Goal: Information Seeking & Learning: Get advice/opinions

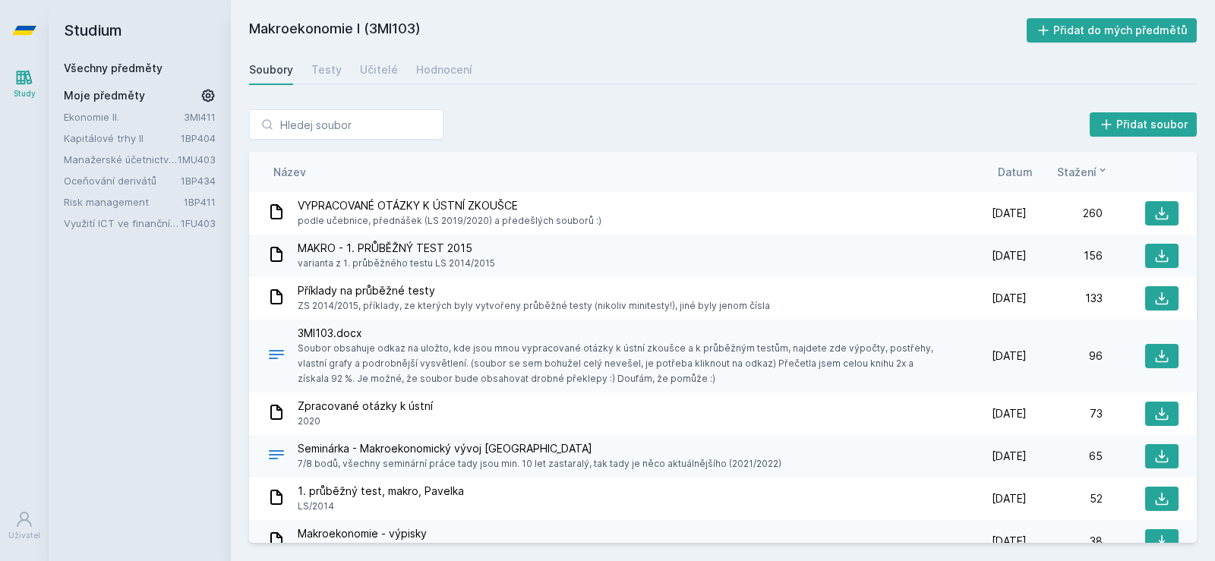
click at [95, 62] on link "Všechny předměty" at bounding box center [113, 67] width 99 height 13
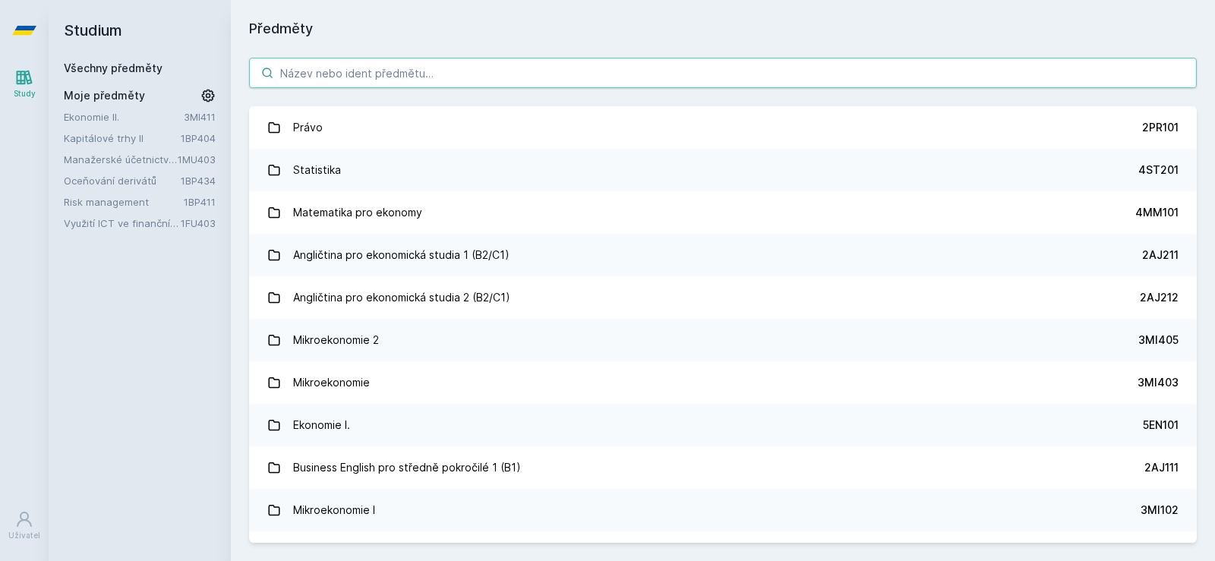
click at [326, 63] on input "search" at bounding box center [723, 73] width 948 height 30
paste input "Interní audit"
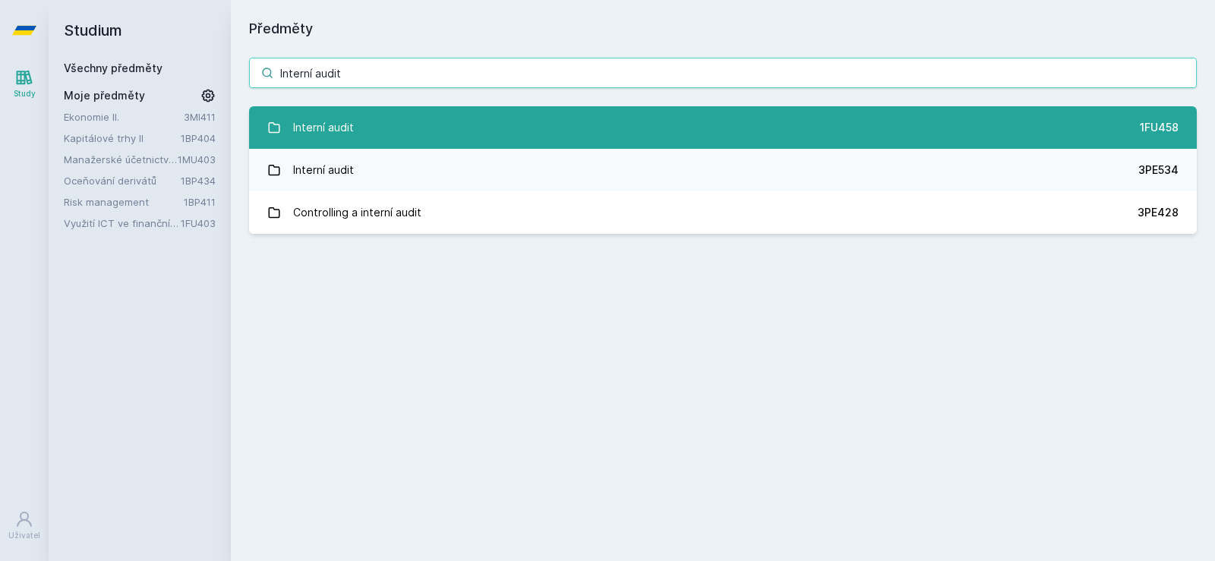
type input "Interní audit"
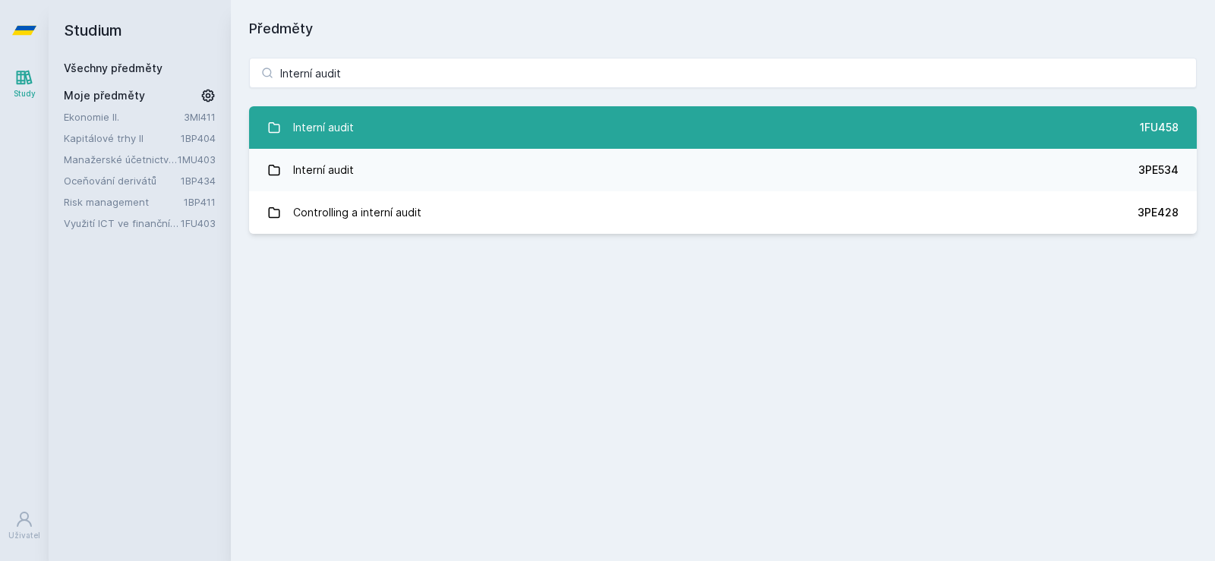
click at [739, 127] on link "Interní audit 1FU458" at bounding box center [723, 127] width 948 height 43
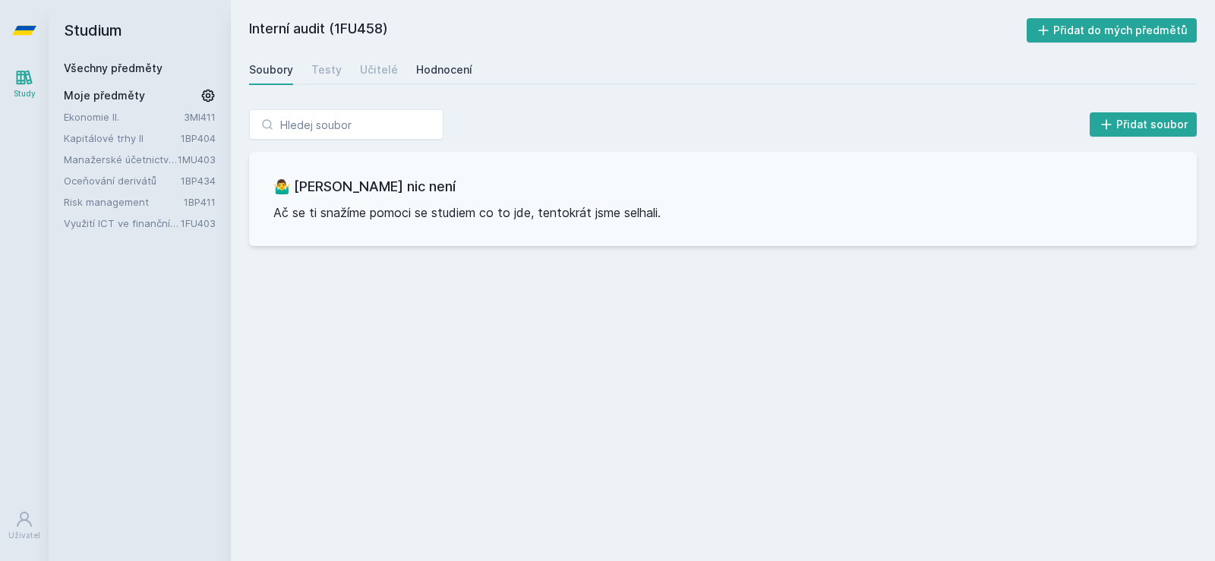
click at [442, 64] on div "Hodnocení" at bounding box center [444, 69] width 56 height 15
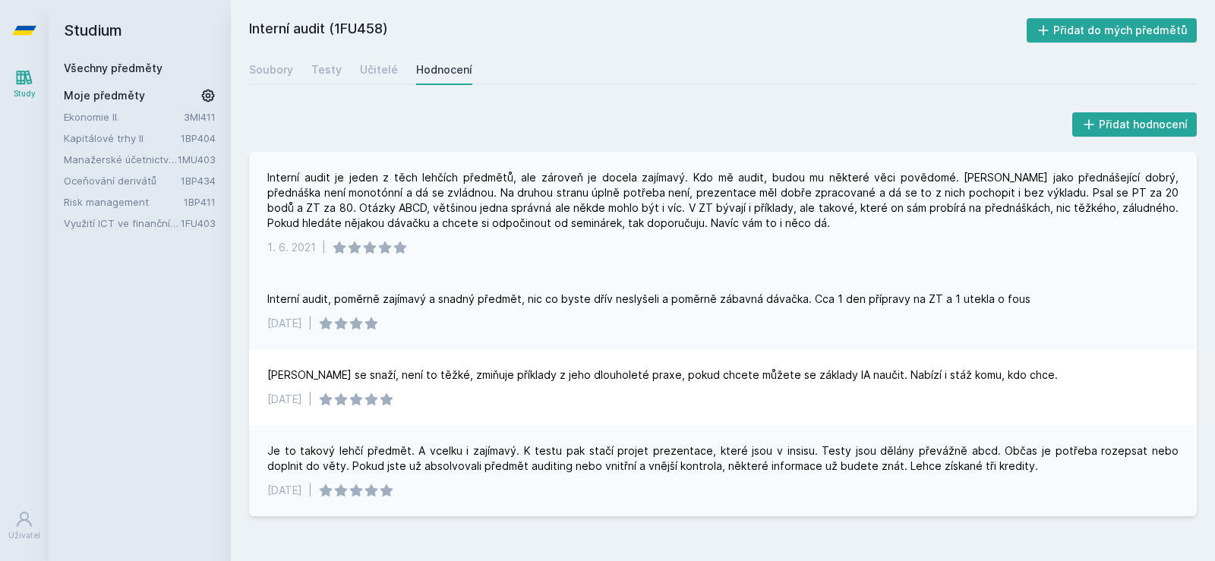
click at [295, 187] on div "Interní audit je jeden z těch lehčích předmětů, ale zároveň je docela zajímavý.…" at bounding box center [722, 200] width 911 height 61
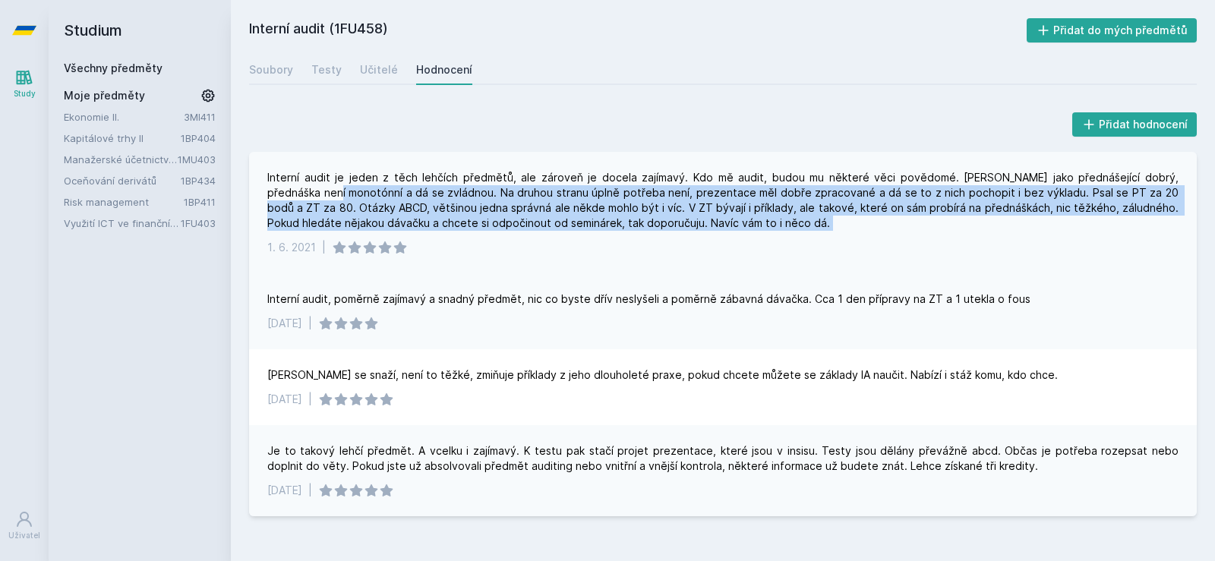
drag, startPoint x: 295, startPoint y: 187, endPoint x: 789, endPoint y: 227, distance: 495.9
click at [788, 227] on div "Interní audit je jeden z těch lehčích předmětů, ale zároveň je docela zajímavý.…" at bounding box center [722, 200] width 911 height 61
click at [789, 227] on div "Interní audit je jeden z těch lehčích předmětů, ale zároveň je docela zajímavý.…" at bounding box center [722, 200] width 911 height 61
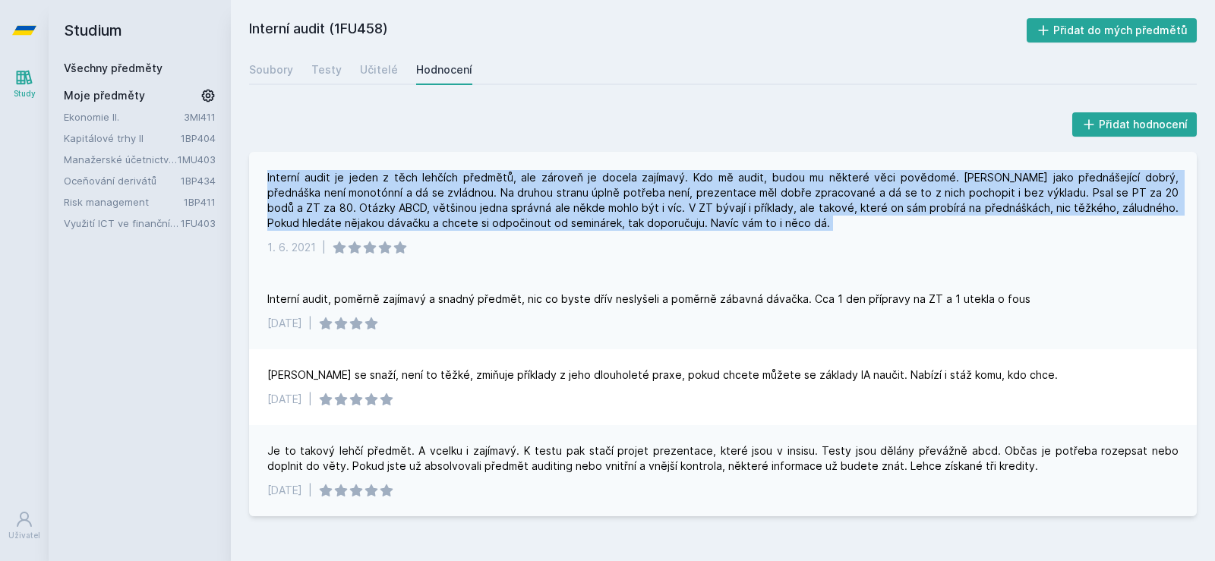
drag, startPoint x: 789, startPoint y: 227, endPoint x: 269, endPoint y: 176, distance: 522.5
click at [269, 176] on div "Interní audit je jeden z těch lehčích předmětů, ale zároveň je docela zajímavý.…" at bounding box center [722, 200] width 911 height 61
click at [268, 176] on div "Interní audit je jeden z těch lehčích předmětů, ale zároveň je docela zajímavý.…" at bounding box center [722, 200] width 911 height 61
drag, startPoint x: 268, startPoint y: 176, endPoint x: 878, endPoint y: 226, distance: 612.5
click at [878, 226] on div "Interní audit je jeden z těch lehčích předmětů, ale zároveň je docela zajímavý.…" at bounding box center [722, 200] width 911 height 61
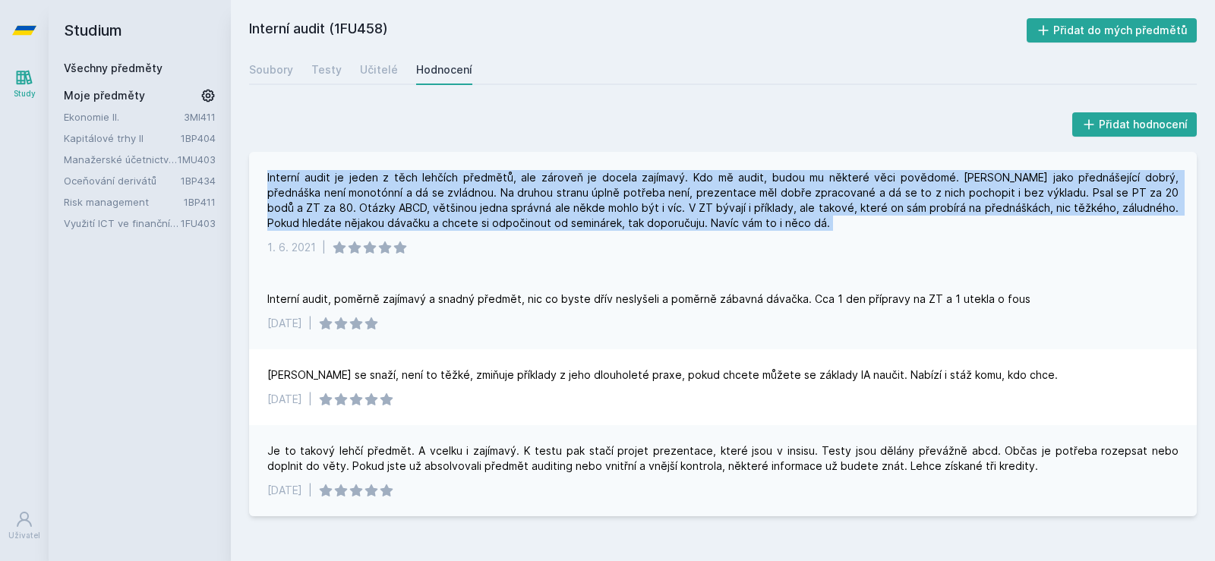
click at [878, 226] on div "Interní audit je jeden z těch lehčích předmětů, ale zároveň je docela zajímavý.…" at bounding box center [722, 200] width 911 height 61
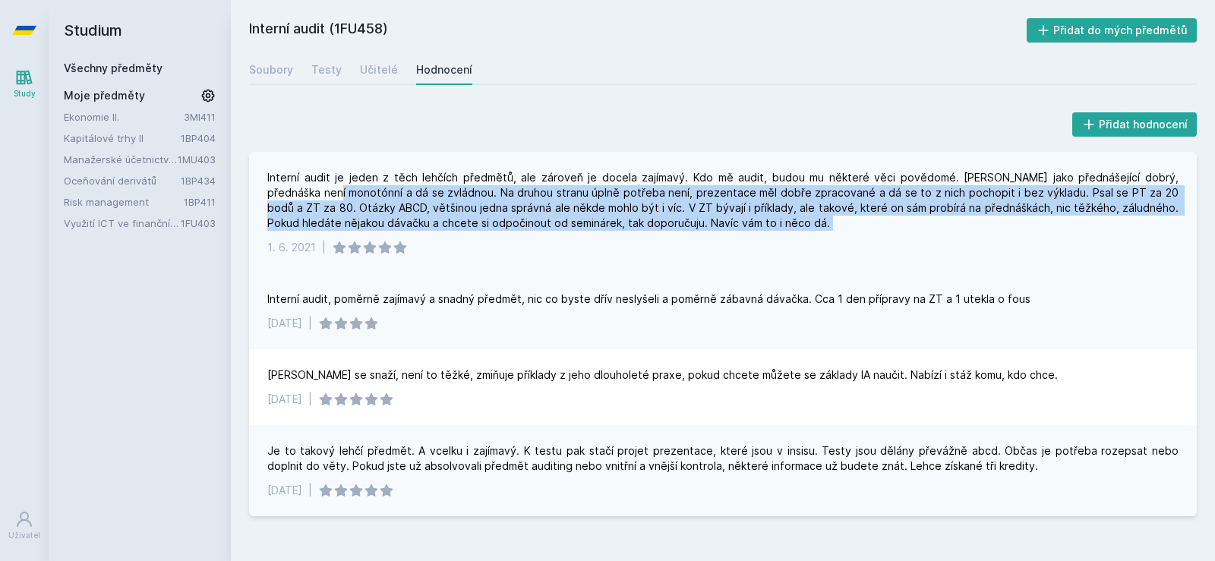
drag, startPoint x: 878, startPoint y: 226, endPoint x: 282, endPoint y: 192, distance: 597.0
click at [282, 192] on div "Interní audit je jeden z těch lehčích předmětů, ale zároveň je docela zajímavý.…" at bounding box center [722, 200] width 911 height 61
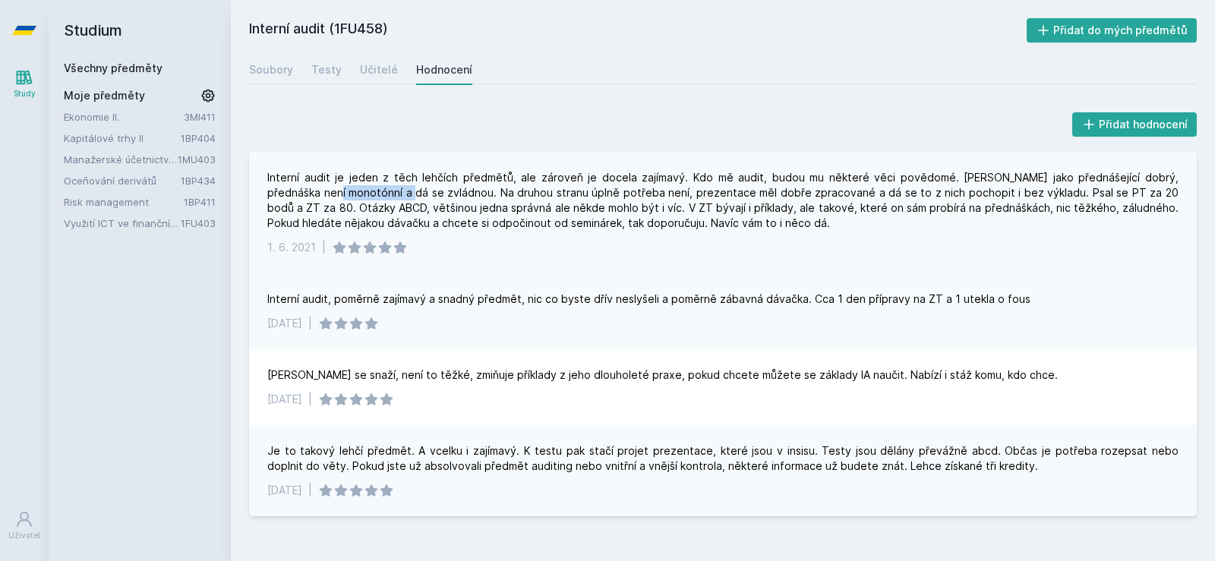
drag, startPoint x: 282, startPoint y: 192, endPoint x: 438, endPoint y: 195, distance: 155.7
click at [358, 195] on div "Interní audit je jeden z těch lehčích předmětů, ale zároveň je docela zajímavý.…" at bounding box center [722, 200] width 911 height 61
click at [472, 195] on div "Interní audit je jeden z těch lehčích předmětů, ale zároveň je docela zajímavý.…" at bounding box center [722, 200] width 911 height 61
click at [433, 196] on div "Interní audit je jeden z těch lehčích předmětů, ale zároveň je docela zajímavý.…" at bounding box center [722, 200] width 911 height 61
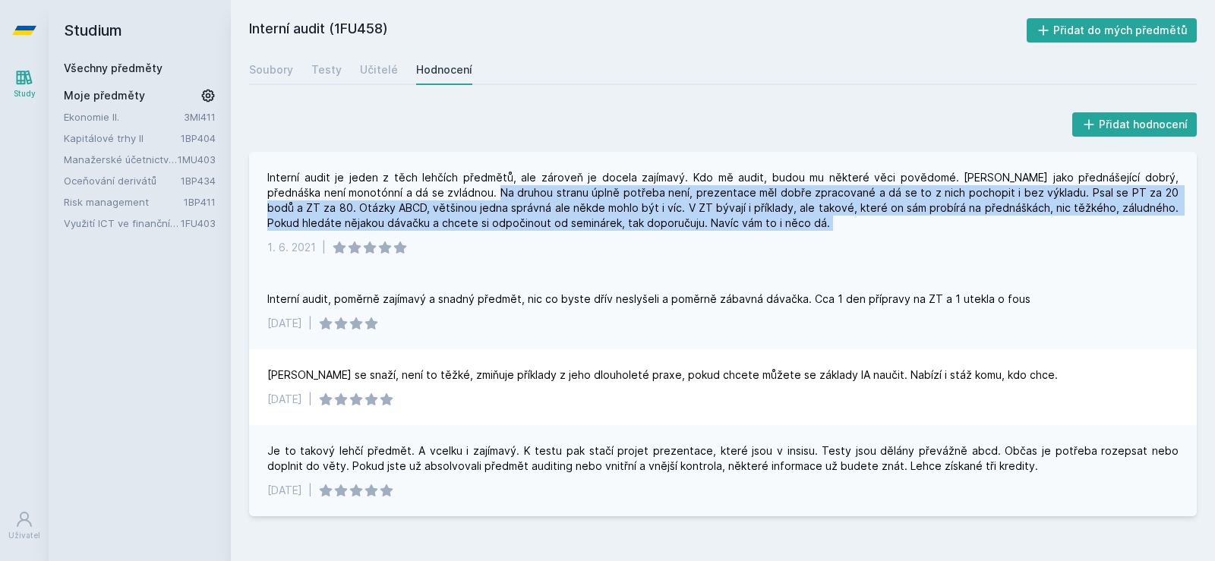
drag, startPoint x: 433, startPoint y: 196, endPoint x: 758, endPoint y: 222, distance: 326.0
click at [758, 222] on div "Interní audit je jeden z těch lehčích předmětů, ale zároveň je docela zajímavý.…" at bounding box center [722, 200] width 911 height 61
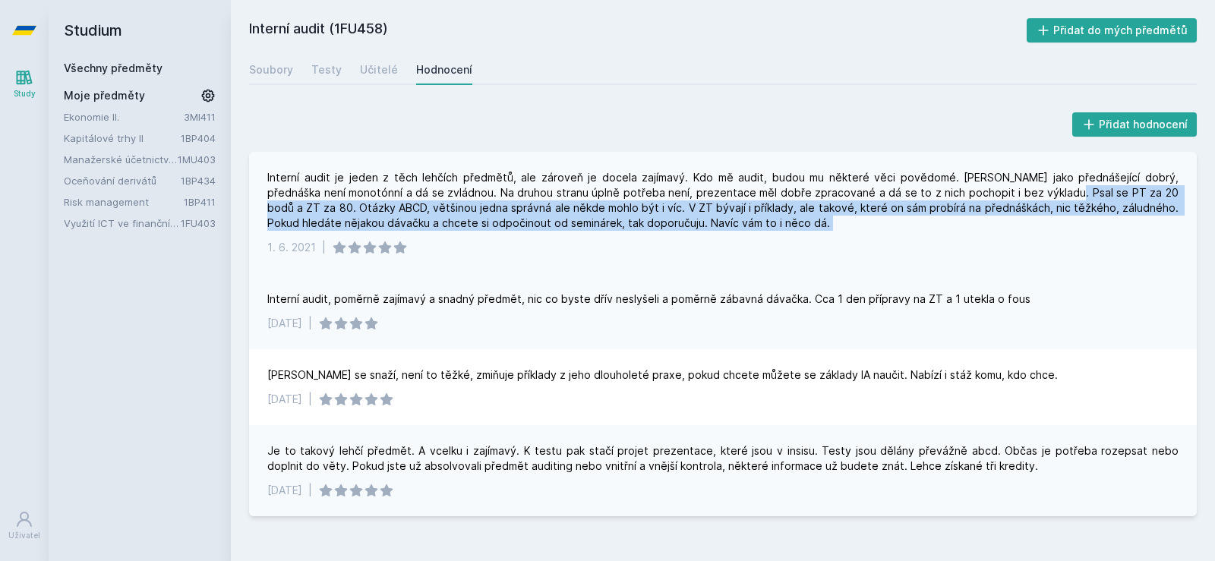
drag, startPoint x: 758, startPoint y: 222, endPoint x: 1006, endPoint y: 193, distance: 249.9
click at [1006, 193] on div "Interní audit je jeden z těch lehčích předmětů, ale zároveň je docela zajímavý.…" at bounding box center [722, 200] width 911 height 61
drag, startPoint x: 1006, startPoint y: 193, endPoint x: 1004, endPoint y: 218, distance: 25.2
click at [1004, 218] on div "Interní audit je jeden z těch lehčích předmětů, ale zároveň je docela zajímavý.…" at bounding box center [722, 200] width 911 height 61
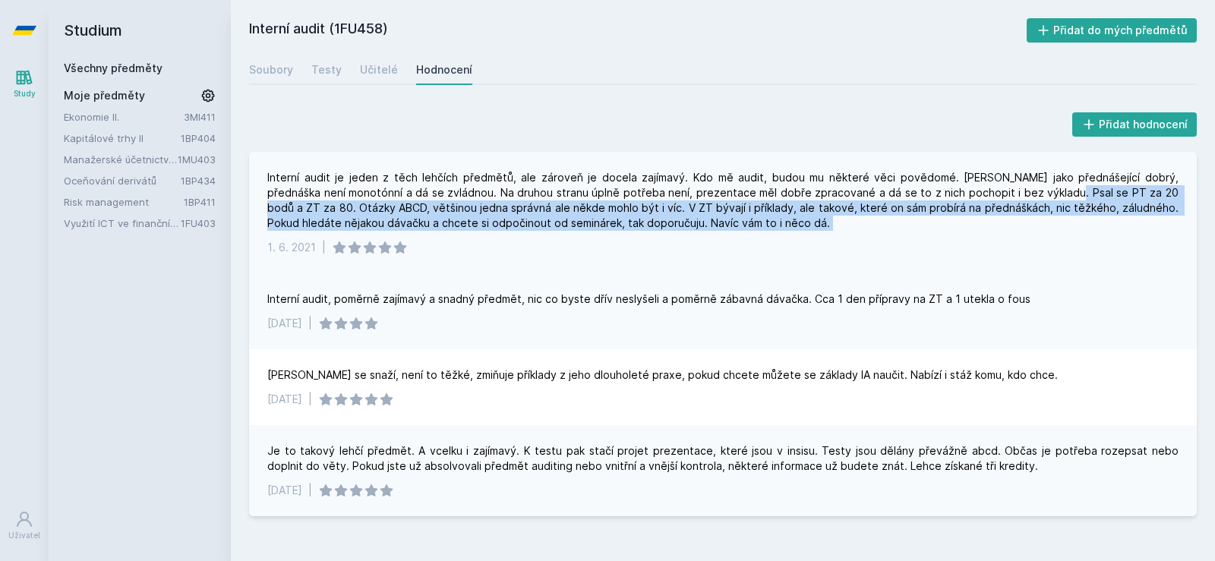
click at [1004, 218] on div "Interní audit je jeden z těch lehčích předmětů, ale zároveň je docela zajímavý.…" at bounding box center [722, 200] width 911 height 61
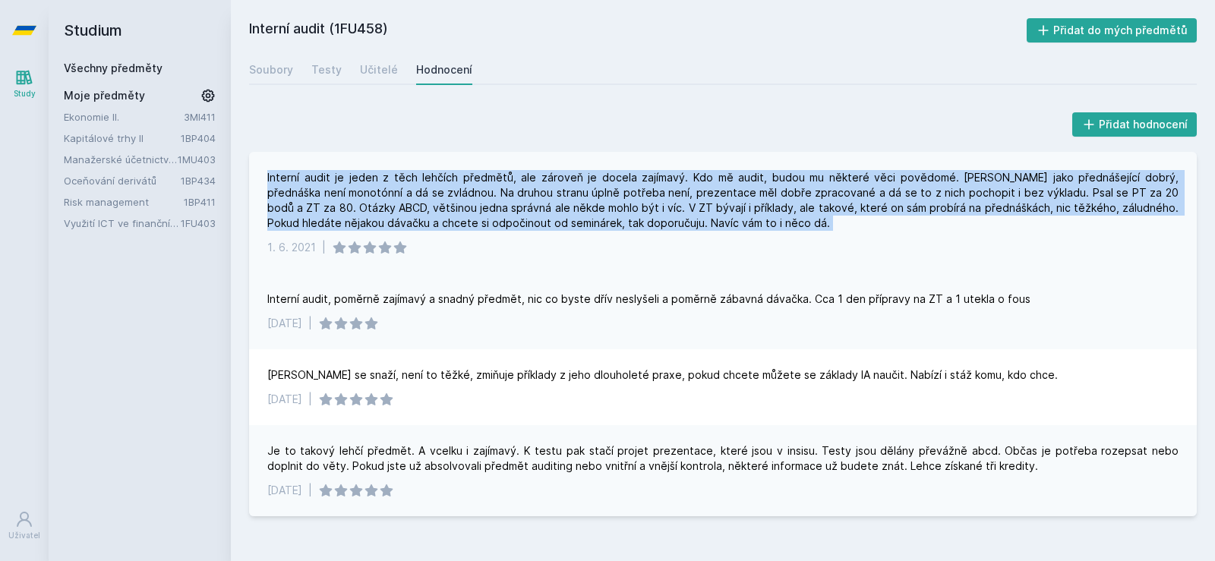
drag, startPoint x: 1004, startPoint y: 218, endPoint x: 280, endPoint y: 181, distance: 724.5
click at [280, 181] on div "Interní audit je jeden z těch lehčích předmětů, ale zároveň je docela zajímavý.…" at bounding box center [722, 200] width 911 height 61
drag, startPoint x: 280, startPoint y: 181, endPoint x: 882, endPoint y: 226, distance: 603.8
click at [882, 226] on div "Interní audit je jeden z těch lehčích předmětů, ale zároveň je docela zajímavý.…" at bounding box center [722, 200] width 911 height 61
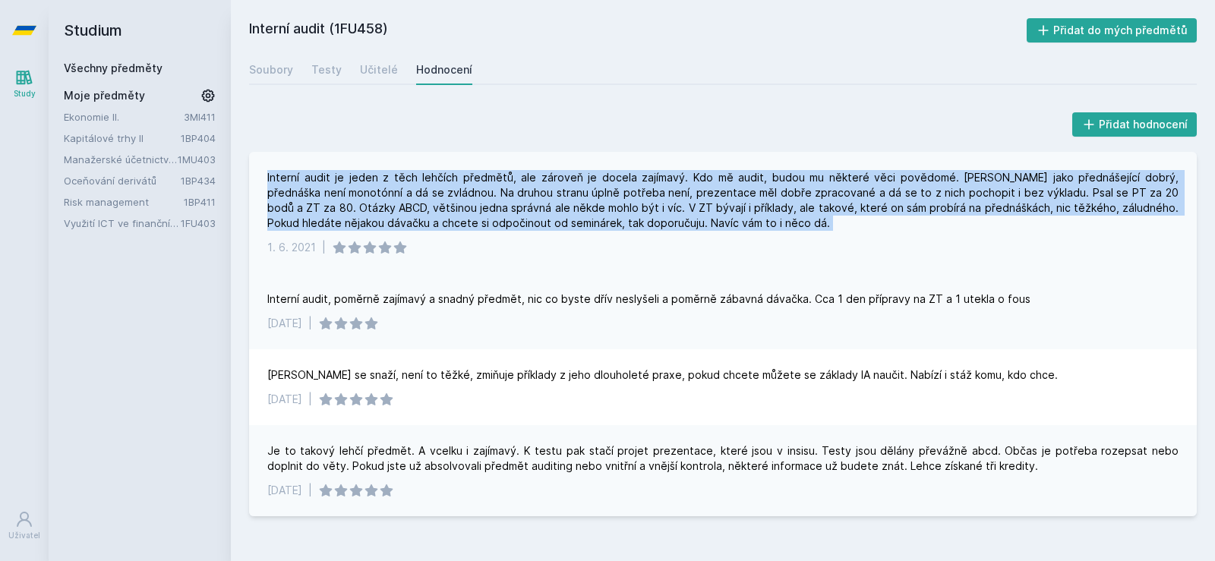
click at [882, 226] on div "Interní audit je jeden z těch lehčích předmětů, ale zároveň je docela zajímavý.…" at bounding box center [722, 200] width 911 height 61
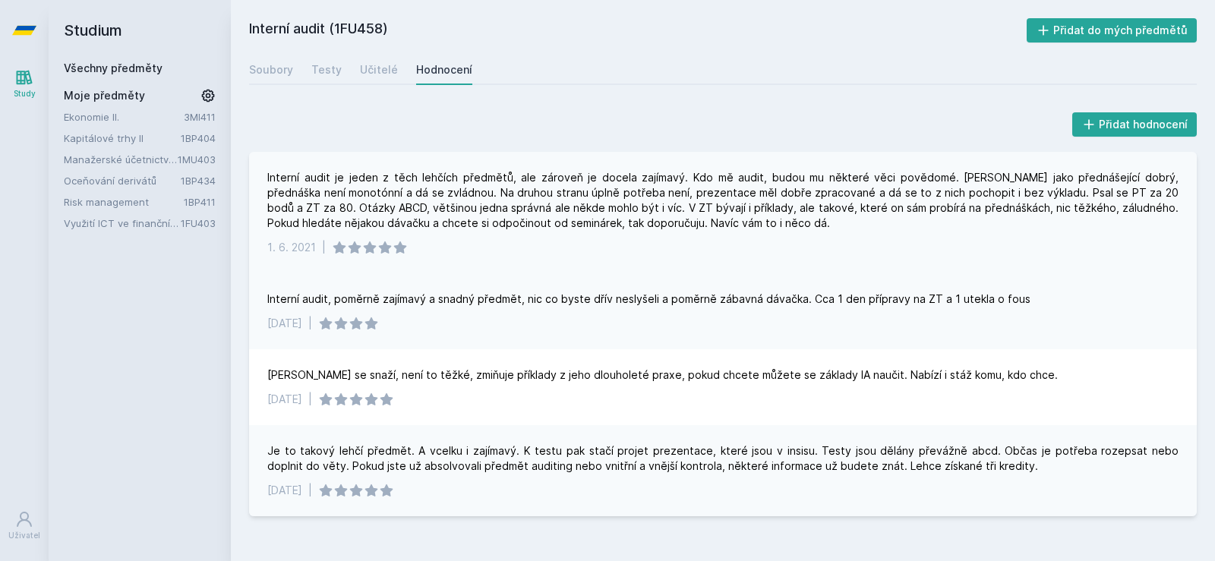
click at [1026, 192] on div "Interní audit je jeden z těch lehčích předmětů, ale zároveň je docela zajímavý.…" at bounding box center [722, 200] width 911 height 61
drag, startPoint x: 1026, startPoint y: 192, endPoint x: 1153, endPoint y: 191, distance: 126.8
click at [1153, 191] on div "Interní audit je jeden z těch lehčích předmětů, ale zároveň je docela zajímavý.…" at bounding box center [722, 200] width 911 height 61
click at [469, 203] on div "Interní audit je jeden z těch lehčích předmětů, ale zároveň je docela zajímavý.…" at bounding box center [722, 200] width 911 height 61
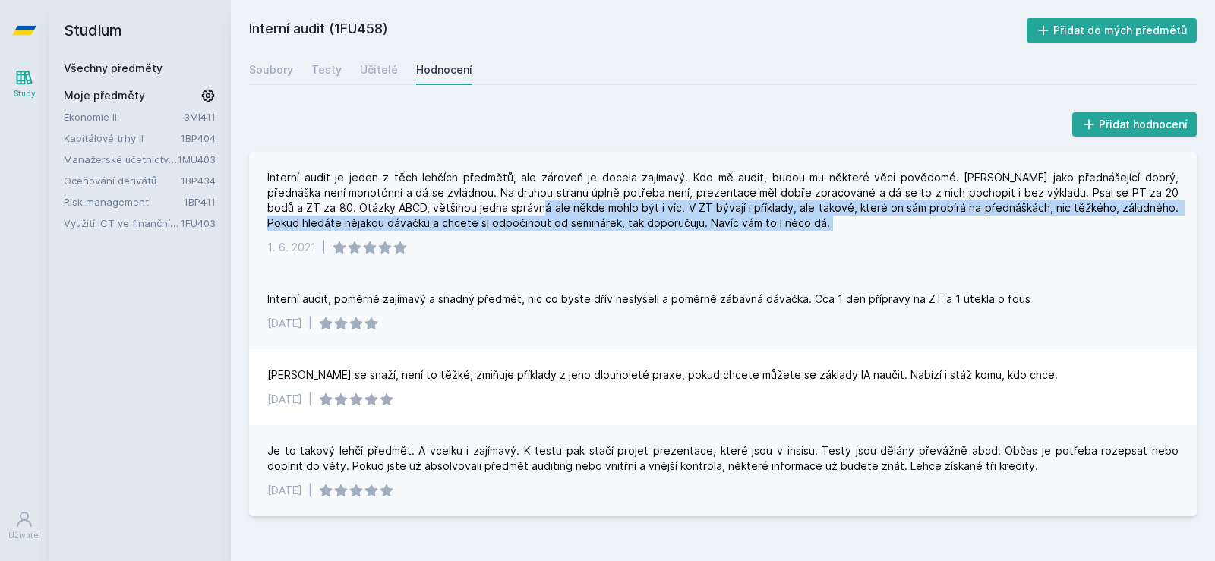
drag, startPoint x: 469, startPoint y: 203, endPoint x: 792, endPoint y: 232, distance: 323.9
click at [792, 232] on div "Interní audit je jeden z těch lehčích předmětů, ale zároveň je docela zajímavý.…" at bounding box center [723, 212] width 948 height 121
click at [791, 232] on div "Interní audit je jeden z těch lehčích předmětů, ale zároveň je docela zajímavý.…" at bounding box center [723, 212] width 948 height 121
drag, startPoint x: 765, startPoint y: 221, endPoint x: 599, endPoint y: 203, distance: 166.4
click at [599, 203] on div "Interní audit je jeden z těch lehčích předmětů, ale zároveň je docela zajímavý.…" at bounding box center [722, 200] width 911 height 61
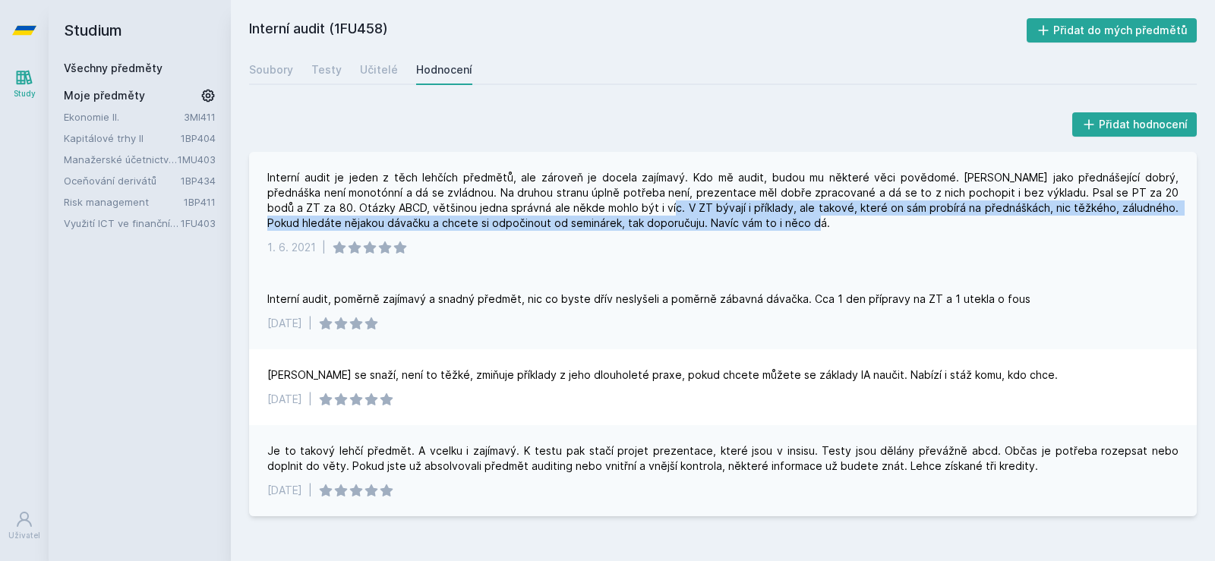
click at [599, 203] on div "Interní audit je jeden z těch lehčích předmětů, ale zároveň je docela zajímavý.…" at bounding box center [722, 200] width 911 height 61
drag, startPoint x: 599, startPoint y: 203, endPoint x: 828, endPoint y: 233, distance: 230.4
click at [828, 233] on div "Interní audit je jeden z těch lehčích předmětů, ale zároveň je docela zajímavý.…" at bounding box center [723, 212] width 948 height 121
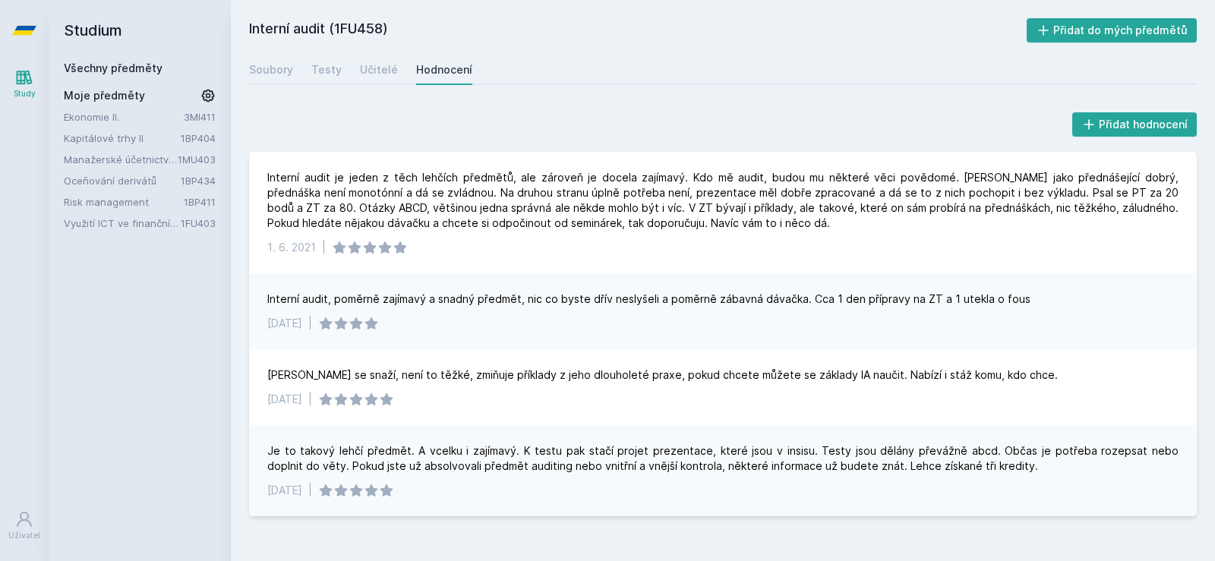
click at [108, 61] on link "Všechny předměty" at bounding box center [113, 67] width 99 height 13
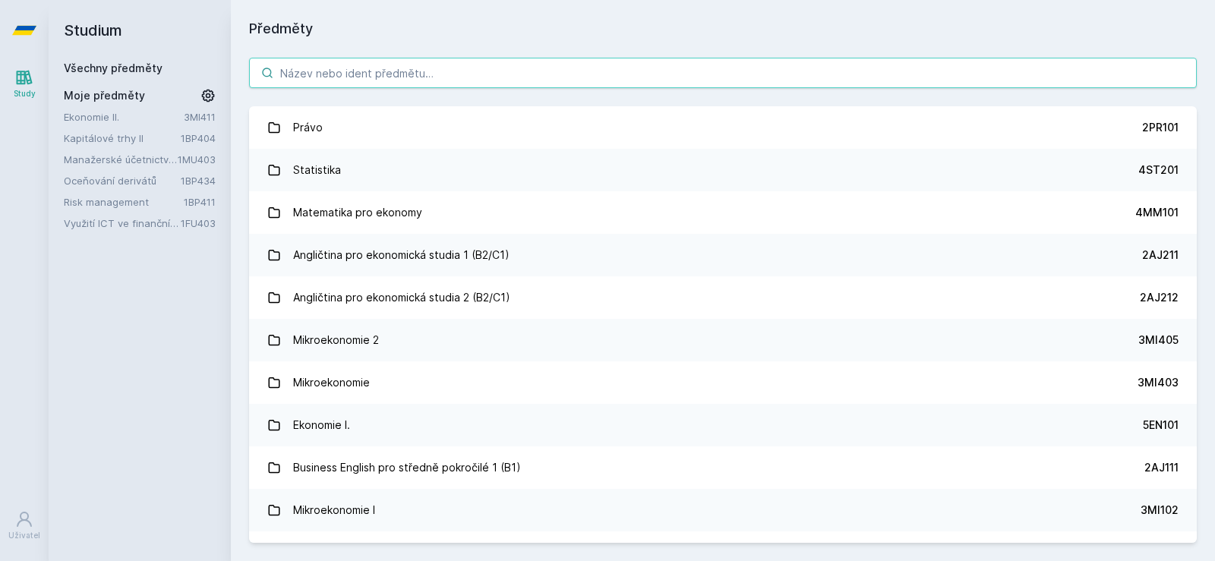
click at [408, 65] on input "search" at bounding box center [723, 73] width 948 height 30
paste input "Matematika pro finance"
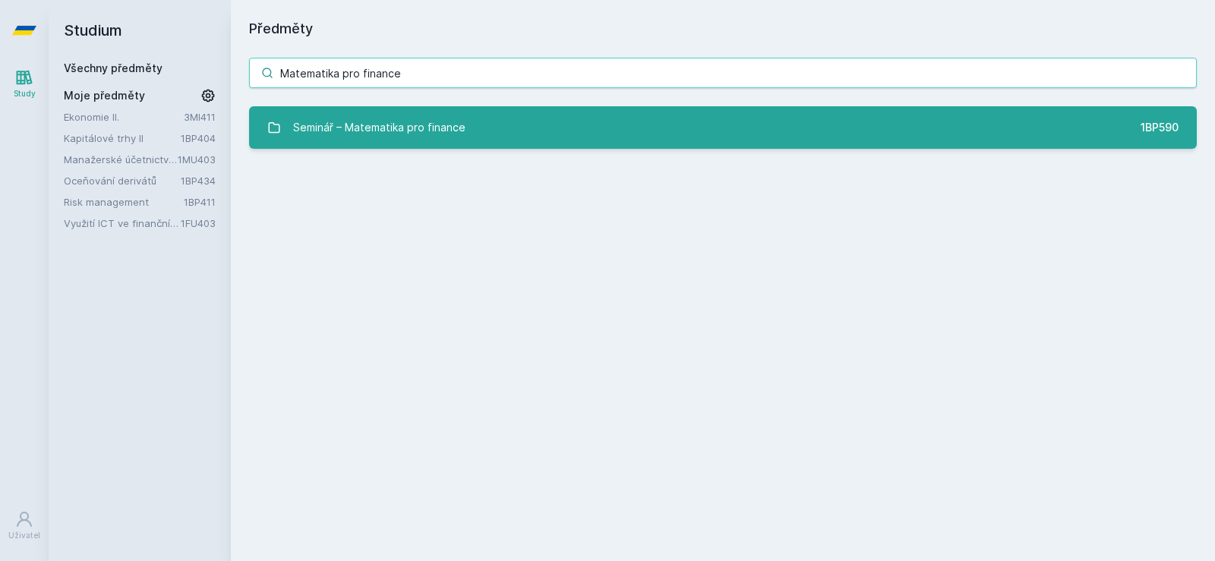
type input "Matematika pro finance"
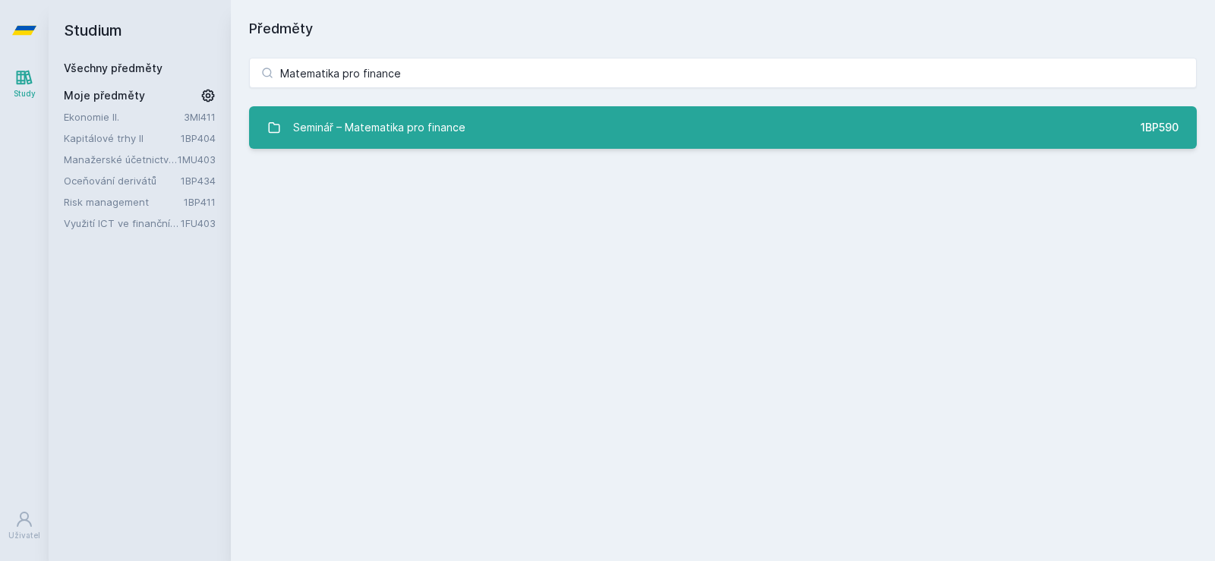
click at [399, 121] on div "Seminář – Matematika pro finance" at bounding box center [379, 127] width 172 height 30
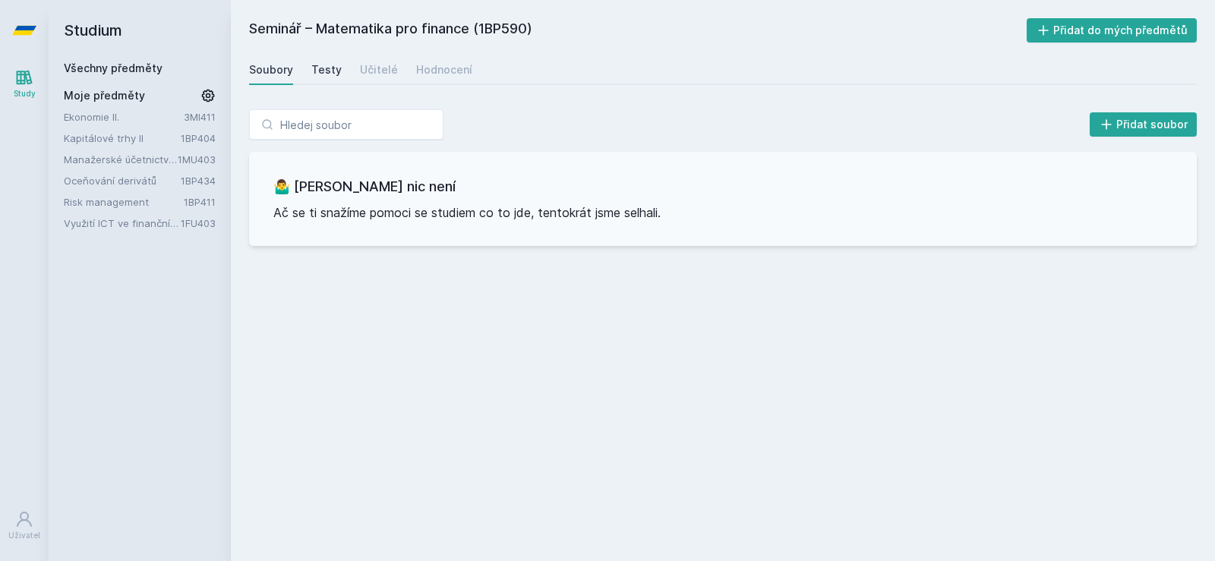
click at [311, 70] on div "Testy" at bounding box center [326, 69] width 30 height 15
click at [429, 61] on link "Hodnocení" at bounding box center [444, 70] width 56 height 30
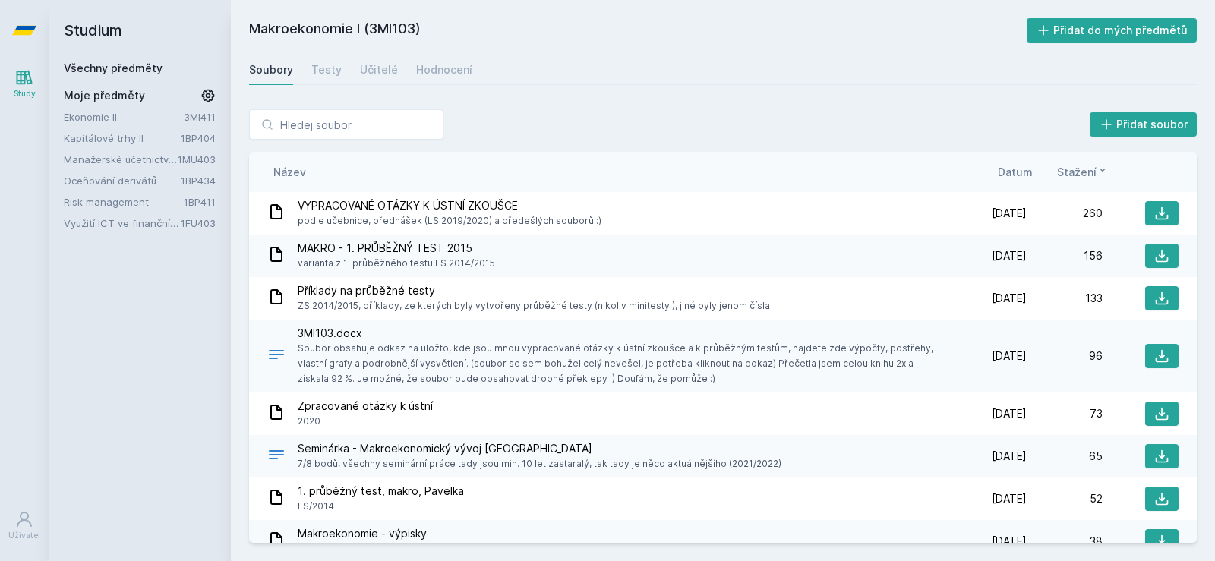
click at [120, 71] on link "Všechny předměty" at bounding box center [113, 67] width 99 height 13
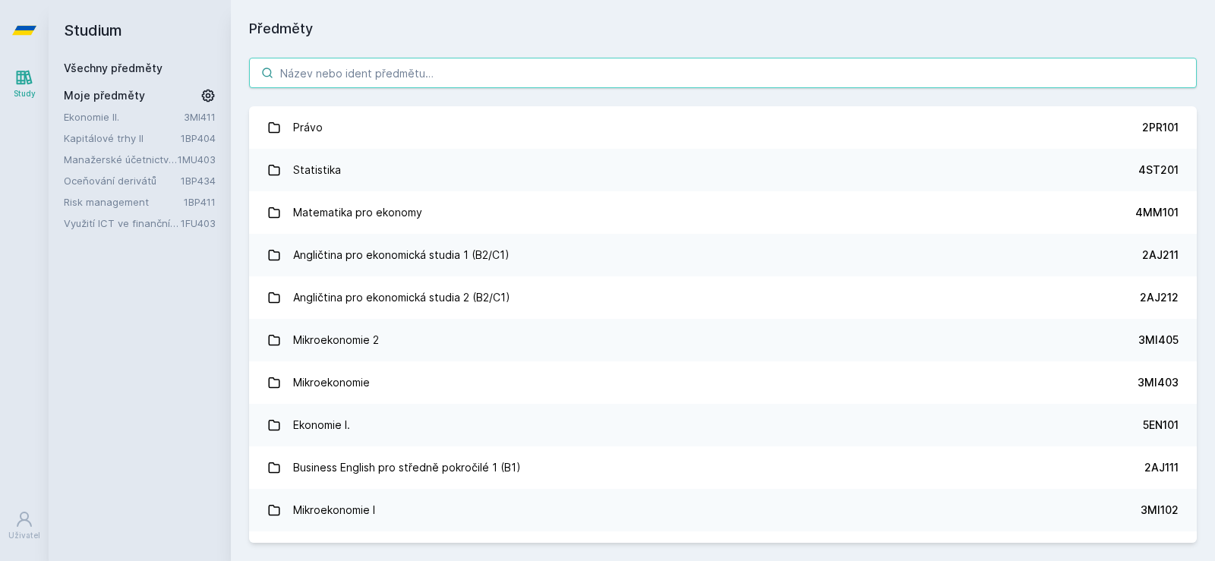
click at [314, 70] on input "search" at bounding box center [723, 73] width 948 height 30
paste input "1VF443"
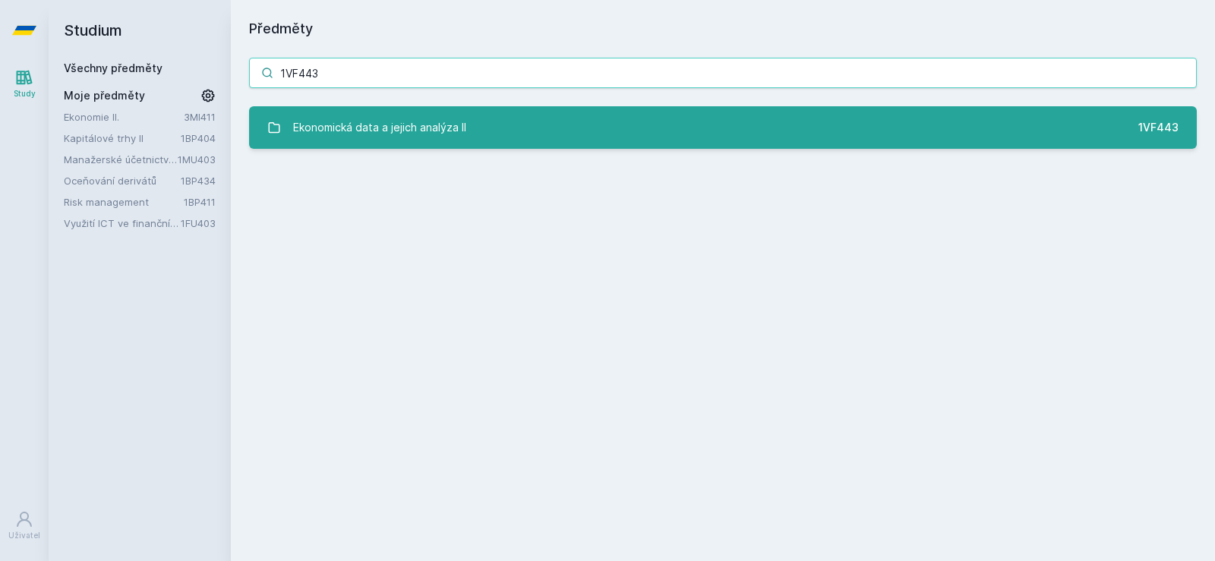
type input "1VF443"
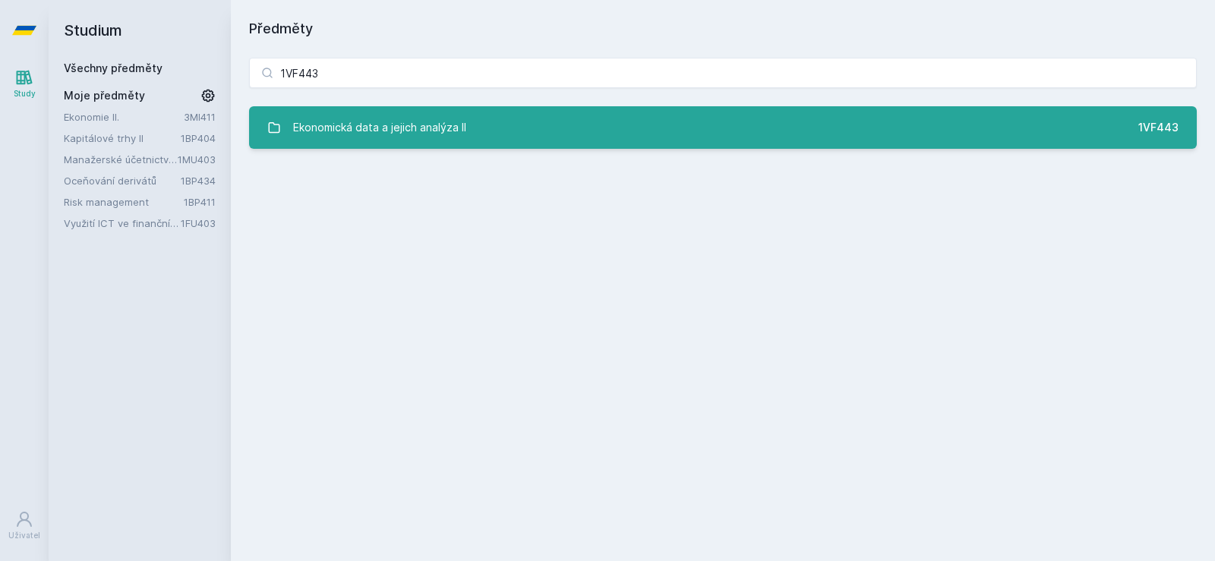
click at [355, 117] on div "Ekonomická data a jejich analýza II" at bounding box center [379, 127] width 173 height 30
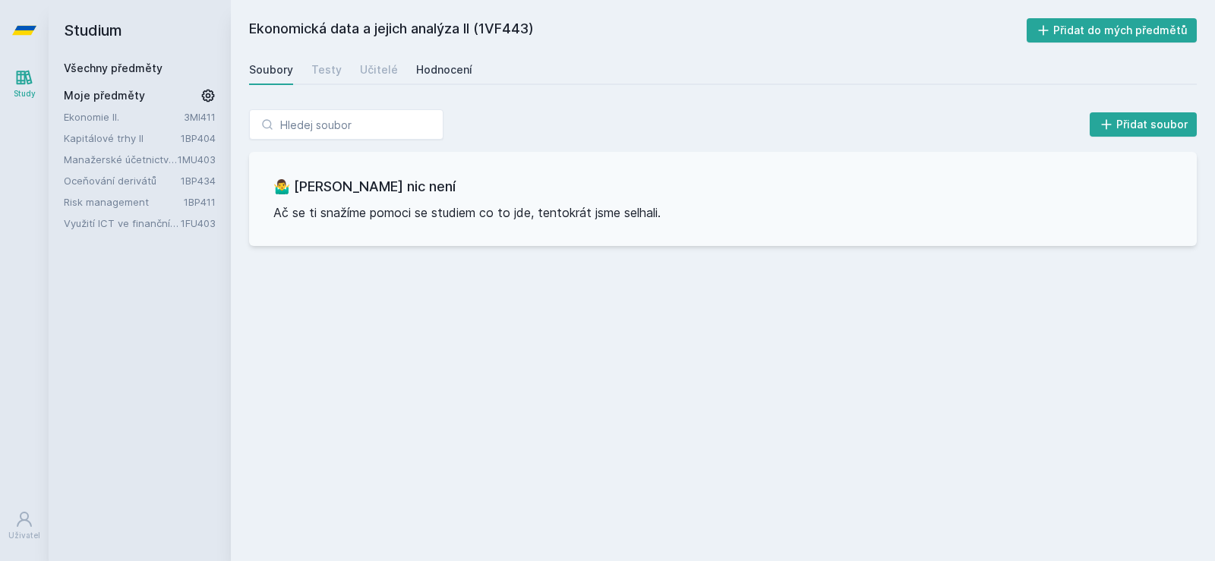
click at [447, 70] on div "Hodnocení" at bounding box center [444, 69] width 56 height 15
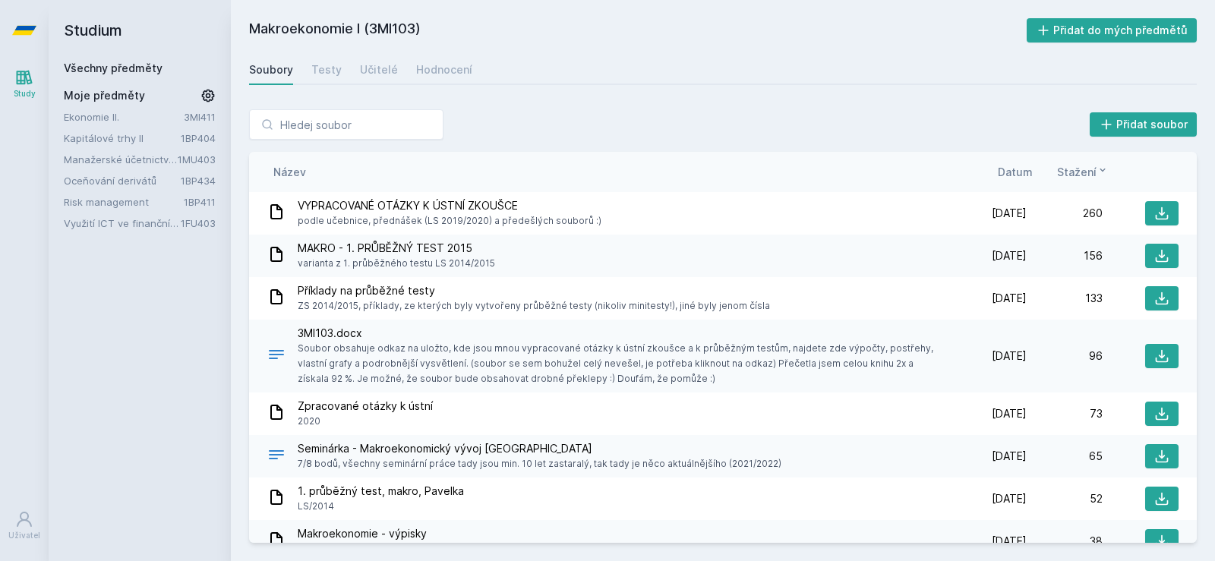
click at [103, 69] on link "Všechny předměty" at bounding box center [113, 67] width 99 height 13
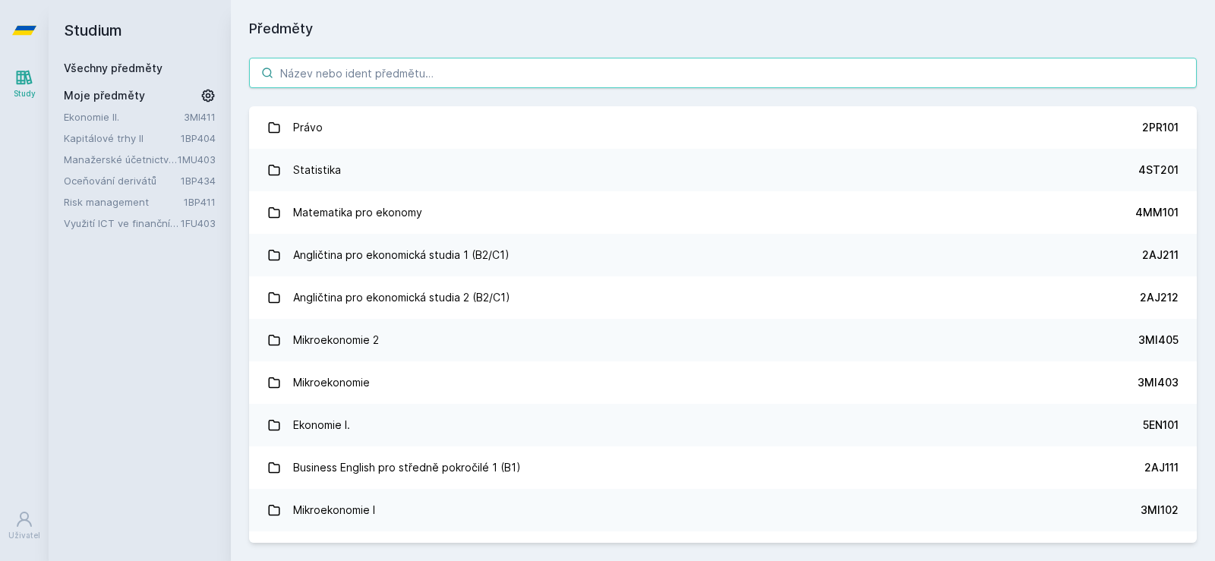
click at [329, 76] on input "search" at bounding box center [723, 73] width 948 height 30
paste input "1FP424"
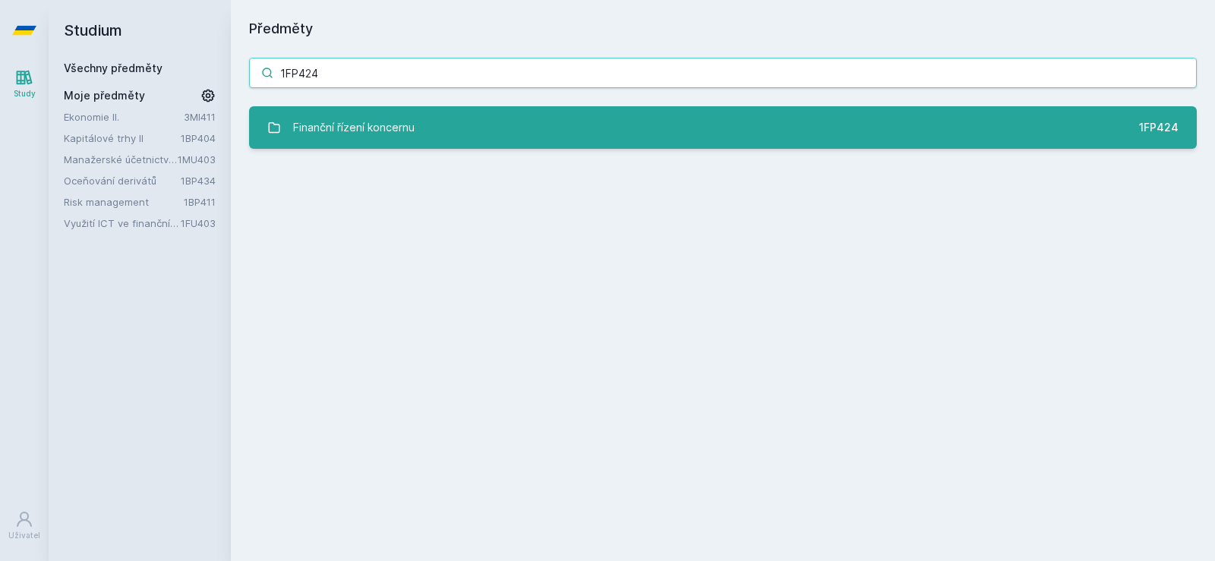
type input "1FP424"
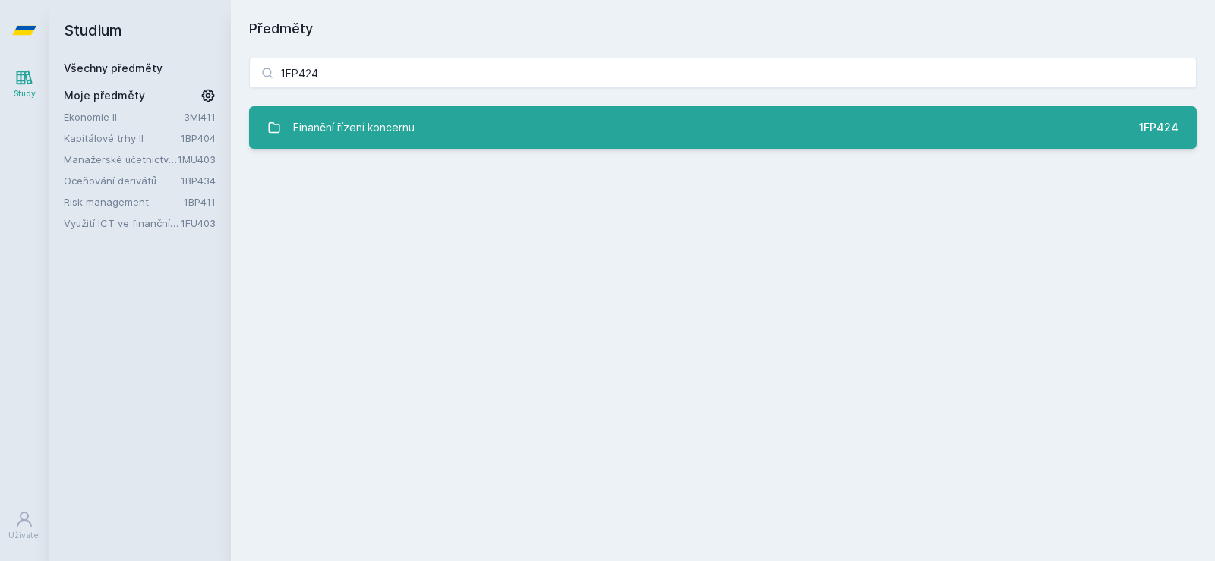
click at [365, 109] on link "Finanční řízení koncernu 1FP424" at bounding box center [723, 127] width 948 height 43
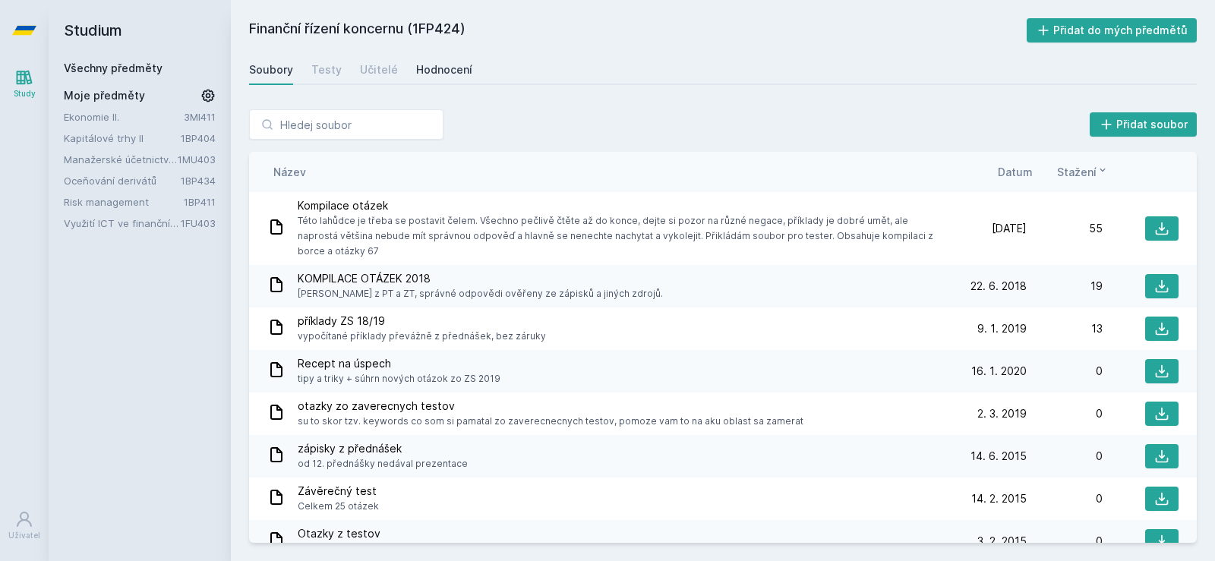
click at [436, 67] on div "Hodnocení" at bounding box center [444, 69] width 56 height 15
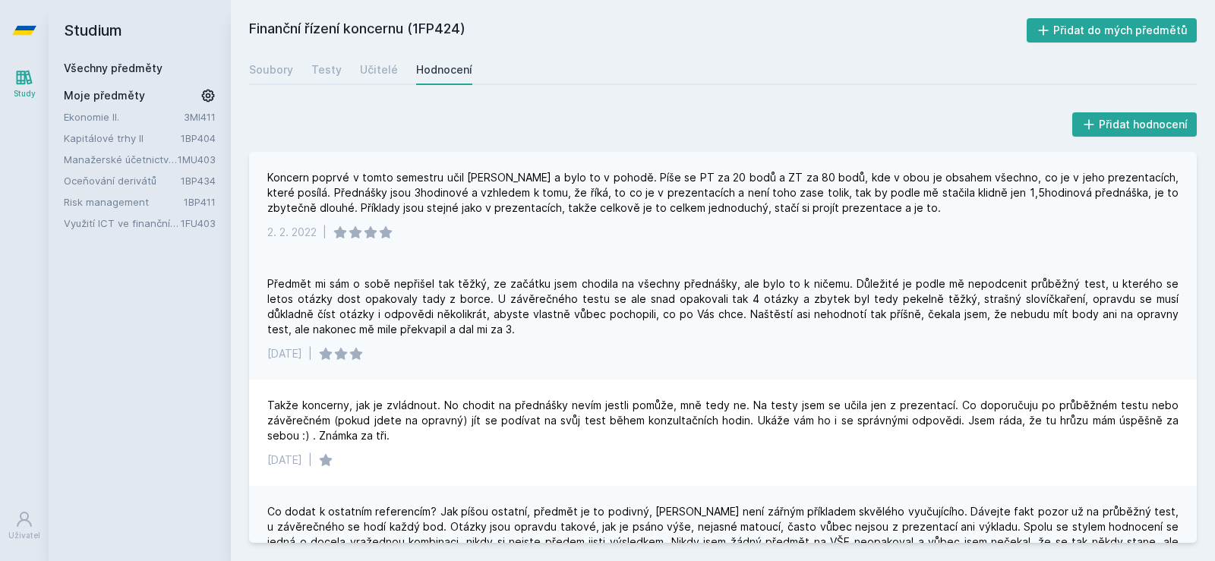
click at [291, 175] on div "Koncern poprvé v tomto semestru učil Jablonský a bylo to v pohodě. Píše se PT z…" at bounding box center [722, 193] width 911 height 46
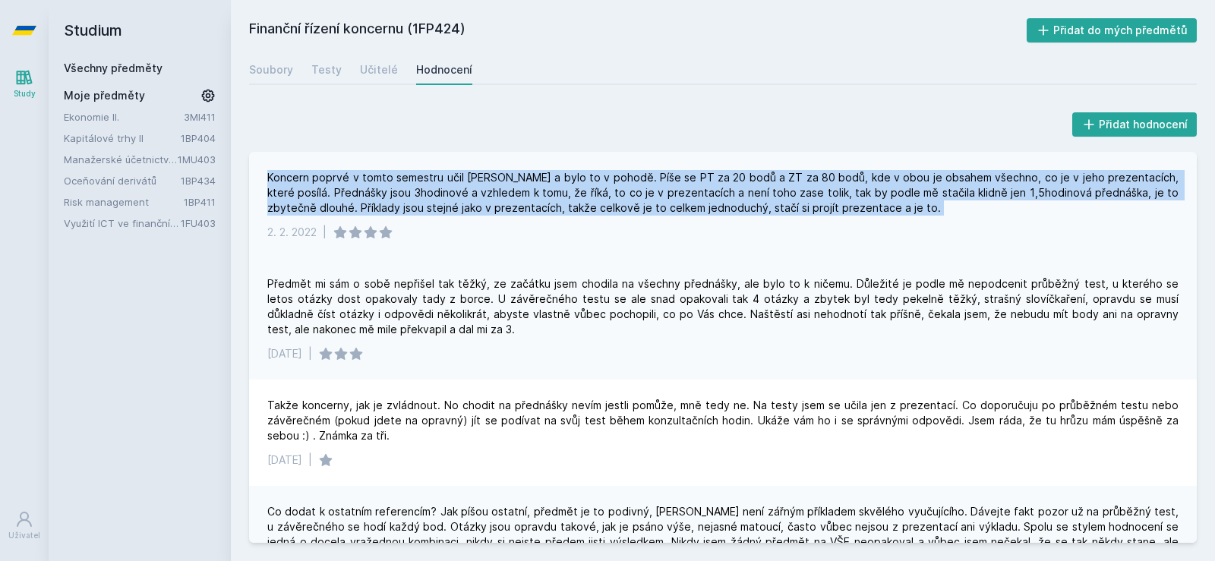
drag, startPoint x: 291, startPoint y: 175, endPoint x: 923, endPoint y: 214, distance: 633.7
click at [923, 214] on div "Koncern poprvé v tomto semestru učil Jablonský a bylo to v pohodě. Píše se PT z…" at bounding box center [722, 193] width 911 height 46
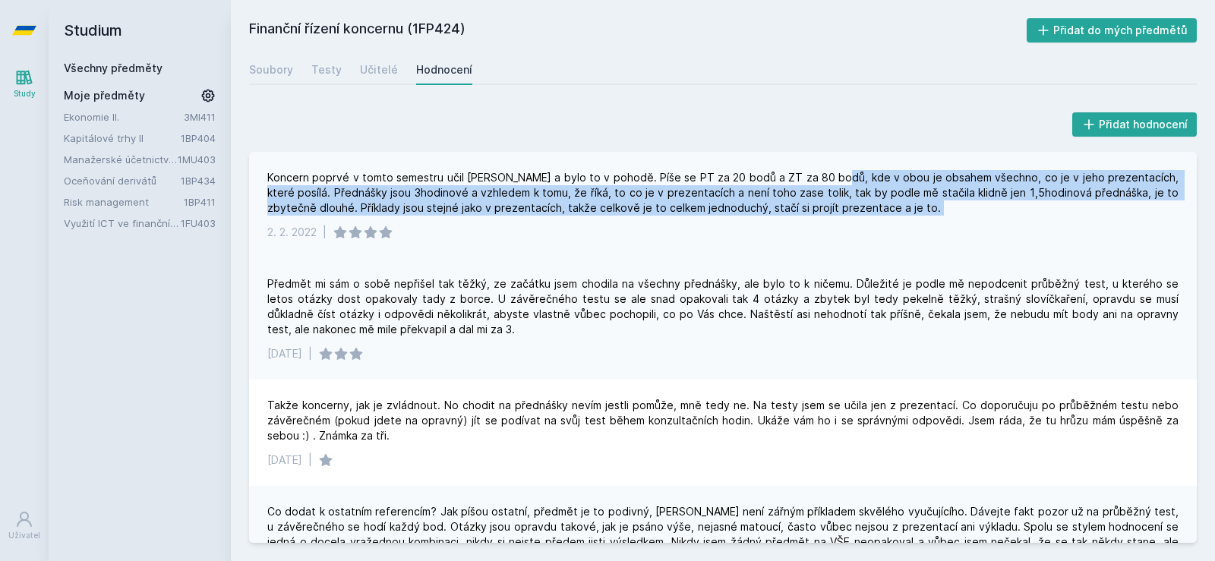
drag, startPoint x: 923, startPoint y: 214, endPoint x: 844, endPoint y: 173, distance: 89.0
click at [844, 173] on div "Koncern poprvé v tomto semestru učil Jablonský a bylo to v pohodě. Píše se PT z…" at bounding box center [722, 193] width 911 height 46
drag, startPoint x: 844, startPoint y: 173, endPoint x: 1036, endPoint y: 213, distance: 195.4
click at [1036, 213] on div "Koncern poprvé v tomto semestru učil Jablonský a bylo to v pohodě. Píše se PT z…" at bounding box center [722, 193] width 911 height 46
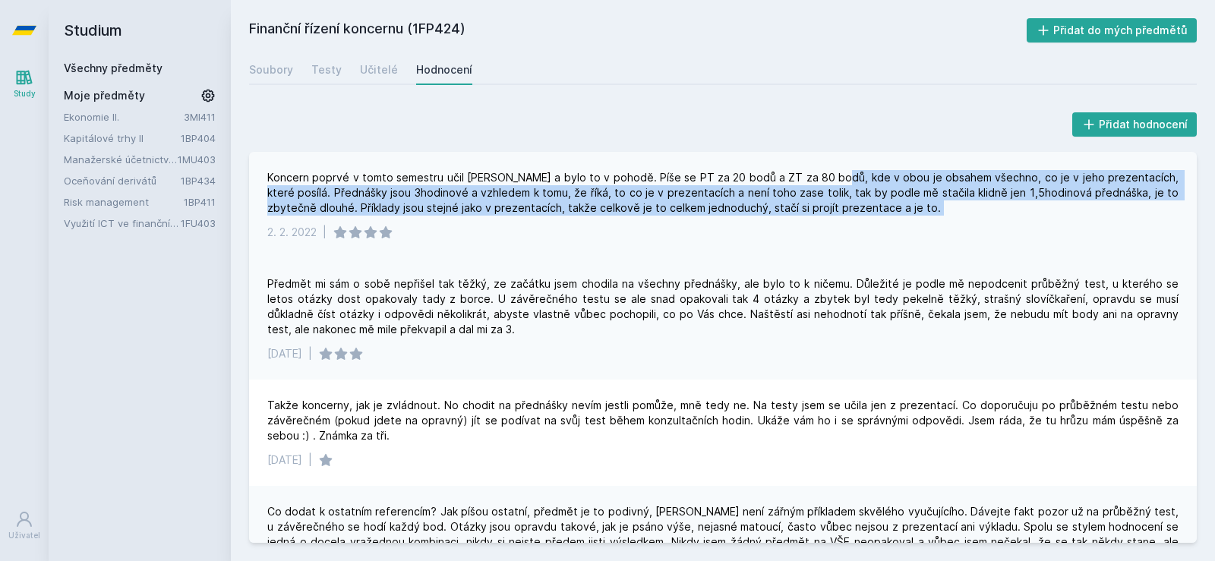
click at [1036, 213] on div "Koncern poprvé v tomto semestru učil Jablonský a bylo to v pohodě. Píše se PT z…" at bounding box center [722, 193] width 911 height 46
drag, startPoint x: 1036, startPoint y: 212, endPoint x: 325, endPoint y: 195, distance: 710.8
click at [325, 195] on div "Koncern poprvé v tomto semestru učil Jablonský a bylo to v pohodě. Píše se PT z…" at bounding box center [722, 193] width 911 height 46
drag, startPoint x: 325, startPoint y: 195, endPoint x: 907, endPoint y: 213, distance: 582.6
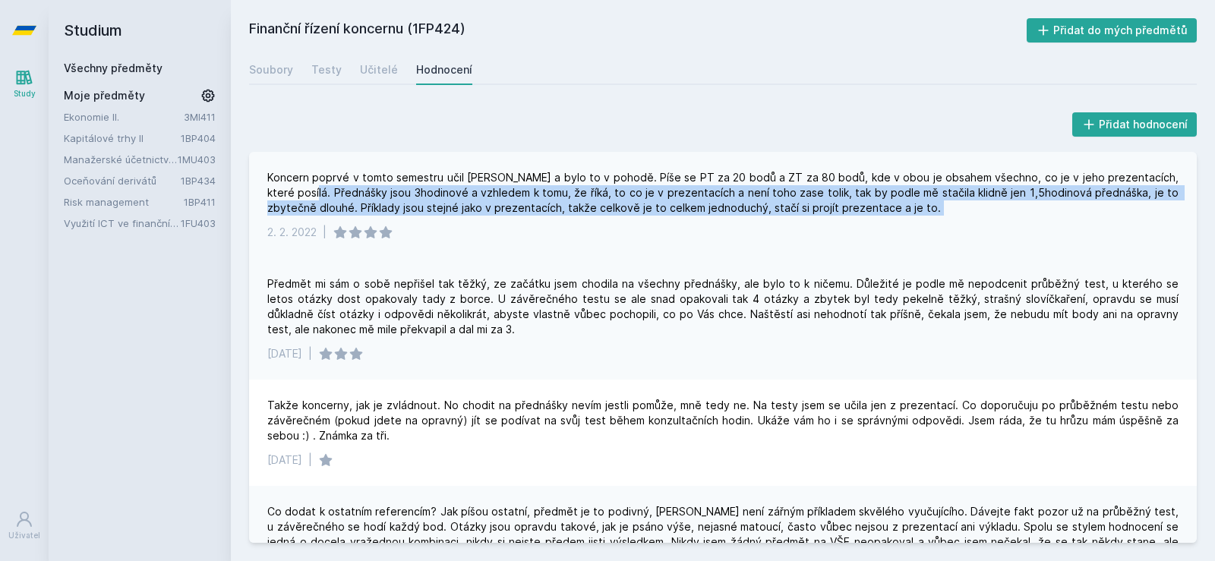
click at [907, 213] on div "Koncern poprvé v tomto semestru učil Jablonský a bylo to v pohodě. Píše se PT z…" at bounding box center [722, 193] width 911 height 46
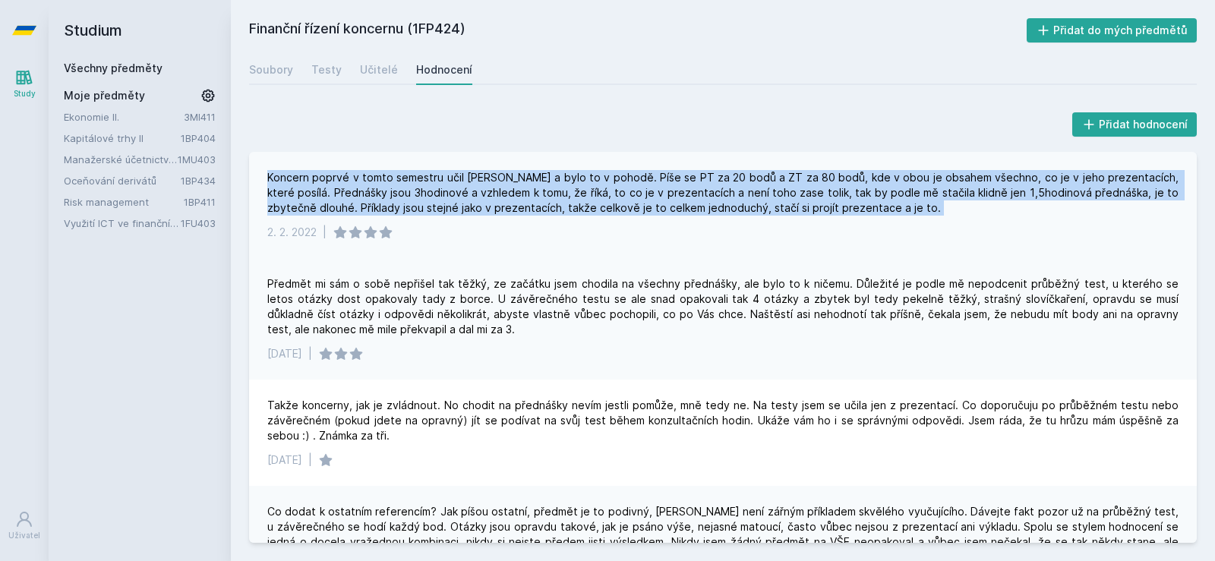
drag, startPoint x: 907, startPoint y: 213, endPoint x: 272, endPoint y: 178, distance: 636.4
click at [272, 178] on div "Koncern poprvé v tomto semestru učil Jablonský a bylo to v pohodě. Píše se PT z…" at bounding box center [722, 193] width 911 height 46
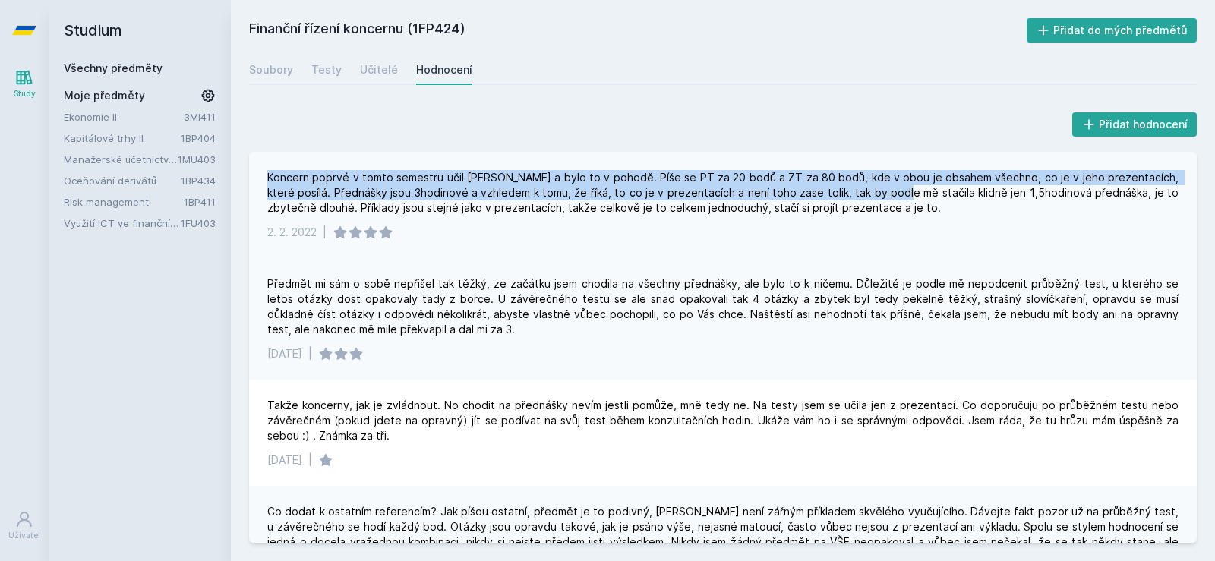
drag, startPoint x: 272, startPoint y: 178, endPoint x: 885, endPoint y: 192, distance: 613.6
click at [884, 192] on div "Koncern poprvé v tomto semestru učil Jablonský a bylo to v pohodě. Píše se PT z…" at bounding box center [722, 193] width 911 height 46
click at [889, 193] on div "Koncern poprvé v tomto semestru učil Jablonský a bylo to v pohodě. Píše se PT z…" at bounding box center [722, 193] width 911 height 46
click at [99, 70] on link "Všechny předměty" at bounding box center [113, 67] width 99 height 13
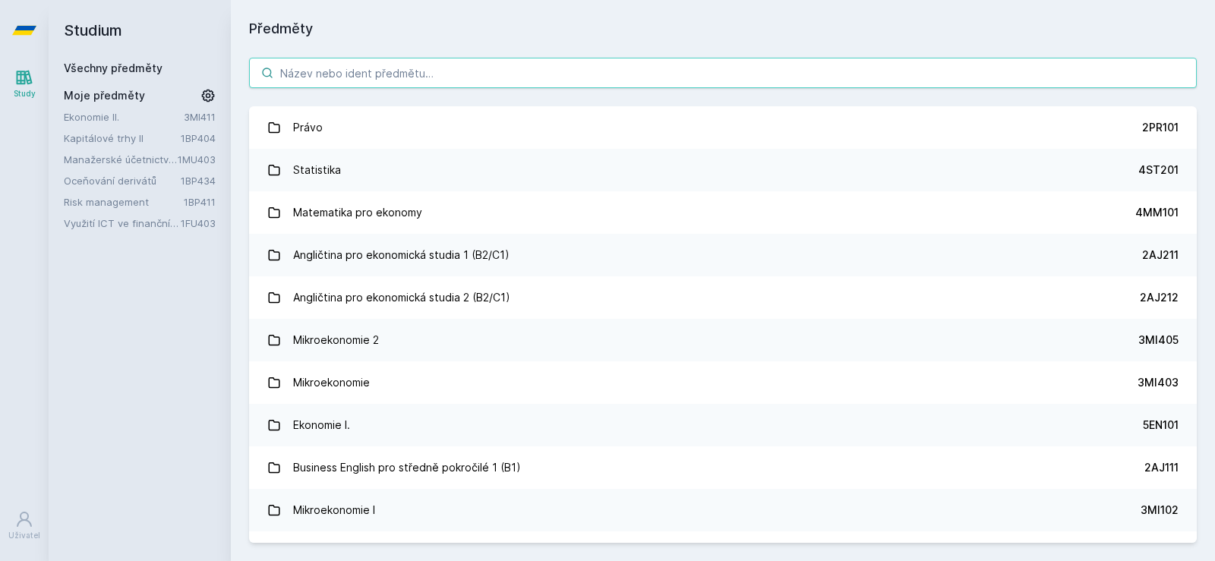
click at [348, 81] on input "search" at bounding box center [723, 73] width 948 height 30
paste input "4ST540"
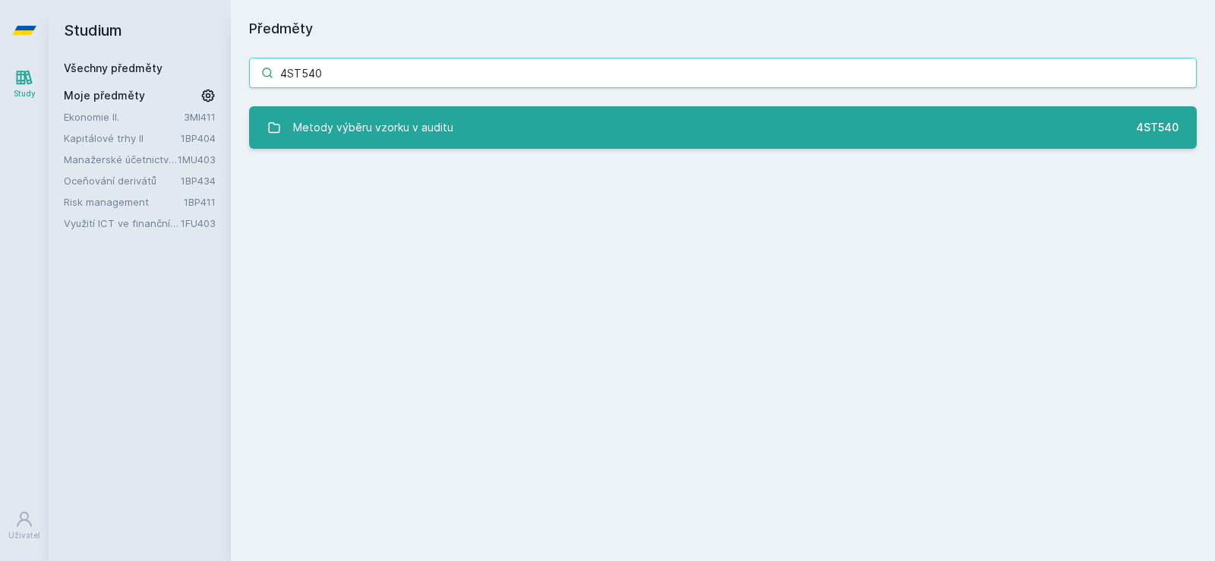
type input "4ST540"
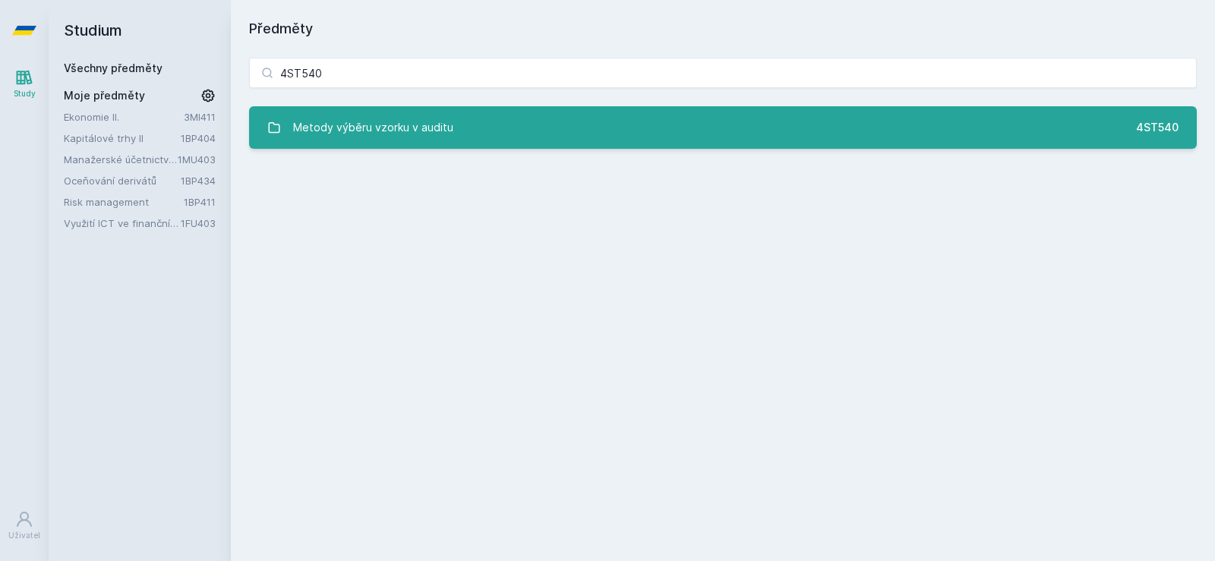
click at [369, 121] on div "Metody výběru vzorku v auditu" at bounding box center [373, 127] width 160 height 30
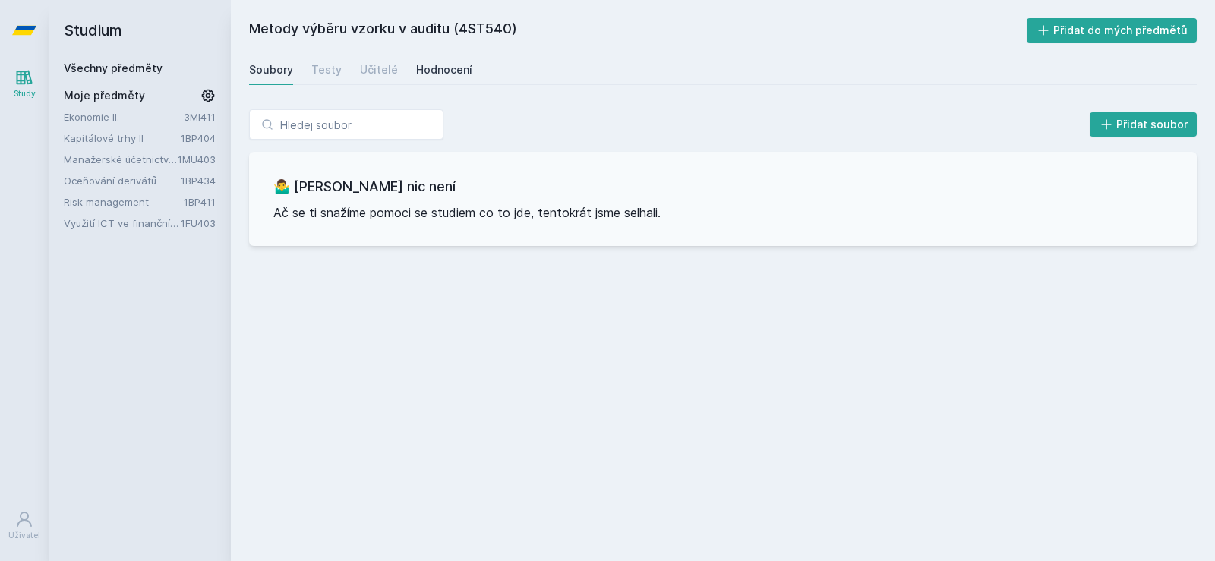
click at [427, 80] on link "Hodnocení" at bounding box center [444, 70] width 56 height 30
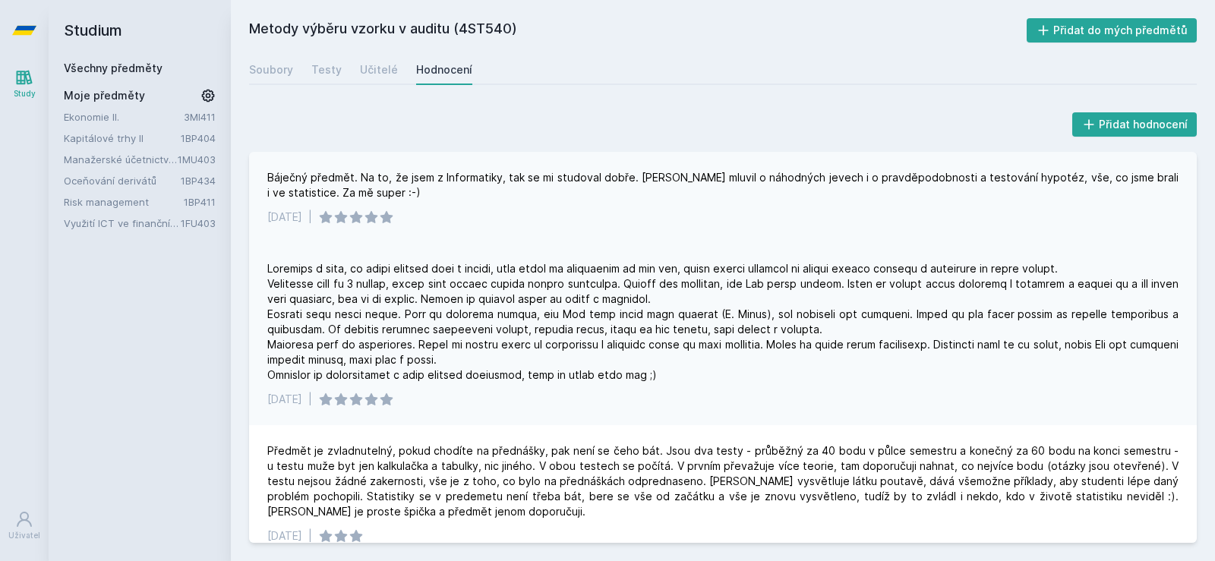
click at [291, 178] on div "Báječný předmět. Na to, že jsem z Informatiky, tak se mi studoval dobře. Pan Hi…" at bounding box center [722, 185] width 911 height 30
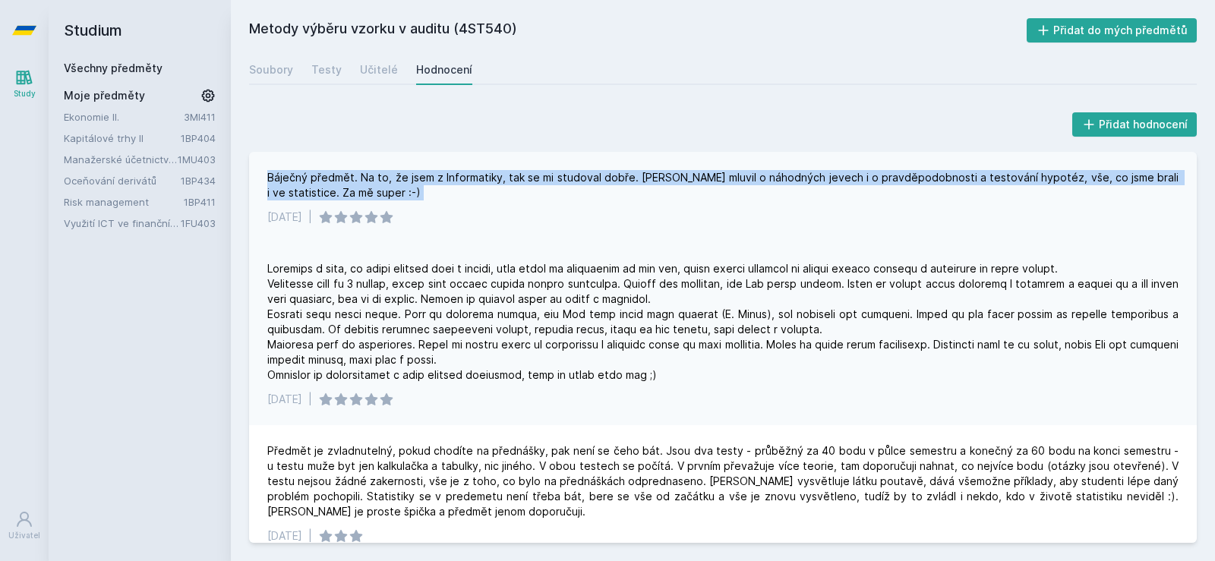
drag, startPoint x: 291, startPoint y: 178, endPoint x: 492, endPoint y: 203, distance: 202.8
click at [492, 203] on div "Báječný předmět. Na to, že jsem z Informatiky, tak se mi studoval dobře. Pan Hi…" at bounding box center [723, 197] width 948 height 91
drag, startPoint x: 492, startPoint y: 203, endPoint x: 362, endPoint y: 180, distance: 131.9
click at [362, 180] on div "Báječný předmět. Na to, že jsem z Informatiky, tak se mi studoval dobře. Pan Hi…" at bounding box center [723, 197] width 948 height 91
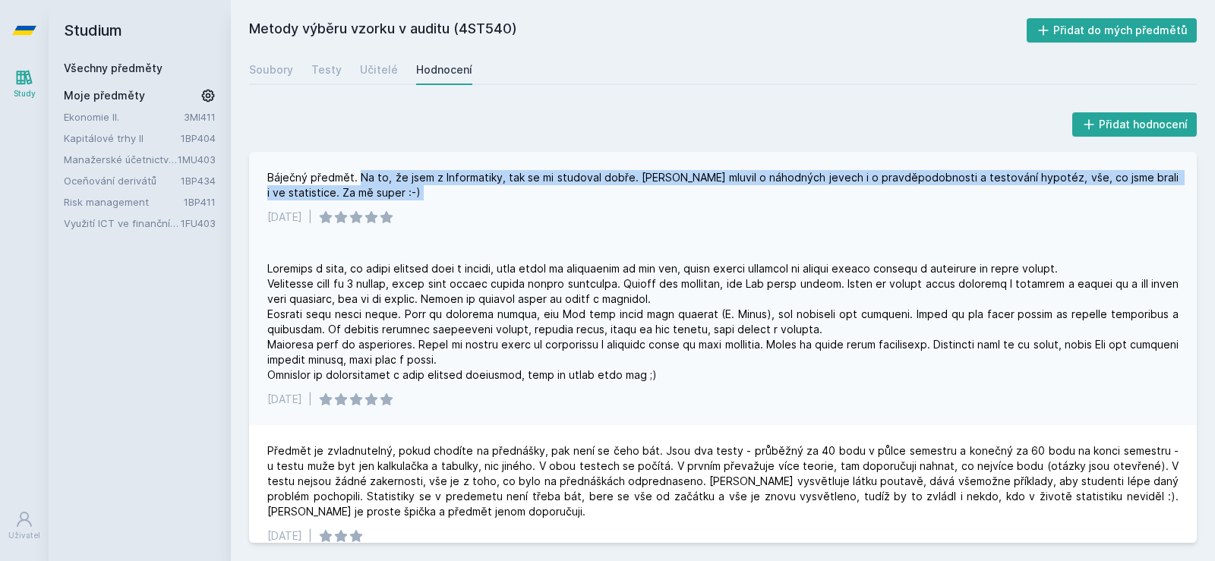
click at [362, 180] on div "Báječný předmět. Na to, že jsem z Informatiky, tak se mi studoval dobře. Pan Hi…" at bounding box center [722, 185] width 911 height 30
drag, startPoint x: 362, startPoint y: 180, endPoint x: 583, endPoint y: 211, distance: 223.1
click at [583, 211] on div "Báječný předmět. Na to, že jsem z Informatiky, tak se mi studoval dobře. Pan Hi…" at bounding box center [723, 197] width 948 height 91
click at [583, 211] on div "23. 6. 2019 |" at bounding box center [722, 217] width 911 height 15
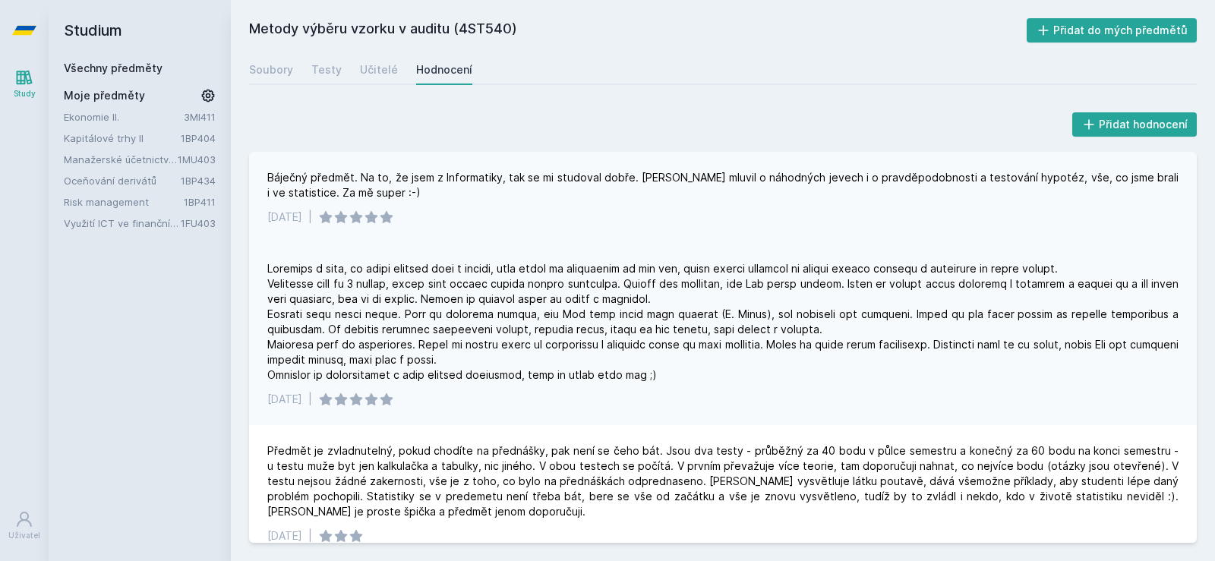
click at [763, 177] on div "Báječný předmět. Na to, že jsem z Informatiky, tak se mi studoval dobře. Pan Hi…" at bounding box center [722, 185] width 911 height 30
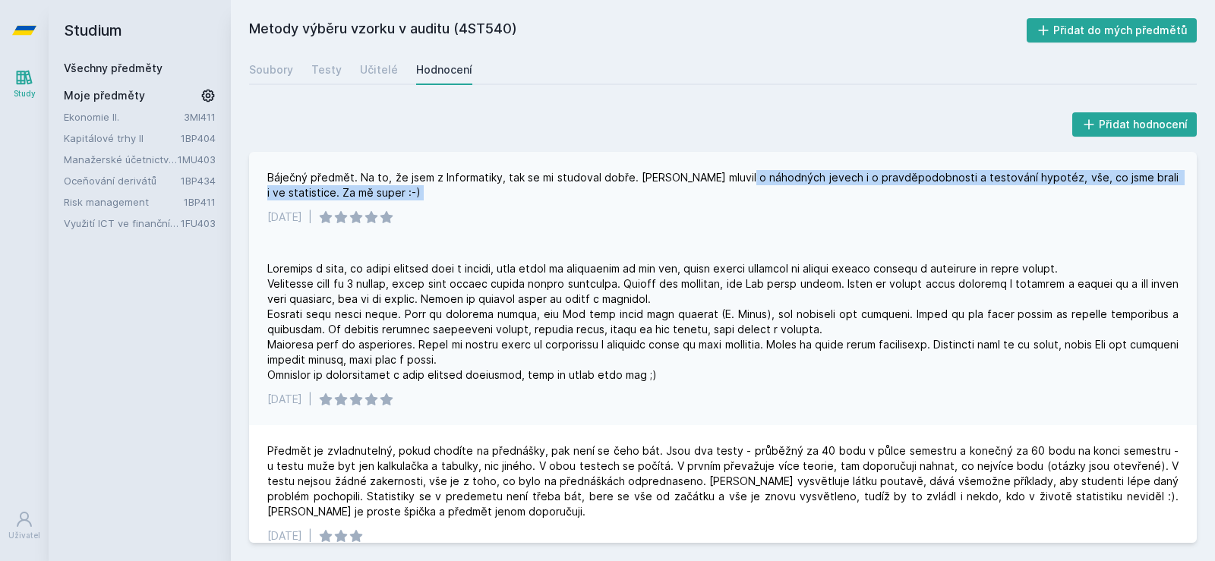
drag, startPoint x: 763, startPoint y: 177, endPoint x: 881, endPoint y: 192, distance: 119.4
click at [881, 192] on div "Báječný předmět. Na to, že jsem z Informatiky, tak se mi studoval dobře. Pan Hi…" at bounding box center [722, 185] width 911 height 30
drag, startPoint x: 881, startPoint y: 192, endPoint x: 1032, endPoint y: 182, distance: 150.6
click at [1017, 184] on div "Báječný předmět. Na to, že jsem z Informatiky, tak se mi studoval dobře. Pan Hi…" at bounding box center [722, 185] width 911 height 30
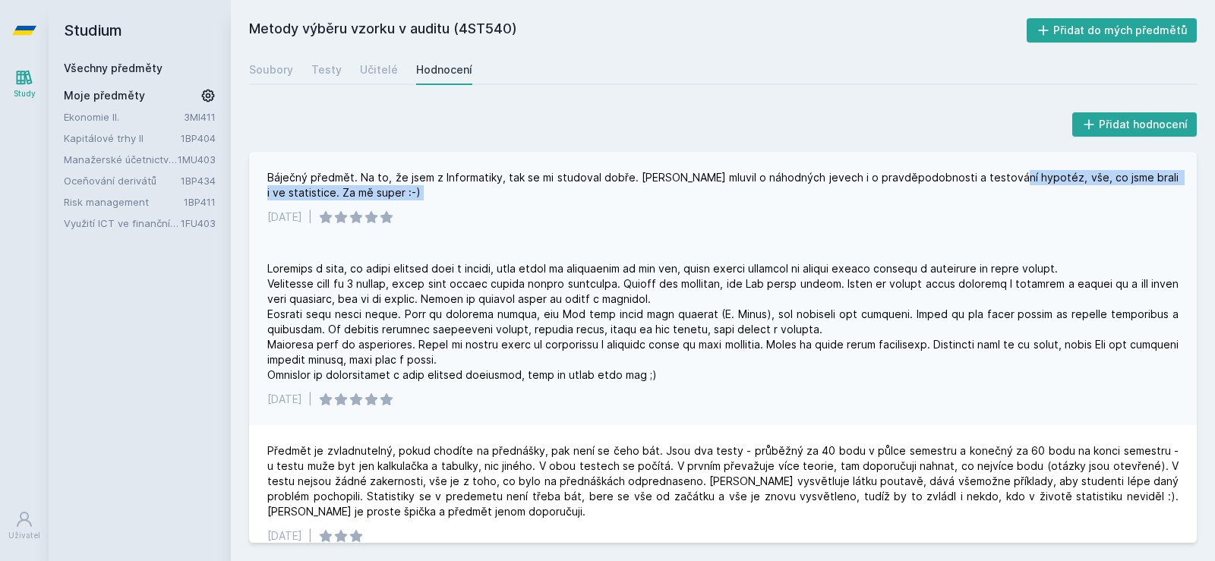
click at [1043, 177] on div "Báječný předmět. Na to, že jsem z Informatiky, tak se mi studoval dobře. Pan Hi…" at bounding box center [722, 185] width 911 height 30
drag, startPoint x: 1043, startPoint y: 177, endPoint x: 1035, endPoint y: 200, distance: 24.3
click at [1035, 200] on div "Báječný předmět. Na to, že jsem z Informatiky, tak se mi studoval dobře. Pan Hi…" at bounding box center [722, 185] width 911 height 30
click at [1034, 200] on div "Báječný předmět. Na to, že jsem z Informatiky, tak se mi studoval dobře. Pan Hi…" at bounding box center [722, 185] width 911 height 30
click at [282, 268] on div at bounding box center [722, 321] width 911 height 121
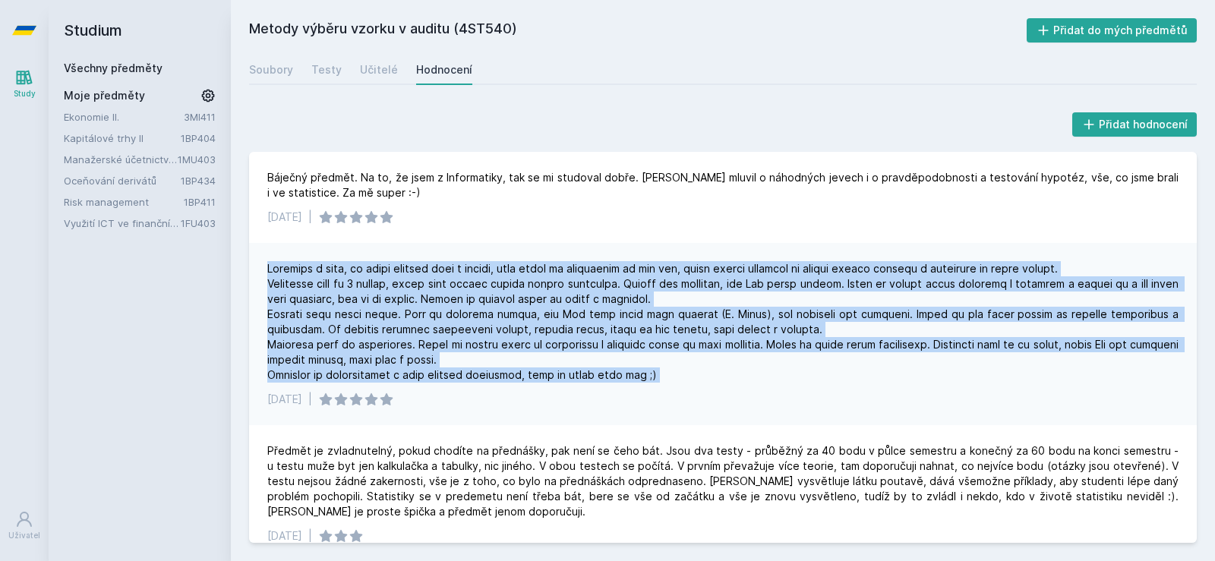
drag, startPoint x: 282, startPoint y: 268, endPoint x: 699, endPoint y: 376, distance: 430.5
click at [699, 376] on div at bounding box center [722, 321] width 911 height 121
drag, startPoint x: 699, startPoint y: 376, endPoint x: 270, endPoint y: 266, distance: 443.6
click at [270, 266] on div at bounding box center [722, 321] width 911 height 121
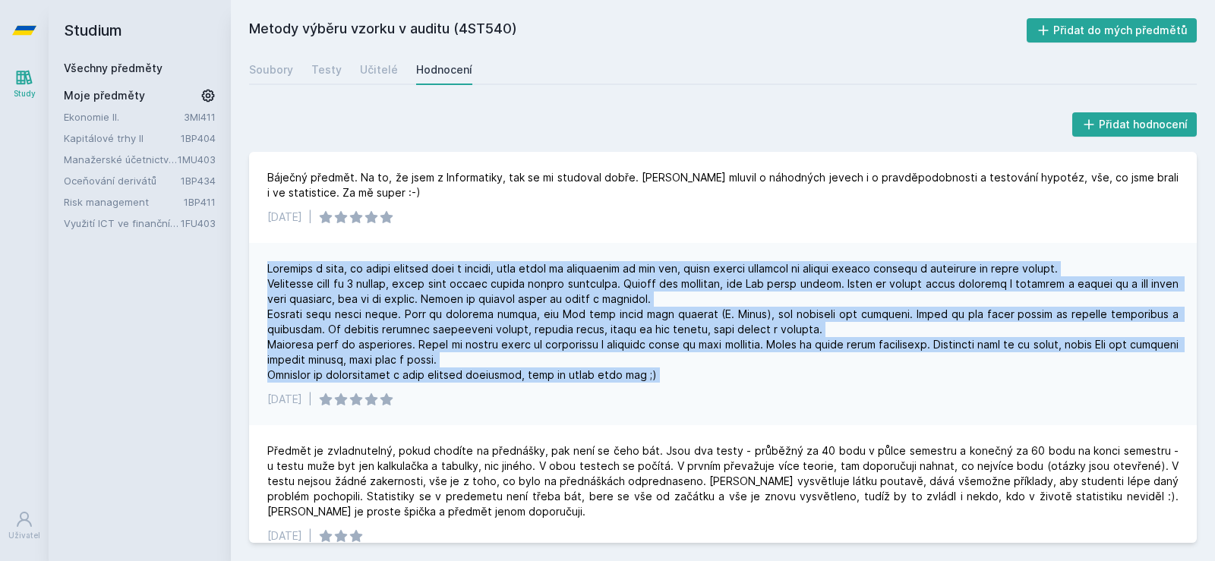
click at [270, 266] on div at bounding box center [722, 321] width 911 height 121
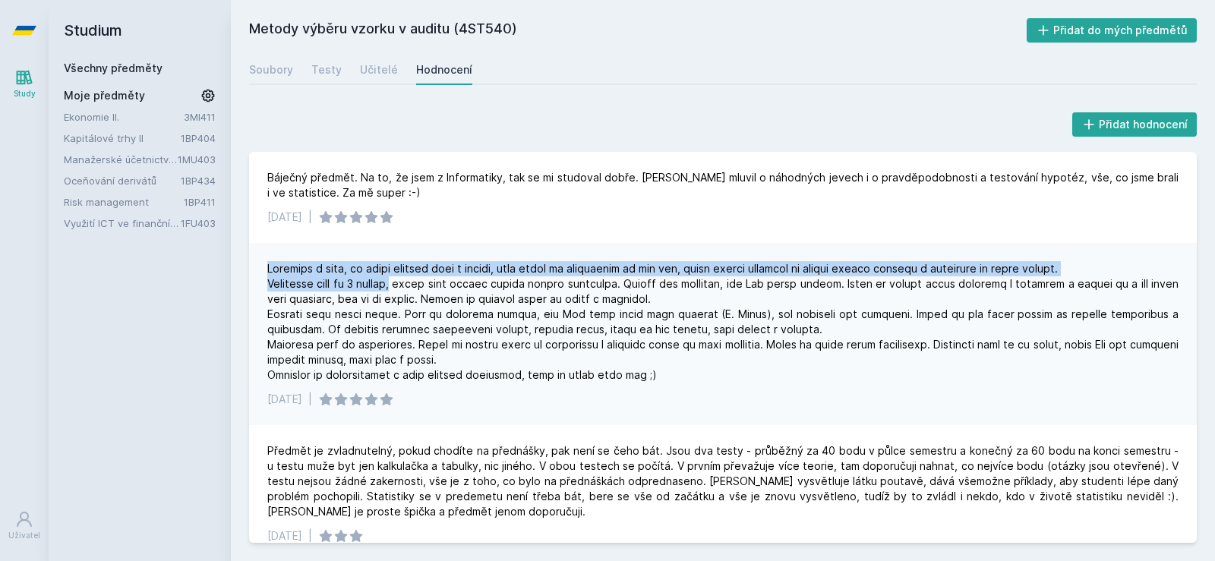
drag, startPoint x: 270, startPoint y: 266, endPoint x: 408, endPoint y: 288, distance: 139.8
click at [408, 288] on div at bounding box center [722, 321] width 911 height 121
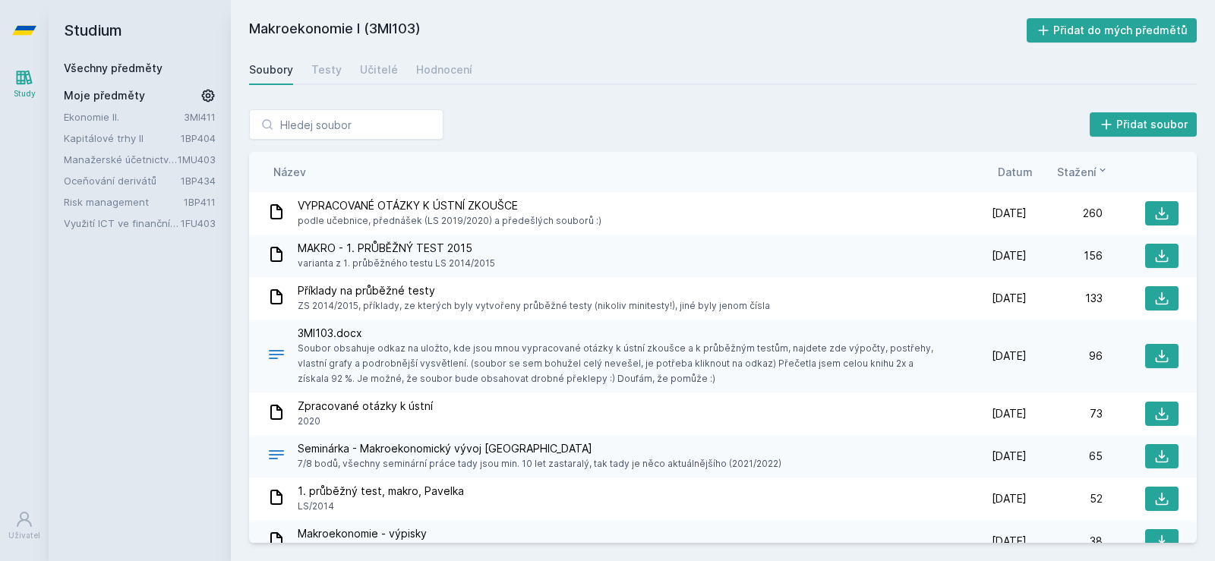
click at [88, 66] on link "Všechny předměty" at bounding box center [113, 67] width 99 height 13
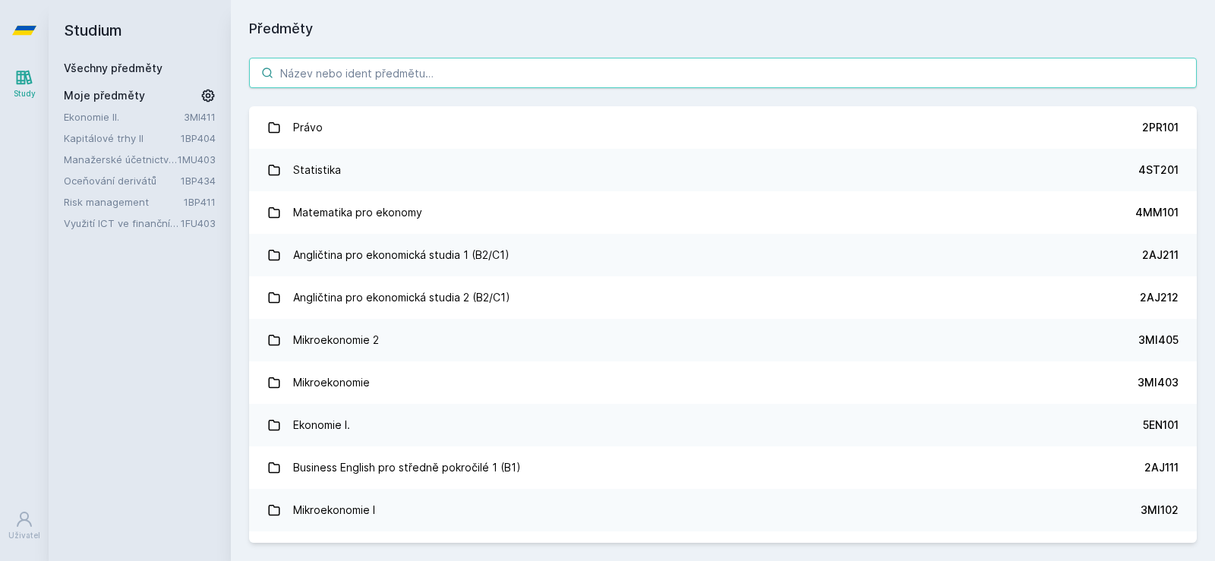
click at [380, 68] on input "search" at bounding box center [723, 73] width 948 height 30
paste input "11F450"
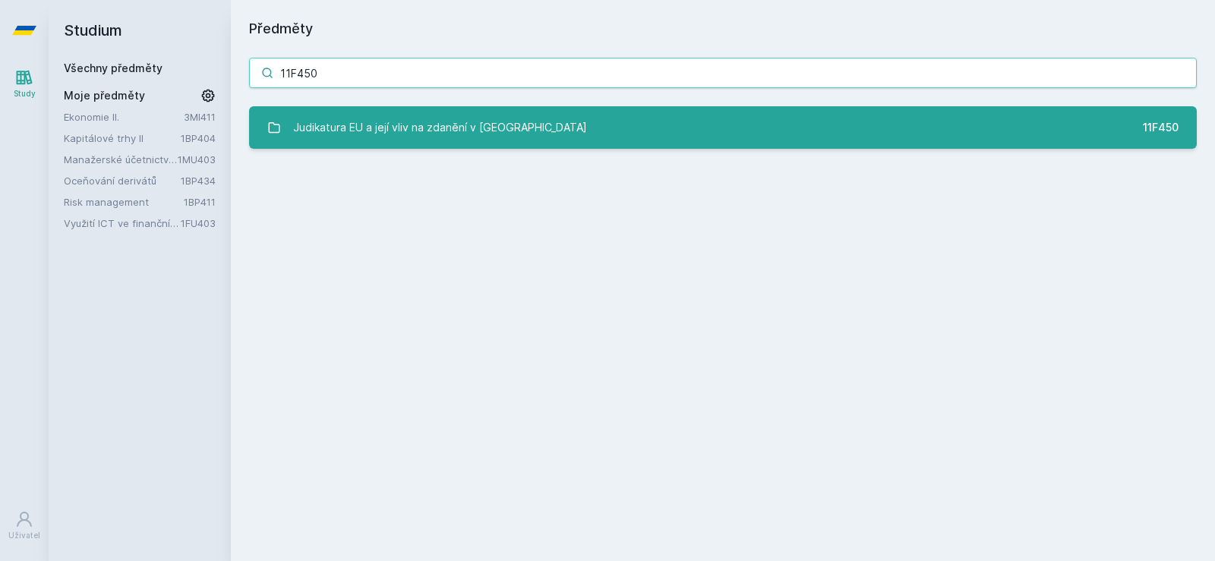
type input "11F450"
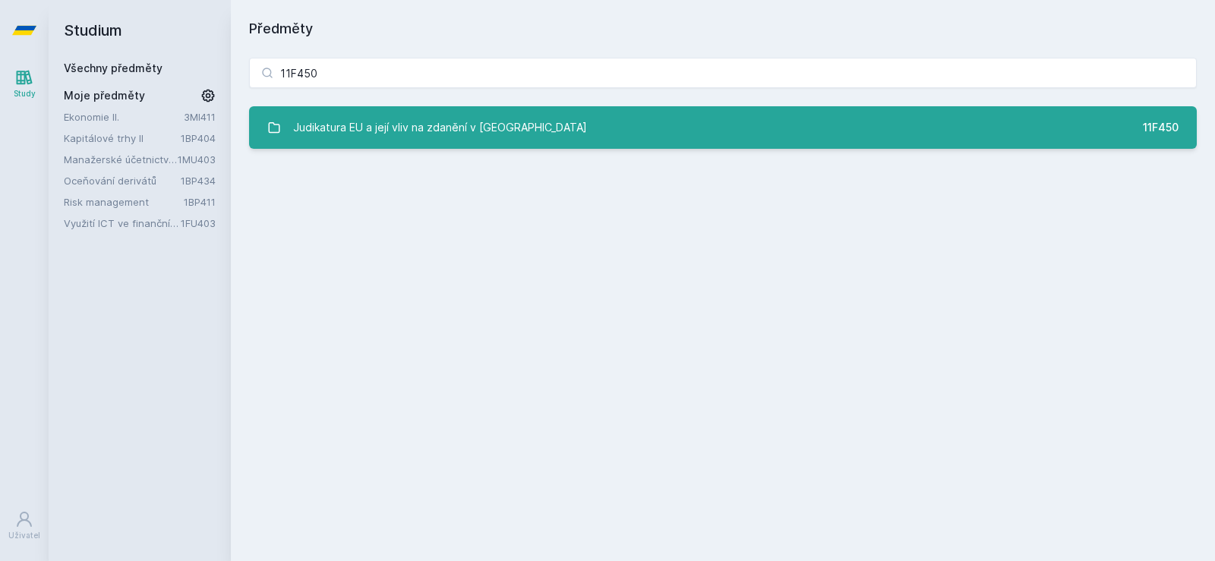
click at [348, 131] on div "Judikatura EU a její vliv na zdanění v ČR" at bounding box center [440, 127] width 294 height 30
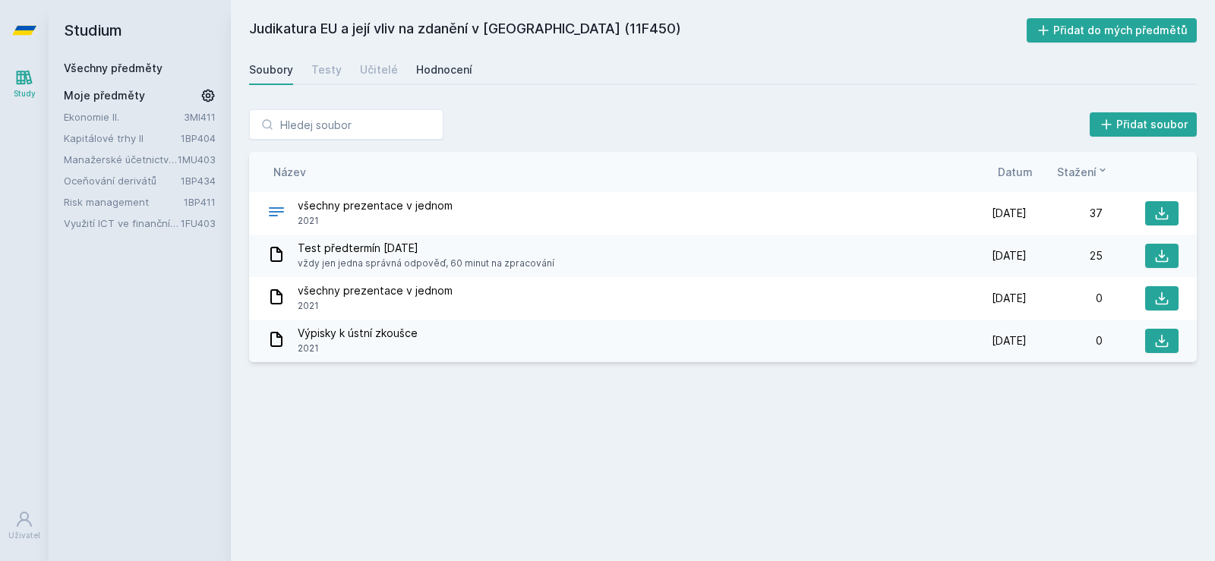
click at [424, 77] on div "Hodnocení" at bounding box center [444, 69] width 56 height 15
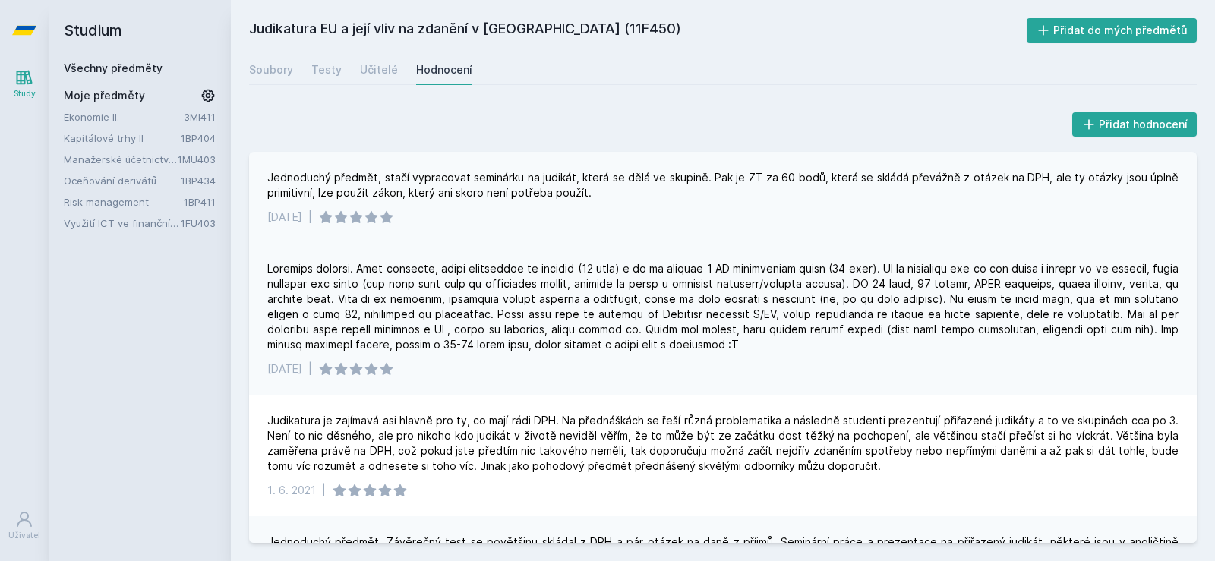
click at [279, 177] on div "Jednoduchý předmět, stačí vypracovat seminárku na judikát, která se dělá ve sku…" at bounding box center [722, 185] width 911 height 30
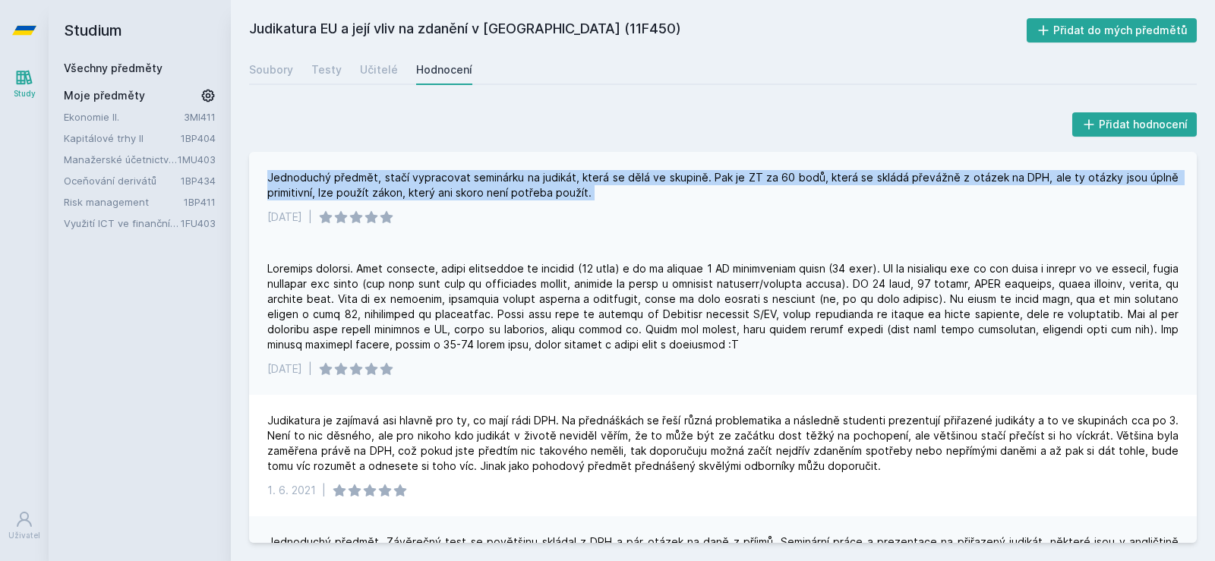
drag, startPoint x: 279, startPoint y: 177, endPoint x: 624, endPoint y: 196, distance: 345.2
click at [624, 196] on div "Jednoduchý předmět, stačí vypracovat seminárku na judikát, která se dělá ve sku…" at bounding box center [722, 185] width 911 height 30
drag, startPoint x: 624, startPoint y: 196, endPoint x: 296, endPoint y: 175, distance: 328.6
click at [296, 175] on div "Jednoduchý předmět, stačí vypracovat seminárku na judikát, která se dělá ve sku…" at bounding box center [722, 185] width 911 height 30
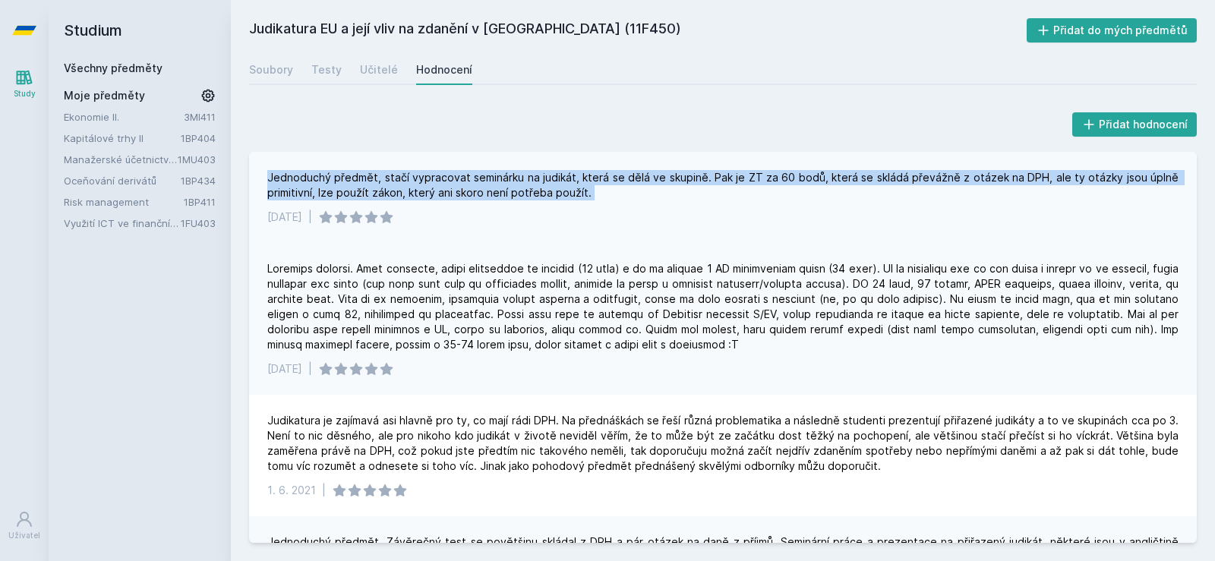
click at [296, 175] on div "Jednoduchý předmět, stačí vypracovat seminárku na judikát, která se dělá ve sku…" at bounding box center [722, 185] width 911 height 30
drag, startPoint x: 296, startPoint y: 175, endPoint x: 907, endPoint y: 196, distance: 611.5
click at [907, 196] on div "Jednoduchý předmět, stačí vypracovat seminárku na judikát, která se dělá ve sku…" at bounding box center [722, 185] width 911 height 30
drag, startPoint x: 907, startPoint y: 196, endPoint x: 286, endPoint y: 175, distance: 621.4
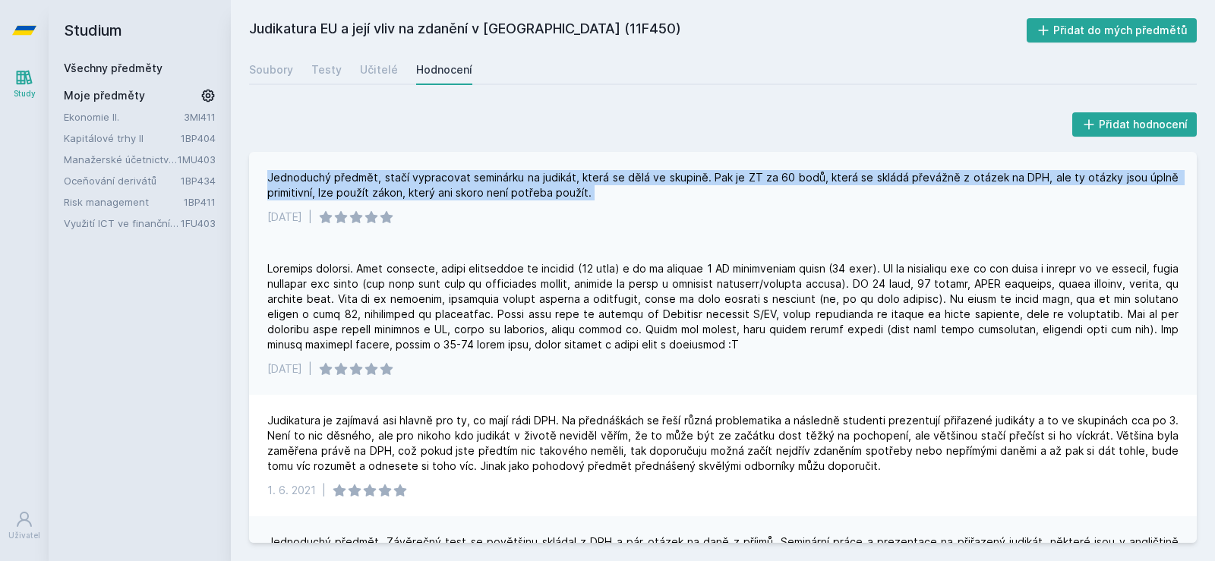
click at [286, 175] on div "Jednoduchý předmět, stačí vypracovat seminárku na judikát, která se dělá ve sku…" at bounding box center [722, 185] width 911 height 30
drag, startPoint x: 286, startPoint y: 175, endPoint x: 690, endPoint y: 187, distance: 404.1
click at [690, 187] on div "Jednoduchý předmět, stačí vypracovat seminárku na judikát, která se dělá ve sku…" at bounding box center [722, 185] width 911 height 30
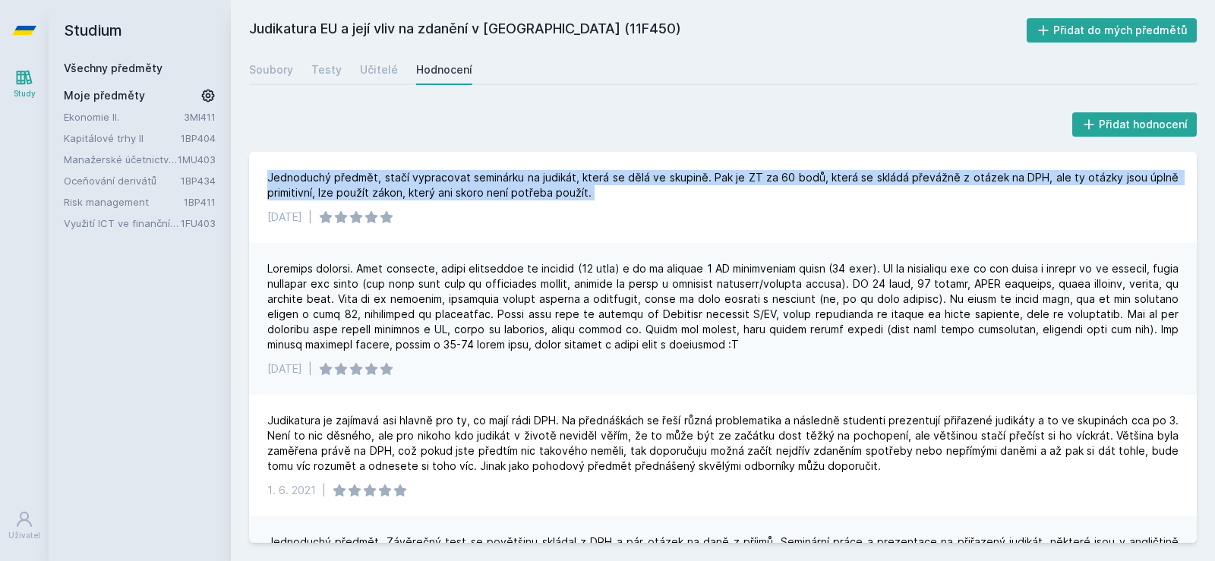
drag, startPoint x: 690, startPoint y: 187, endPoint x: 637, endPoint y: 289, distance: 115.5
click at [632, 287] on div "Jednoduchý předmět, stačí vypracovat seminárku na judikát, která se dělá ve sku…" at bounding box center [723, 347] width 948 height 391
click at [637, 289] on div at bounding box center [722, 306] width 911 height 91
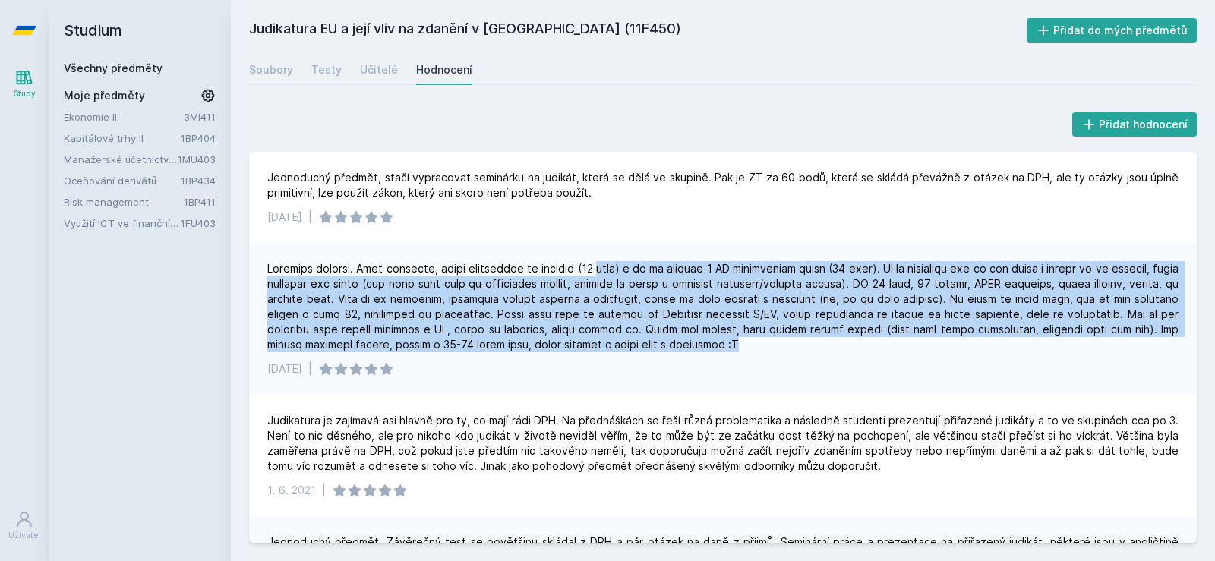
drag, startPoint x: 627, startPoint y: 254, endPoint x: 854, endPoint y: 346, distance: 245.2
click at [854, 346] on div "29. 1. 2022 |" at bounding box center [723, 319] width 948 height 152
click at [854, 346] on div at bounding box center [722, 306] width 911 height 91
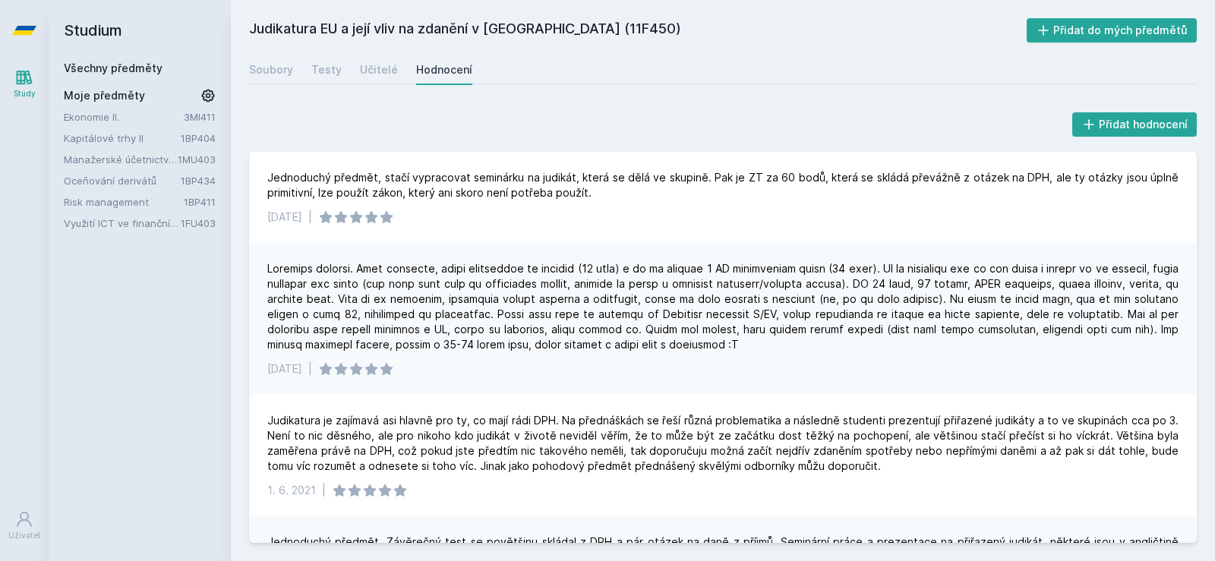
click at [136, 73] on link "Všechny předměty" at bounding box center [113, 67] width 99 height 13
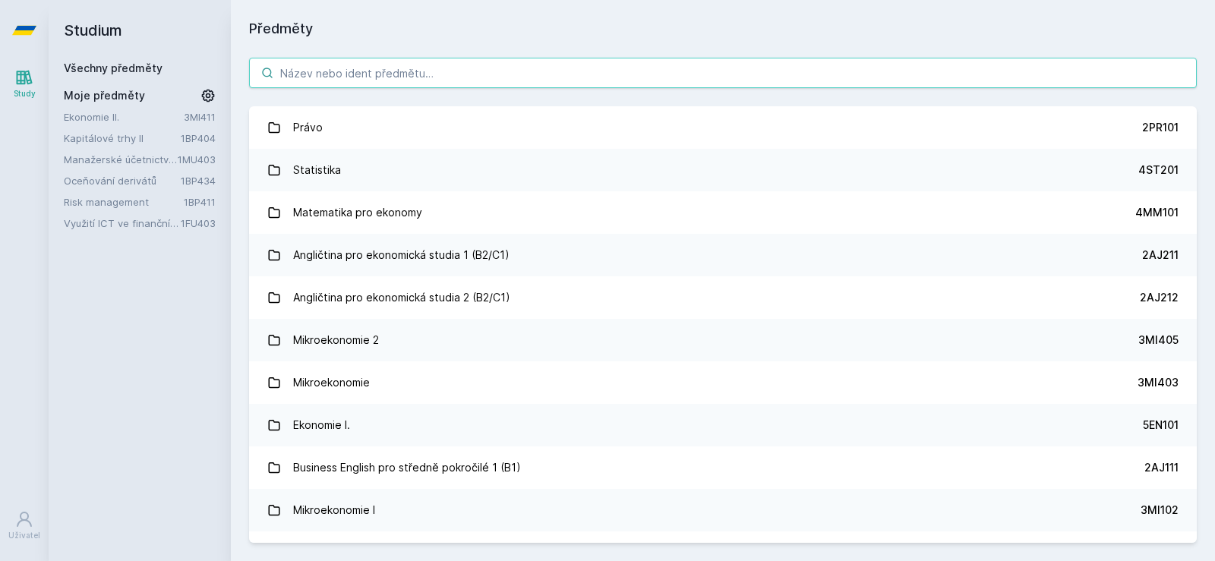
click at [378, 74] on input "search" at bounding box center [723, 73] width 948 height 30
paste input "1FU516"
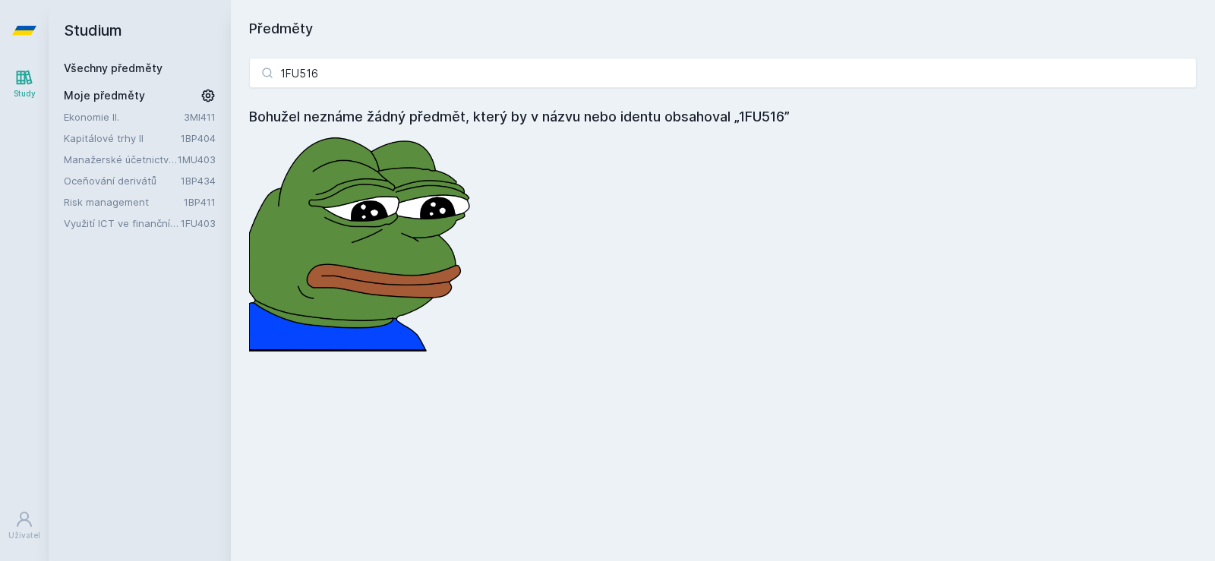
click at [372, 120] on h4 "Bohužel neznáme žádný předmět, který by v názvu nebo identu obsahoval „1FU516”" at bounding box center [723, 116] width 948 height 21
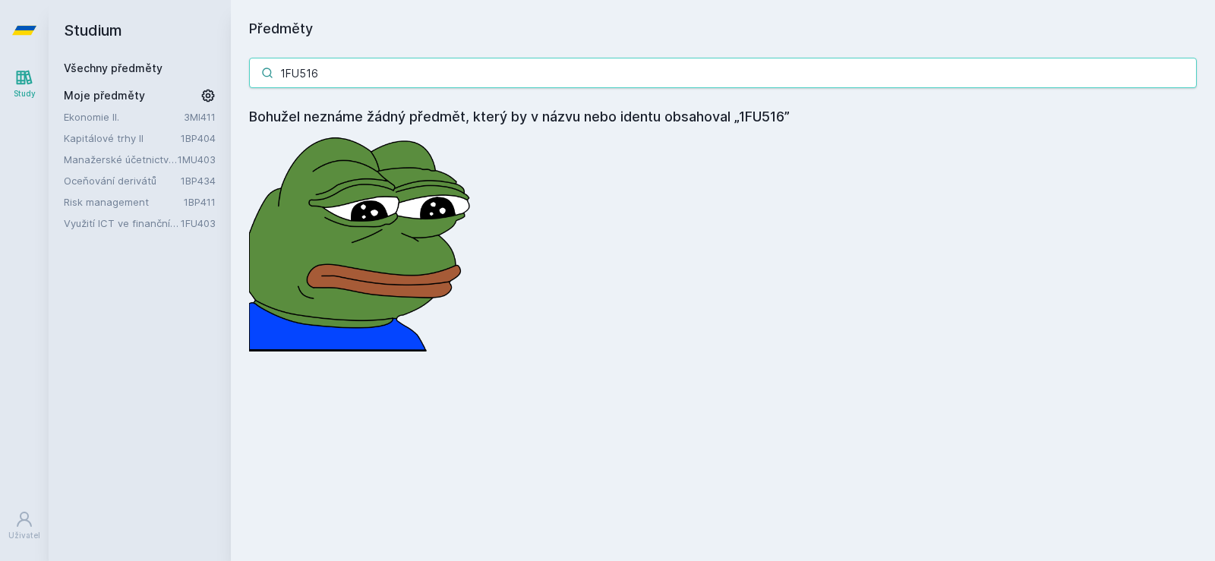
click at [411, 68] on input "1FU516" at bounding box center [723, 73] width 948 height 30
click at [357, 78] on input "1FU516" at bounding box center [723, 73] width 948 height 30
paste input "06"
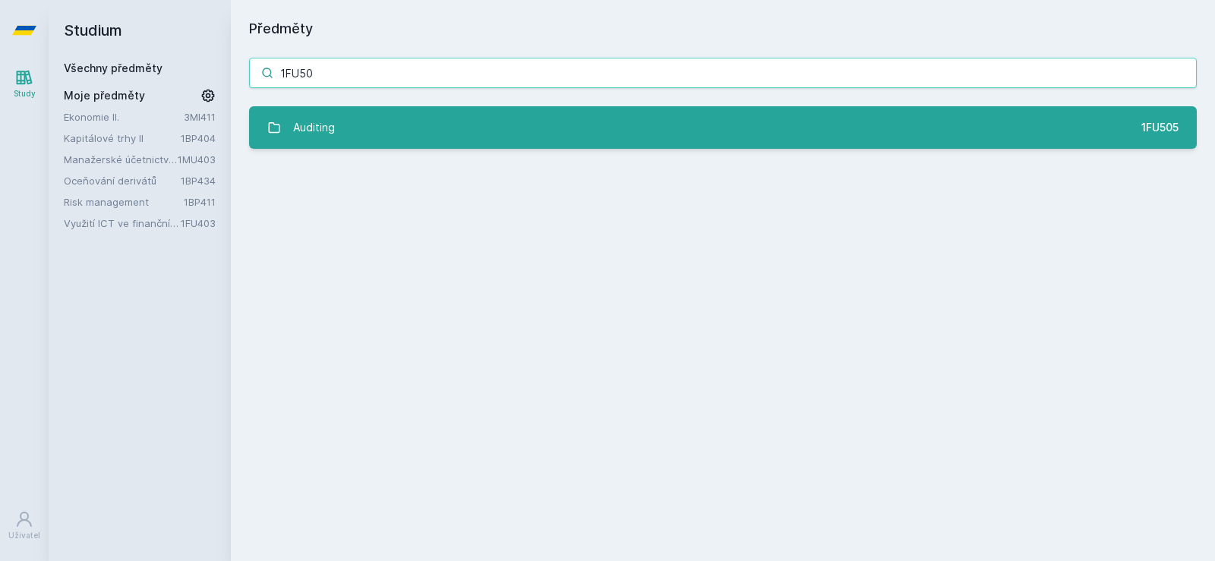
type input "1FU50"
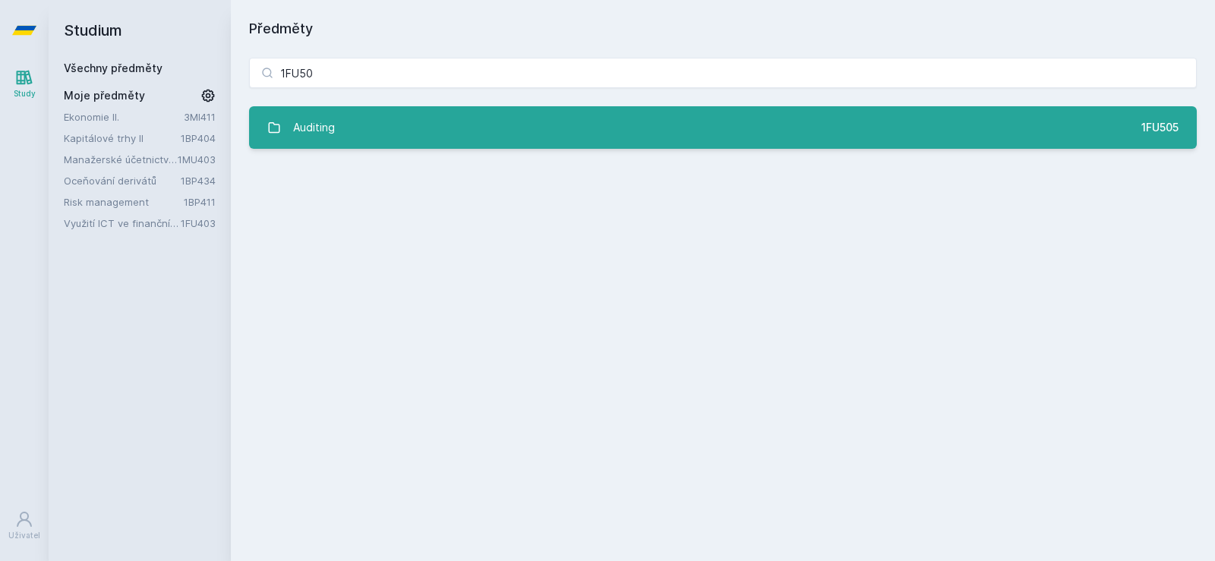
click at [361, 129] on link "Auditing 1FU505" at bounding box center [723, 127] width 948 height 43
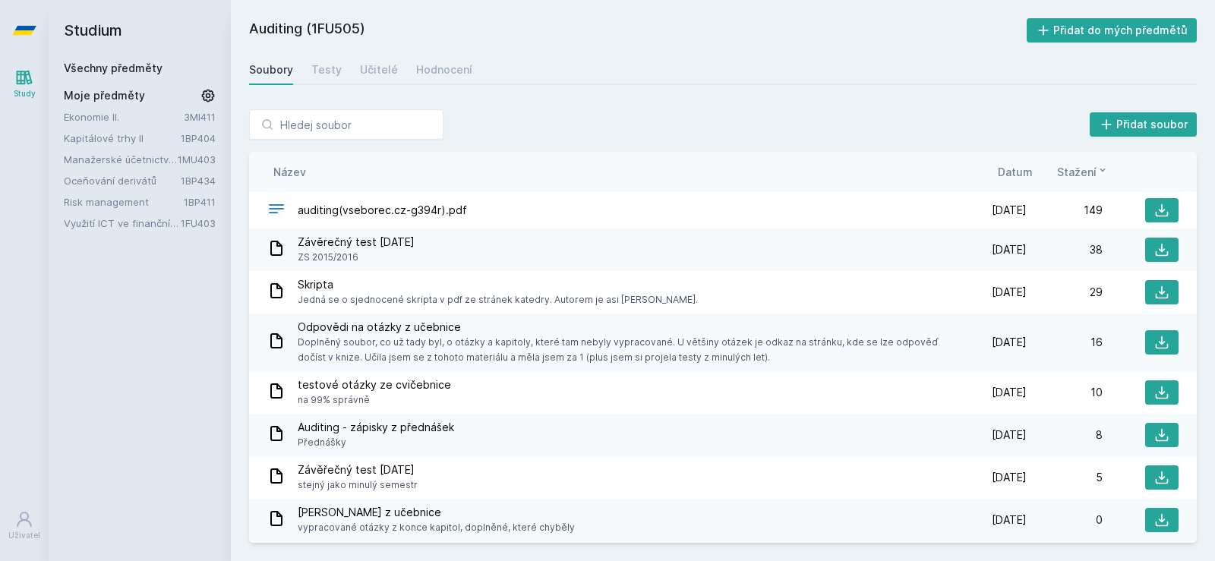
click at [94, 64] on link "Všechny předměty" at bounding box center [113, 67] width 99 height 13
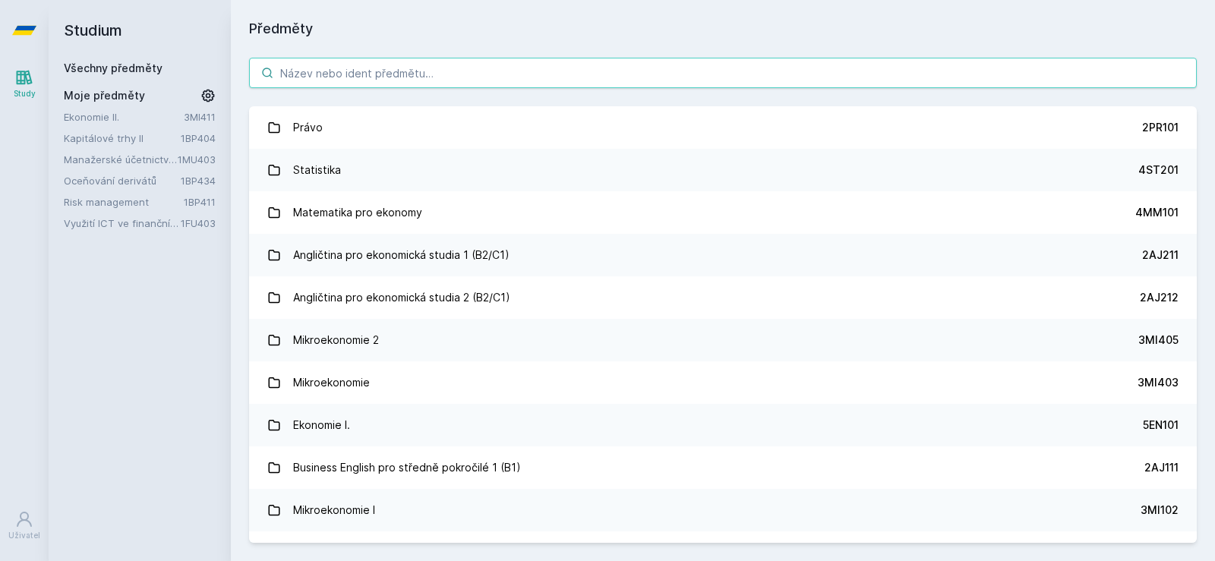
click at [323, 78] on input "search" at bounding box center [723, 73] width 948 height 30
paste input "1BP590"
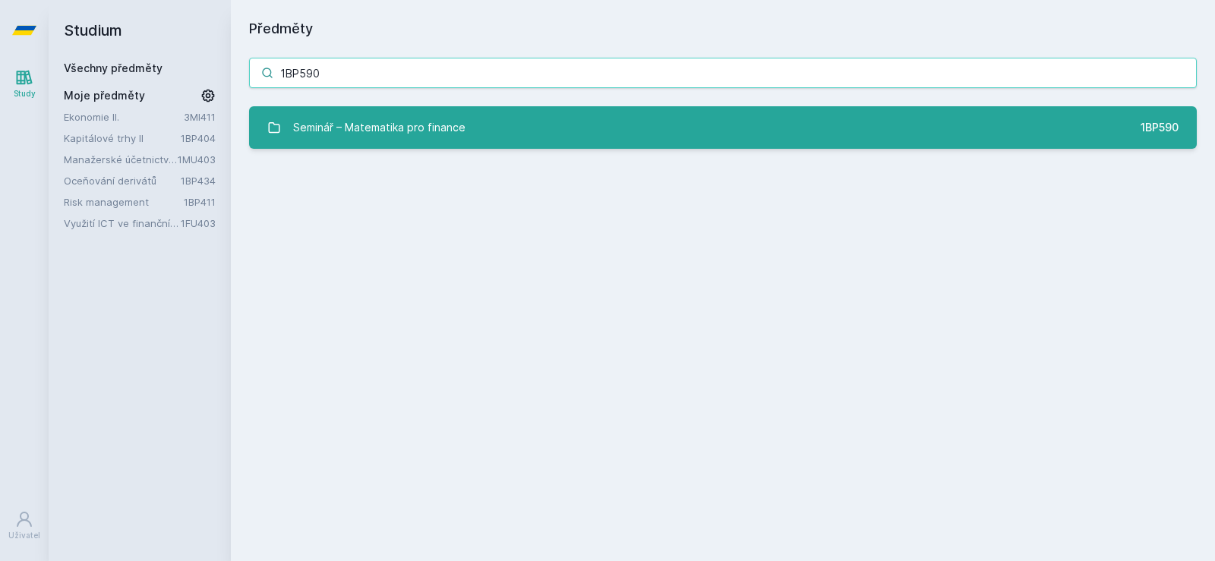
type input "1BP590"
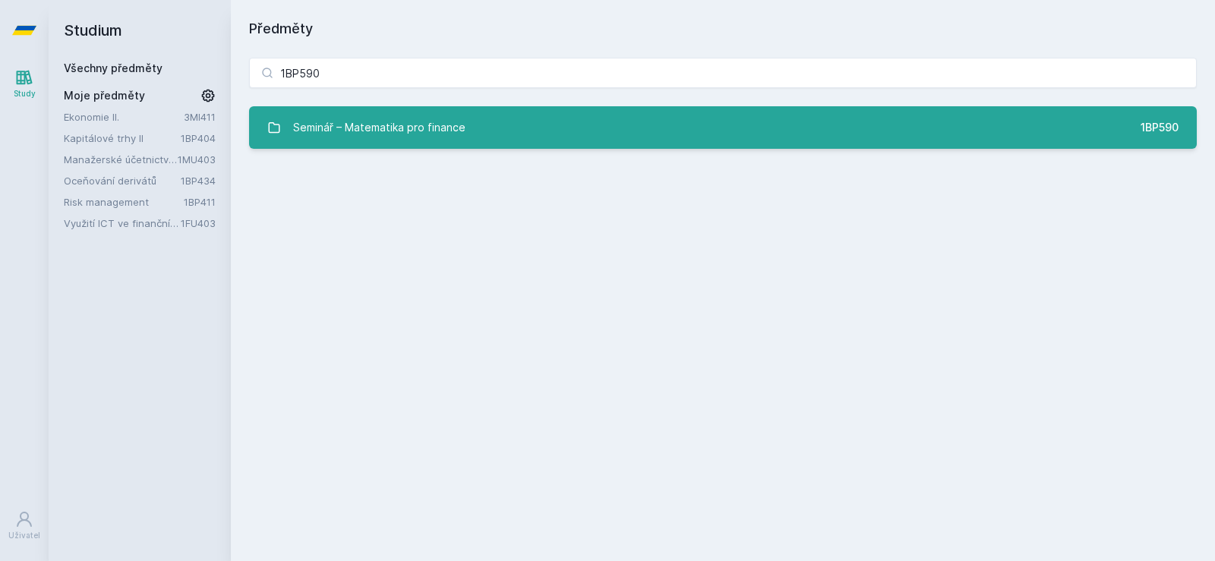
click at [370, 134] on div "Seminář – Matematika pro finance" at bounding box center [379, 127] width 172 height 30
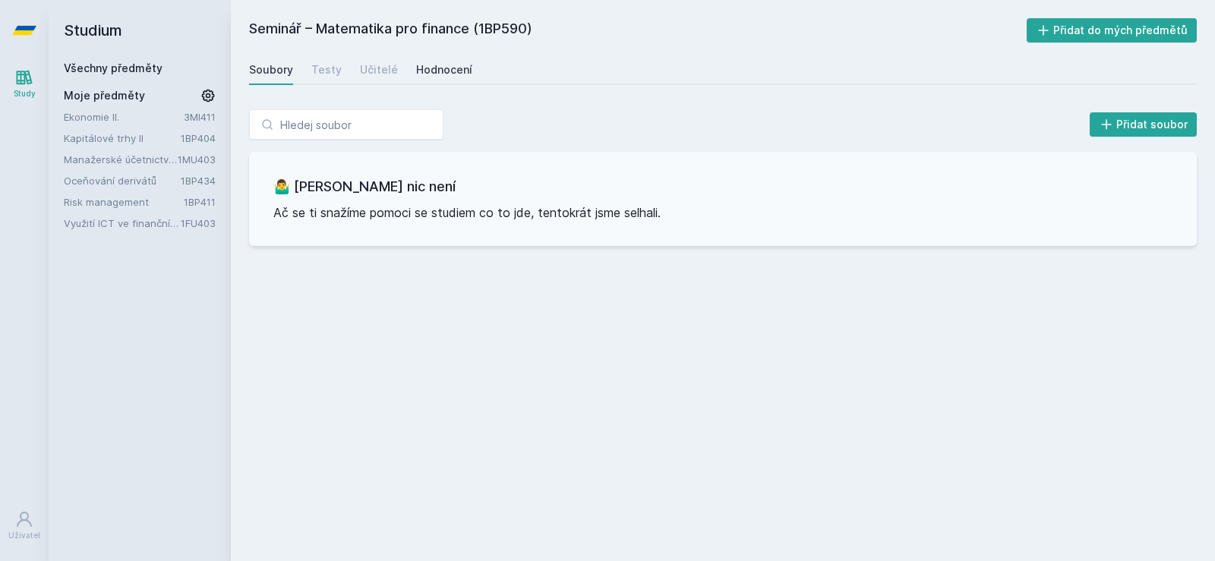
click at [439, 64] on div "Hodnocení" at bounding box center [444, 69] width 56 height 15
click at [104, 65] on link "Všechny předměty" at bounding box center [113, 67] width 99 height 13
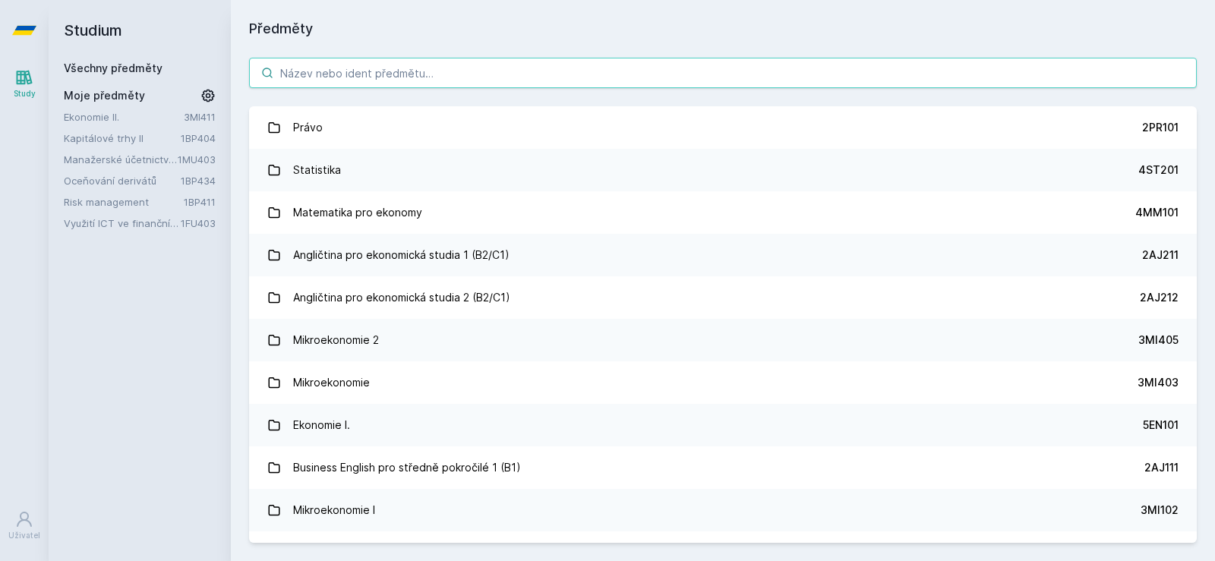
click at [394, 71] on input "search" at bounding box center [723, 73] width 948 height 30
paste input "1FU486"
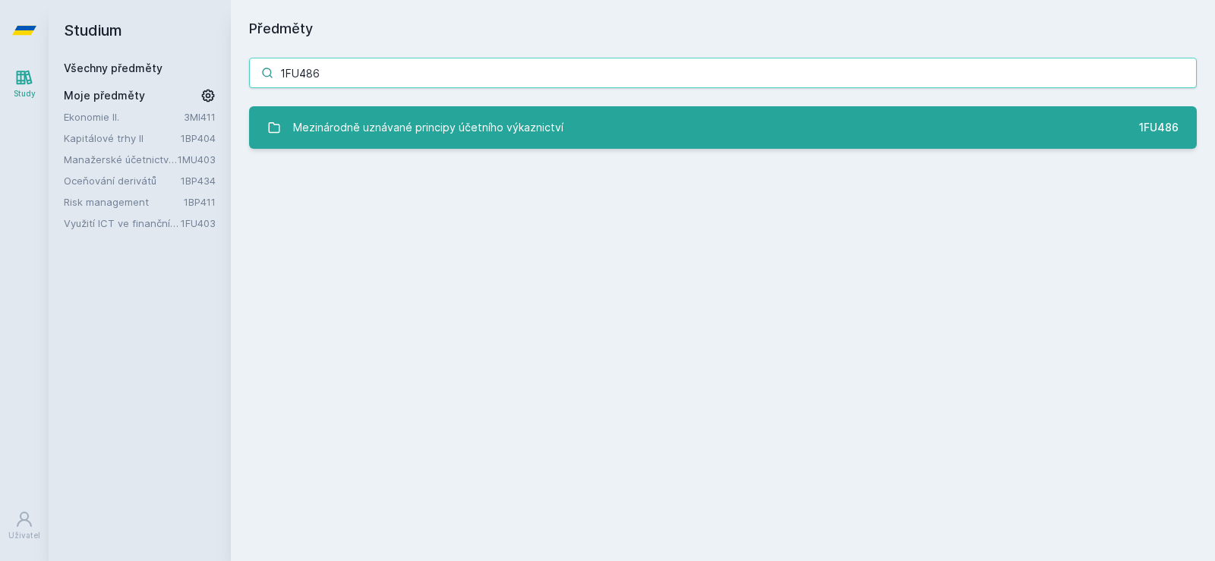
type input "1FU486"
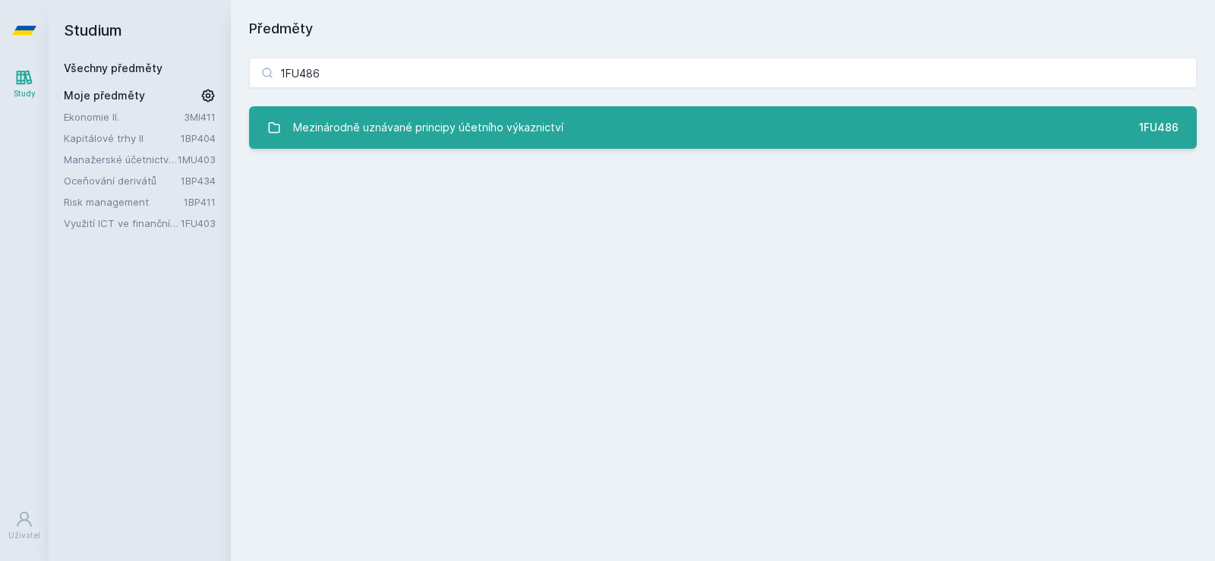
click at [381, 130] on div "Mezinárodně uznávané principy účetního výkaznictví" at bounding box center [428, 127] width 270 height 30
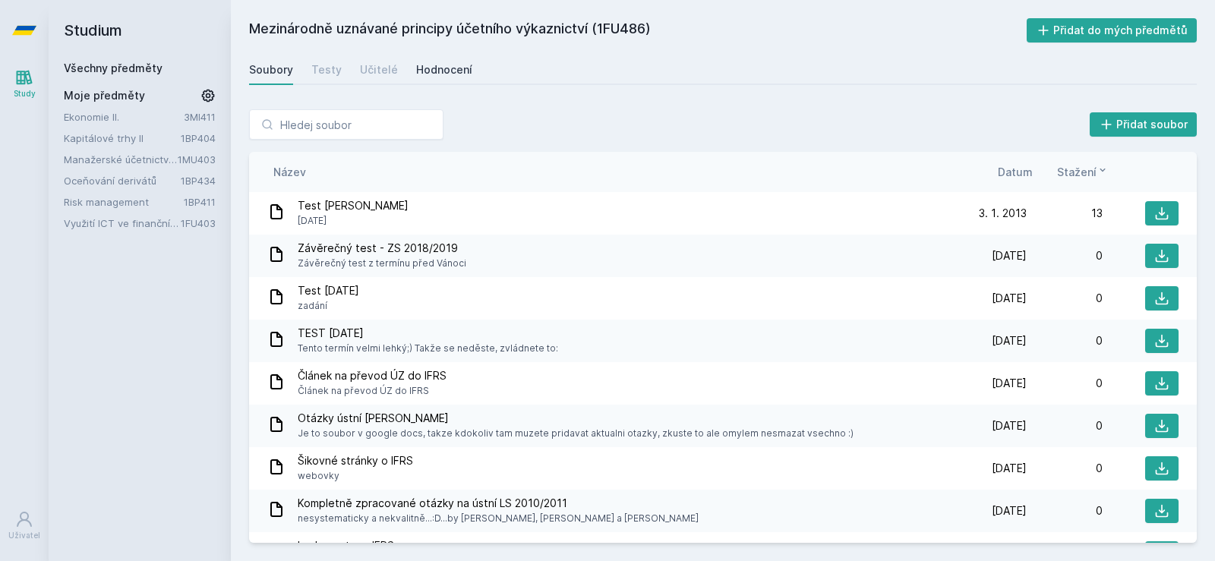
click at [458, 69] on div "Hodnocení" at bounding box center [444, 69] width 56 height 15
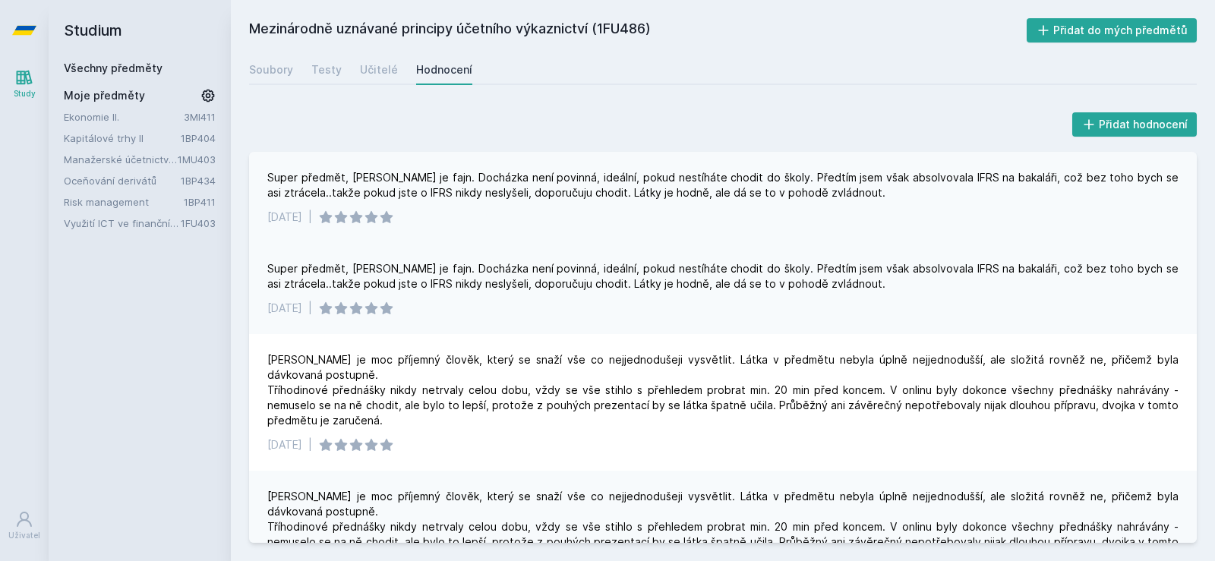
click at [292, 178] on div "Super předmět, Vašek je fajn. Docházka není povinná, ideální, pokud nestíháte c…" at bounding box center [722, 185] width 911 height 30
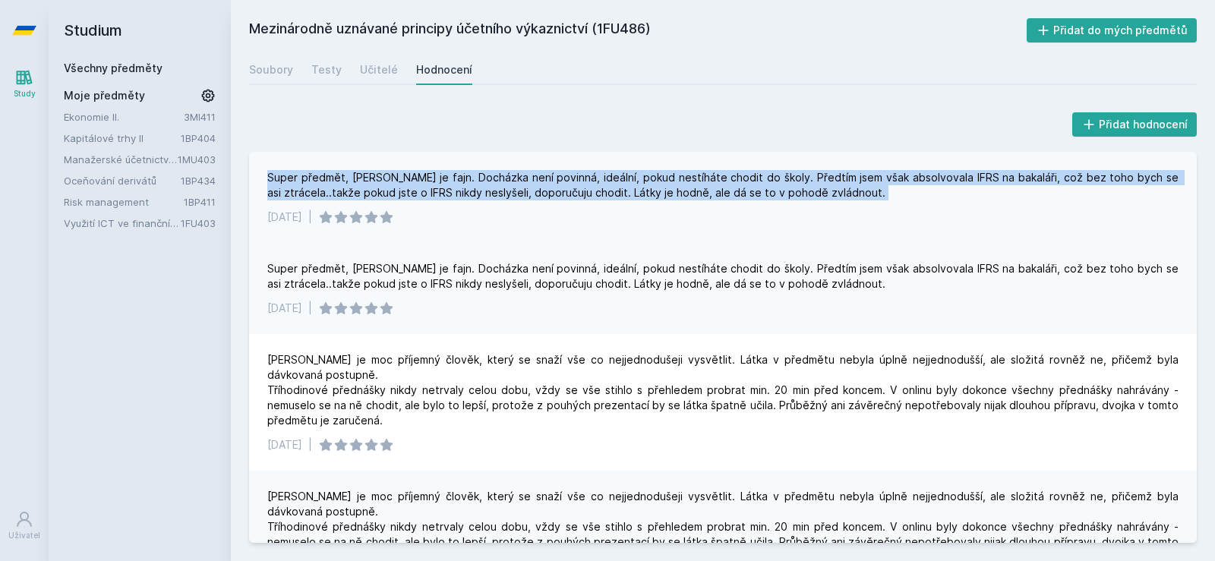
click at [292, 178] on div "Super předmět, Vašek je fajn. Docházka není povinná, ideální, pokud nestíháte c…" at bounding box center [722, 185] width 911 height 30
click at [297, 188] on div "Super předmět, Vašek je fajn. Docházka není povinná, ideální, pokud nestíháte c…" at bounding box center [722, 185] width 911 height 30
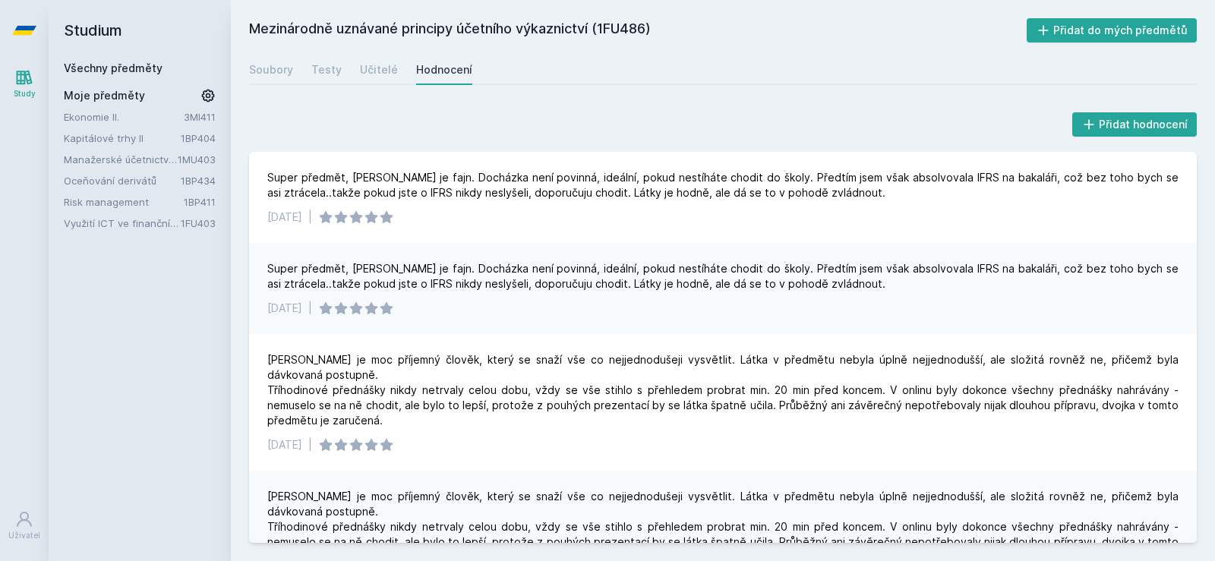
click at [142, 66] on link "Všechny předměty" at bounding box center [113, 67] width 99 height 13
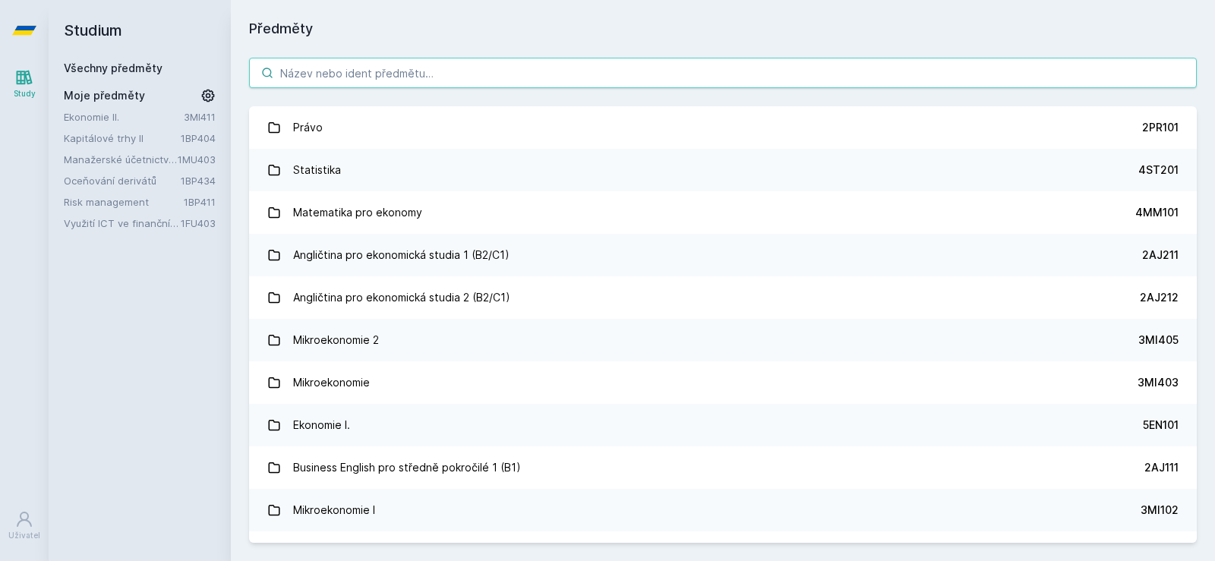
click at [304, 75] on input "search" at bounding box center [723, 73] width 948 height 30
paste input "1VF429"
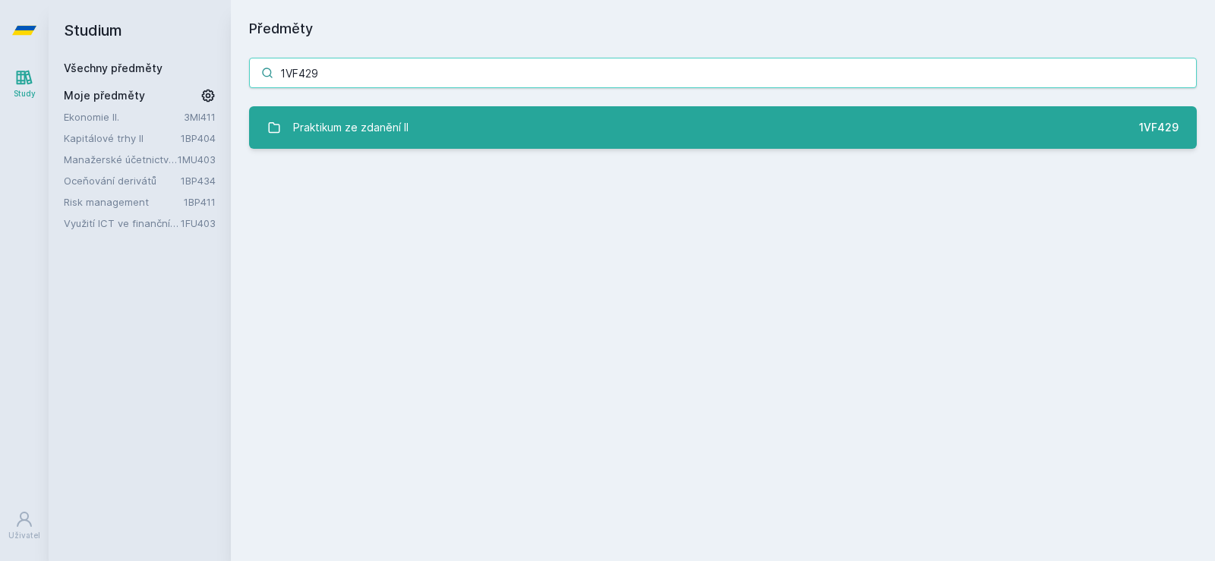
type input "1VF429"
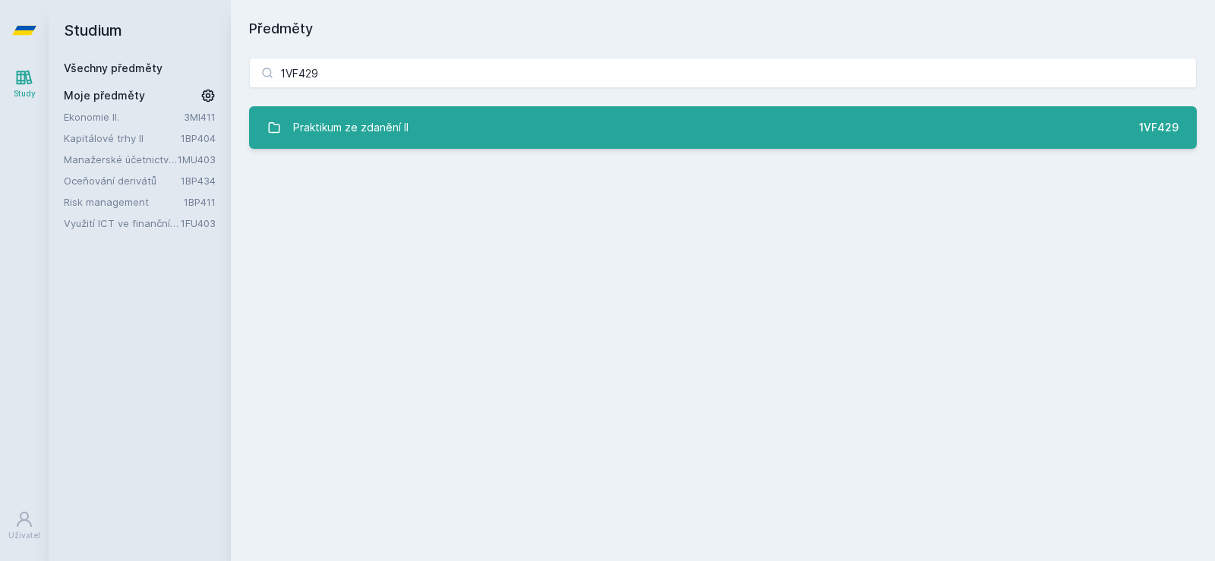
click at [366, 118] on div "Praktikum ze zdanění II" at bounding box center [350, 127] width 115 height 30
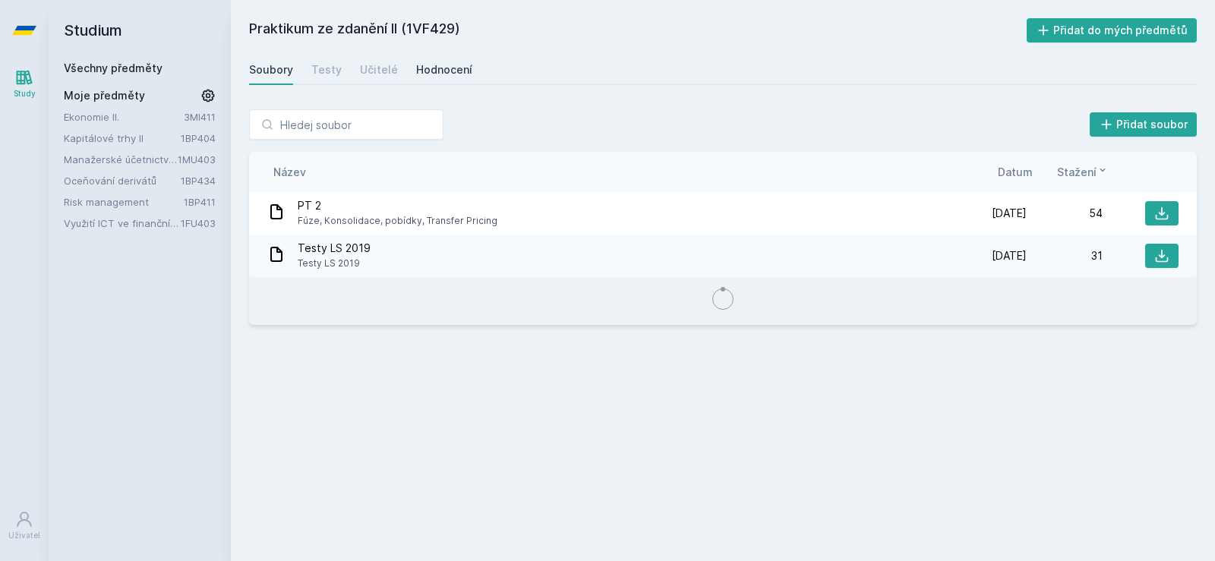
click at [445, 71] on div "Hodnocení" at bounding box center [444, 69] width 56 height 15
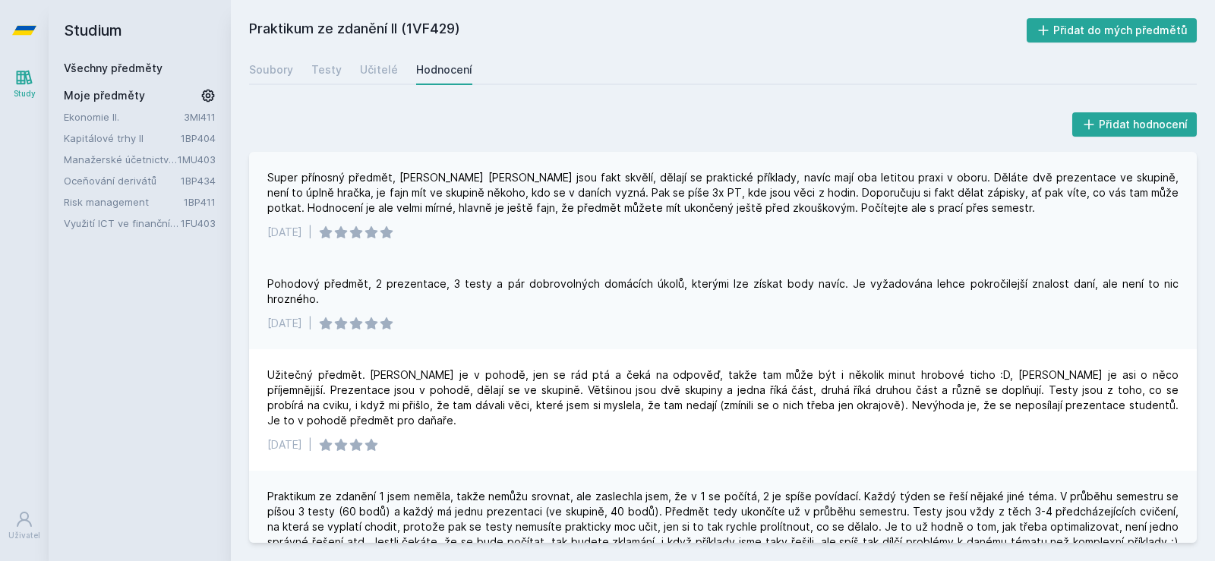
click at [299, 181] on div "Super přínosný předmět, Stibůrková i Toman jsou fakt skvělí, dělají se praktick…" at bounding box center [722, 193] width 911 height 46
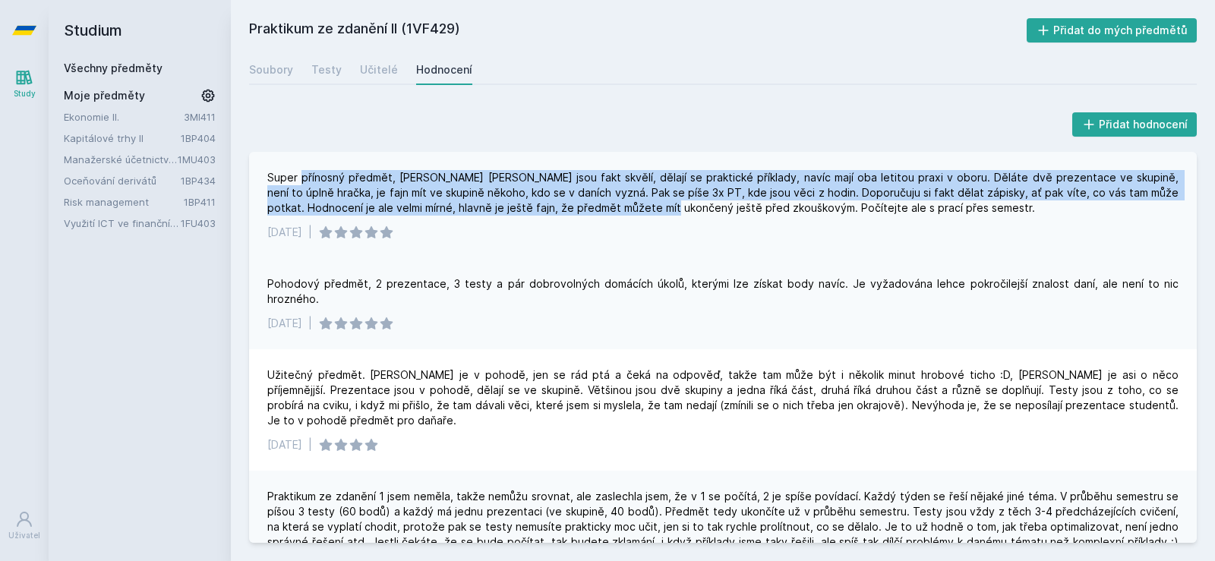
drag, startPoint x: 299, startPoint y: 181, endPoint x: 672, endPoint y: 217, distance: 374.5
click at [672, 217] on div "Super přínosný předmět, Stibůrková i Toman jsou fakt skvělí, dělají se praktick…" at bounding box center [723, 205] width 948 height 106
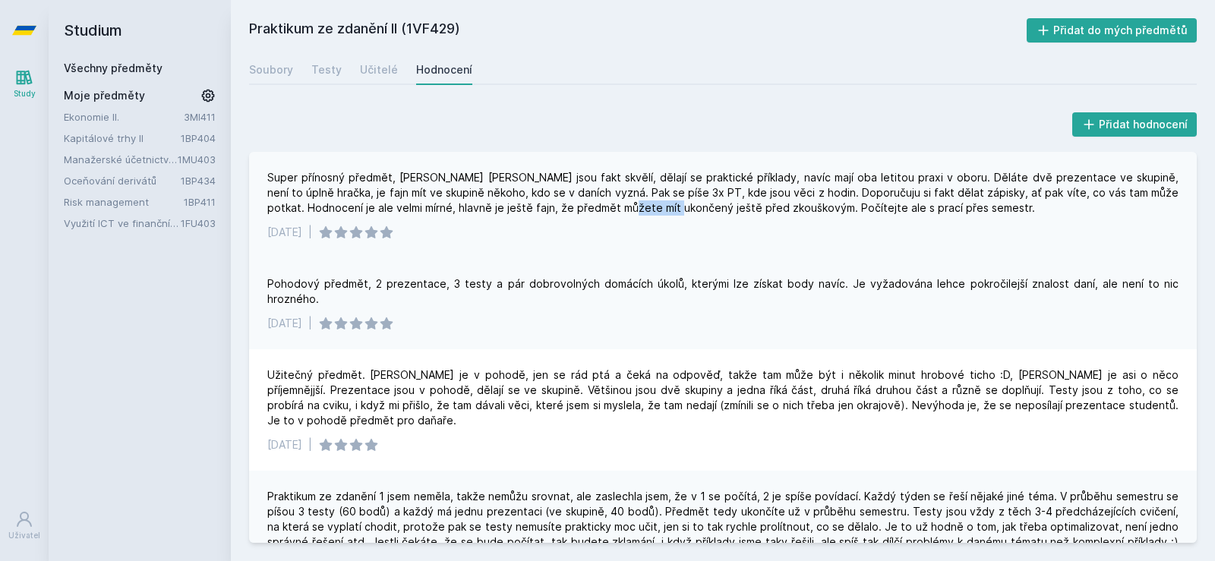
click at [672, 217] on div "Super přínosný předmět, Stibůrková i Toman jsou fakt skvělí, dělají se praktick…" at bounding box center [723, 205] width 948 height 106
click at [664, 205] on div "Super přínosný předmět, Stibůrková i Toman jsou fakt skvělí, dělají se praktick…" at bounding box center [722, 193] width 911 height 46
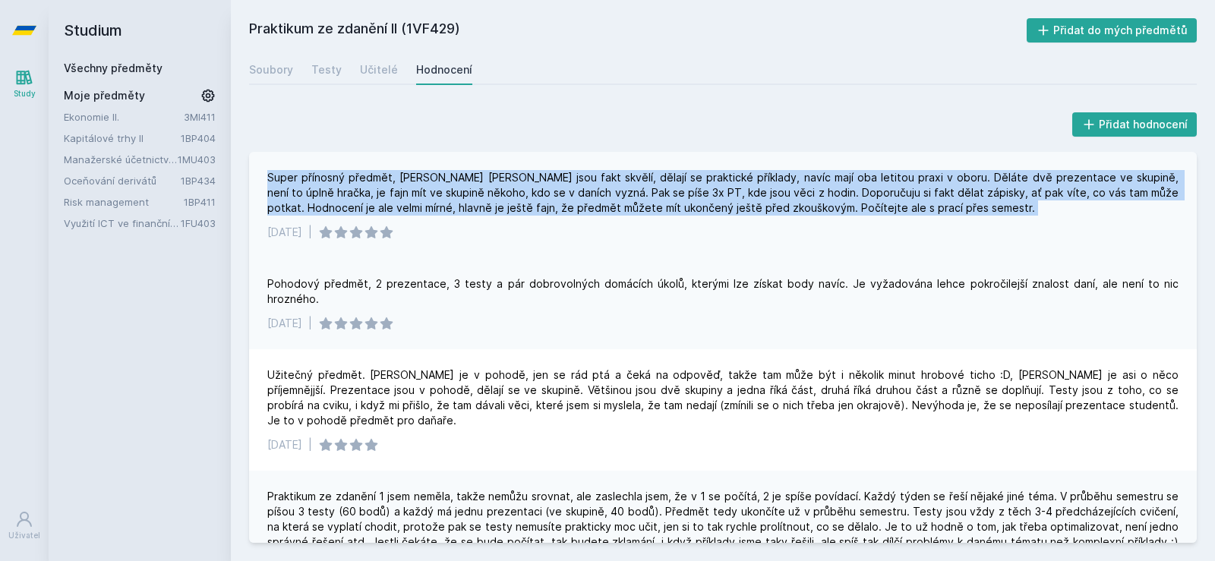
click at [664, 205] on div "Super přínosný předmět, Stibůrková i Toman jsou fakt skvělí, dělají se praktick…" at bounding box center [722, 193] width 911 height 46
click at [632, 172] on div "Super přínosný předmět, Stibůrková i Toman jsou fakt skvělí, dělají se praktick…" at bounding box center [722, 193] width 911 height 46
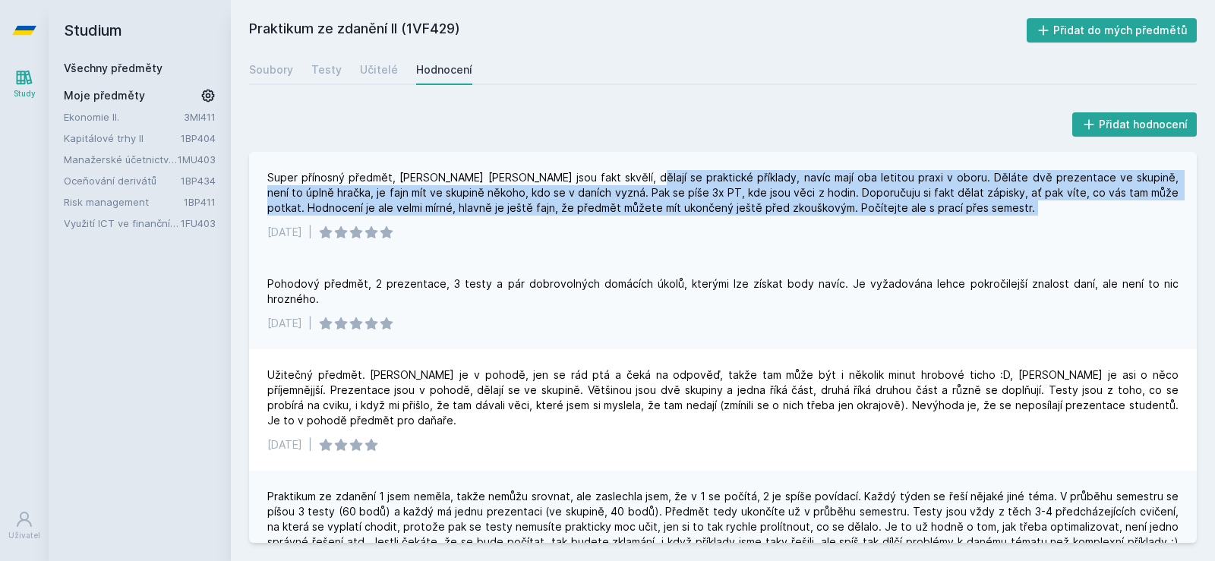
drag, startPoint x: 632, startPoint y: 172, endPoint x: 1045, endPoint y: 213, distance: 415.8
click at [1045, 213] on div "Super přínosný předmět, Stibůrková i Toman jsou fakt skvělí, dělají se praktick…" at bounding box center [722, 193] width 911 height 46
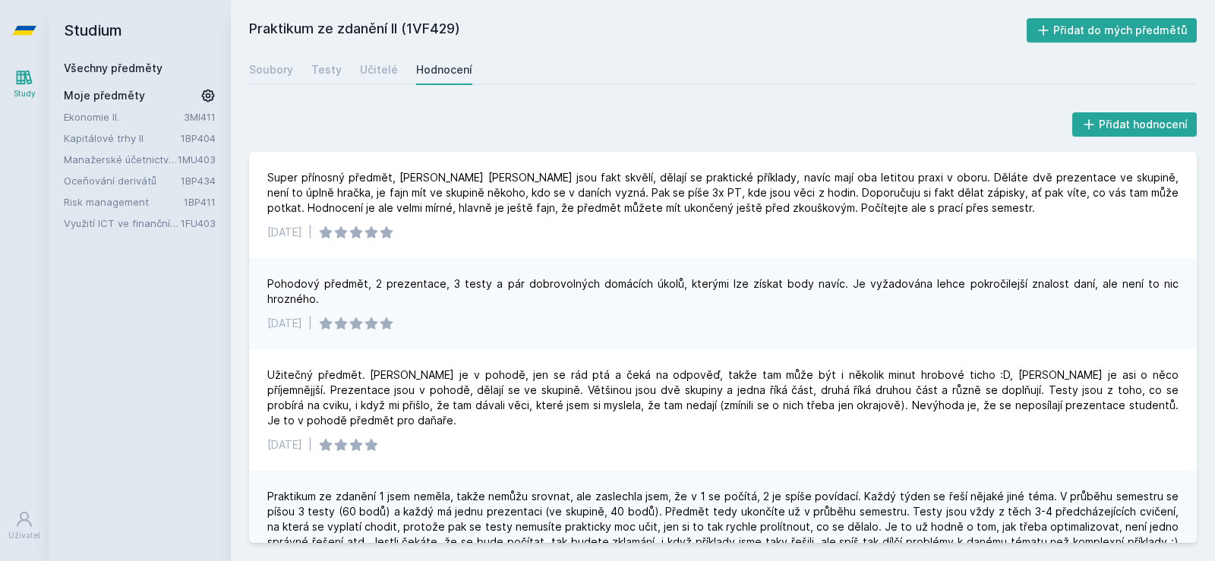
click at [106, 66] on link "Všechny předměty" at bounding box center [113, 67] width 99 height 13
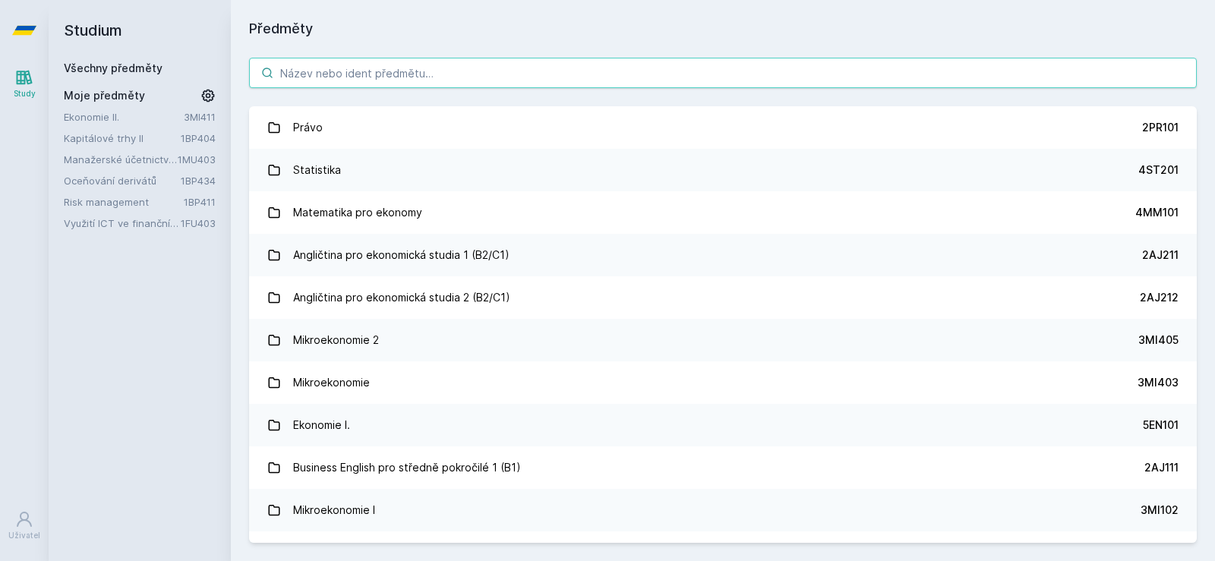
click at [381, 66] on input "search" at bounding box center [723, 73] width 948 height 30
paste input "11F444"
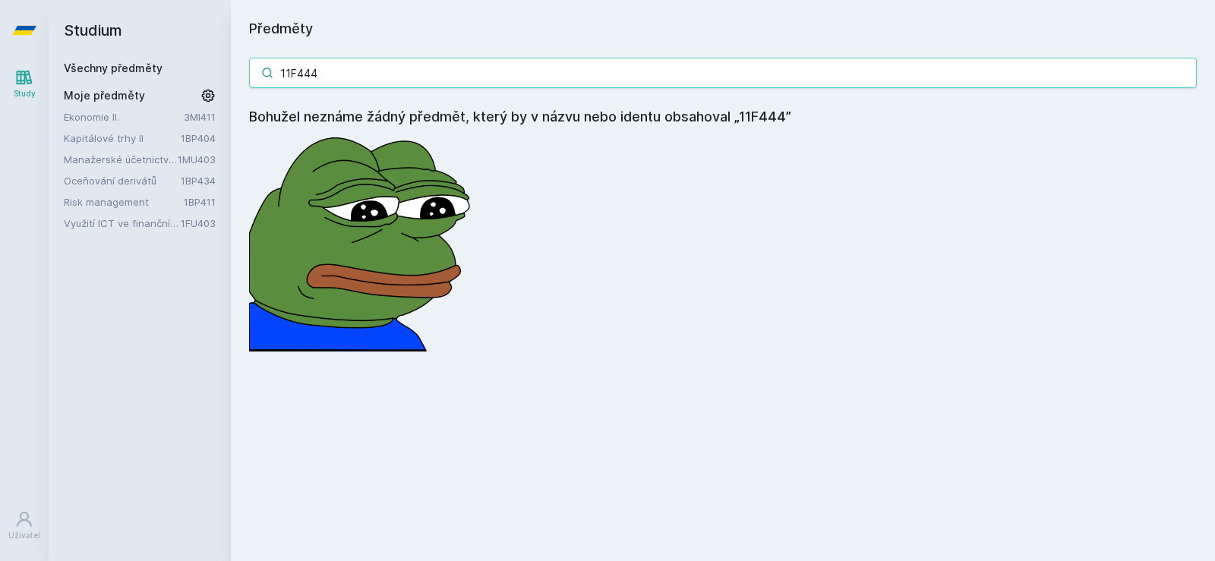
click at [341, 77] on input "11F444" at bounding box center [723, 73] width 948 height 30
click at [365, 78] on input "11F444" at bounding box center [723, 73] width 948 height 30
paste input "4EK602"
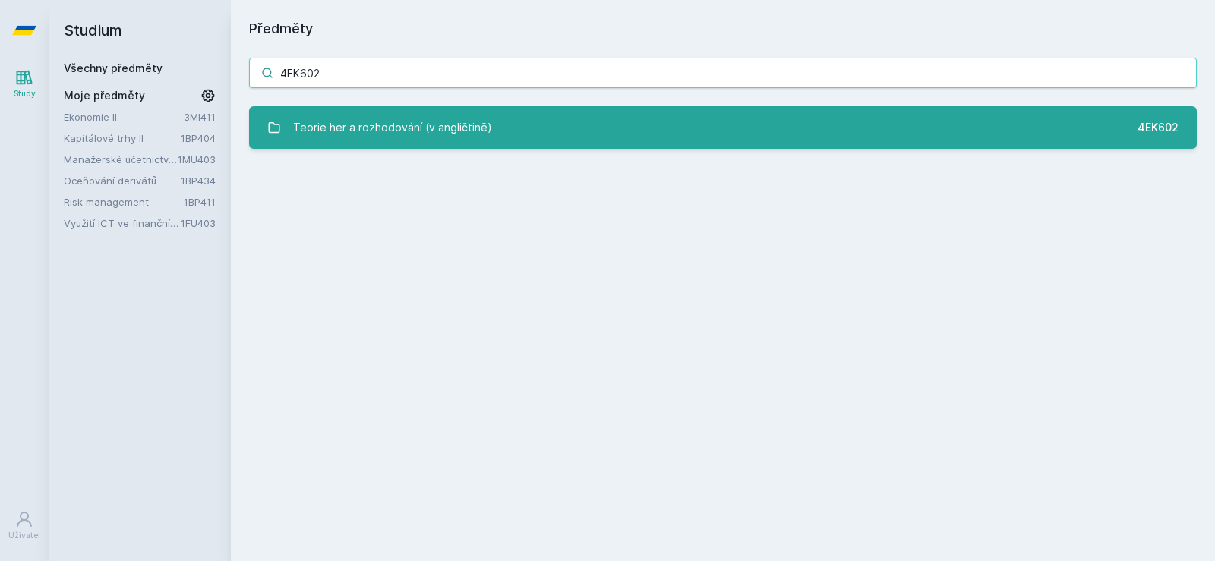
type input "4EK602"
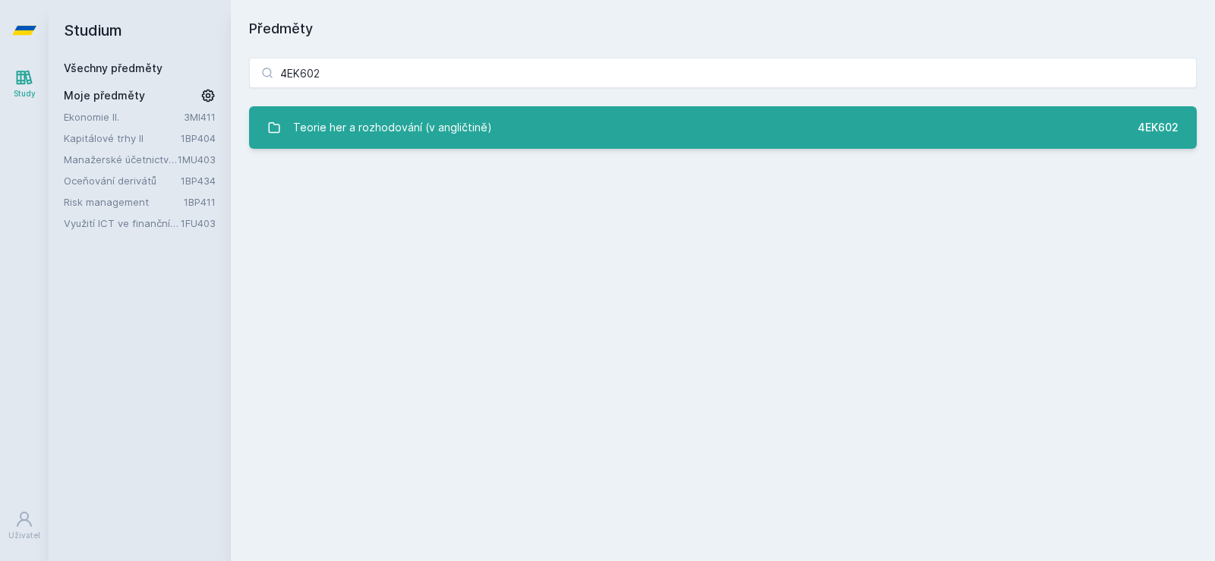
click at [412, 122] on div "Teorie her a rozhodování (v angličtině)" at bounding box center [392, 127] width 199 height 30
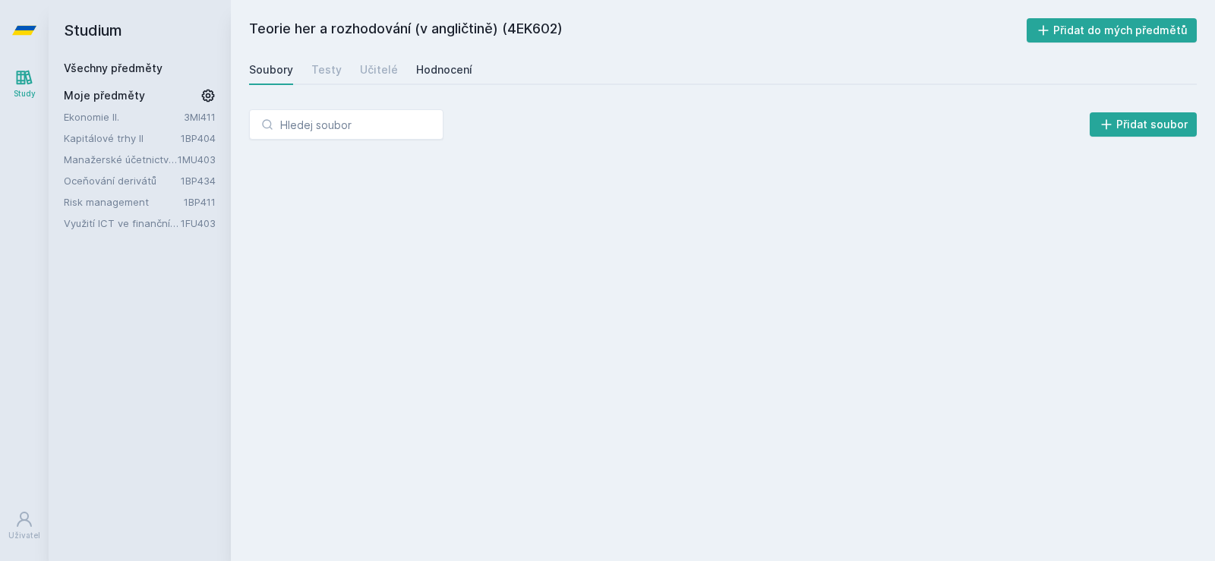
click at [437, 63] on div "Hodnocení" at bounding box center [444, 69] width 56 height 15
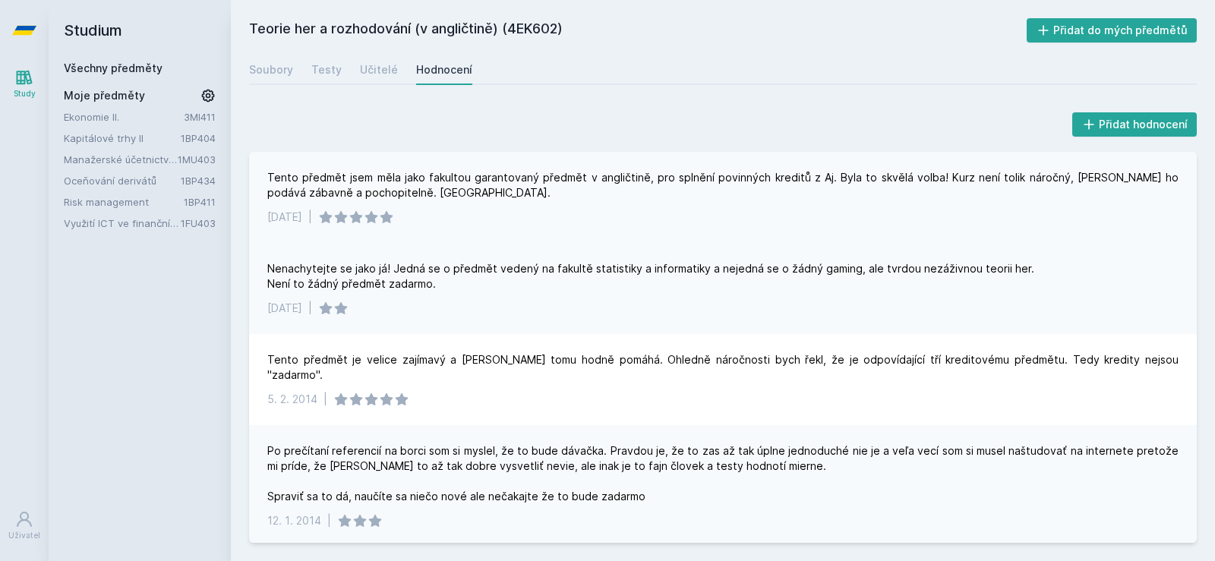
click at [274, 181] on div "Tento předmět jsem měla jako fakultou garantovaný předmět v angličtině, pro spl…" at bounding box center [722, 185] width 911 height 30
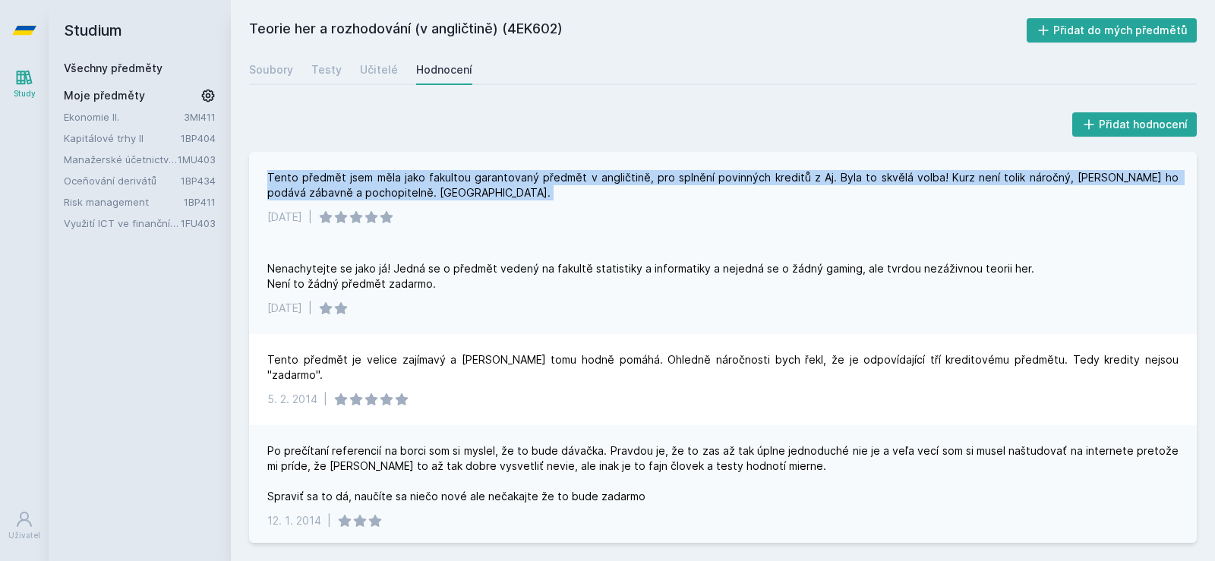
drag, startPoint x: 274, startPoint y: 181, endPoint x: 528, endPoint y: 188, distance: 253.7
click at [528, 188] on div "Tento předmět jsem měla jako fakultou garantovaný předmět v angličtině, pro spl…" at bounding box center [722, 185] width 911 height 30
drag, startPoint x: 528, startPoint y: 188, endPoint x: 273, endPoint y: 178, distance: 255.3
click at [273, 178] on div "Tento předmět jsem měla jako fakultou garantovaný předmět v angličtině, pro spl…" at bounding box center [722, 185] width 911 height 30
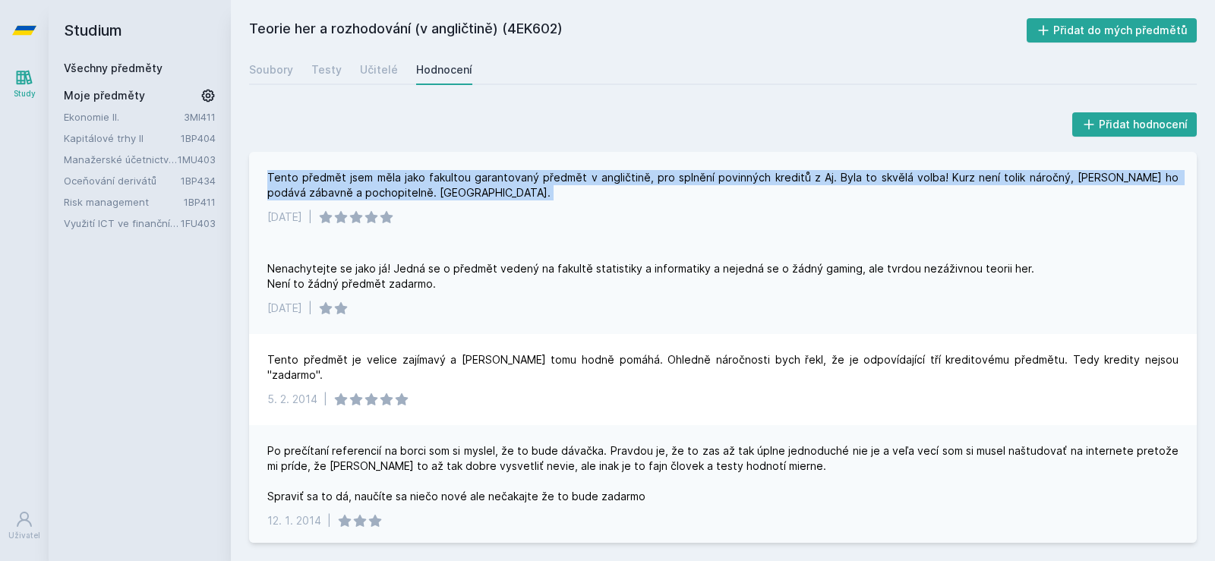
click at [273, 178] on div "Tento předmět jsem měla jako fakultou garantovaný předmět v angličtině, pro spl…" at bounding box center [722, 185] width 911 height 30
drag, startPoint x: 273, startPoint y: 178, endPoint x: 1094, endPoint y: 191, distance: 821.6
click at [1094, 191] on div "Tento předmět jsem měla jako fakultou garantovaný předmět v angličtině, pro spl…" at bounding box center [722, 185] width 911 height 30
drag, startPoint x: 1094, startPoint y: 191, endPoint x: 272, endPoint y: 177, distance: 822.3
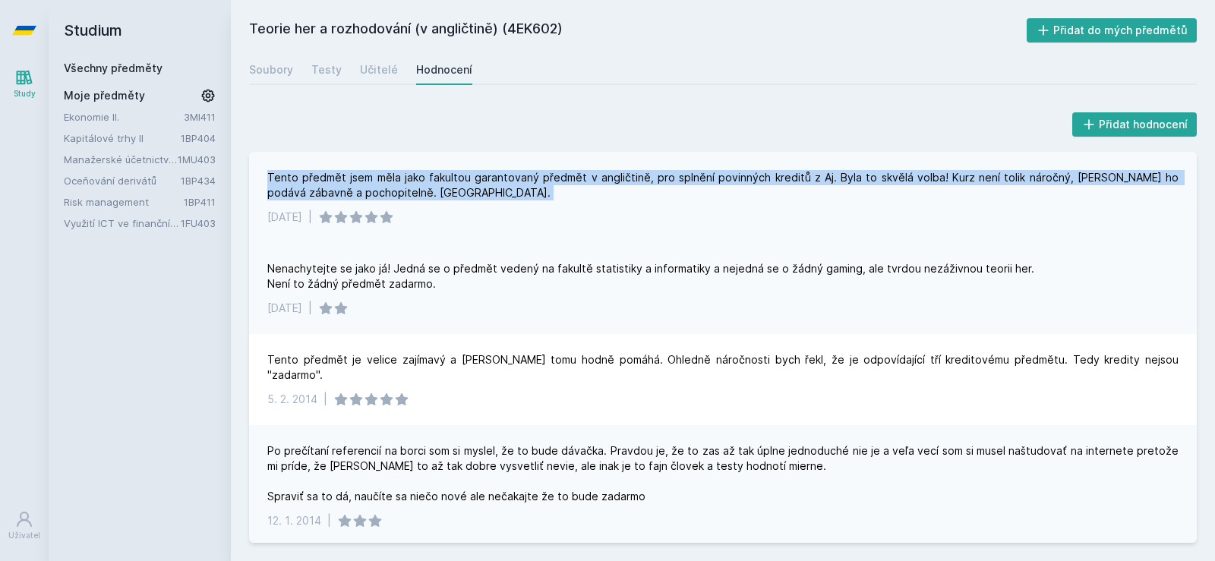
click at [272, 177] on div "Tento předmět jsem měla jako fakultou garantovaný předmět v angličtině, pro spl…" at bounding box center [722, 185] width 911 height 30
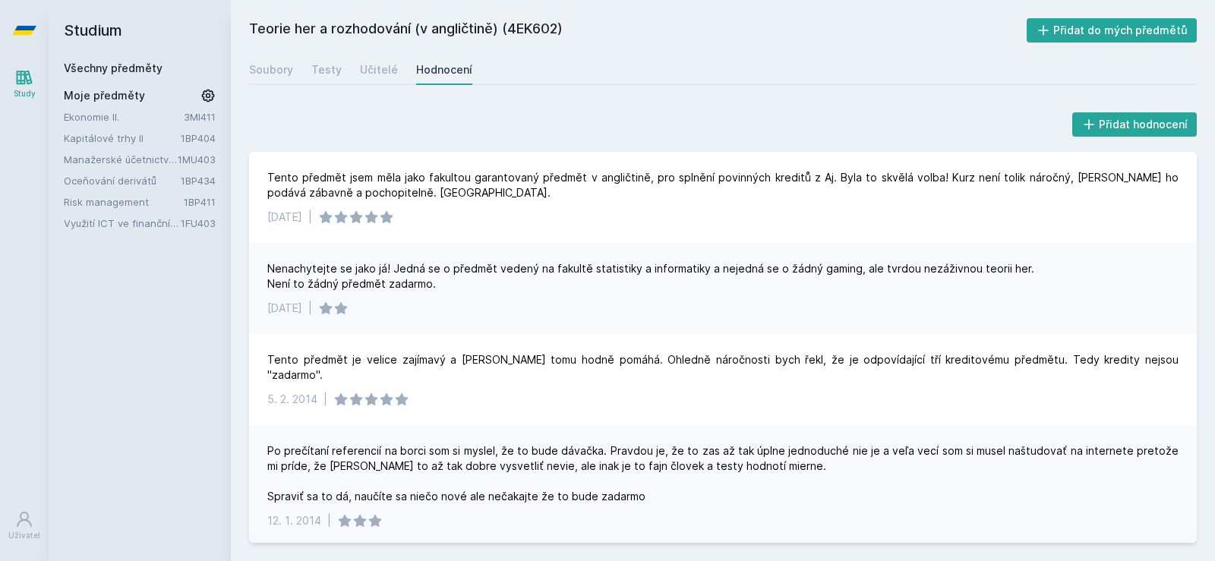
click at [287, 263] on div "Nenachytejte se jako já! Jedná se o předmět vedený na fakultě statistiky a info…" at bounding box center [650, 276] width 767 height 30
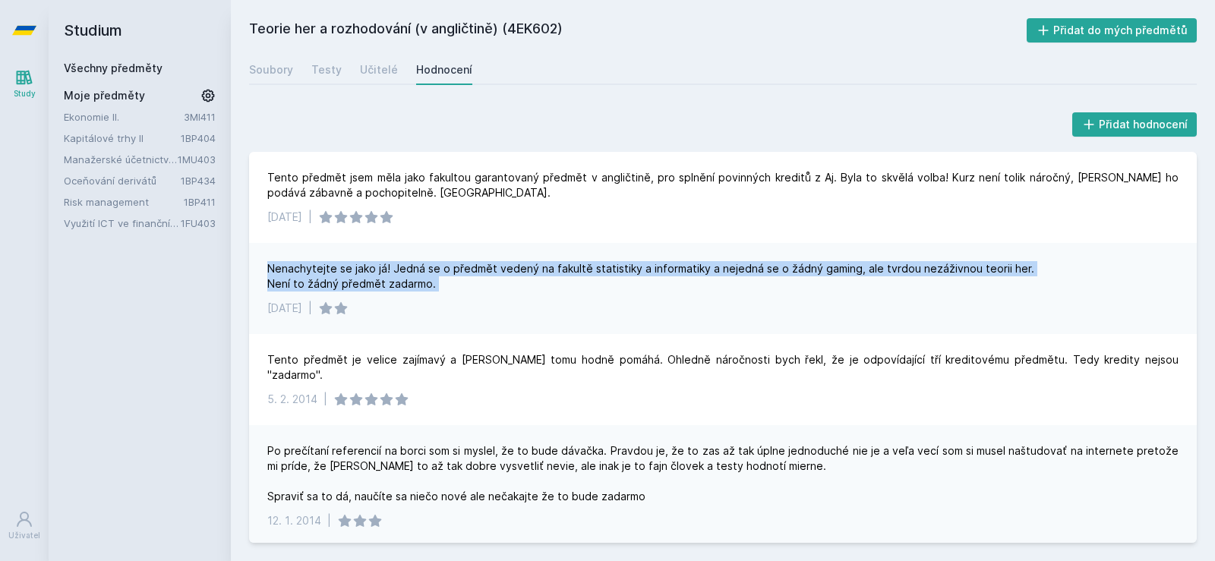
drag, startPoint x: 287, startPoint y: 263, endPoint x: 497, endPoint y: 283, distance: 211.3
click at [497, 283] on div "Nenachytejte se jako já! Jedná se o předmět vedený na fakultě statistiky a info…" at bounding box center [650, 276] width 767 height 30
drag, startPoint x: 497, startPoint y: 283, endPoint x: 270, endPoint y: 267, distance: 228.3
click at [270, 267] on div "Nenachytejte se jako já! Jedná se o předmět vedený na fakultě statistiky a info…" at bounding box center [650, 276] width 767 height 30
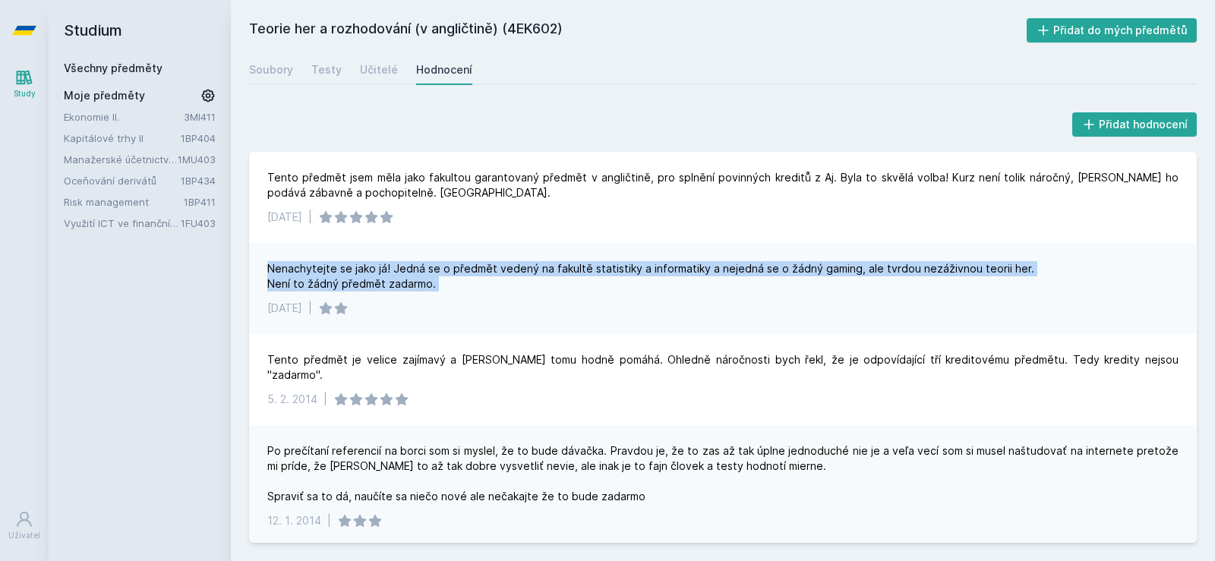
click at [270, 267] on div "Nenachytejte se jako já! Jedná se o předmět vedený na fakultě statistiky a info…" at bounding box center [650, 276] width 767 height 30
drag, startPoint x: 270, startPoint y: 267, endPoint x: 474, endPoint y: 287, distance: 205.2
click at [474, 287] on div "Nenachytejte se jako já! Jedná se o předmět vedený na fakultě statistiky a info…" at bounding box center [650, 276] width 767 height 30
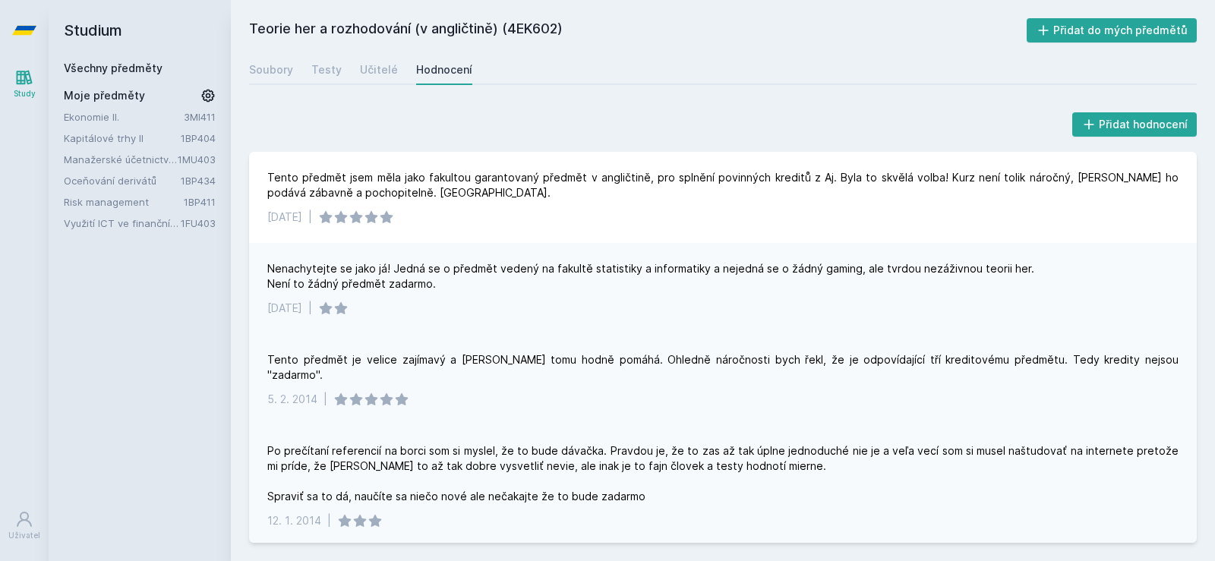
click at [335, 358] on div "Tento předmět je velice zajímavý a pan Zouhar tomu hodně pomáhá. Ohledně náročn…" at bounding box center [722, 367] width 911 height 30
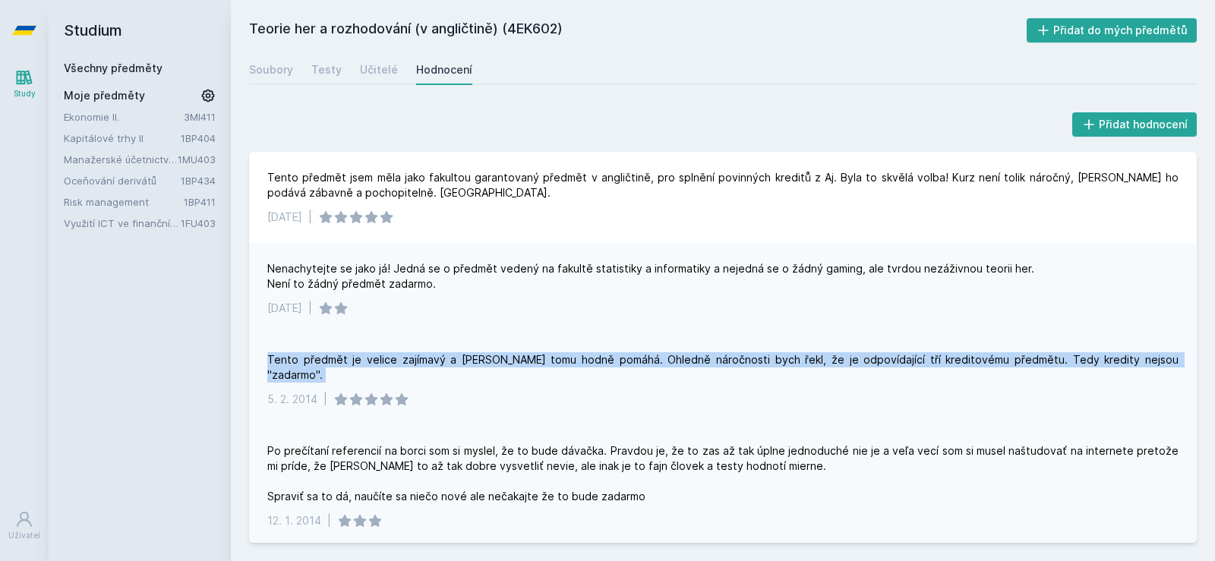
click at [335, 359] on div "Tento předmět je velice zajímavý a pan Zouhar tomu hodně pomáhá. Ohledně náročn…" at bounding box center [722, 367] width 911 height 30
click at [336, 364] on div "Tento předmět je velice zajímavý a pan Zouhar tomu hodně pomáhá. Ohledně náročn…" at bounding box center [722, 367] width 911 height 30
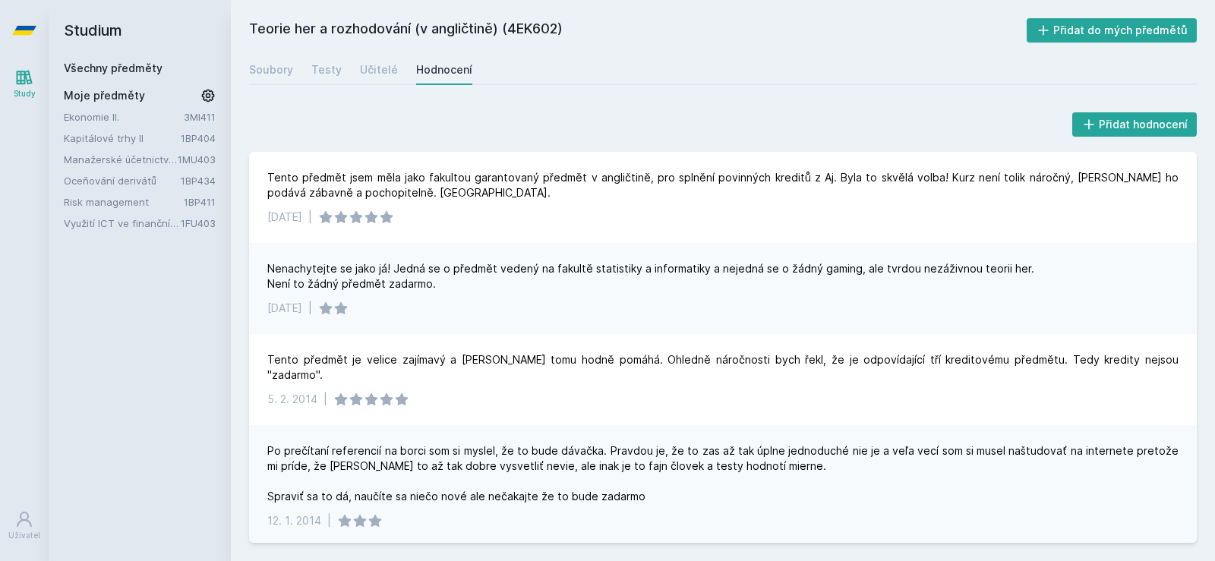
click at [102, 67] on link "Všechny předměty" at bounding box center [113, 67] width 99 height 13
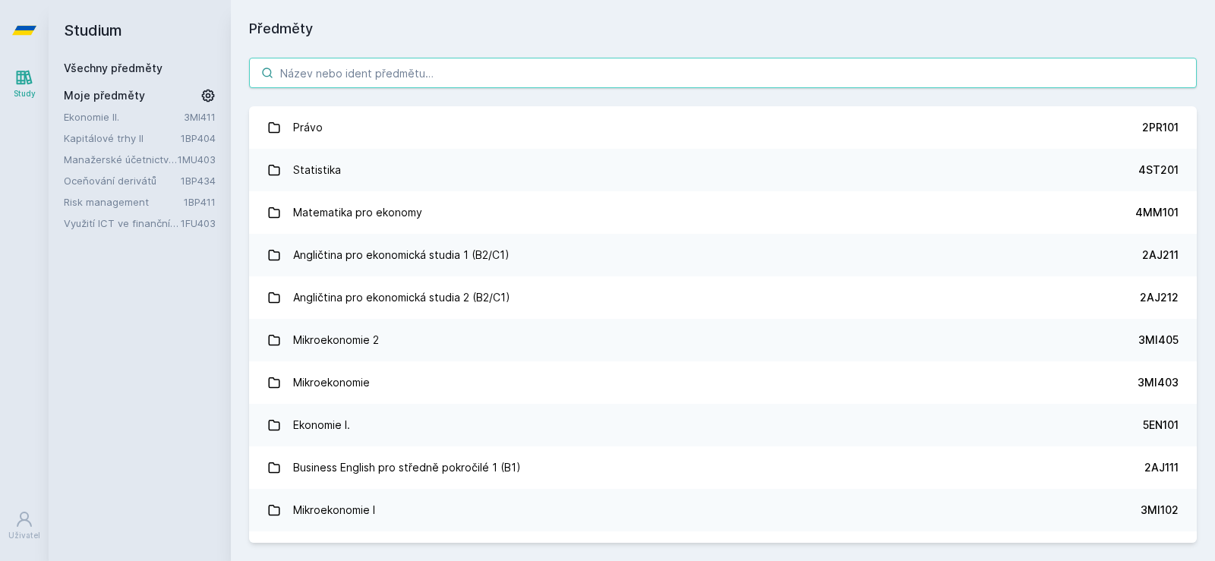
click at [425, 69] on input "search" at bounding box center [723, 73] width 948 height 30
paste input "1BP451"
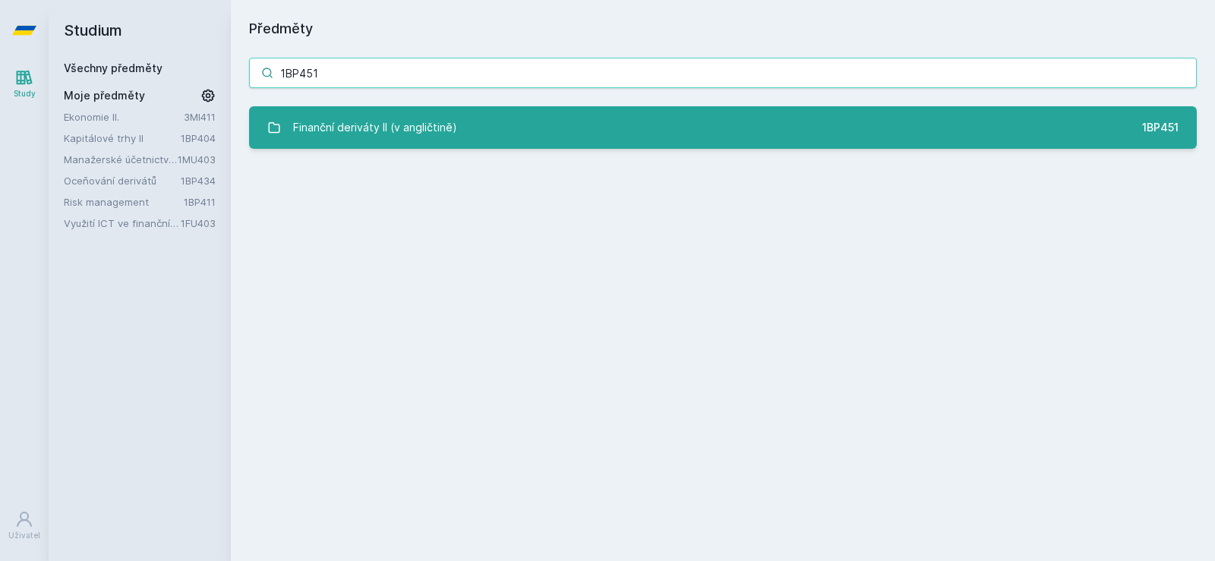
type input "1BP451"
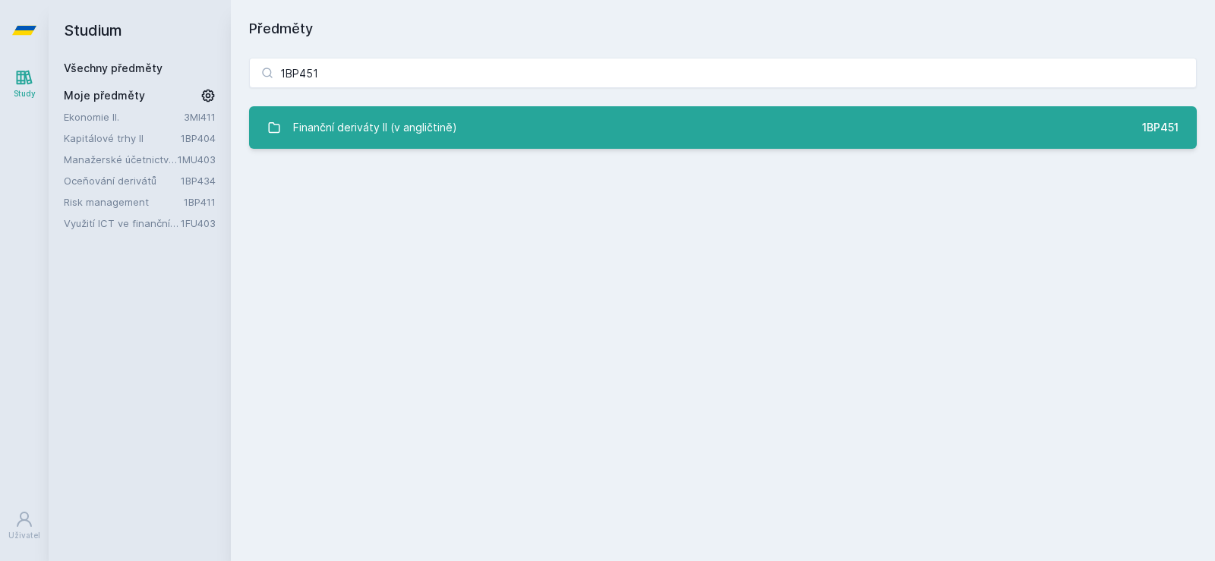
click at [459, 130] on link "Finanční deriváty II (v angličtině) 1BP451" at bounding box center [723, 127] width 948 height 43
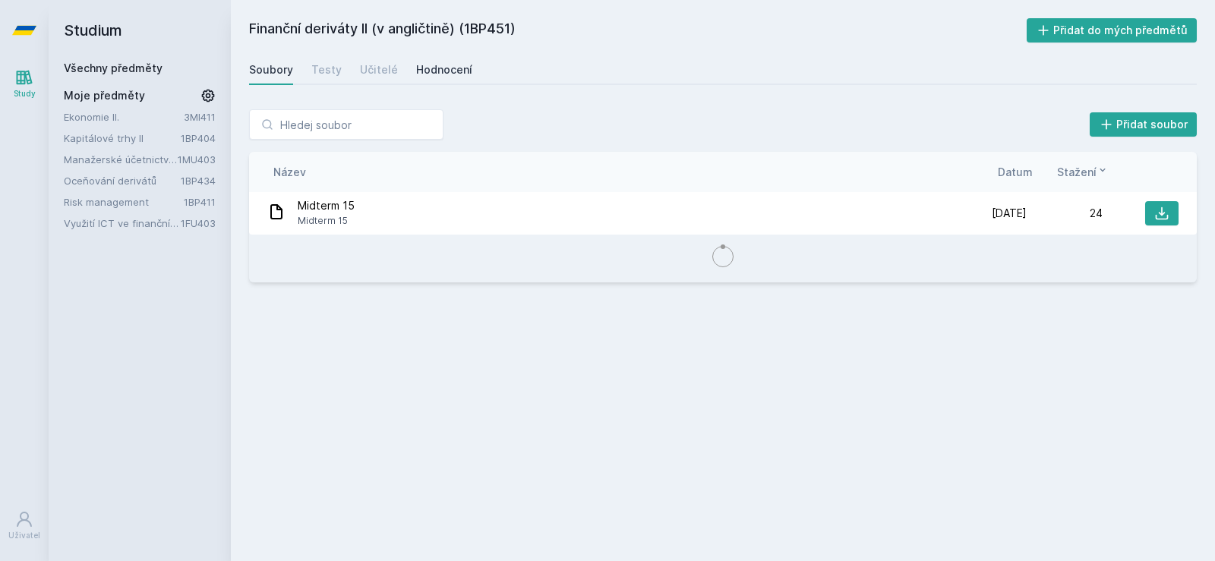
click at [453, 69] on div "Hodnocení" at bounding box center [444, 69] width 56 height 15
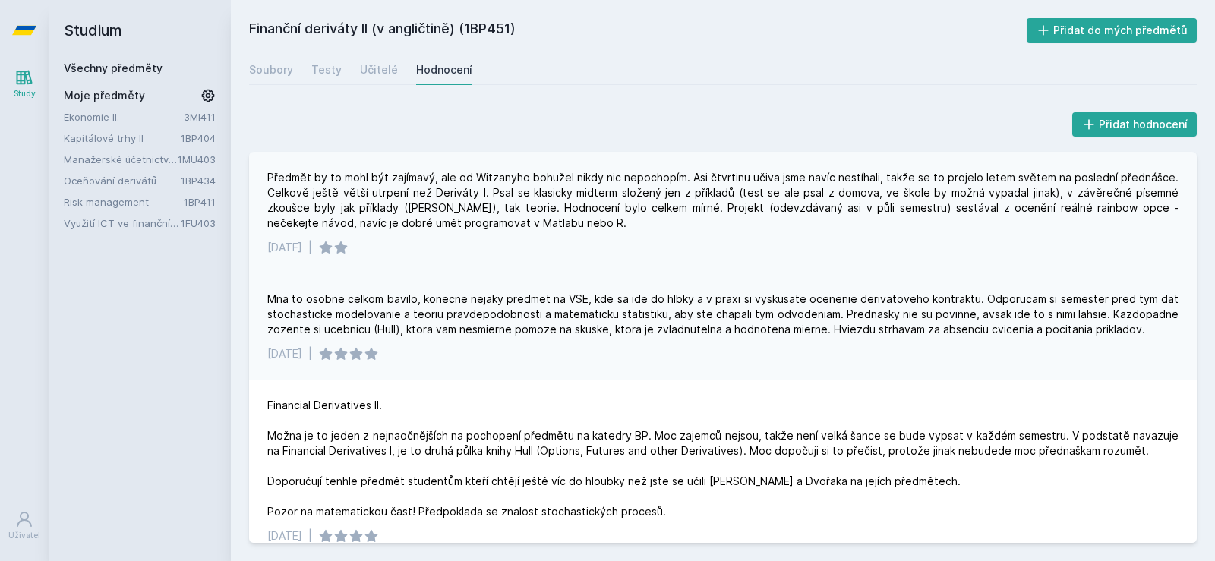
click at [278, 171] on div "Předmět by to mohl být zajímavý, ale od Witzanyho bohužel nikdy nic nepochopím.…" at bounding box center [722, 200] width 911 height 61
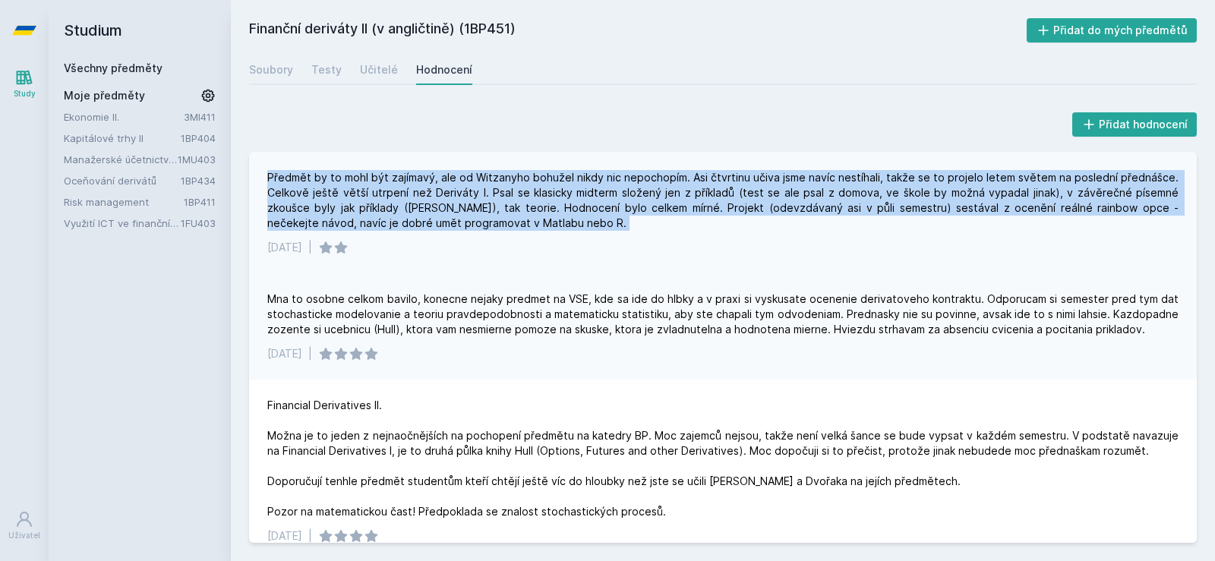
drag, startPoint x: 280, startPoint y: 172, endPoint x: 580, endPoint y: 222, distance: 304.0
click at [580, 222] on div "Předmět by to mohl být zajímavý, ale od Witzanyho bohužel nikdy nic nepochopím.…" at bounding box center [722, 200] width 911 height 61
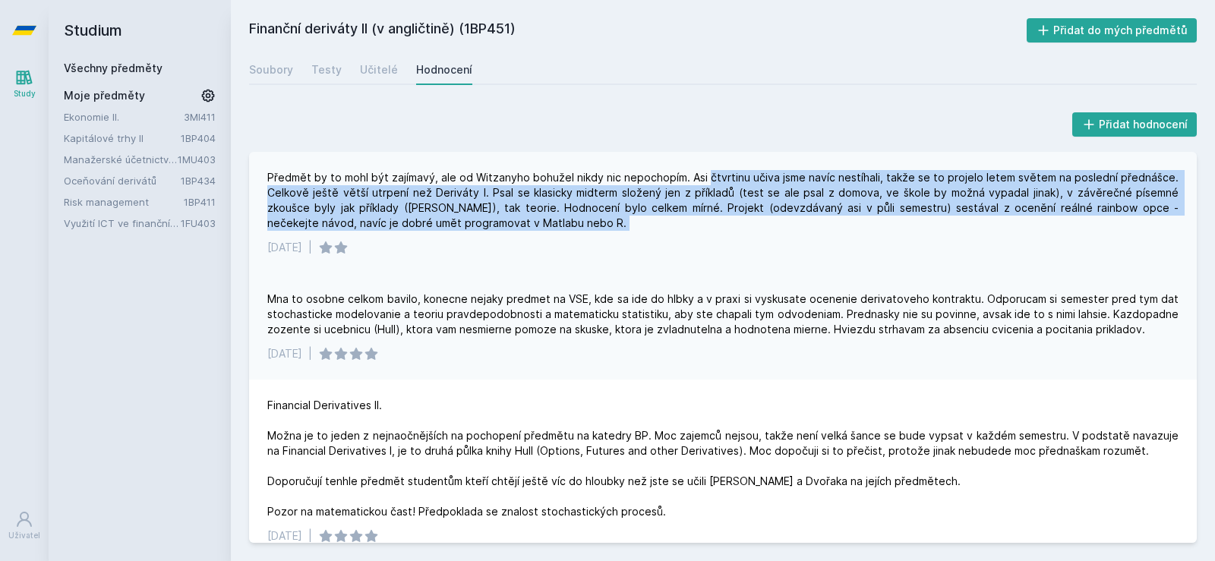
drag, startPoint x: 580, startPoint y: 222, endPoint x: 724, endPoint y: 169, distance: 153.7
click at [724, 169] on div "Předmět by to mohl být zajímavý, ale od Witzanyho bohužel nikdy nic nepochopím.…" at bounding box center [723, 212] width 948 height 121
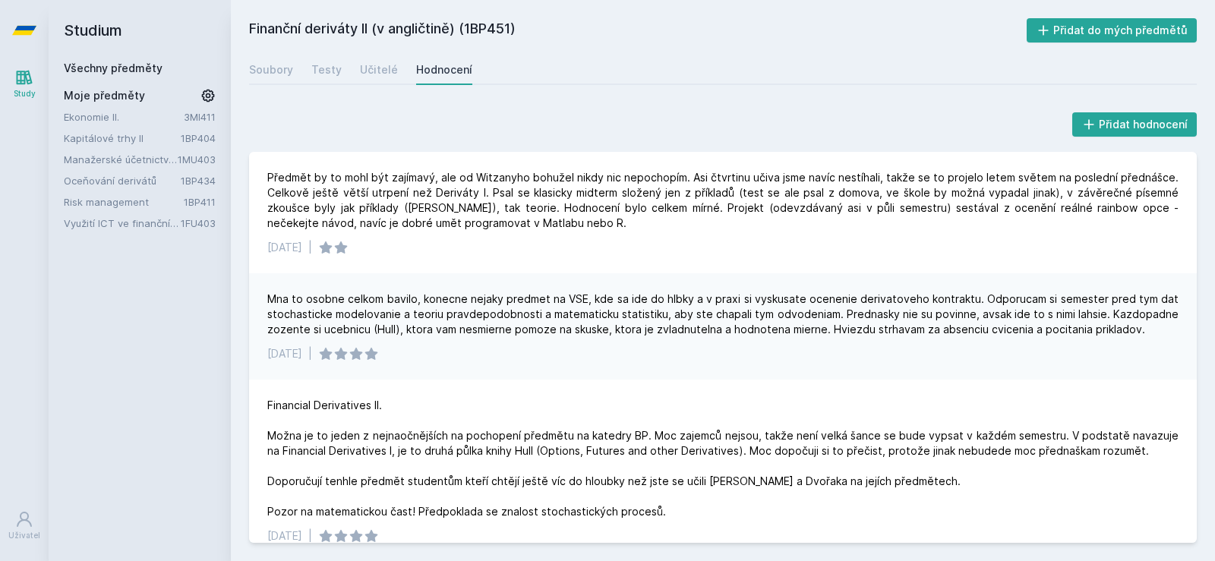
click at [359, 303] on div "Mna to osobne celkom bavilo, konecne nejaky predmet na VSE, kde sa ide do hlbky…" at bounding box center [722, 315] width 911 height 46
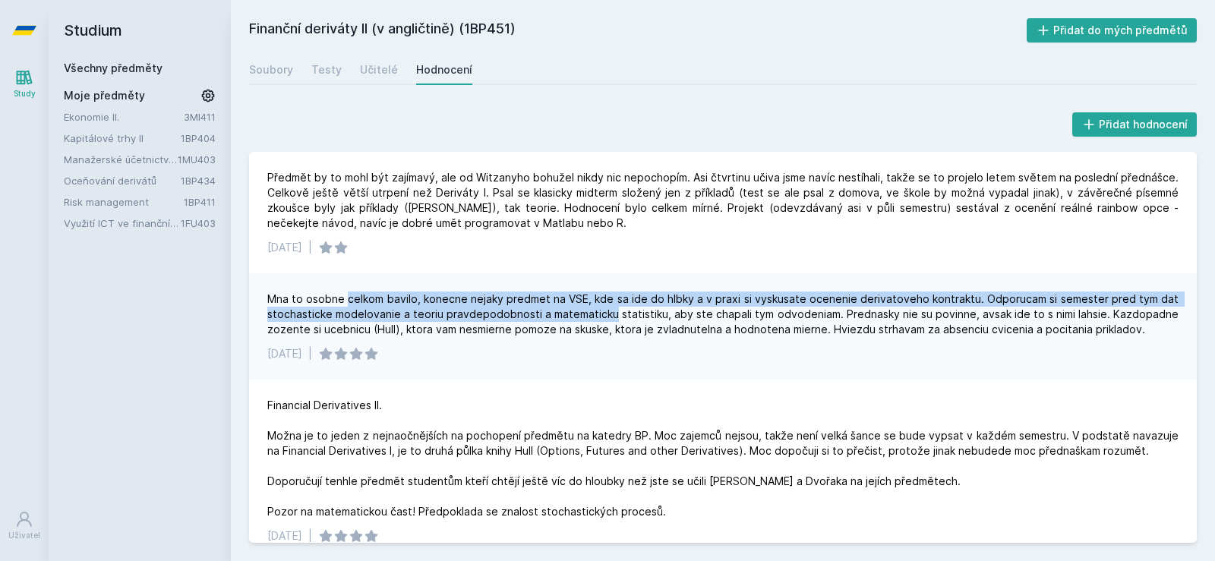
drag, startPoint x: 359, startPoint y: 303, endPoint x: 614, endPoint y: 324, distance: 256.0
click at [610, 324] on div "Mna to osobne celkom bavilo, konecne nejaky predmet na VSE, kde sa ide do hlbky…" at bounding box center [722, 315] width 911 height 46
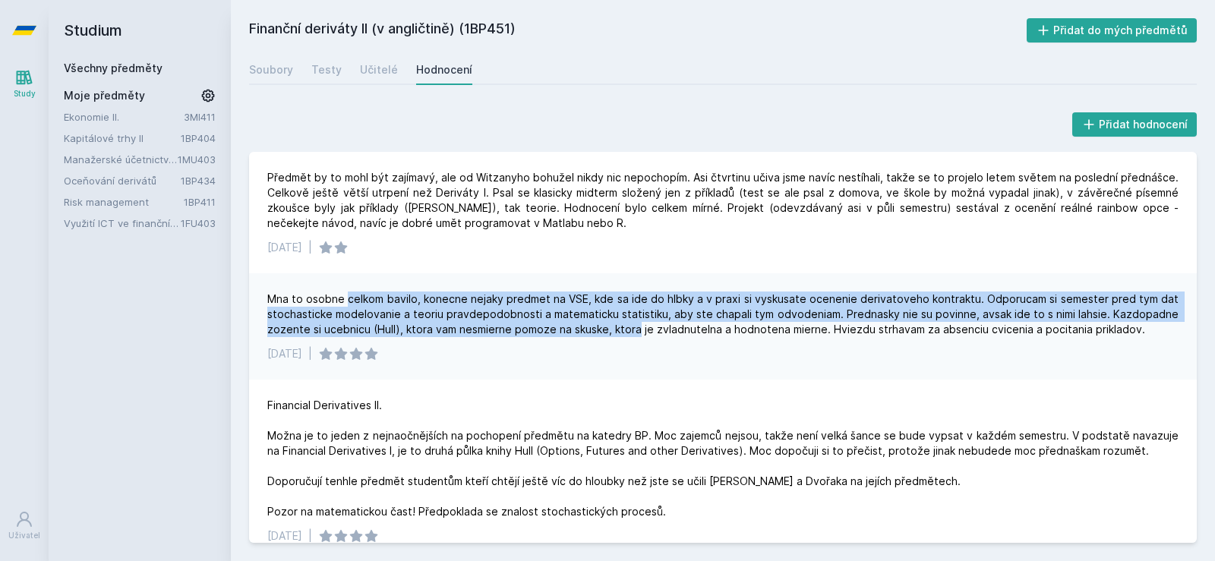
click at [614, 324] on div "Mna to osobne celkom bavilo, konecne nejaky predmet na VSE, kde sa ide do hlbky…" at bounding box center [722, 315] width 911 height 46
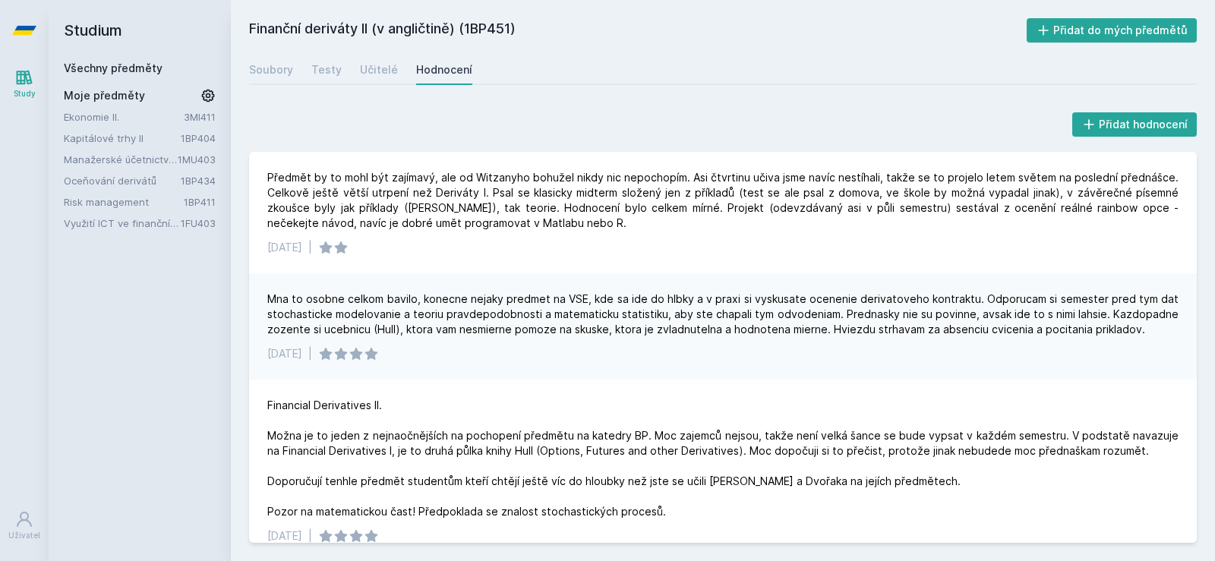
click at [123, 68] on link "Všechny předměty" at bounding box center [113, 67] width 99 height 13
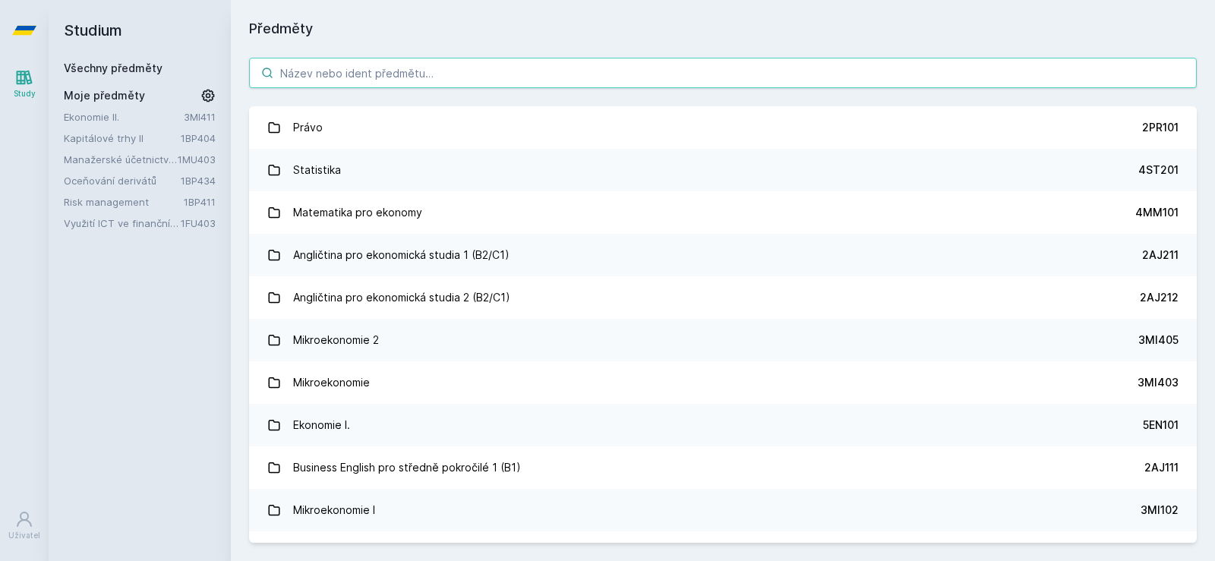
click at [314, 71] on input "search" at bounding box center [723, 73] width 948 height 30
paste input "1BP450"
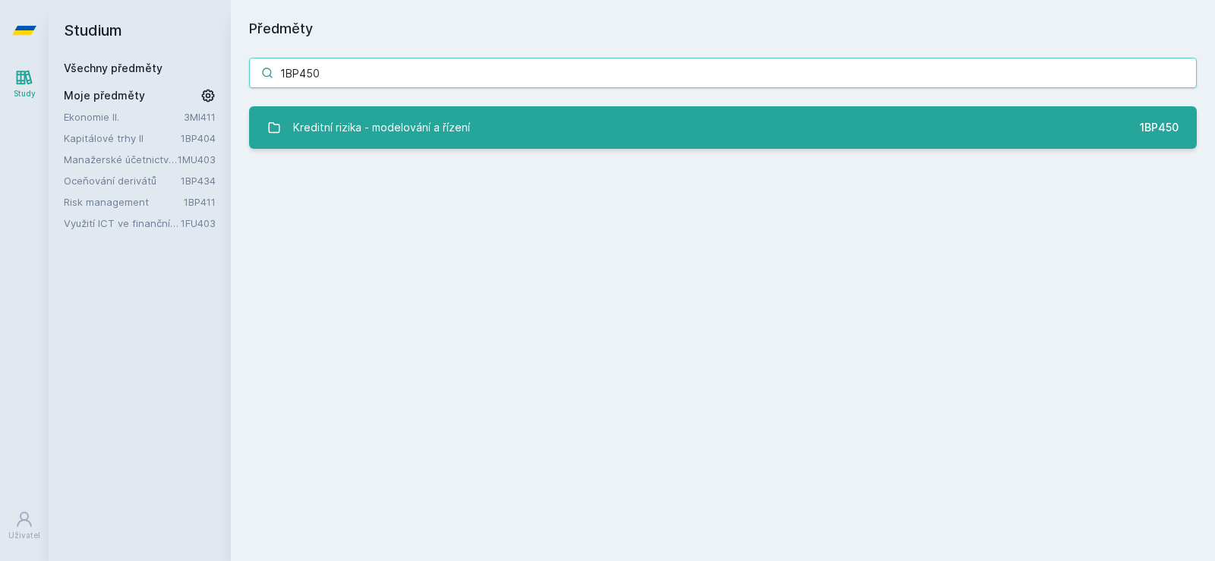
type input "1BP450"
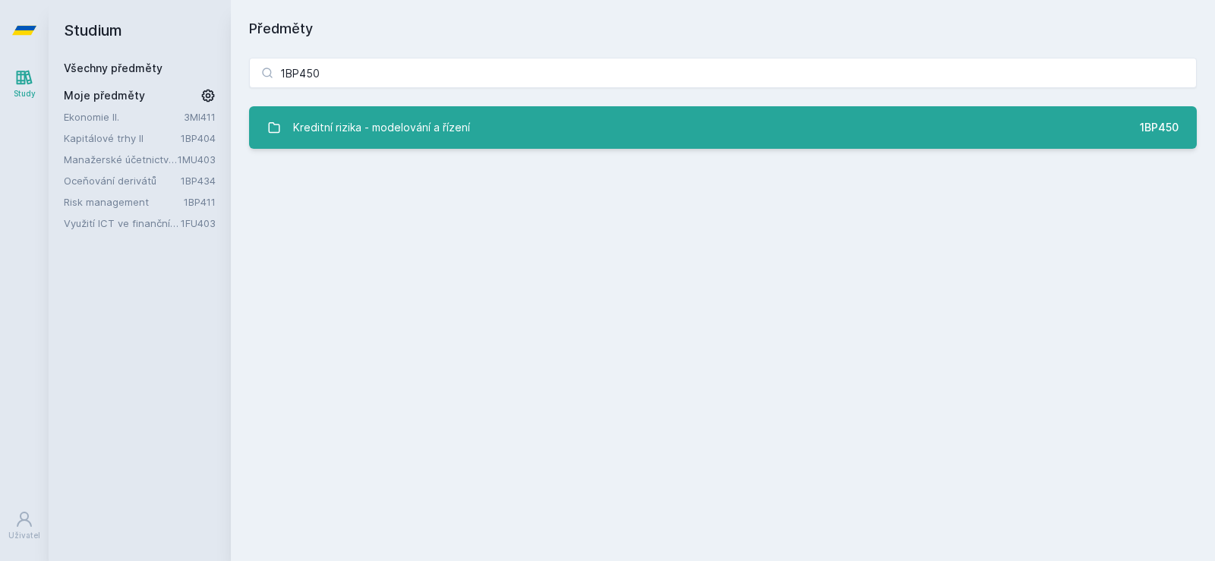
click at [328, 128] on div "Kreditní rizika - modelování a řízení" at bounding box center [381, 127] width 177 height 30
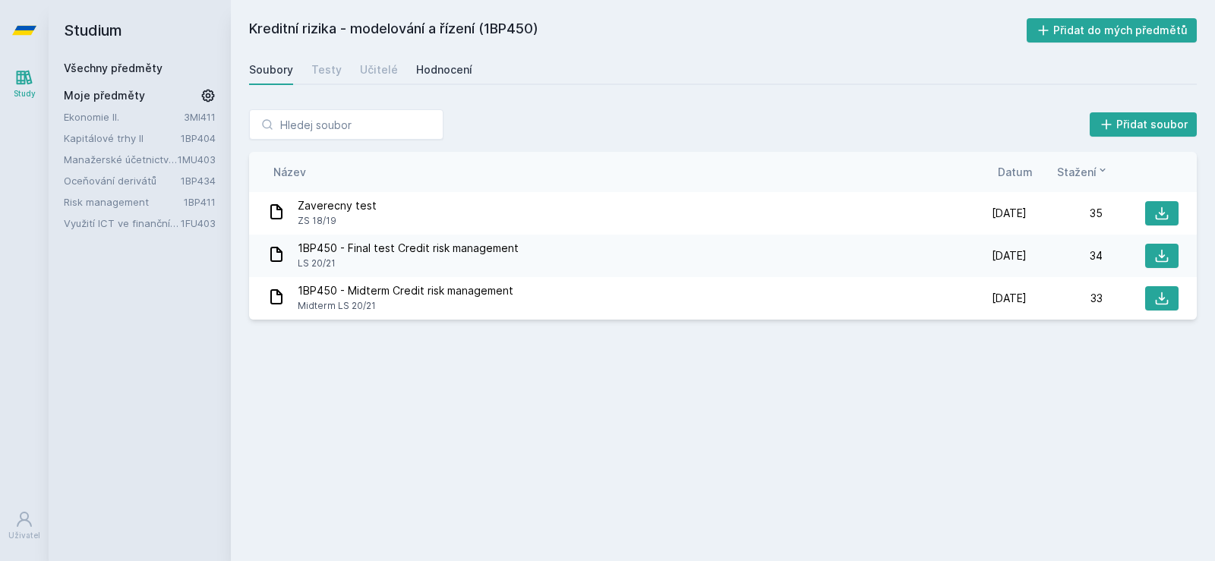
click at [441, 68] on div "Hodnocení" at bounding box center [444, 69] width 56 height 15
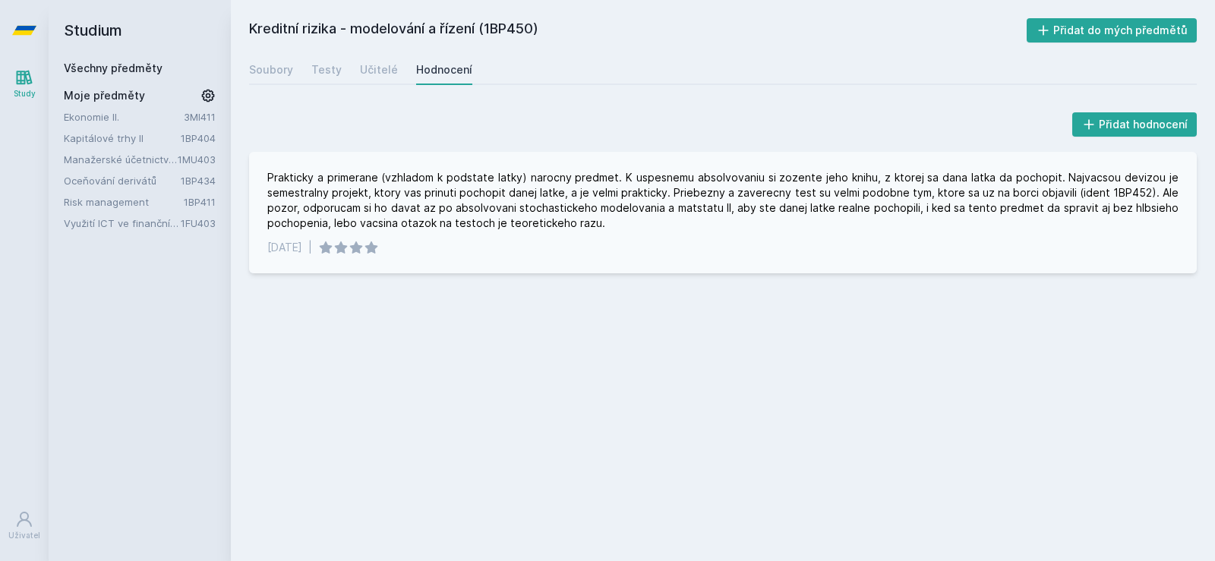
click at [282, 175] on div "Prakticky a primerane (vzhladom k podstate latky) narocny predmet. K uspesnemu …" at bounding box center [722, 200] width 911 height 61
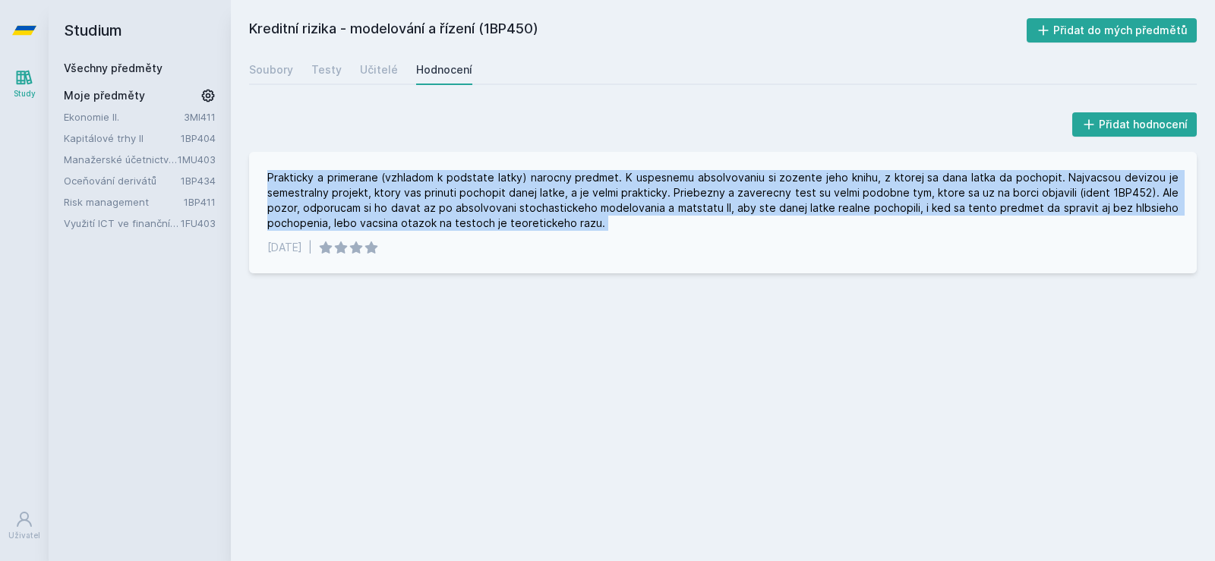
drag, startPoint x: 282, startPoint y: 175, endPoint x: 631, endPoint y: 224, distance: 351.9
click at [631, 224] on div "Prakticky a primerane (vzhladom k podstate latky) narocny predmet. K uspesnemu …" at bounding box center [722, 200] width 911 height 61
drag, startPoint x: 631, startPoint y: 224, endPoint x: 573, endPoint y: 175, distance: 75.9
click at [574, 175] on div "Prakticky a primerane (vzhladom k podstate latky) narocny predmet. K uspesnemu …" at bounding box center [722, 200] width 911 height 61
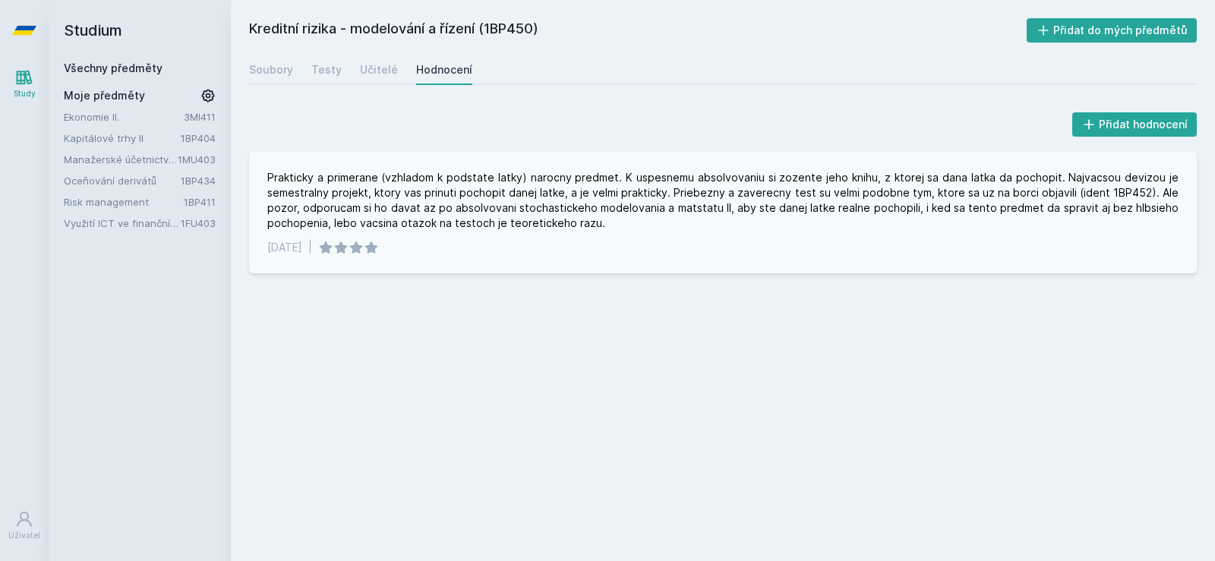
click at [573, 175] on div "Prakticky a primerane (vzhladom k podstate latky) narocny predmet. K uspesnemu …" at bounding box center [722, 200] width 911 height 61
click at [347, 168] on div "Prakticky a primerane (vzhladom k podstate latky) narocny predmet. K uspesnemu …" at bounding box center [723, 212] width 948 height 121
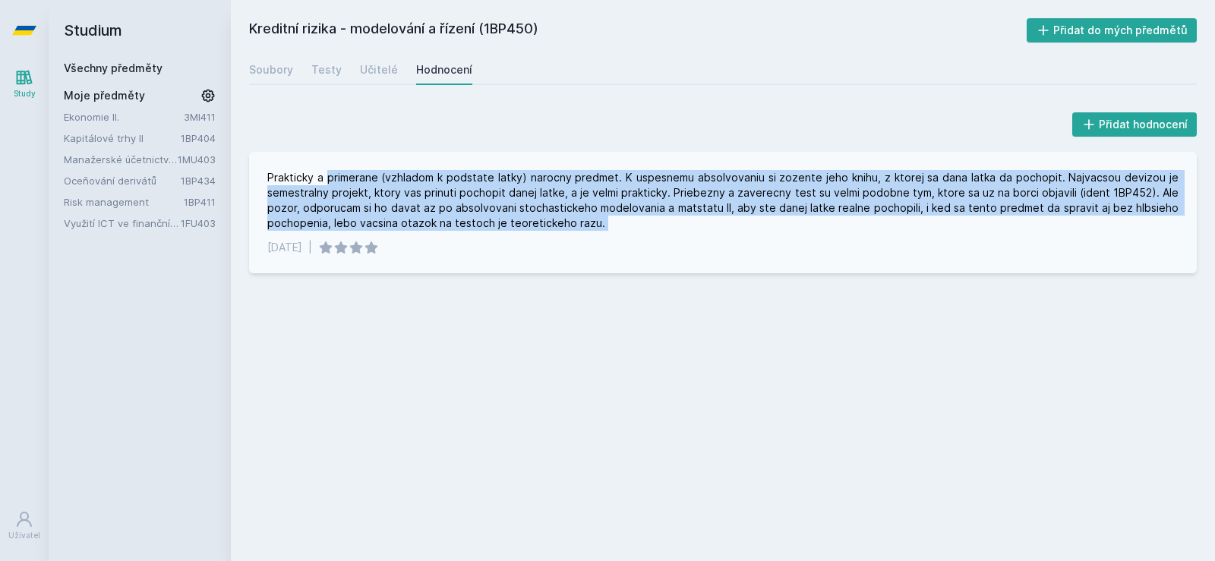
drag, startPoint x: 347, startPoint y: 168, endPoint x: 672, endPoint y: 223, distance: 329.6
click at [672, 223] on div "Prakticky a primerane (vzhladom k podstate latky) narocny predmet. K uspesnemu …" at bounding box center [723, 212] width 948 height 121
click at [672, 223] on div "Prakticky a primerane (vzhladom k podstate latky) narocny predmet. K uspesnemu …" at bounding box center [722, 200] width 911 height 61
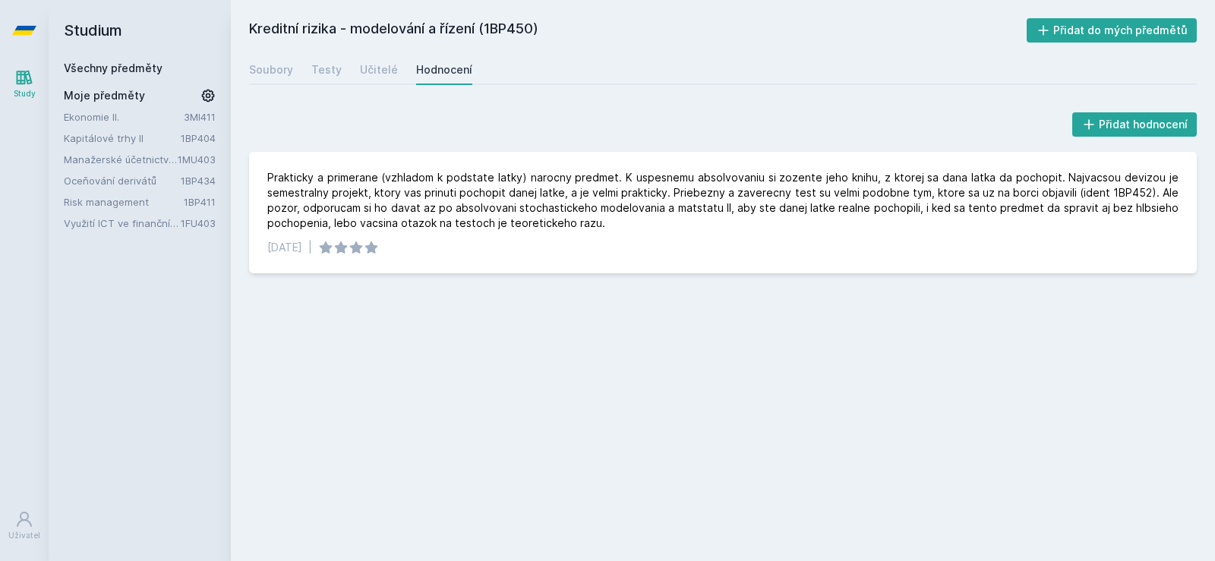
click at [102, 70] on link "Všechny předměty" at bounding box center [113, 67] width 99 height 13
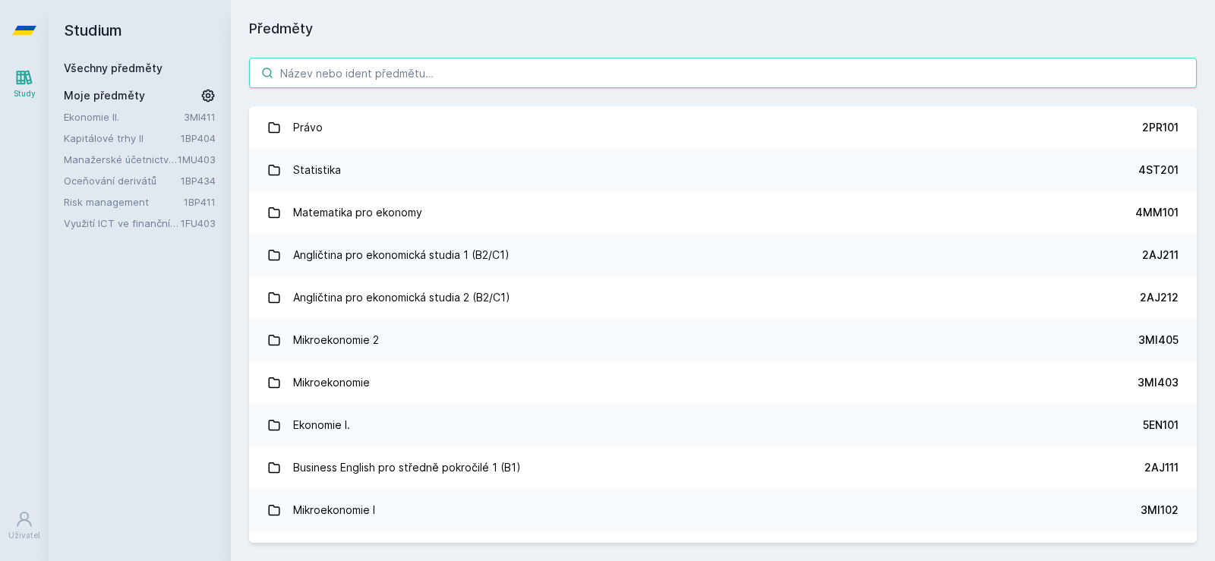
click at [362, 77] on input "search" at bounding box center [723, 73] width 948 height 30
paste input "1FU408"
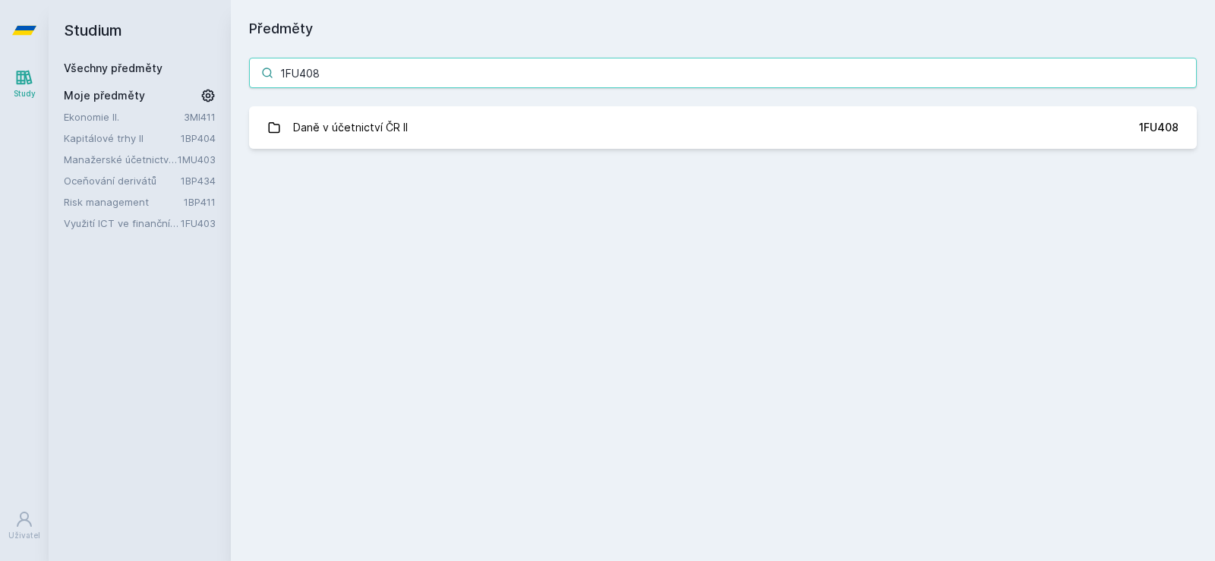
type input "1FU408"
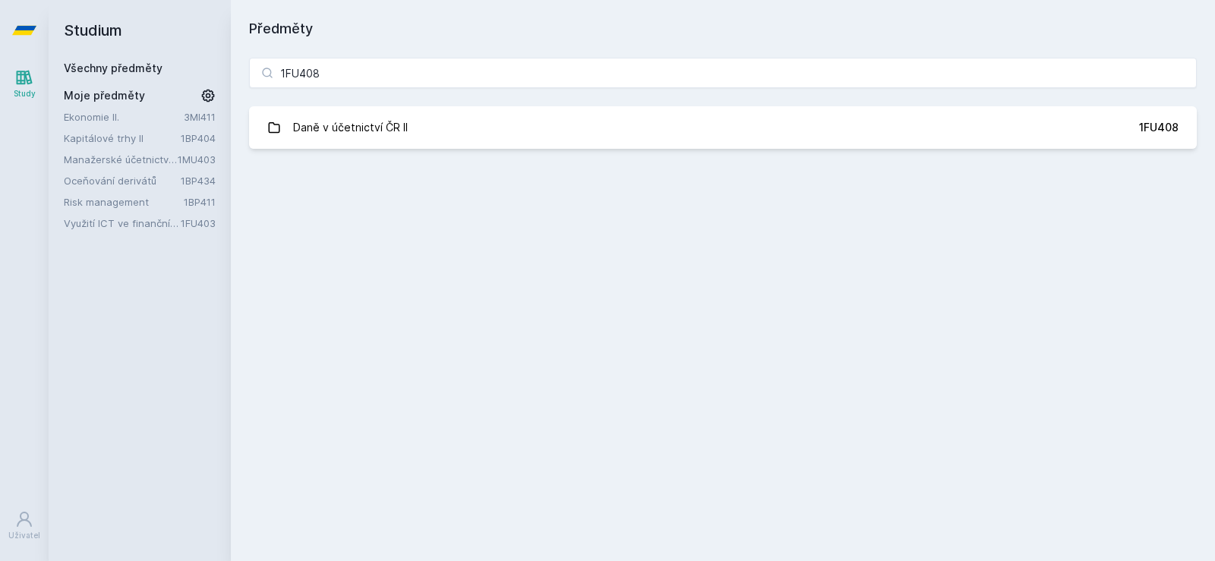
drag, startPoint x: 355, startPoint y: 104, endPoint x: 355, endPoint y: 125, distance: 20.5
click at [355, 105] on div "1FU408 Daně v účetnictví ČR II 1FU408 Jejda, něco se pokazilo." at bounding box center [723, 103] width 984 height 128
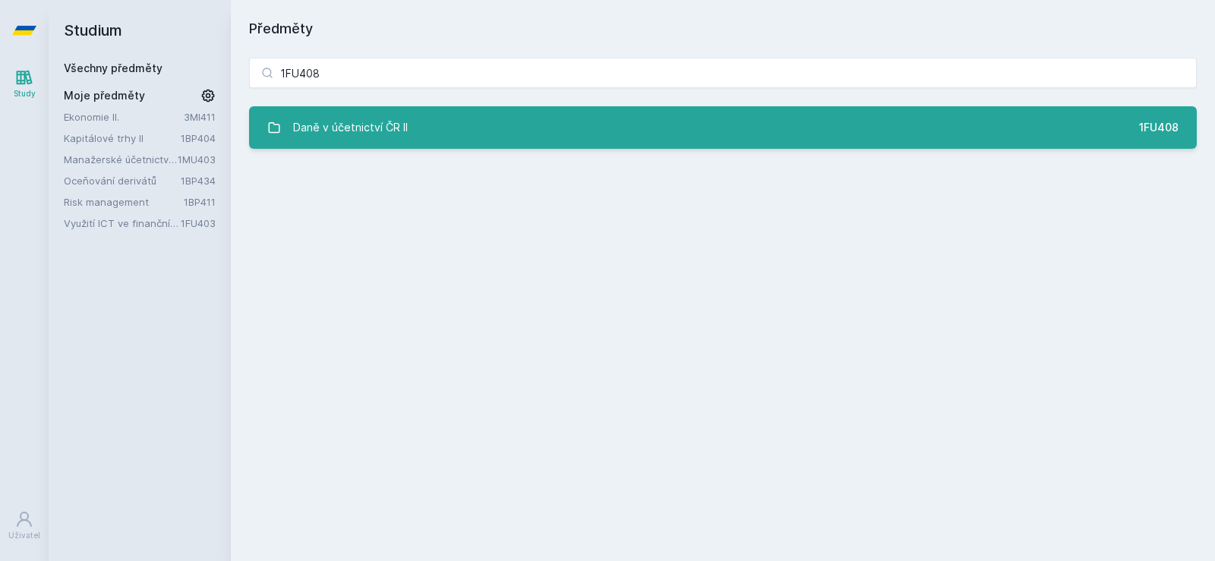
click at [355, 125] on div "Daně v účetnictví ČR II" at bounding box center [350, 127] width 115 height 30
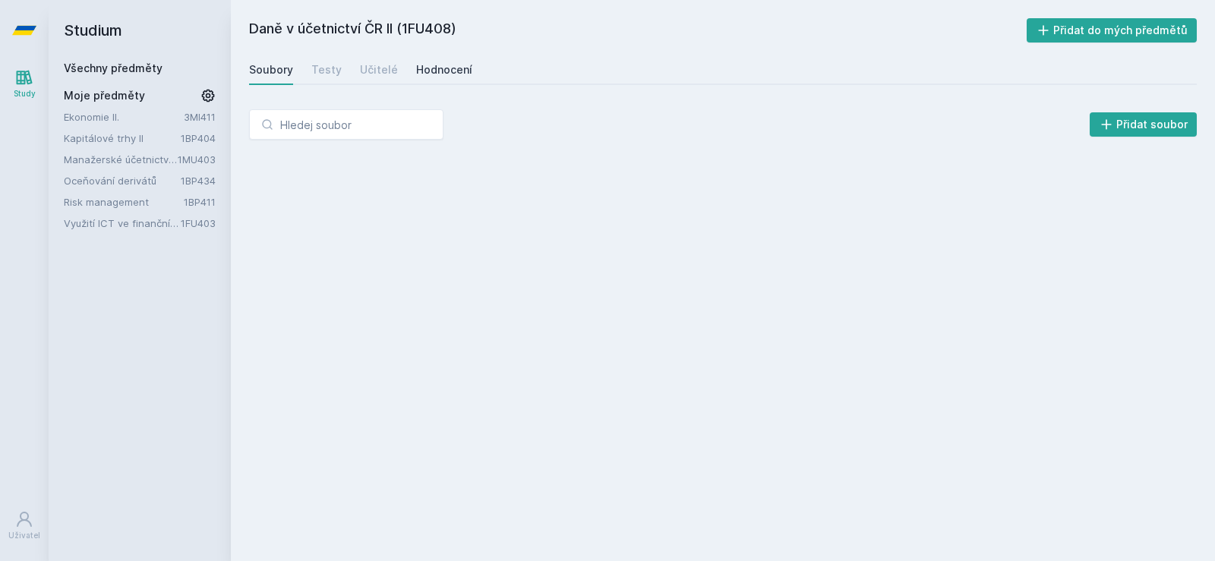
click at [446, 66] on div "Hodnocení" at bounding box center [444, 69] width 56 height 15
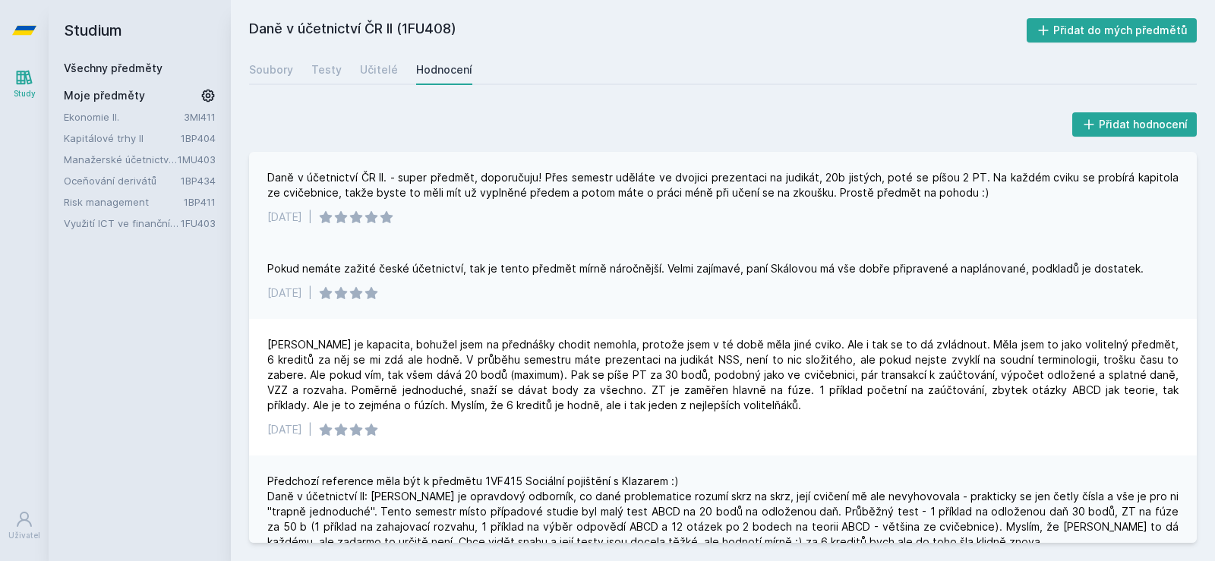
click at [279, 180] on div "Daně v účetnictví ČR II. - super předmět, doporučuju! Přes semestr uděláte ve d…" at bounding box center [722, 185] width 911 height 30
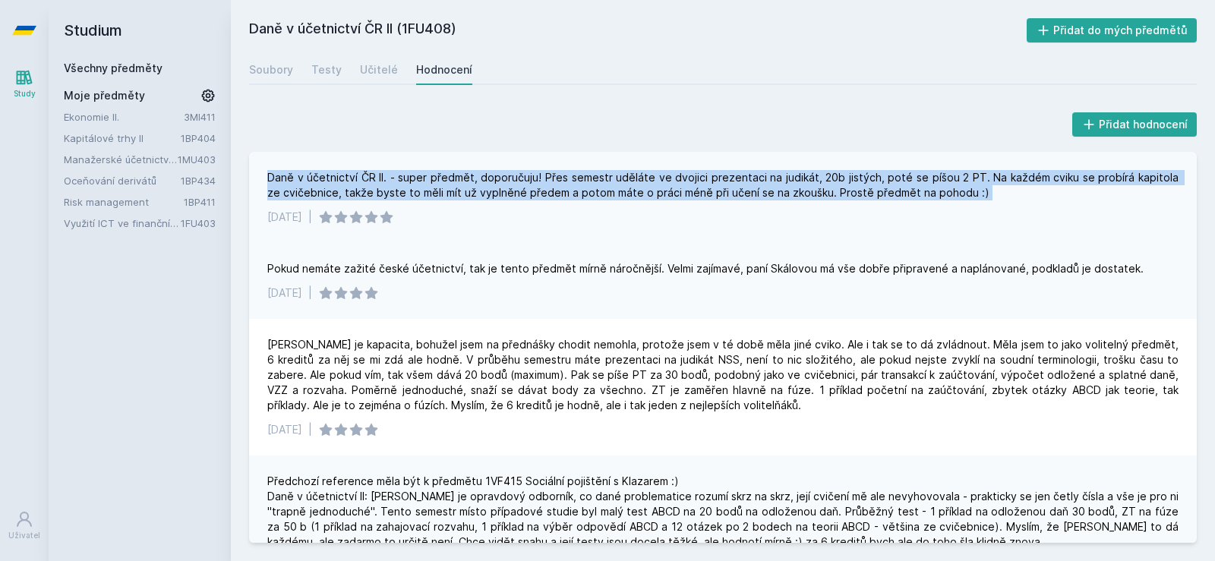
drag, startPoint x: 279, startPoint y: 180, endPoint x: 978, endPoint y: 186, distance: 698.5
click at [978, 186] on div "Daně v účetnictví ČR II. - super předmět, doporučuju! Přes semestr uděláte ve d…" at bounding box center [722, 185] width 911 height 30
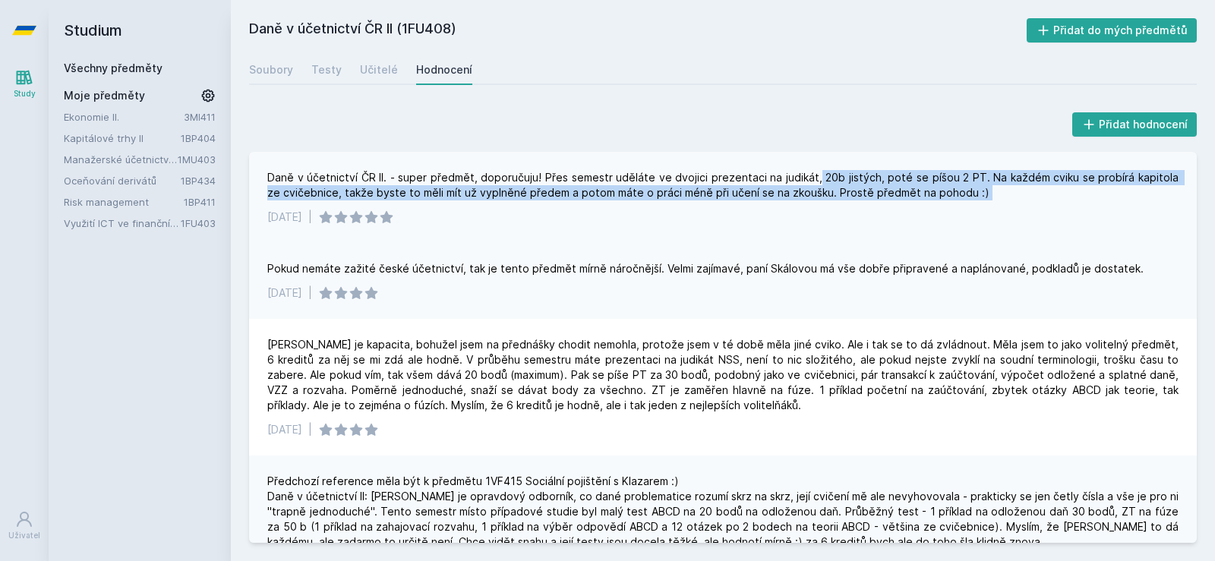
drag, startPoint x: 978, startPoint y: 186, endPoint x: 809, endPoint y: 178, distance: 169.5
click at [809, 178] on div "Daně v účetnictví ČR II. - super předmět, doporučuju! Přes semestr uděláte ve d…" at bounding box center [722, 185] width 911 height 30
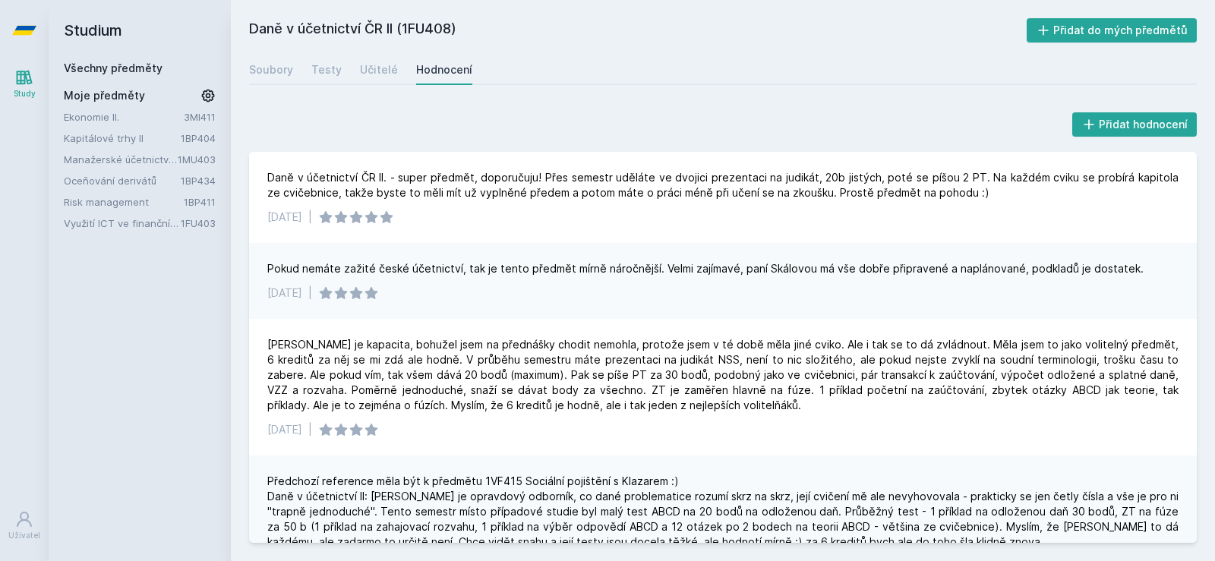
click at [131, 71] on link "Všechny předměty" at bounding box center [113, 67] width 99 height 13
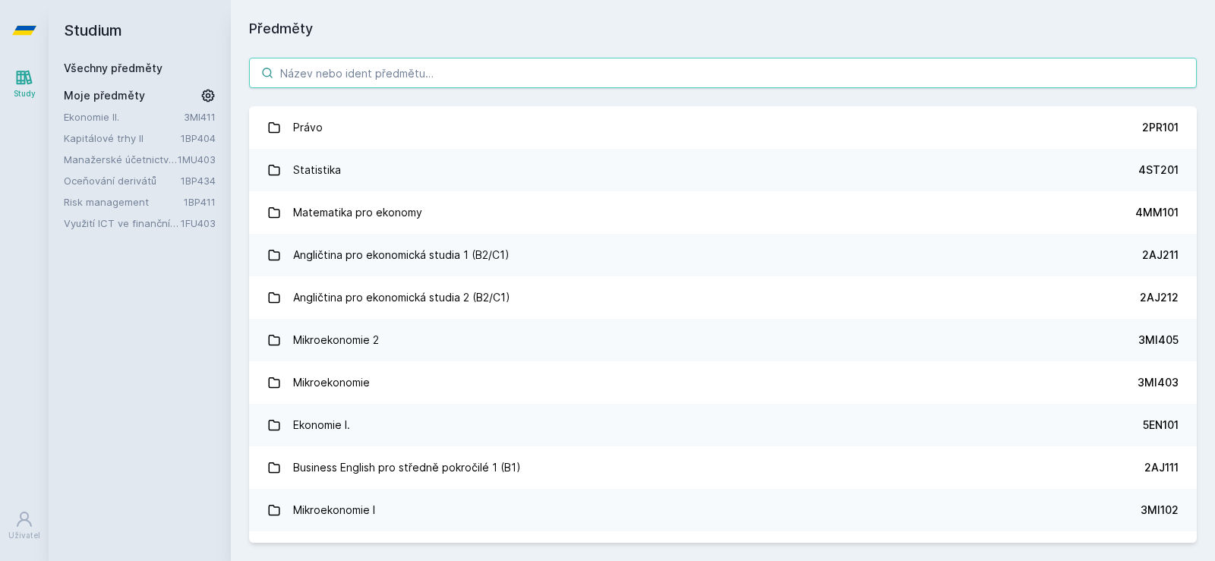
click at [391, 75] on input "search" at bounding box center [723, 73] width 948 height 30
paste input "1BP404"
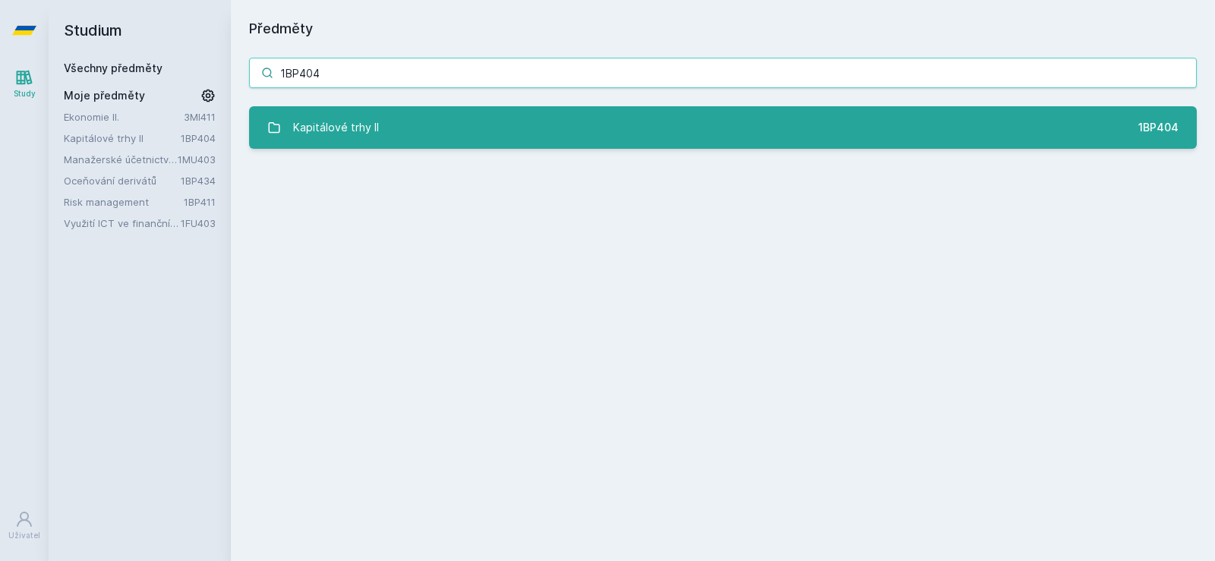
type input "1BP404"
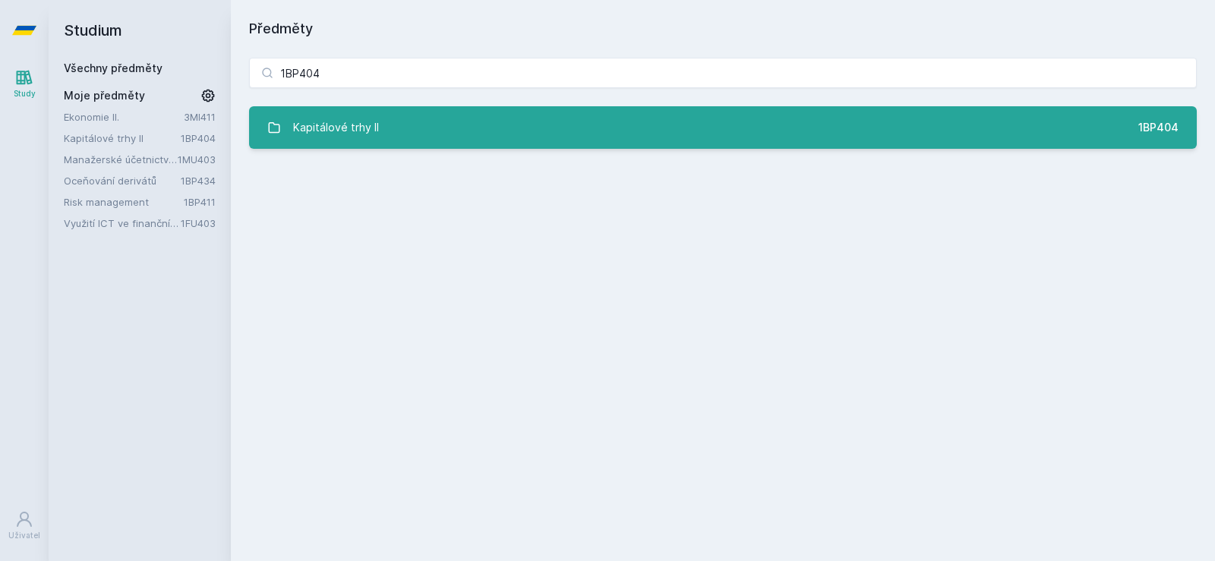
click at [359, 133] on div "Kapitálové trhy II" at bounding box center [336, 127] width 86 height 30
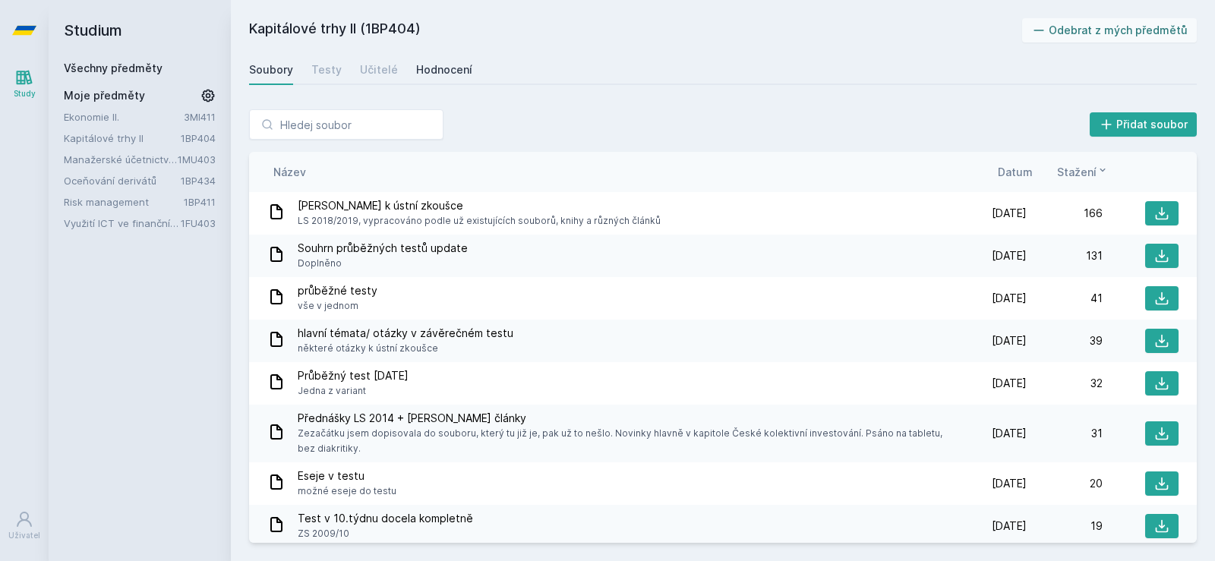
click at [434, 74] on div "Hodnocení" at bounding box center [444, 69] width 56 height 15
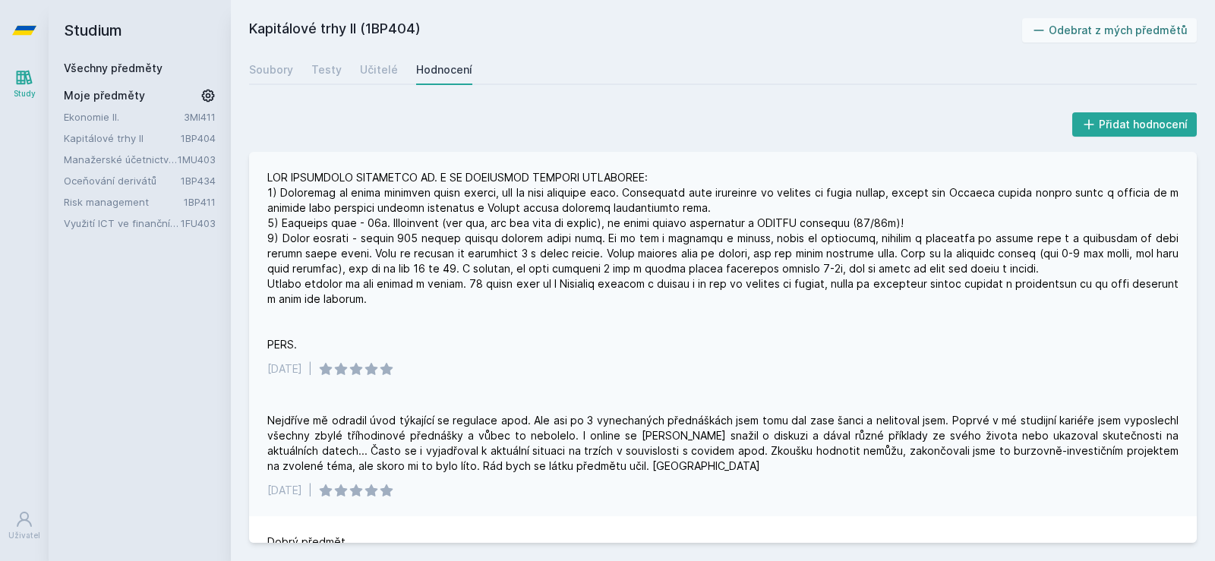
click at [294, 169] on div "31. 1. 2022 |" at bounding box center [723, 273] width 948 height 243
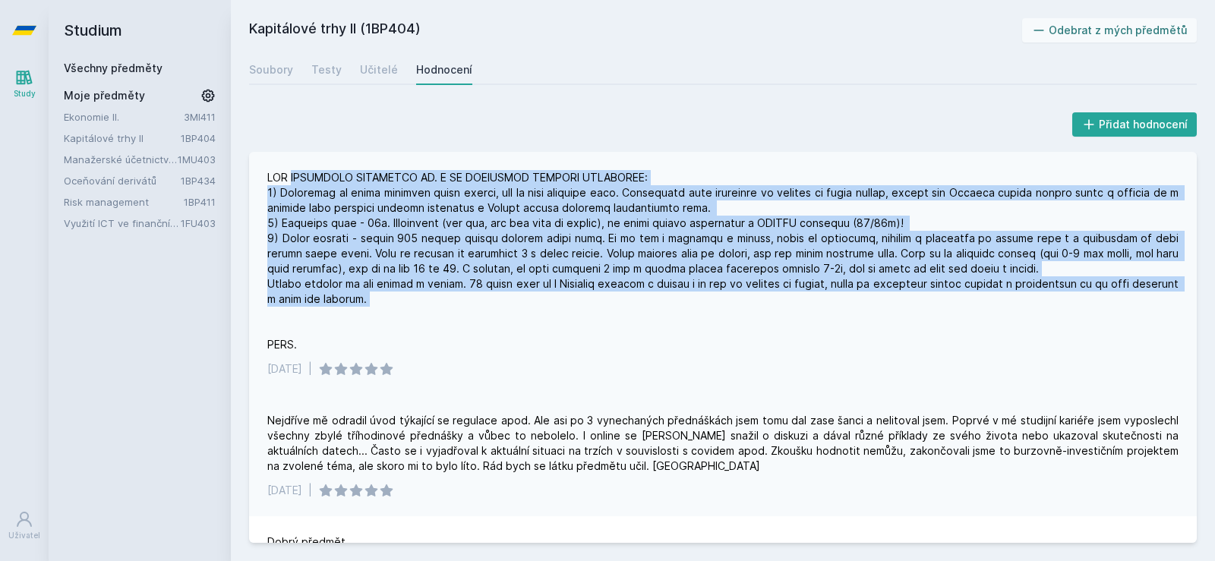
drag, startPoint x: 294, startPoint y: 169, endPoint x: 471, endPoint y: 298, distance: 219.1
click at [471, 298] on div "31. 1. 2022 |" at bounding box center [723, 273] width 948 height 243
click at [471, 298] on div at bounding box center [722, 261] width 911 height 182
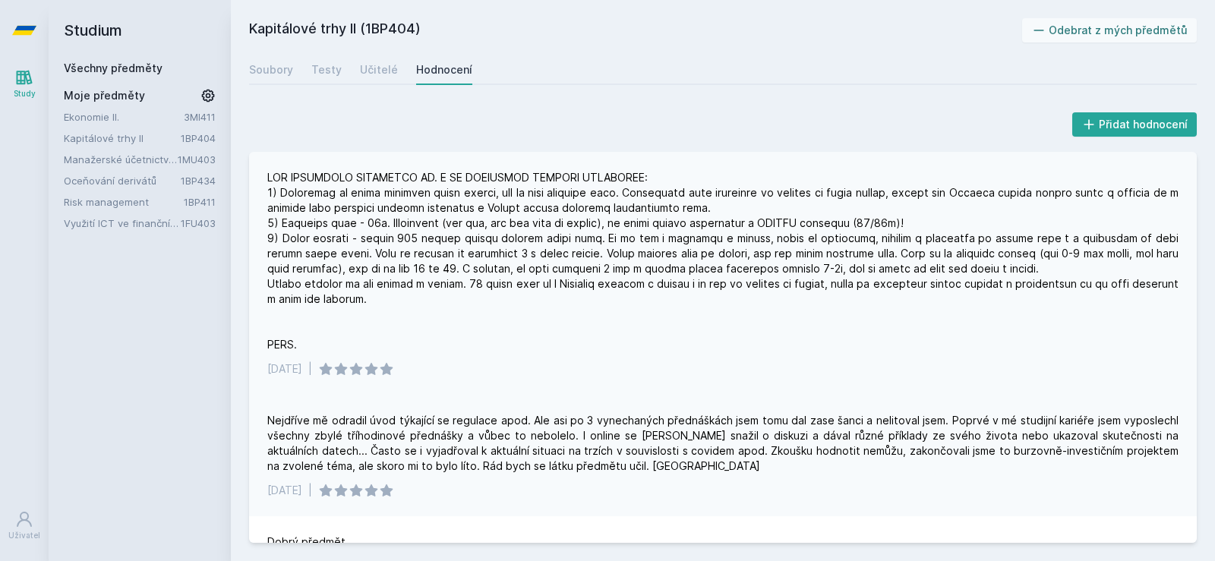
click at [295, 196] on div at bounding box center [722, 261] width 911 height 182
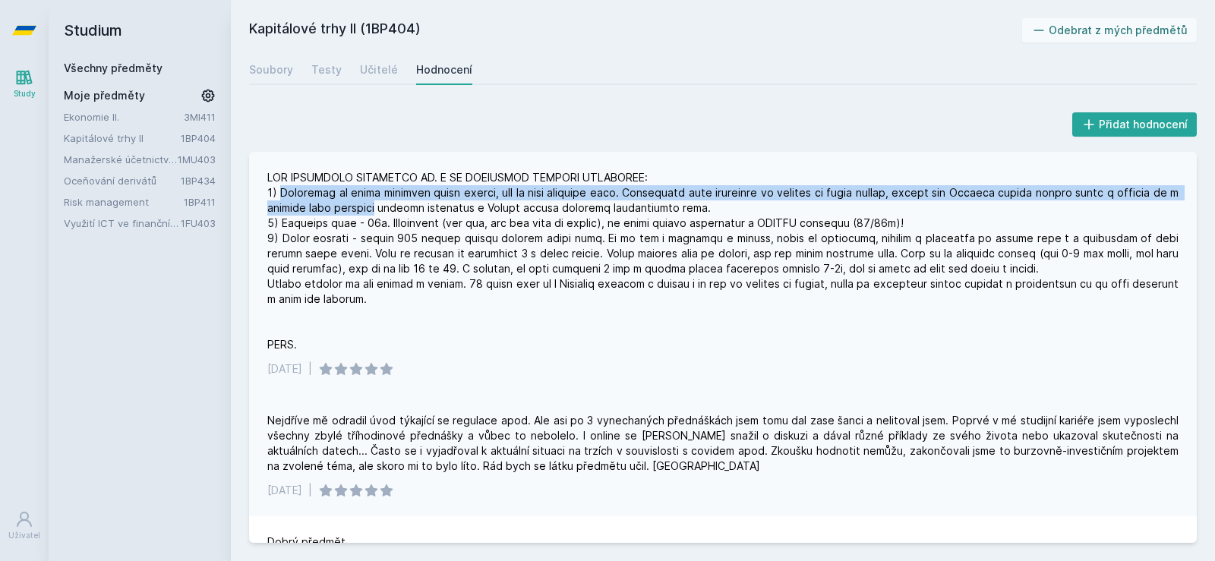
drag, startPoint x: 295, startPoint y: 196, endPoint x: 437, endPoint y: 203, distance: 142.2
click at [437, 203] on div at bounding box center [722, 261] width 911 height 182
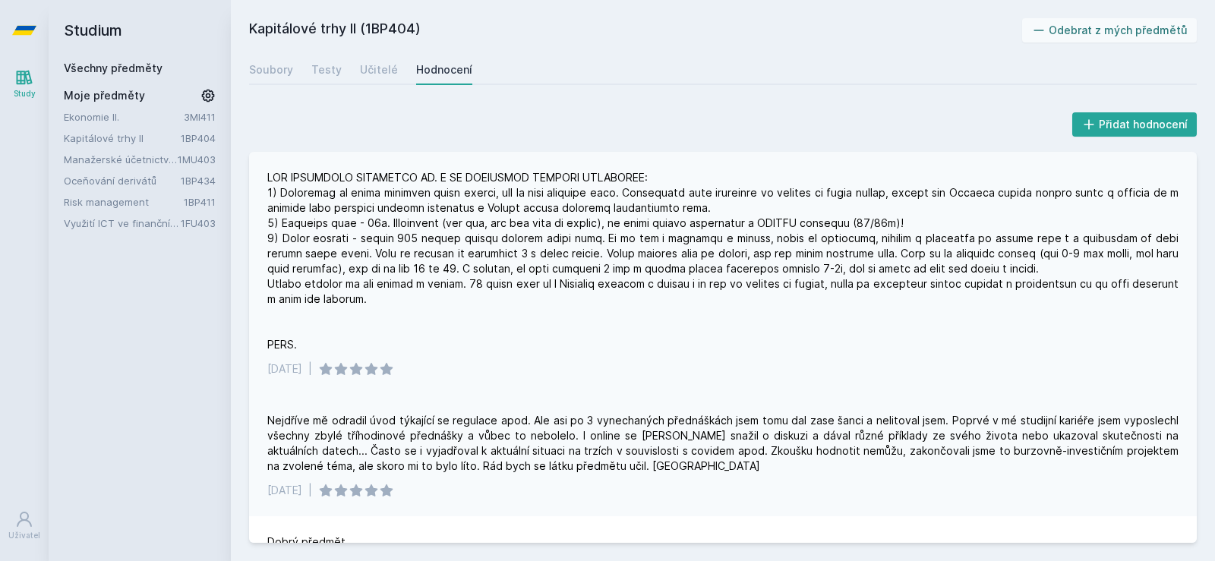
click at [483, 197] on div at bounding box center [722, 261] width 911 height 182
drag, startPoint x: 483, startPoint y: 197, endPoint x: 588, endPoint y: 197, distance: 104.8
click at [588, 197] on div at bounding box center [722, 261] width 911 height 182
drag, startPoint x: 588, startPoint y: 197, endPoint x: 789, endPoint y: 200, distance: 201.2
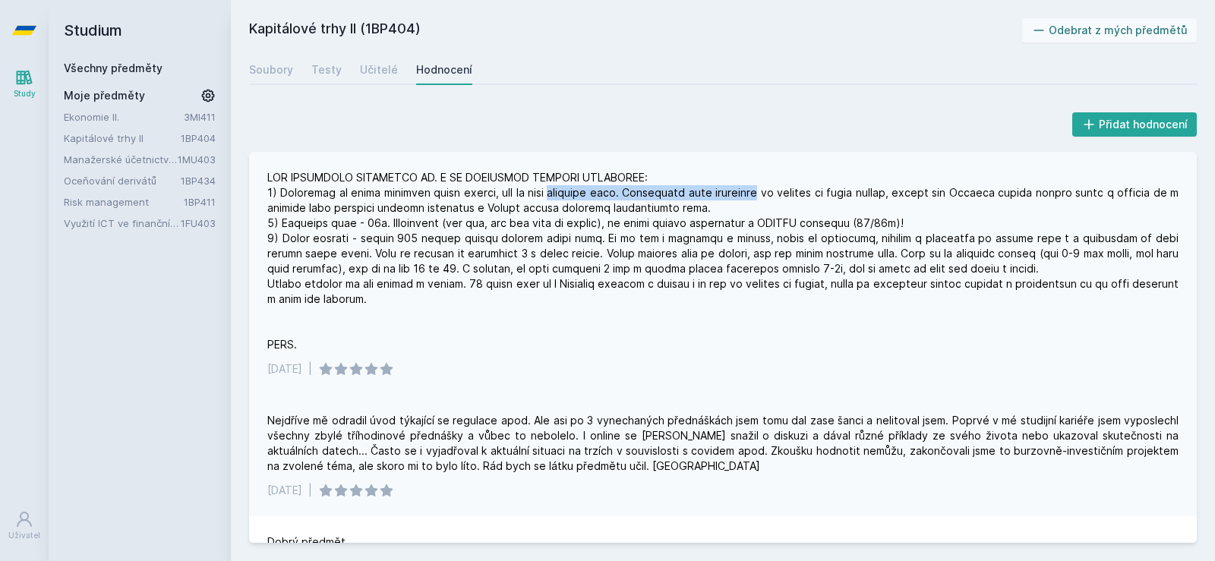
click at [784, 199] on div at bounding box center [722, 261] width 911 height 182
click at [790, 200] on div at bounding box center [722, 261] width 911 height 182
click at [802, 203] on div at bounding box center [722, 261] width 911 height 182
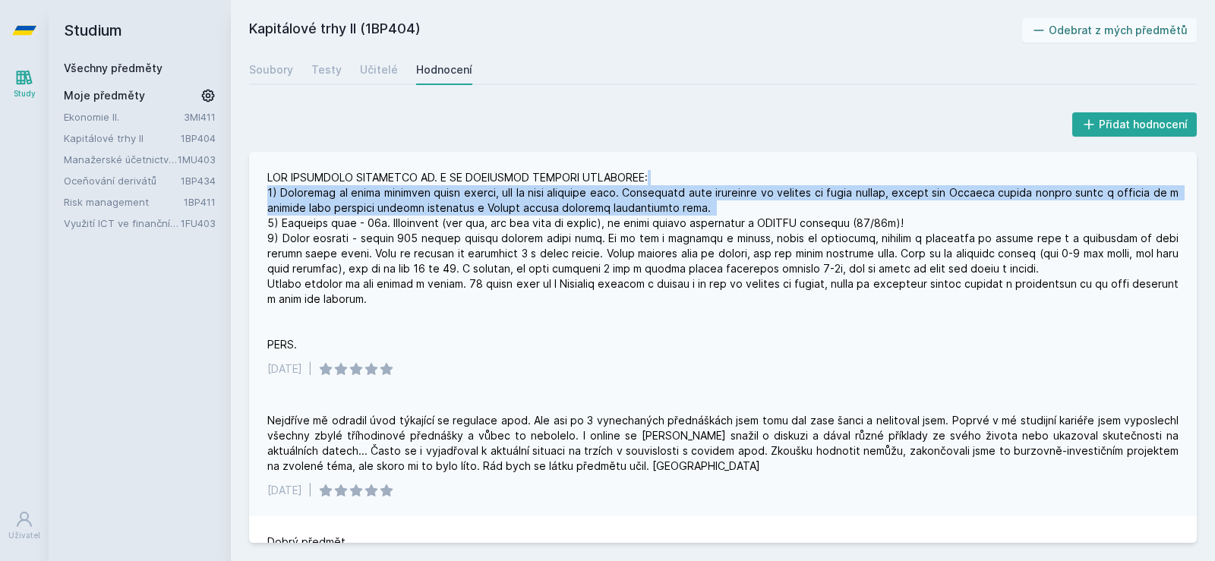
drag, startPoint x: 802, startPoint y: 203, endPoint x: 829, endPoint y: 179, distance: 36.1
click at [820, 178] on div at bounding box center [722, 261] width 911 height 182
click at [837, 180] on div at bounding box center [722, 261] width 911 height 182
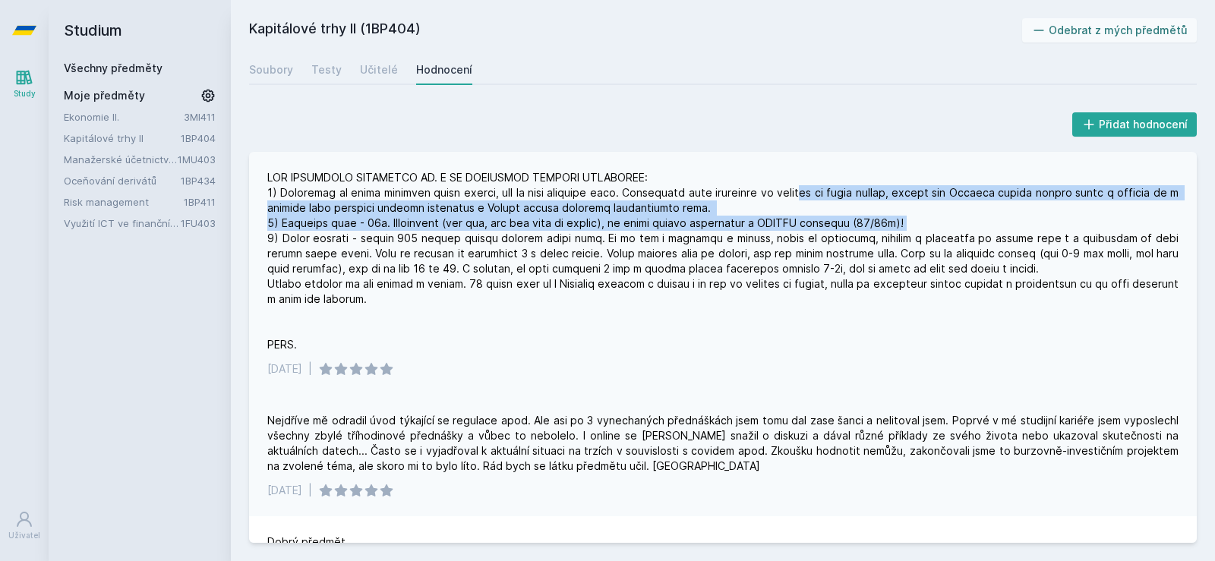
drag, startPoint x: 854, startPoint y: 189, endPoint x: 1026, endPoint y: 221, distance: 175.3
click at [1026, 221] on div at bounding box center [722, 261] width 911 height 182
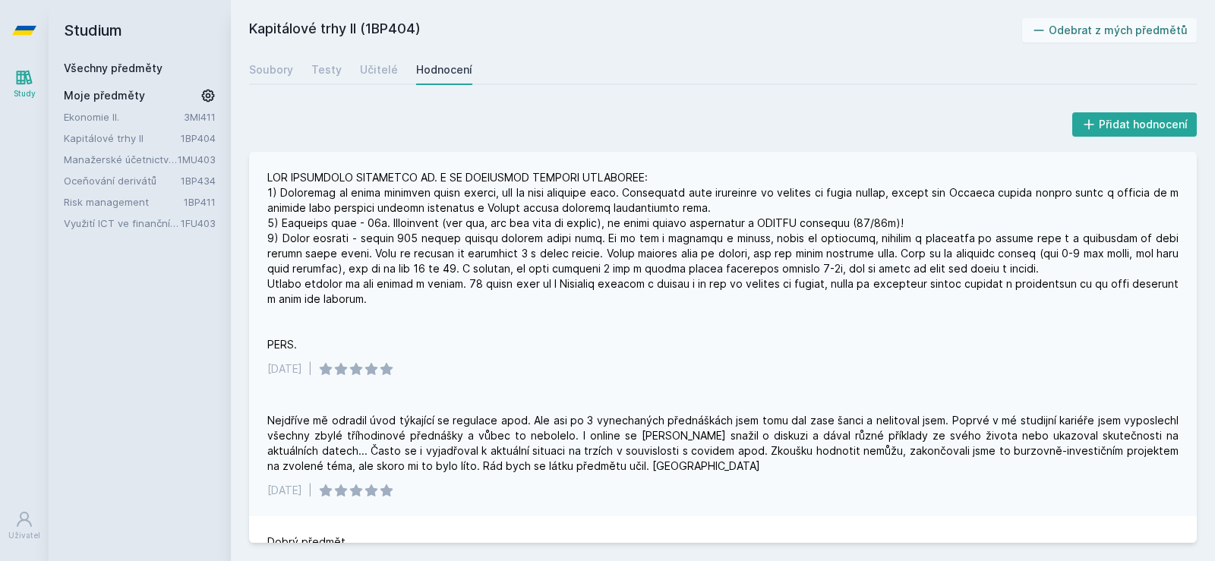
click at [296, 210] on div at bounding box center [722, 261] width 911 height 182
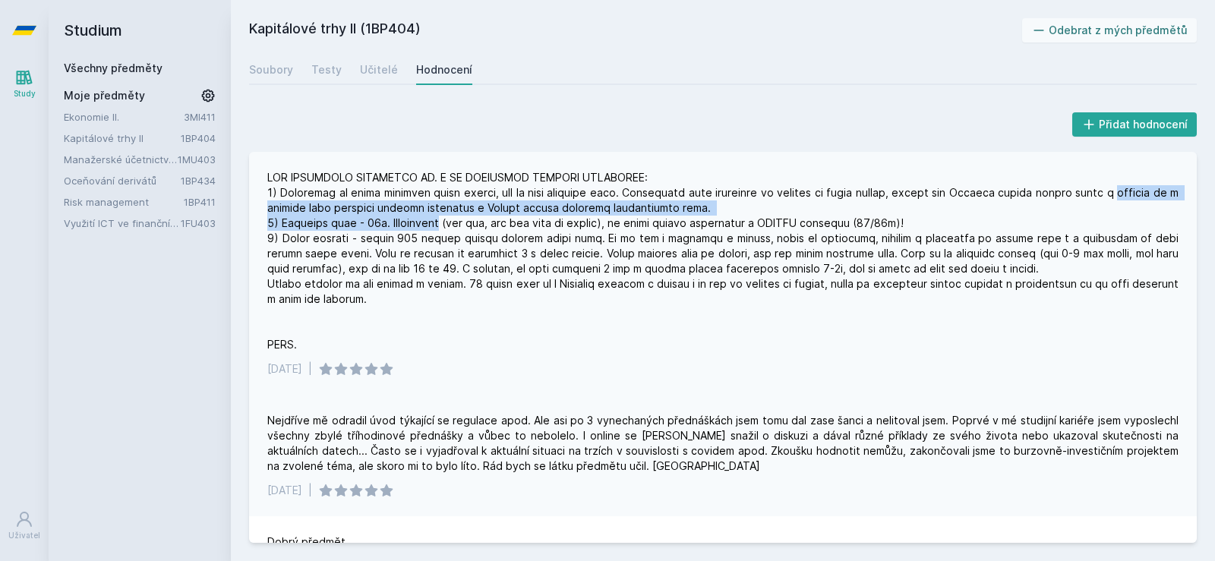
drag, startPoint x: 296, startPoint y: 210, endPoint x: 440, endPoint y: 224, distance: 145.0
click at [440, 224] on div at bounding box center [722, 261] width 911 height 182
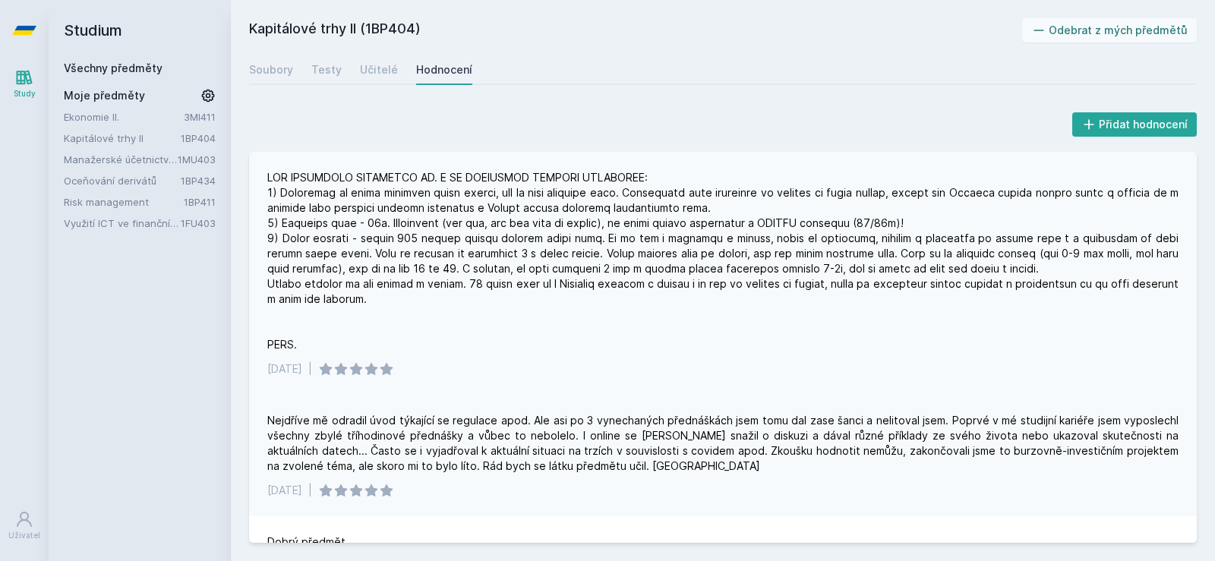
click at [307, 222] on div at bounding box center [722, 261] width 911 height 182
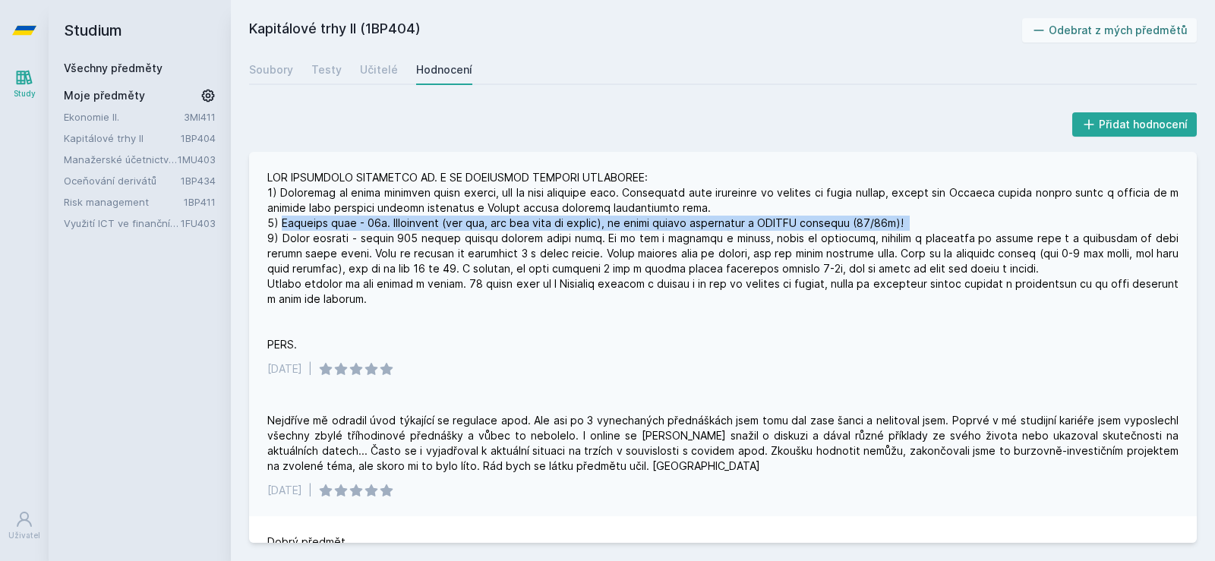
drag, startPoint x: 307, startPoint y: 222, endPoint x: 934, endPoint y: 229, distance: 627.2
click at [934, 229] on div at bounding box center [722, 261] width 911 height 182
drag, startPoint x: 939, startPoint y: 229, endPoint x: 284, endPoint y: 229, distance: 655.2
click at [282, 229] on div at bounding box center [722, 261] width 911 height 182
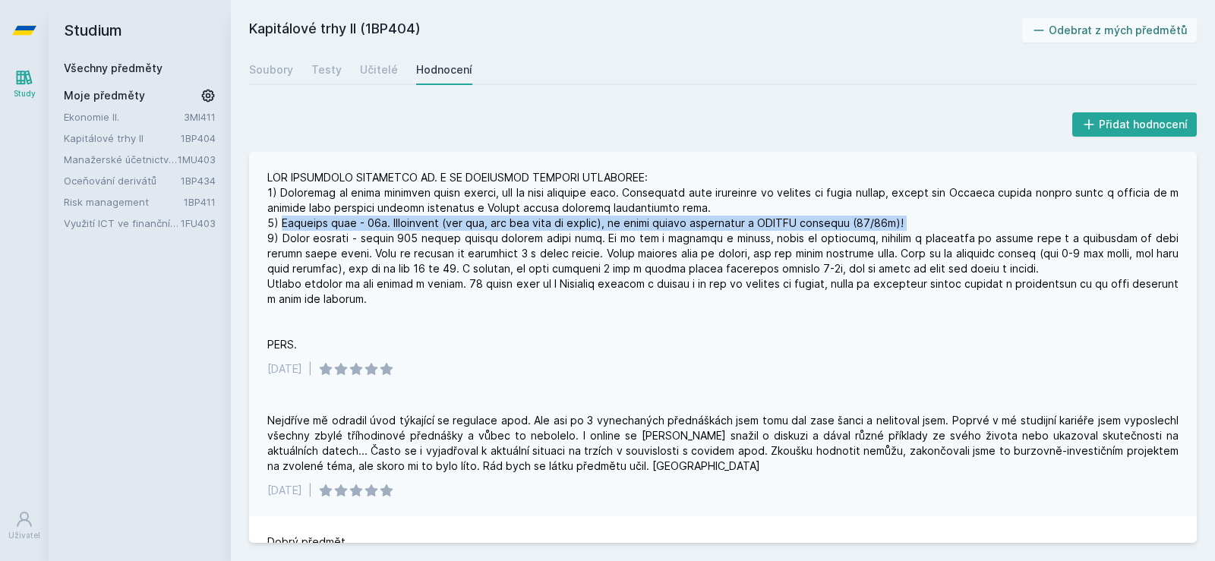
click at [284, 229] on div at bounding box center [722, 261] width 911 height 182
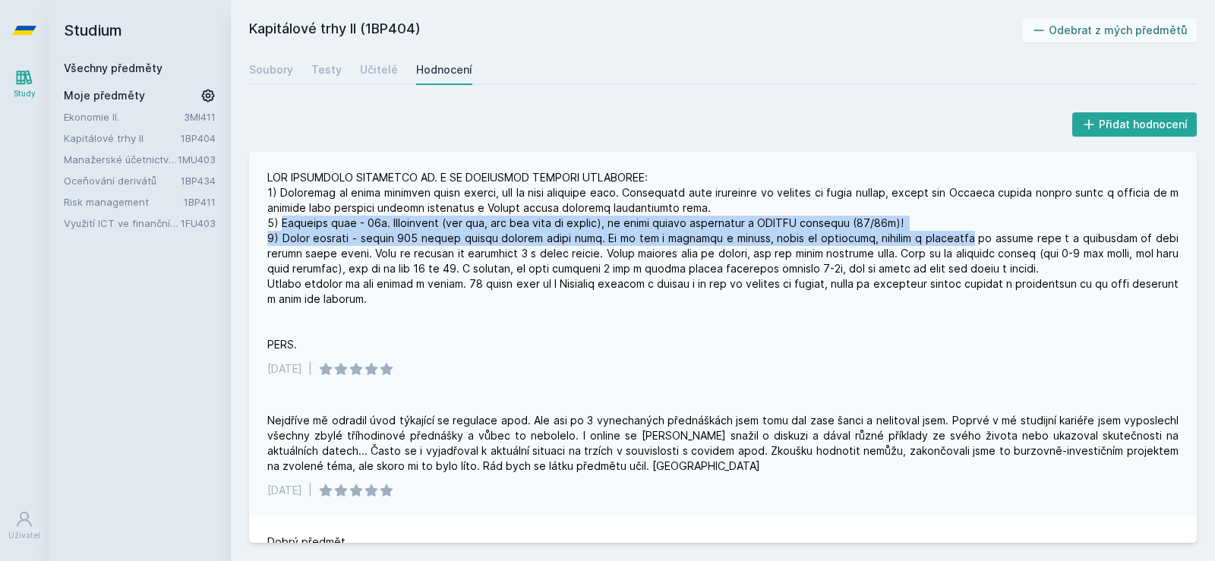
drag, startPoint x: 284, startPoint y: 229, endPoint x: 930, endPoint y: 232, distance: 646.1
click at [930, 232] on div at bounding box center [722, 261] width 911 height 182
click at [922, 223] on div at bounding box center [722, 261] width 911 height 182
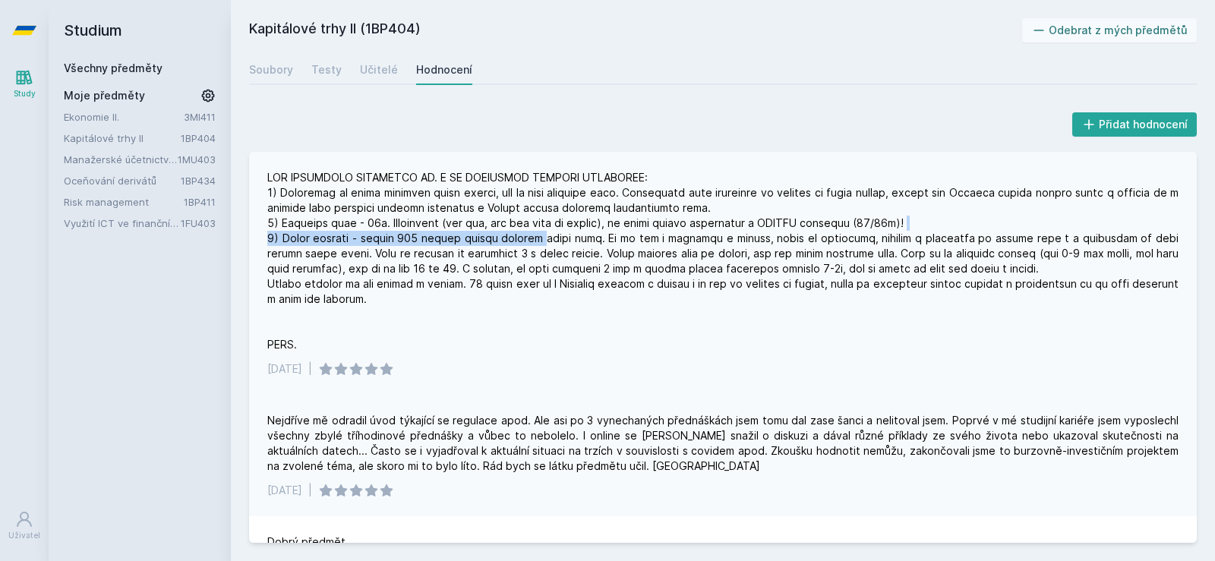
drag, startPoint x: 922, startPoint y: 223, endPoint x: 534, endPoint y: 232, distance: 388.1
click at [534, 232] on div at bounding box center [722, 261] width 911 height 182
click at [302, 237] on div at bounding box center [722, 261] width 911 height 182
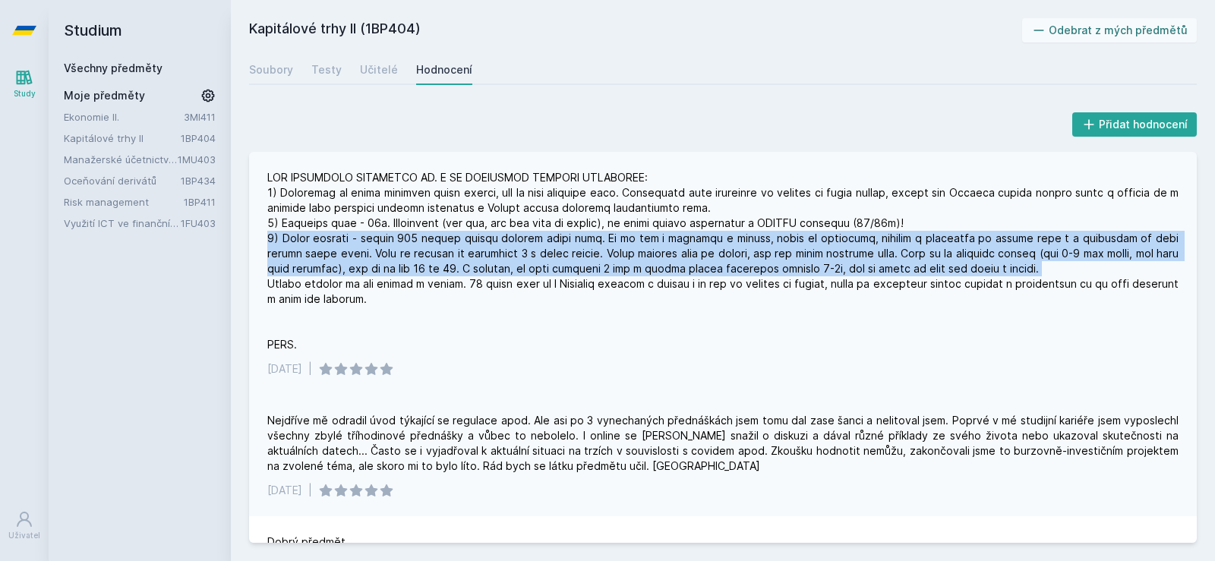
click at [302, 237] on div at bounding box center [722, 261] width 911 height 182
click at [294, 238] on div at bounding box center [722, 261] width 911 height 182
drag, startPoint x: 294, startPoint y: 238, endPoint x: 1113, endPoint y: 266, distance: 819.7
click at [1113, 266] on div at bounding box center [722, 261] width 911 height 182
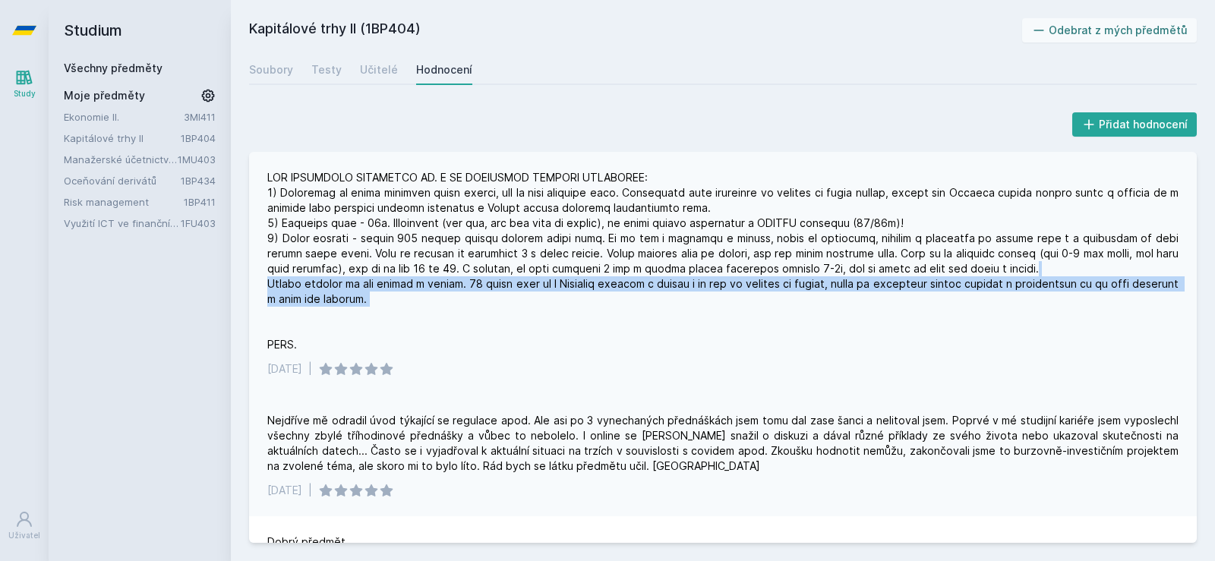
drag, startPoint x: 1113, startPoint y: 266, endPoint x: 541, endPoint y: 304, distance: 573.7
click at [541, 305] on div at bounding box center [722, 261] width 911 height 182
click at [541, 303] on div at bounding box center [722, 261] width 911 height 182
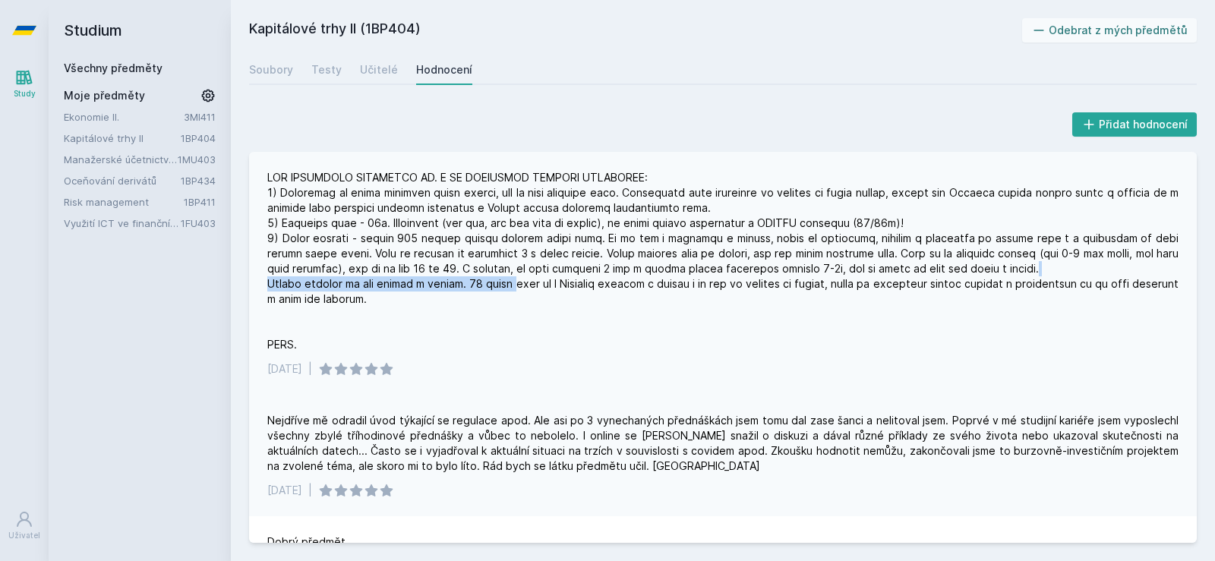
drag, startPoint x: 541, startPoint y: 303, endPoint x: 518, endPoint y: 273, distance: 37.4
click at [518, 274] on div at bounding box center [722, 261] width 911 height 182
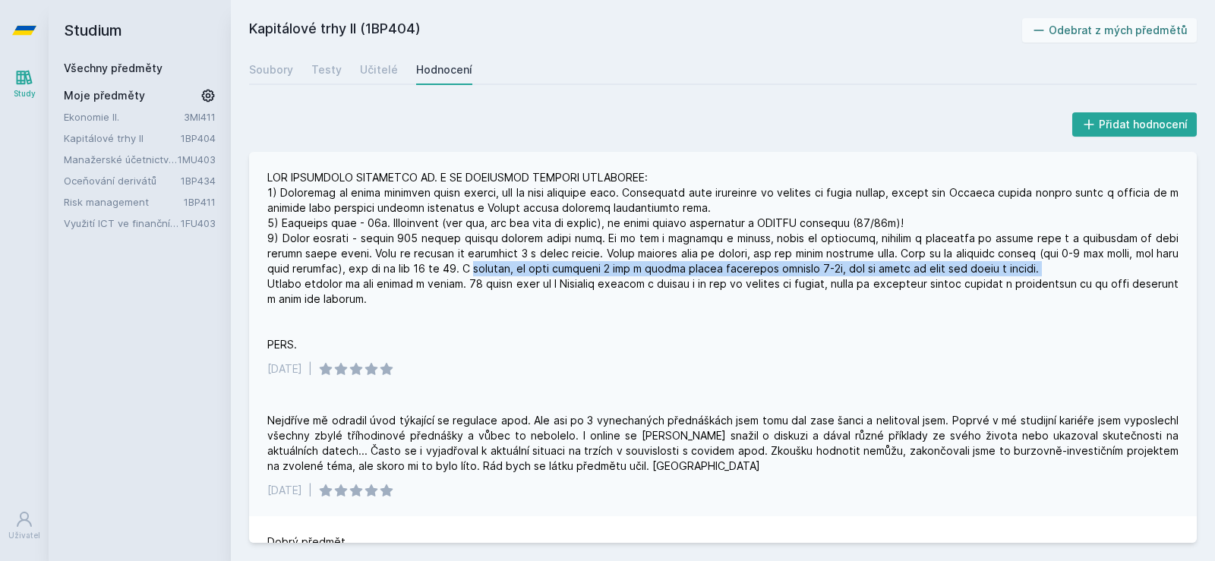
click at [517, 273] on div at bounding box center [722, 261] width 911 height 182
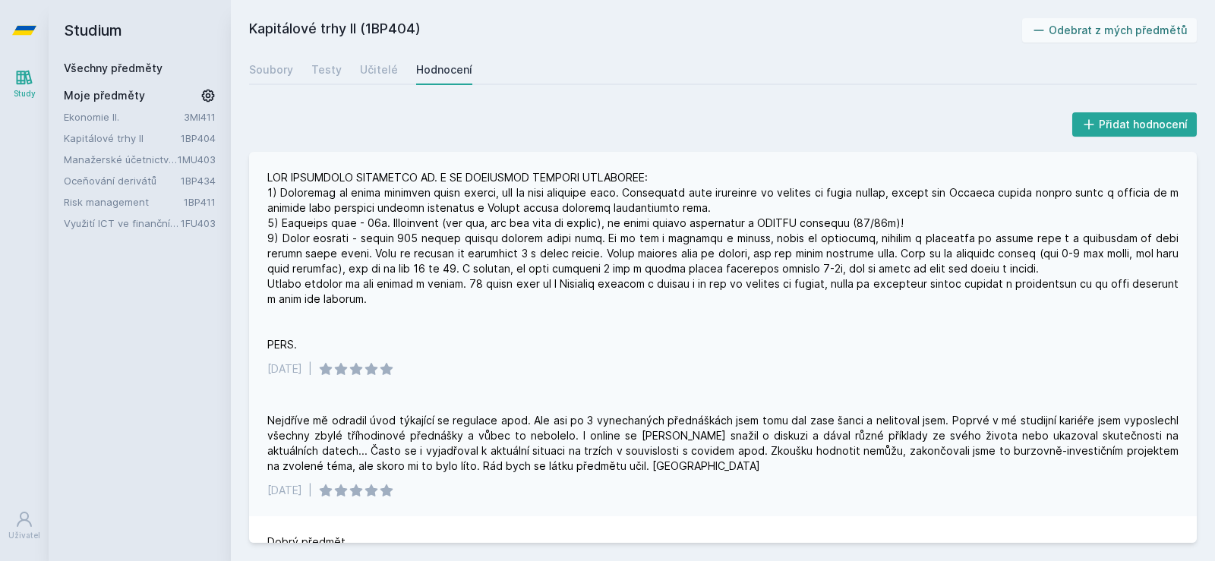
click at [499, 265] on div at bounding box center [722, 261] width 911 height 182
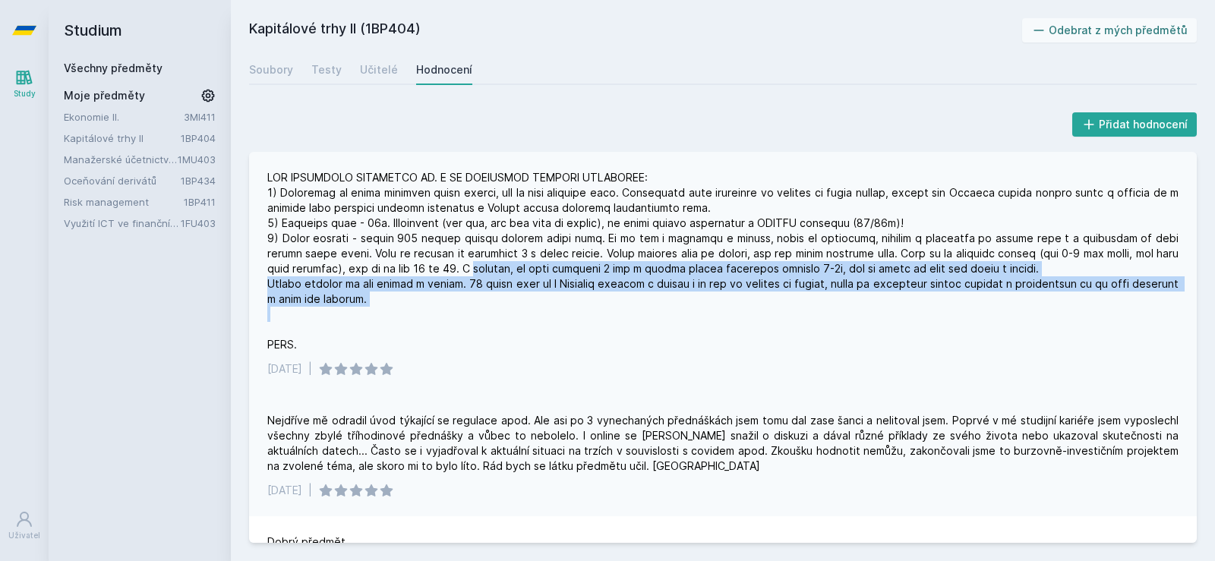
drag, startPoint x: 499, startPoint y: 265, endPoint x: 665, endPoint y: 307, distance: 171.6
click at [665, 307] on div at bounding box center [722, 261] width 911 height 182
drag, startPoint x: 673, startPoint y: 298, endPoint x: 267, endPoint y: 276, distance: 406.1
click at [267, 276] on div at bounding box center [722, 261] width 911 height 182
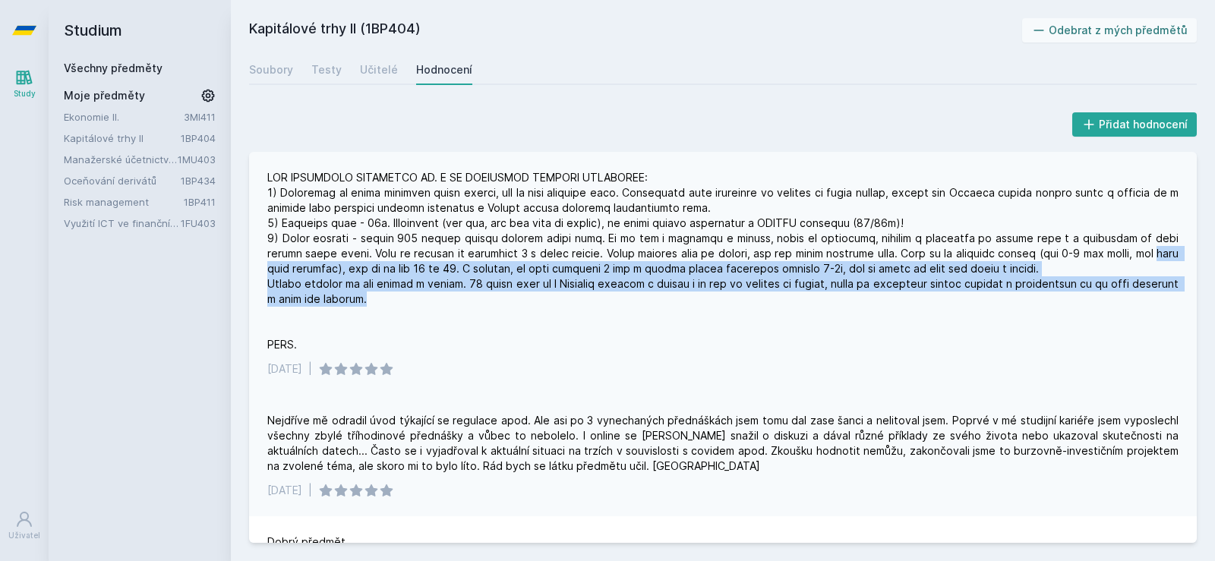
click at [266, 278] on div "31. 1. 2022 |" at bounding box center [723, 273] width 948 height 243
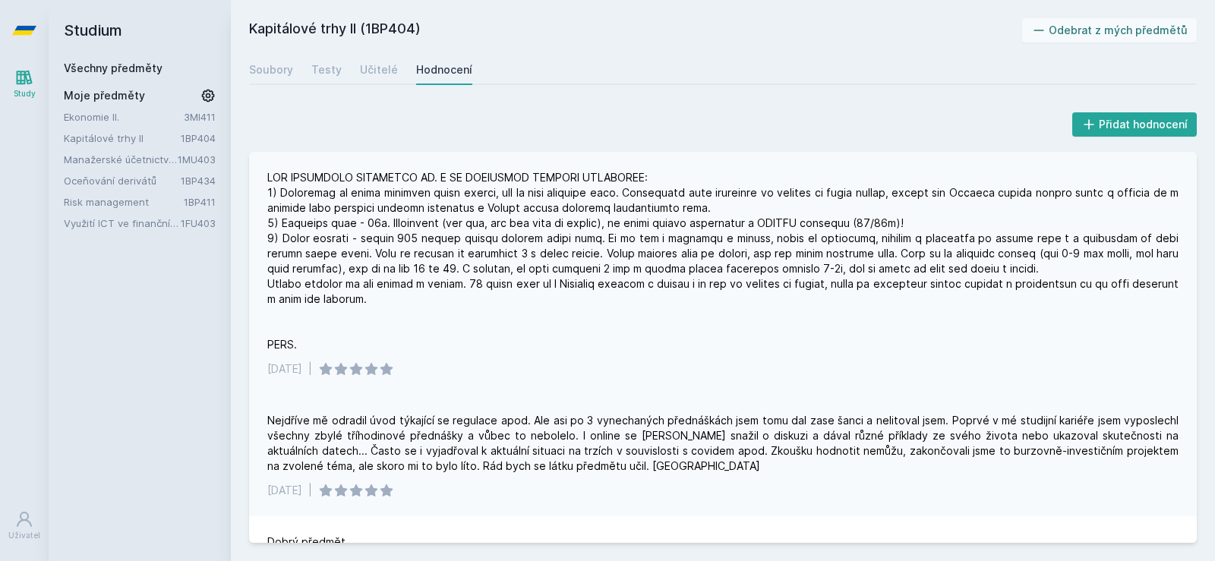
click at [276, 291] on div at bounding box center [722, 261] width 911 height 182
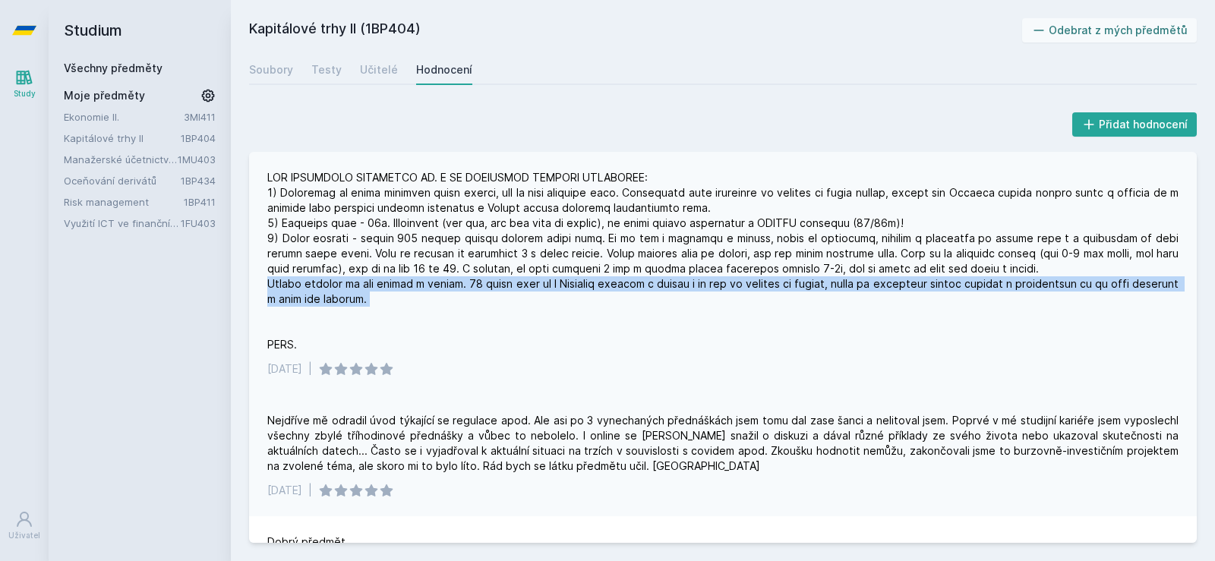
drag, startPoint x: 276, startPoint y: 291, endPoint x: 748, endPoint y: 301, distance: 471.6
click at [748, 301] on div at bounding box center [722, 261] width 911 height 182
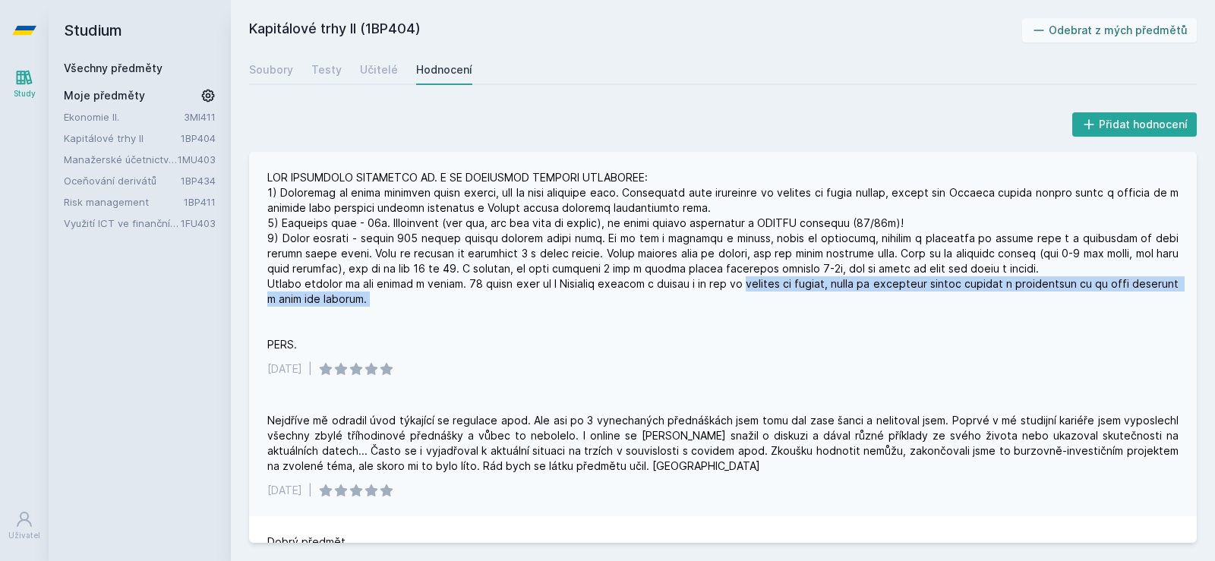
drag, startPoint x: 748, startPoint y: 301, endPoint x: 777, endPoint y: 281, distance: 35.0
click at [777, 281] on div at bounding box center [722, 261] width 911 height 182
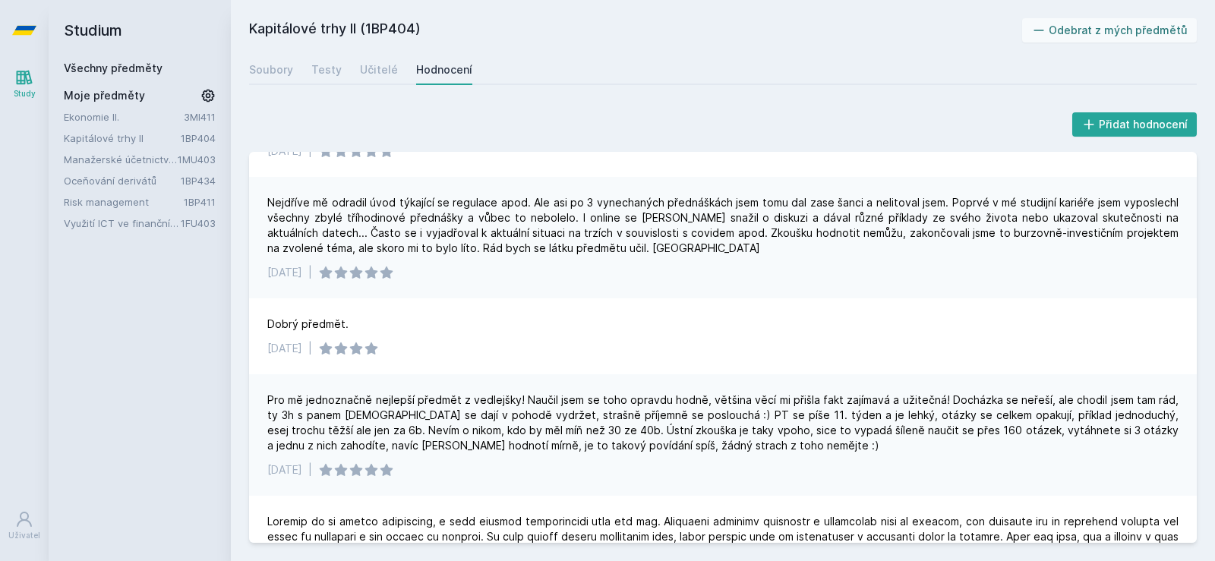
scroll to position [228, 0]
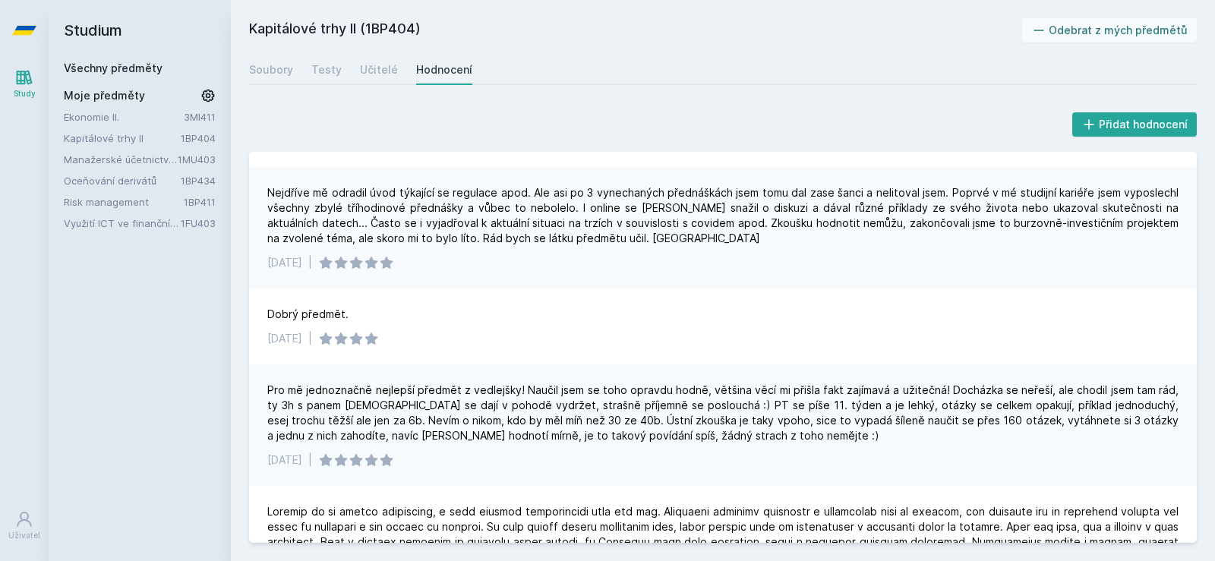
click at [280, 246] on div "Nejdříve mě odradil úvod týkající se regulace apod. Ale asi po 3 vynechaných př…" at bounding box center [722, 215] width 911 height 61
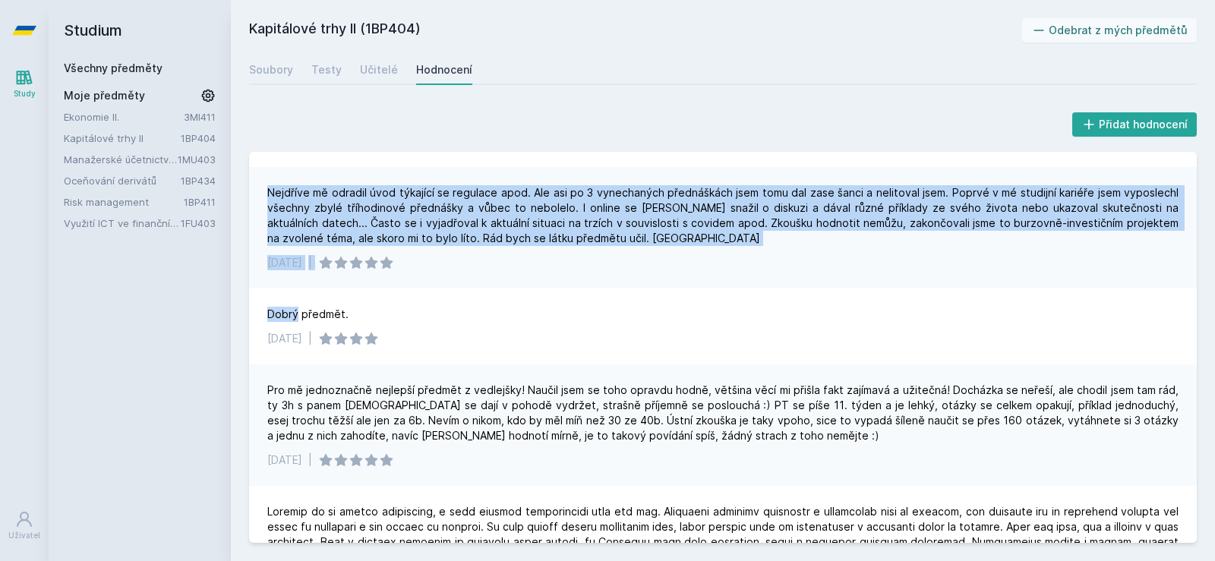
drag, startPoint x: 280, startPoint y: 247, endPoint x: 682, endPoint y: 313, distance: 407.0
click at [680, 289] on div "Nejdříve mě odradil úvod týkající se regulace apod. Ale asi po 3 vynechaných př…" at bounding box center [723, 227] width 948 height 121
click at [686, 289] on div "Nejdříve mě odradil úvod týkající se regulace apod. Ale asi po 3 vynechaných př…" at bounding box center [723, 227] width 948 height 121
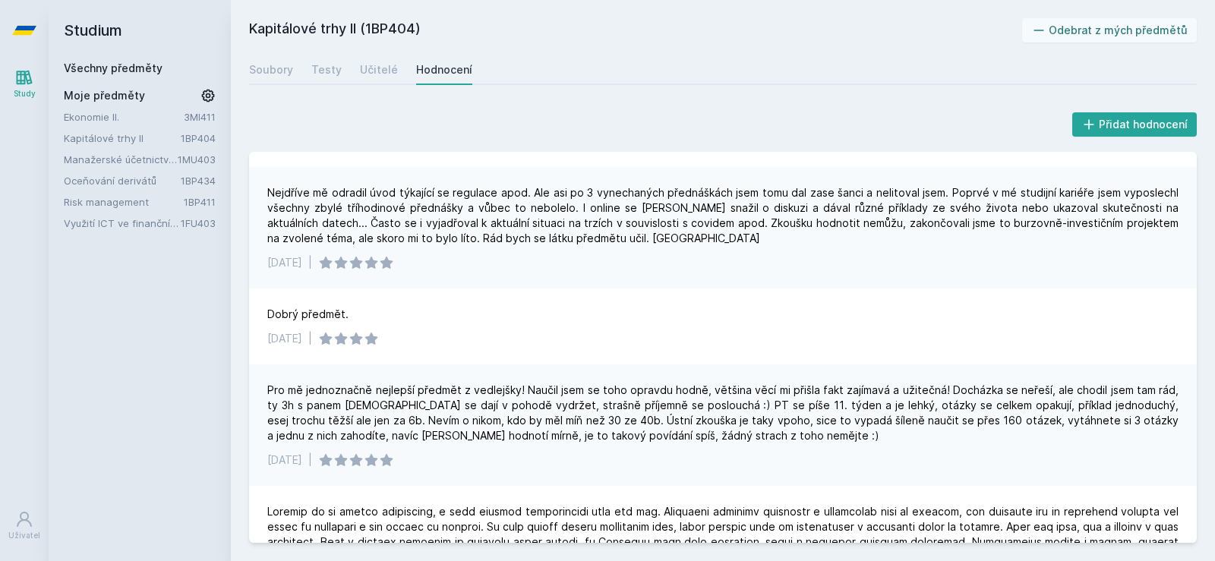
click at [122, 63] on link "Všechny předměty" at bounding box center [113, 67] width 99 height 13
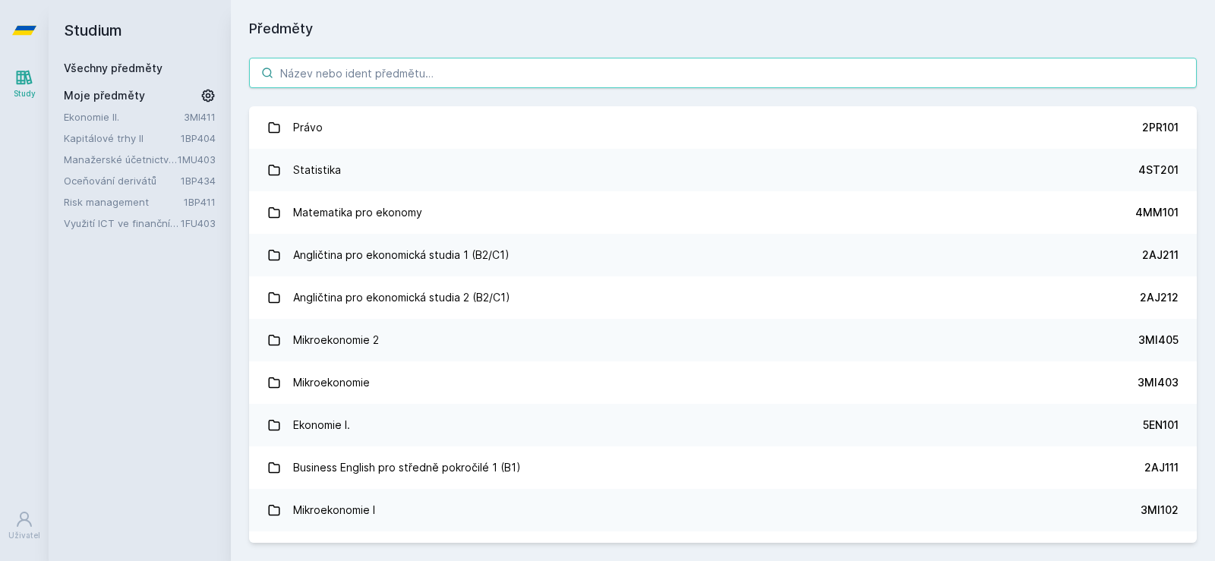
click at [410, 68] on input "search" at bounding box center [723, 73] width 948 height 30
paste input "1BP434"
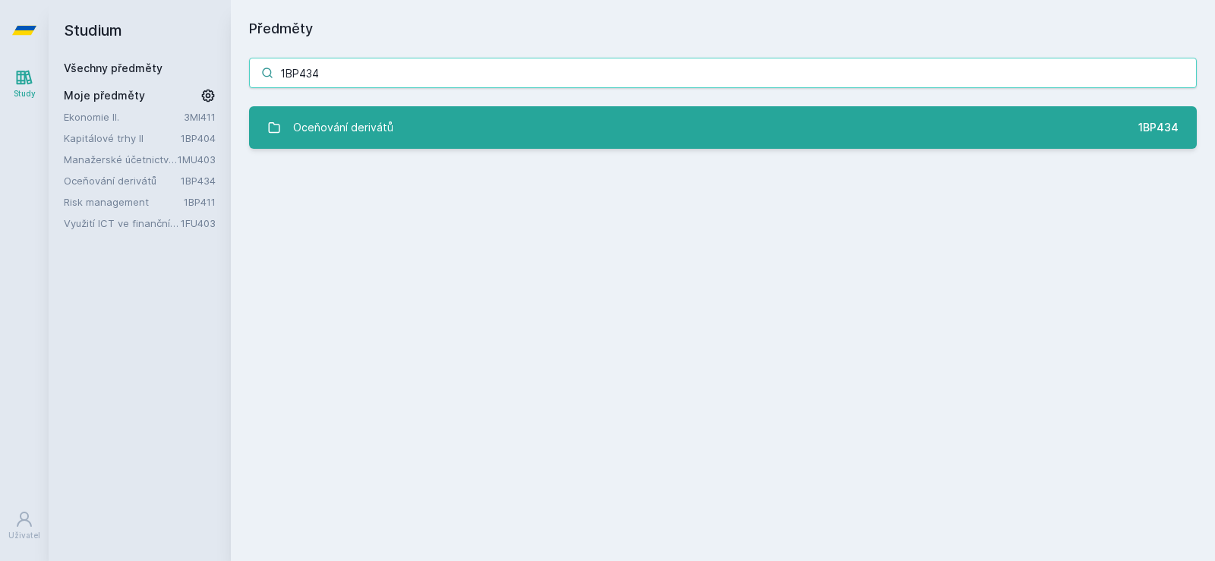
type input "1BP434"
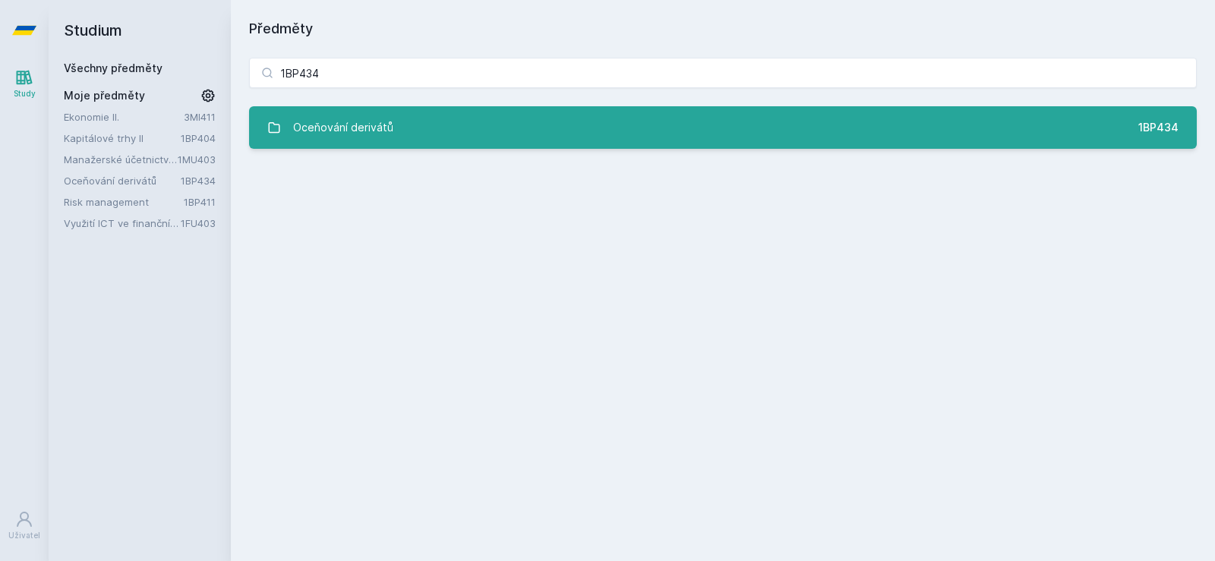
click at [362, 120] on div "Oceňování derivátů" at bounding box center [343, 127] width 100 height 30
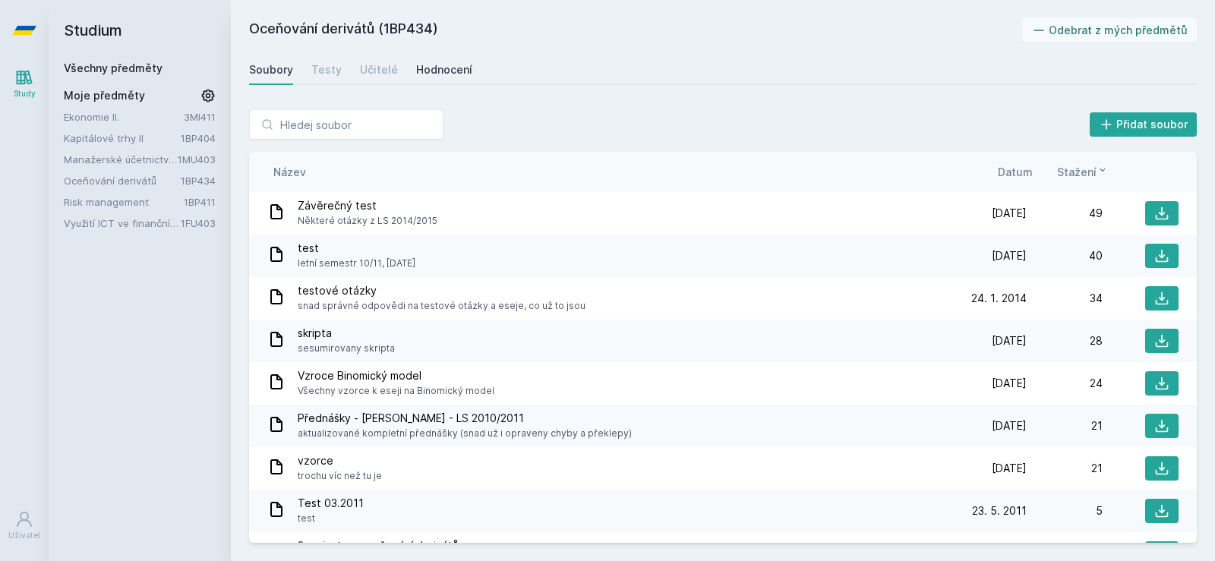
click at [443, 74] on div "Hodnocení" at bounding box center [444, 69] width 56 height 15
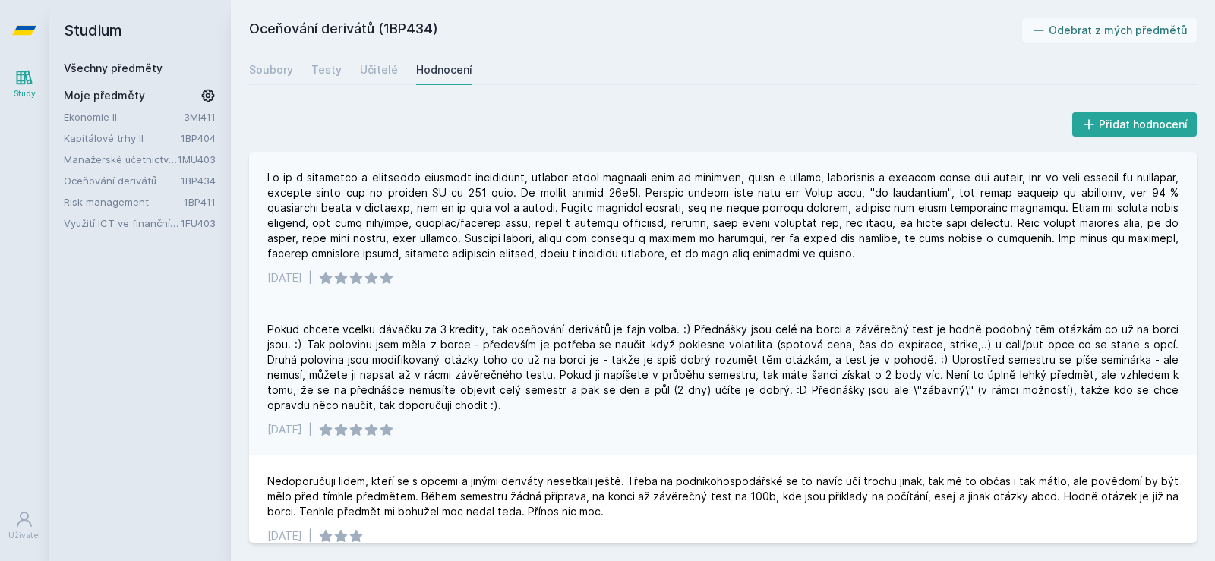
click at [273, 172] on div at bounding box center [722, 215] width 911 height 91
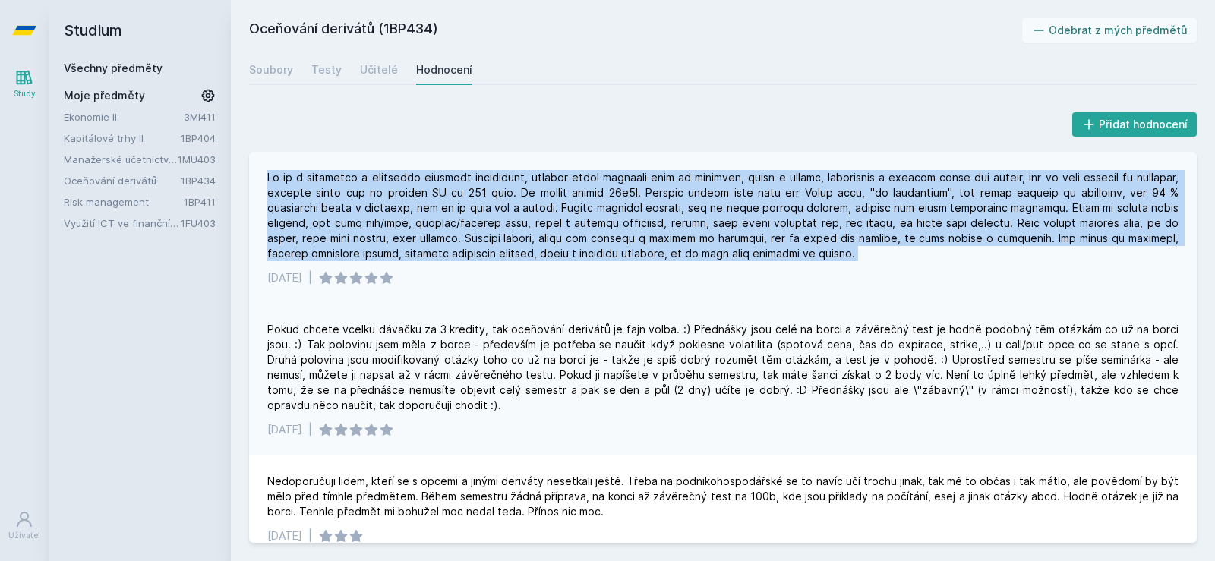
drag, startPoint x: 273, startPoint y: 172, endPoint x: 880, endPoint y: 258, distance: 613.4
click at [880, 258] on div at bounding box center [722, 215] width 911 height 91
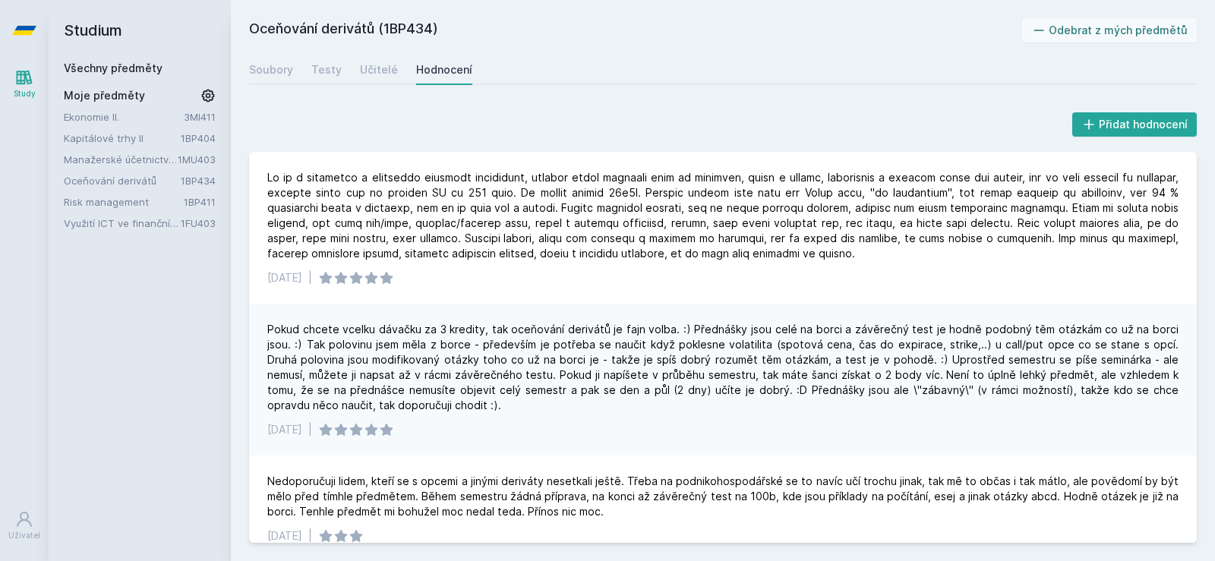
click at [88, 162] on link "Manažerské účetnictví II." at bounding box center [121, 159] width 114 height 15
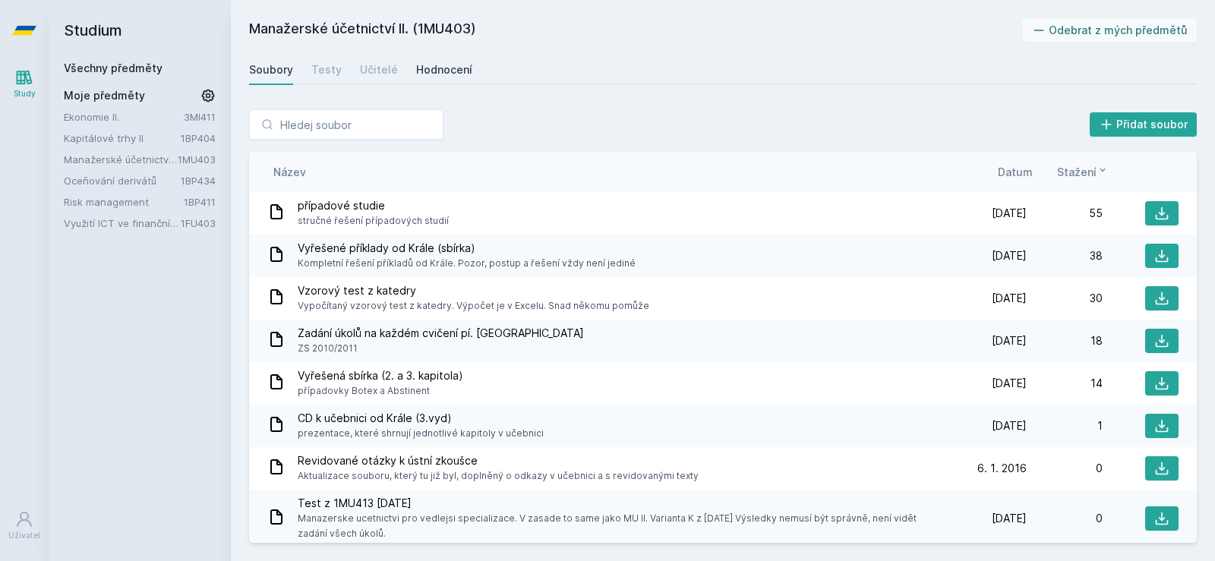
click at [446, 65] on div "Hodnocení" at bounding box center [444, 69] width 56 height 15
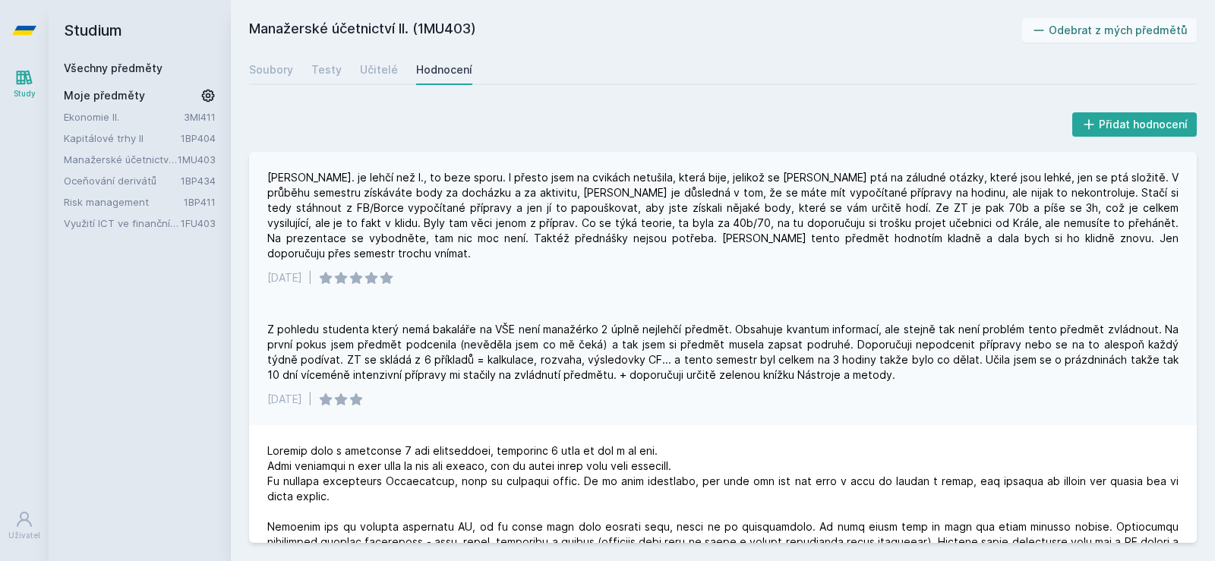
click at [282, 173] on div "Manažerko II. je lehčí než I., to beze sporu. I přesto jsem na cvikách netušila…" at bounding box center [722, 215] width 911 height 91
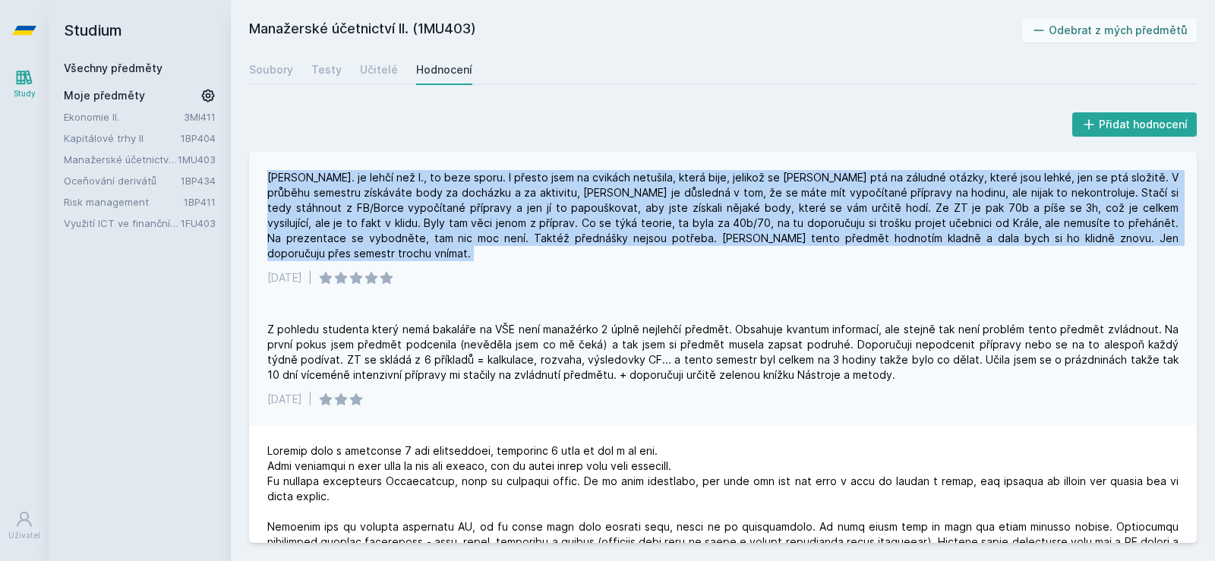
drag, startPoint x: 282, startPoint y: 173, endPoint x: 490, endPoint y: 260, distance: 225.6
click at [490, 260] on div "Manažerko II. je lehčí než I., to beze sporu. I přesto jsem na cvikách netušila…" at bounding box center [722, 215] width 911 height 91
drag, startPoint x: 493, startPoint y: 257, endPoint x: 488, endPoint y: 182, distance: 74.5
click at [488, 182] on div "Manažerko II. je lehčí než I., to beze sporu. I přesto jsem na cvikách netušila…" at bounding box center [722, 215] width 911 height 91
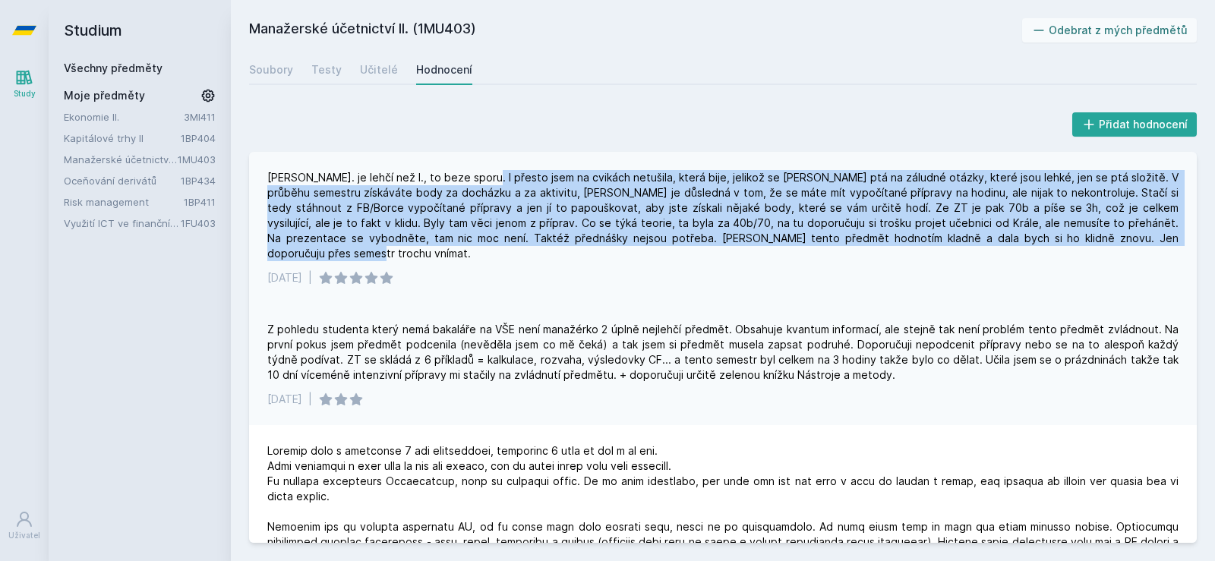
click at [487, 182] on div "Manažerko II. je lehčí než I., to beze sporu. I přesto jsem na cvikách netušila…" at bounding box center [722, 215] width 911 height 91
drag, startPoint x: 487, startPoint y: 182, endPoint x: 558, endPoint y: 256, distance: 102.0
click at [558, 256] on div "Manažerko II. je lehčí než I., to beze sporu. I přesto jsem na cvikách netušila…" at bounding box center [722, 215] width 911 height 91
click at [556, 257] on div "Manažerko II. je lehčí než I., to beze sporu. I přesto jsem na cvikách netušila…" at bounding box center [722, 215] width 911 height 91
drag, startPoint x: 556, startPoint y: 257, endPoint x: 584, endPoint y: 179, distance: 83.1
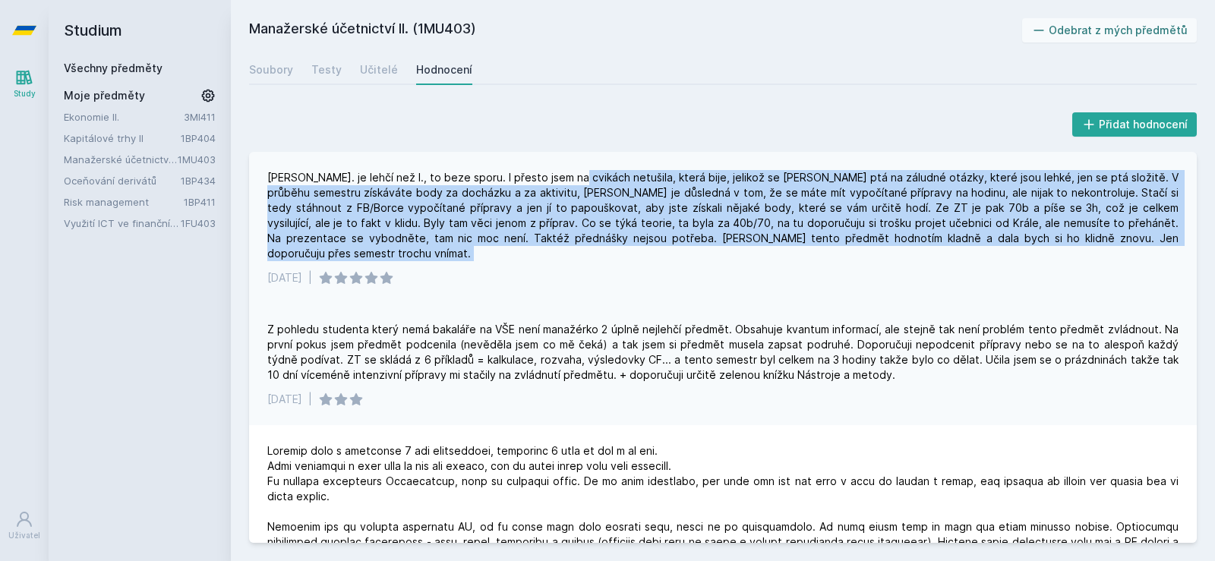
click at [585, 179] on div "Manažerko II. je lehčí než I., to beze sporu. I přesto jsem na cvikách netušila…" at bounding box center [722, 215] width 911 height 91
click at [584, 179] on div "Manažerko II. je lehčí než I., to beze sporu. I přesto jsem na cvikách netušila…" at bounding box center [722, 215] width 911 height 91
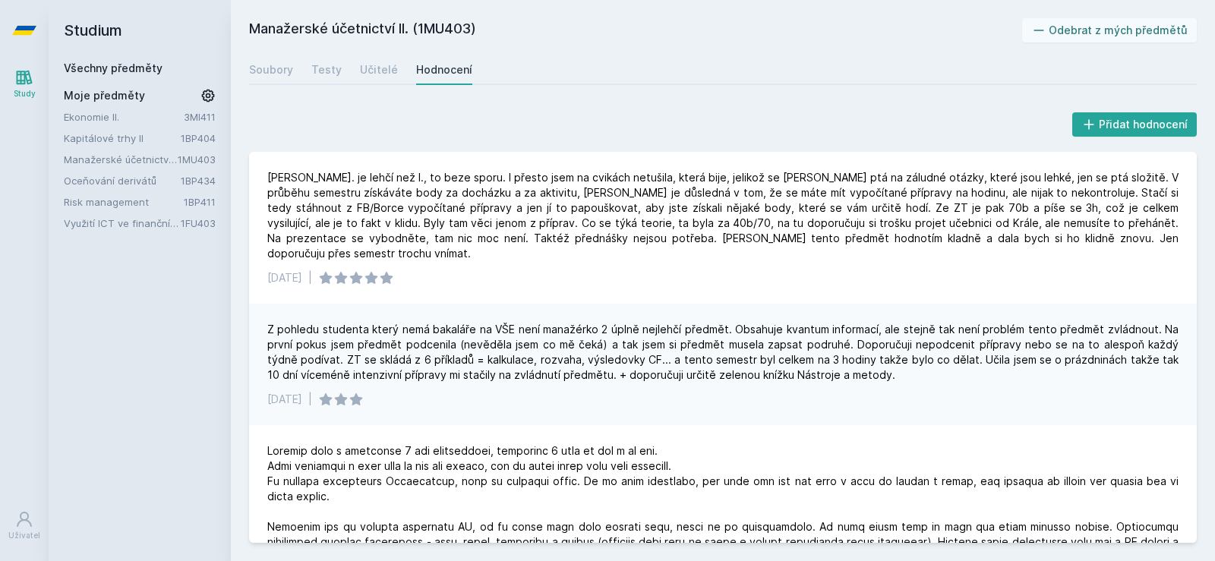
click at [184, 227] on link "1FU403" at bounding box center [198, 223] width 35 height 12
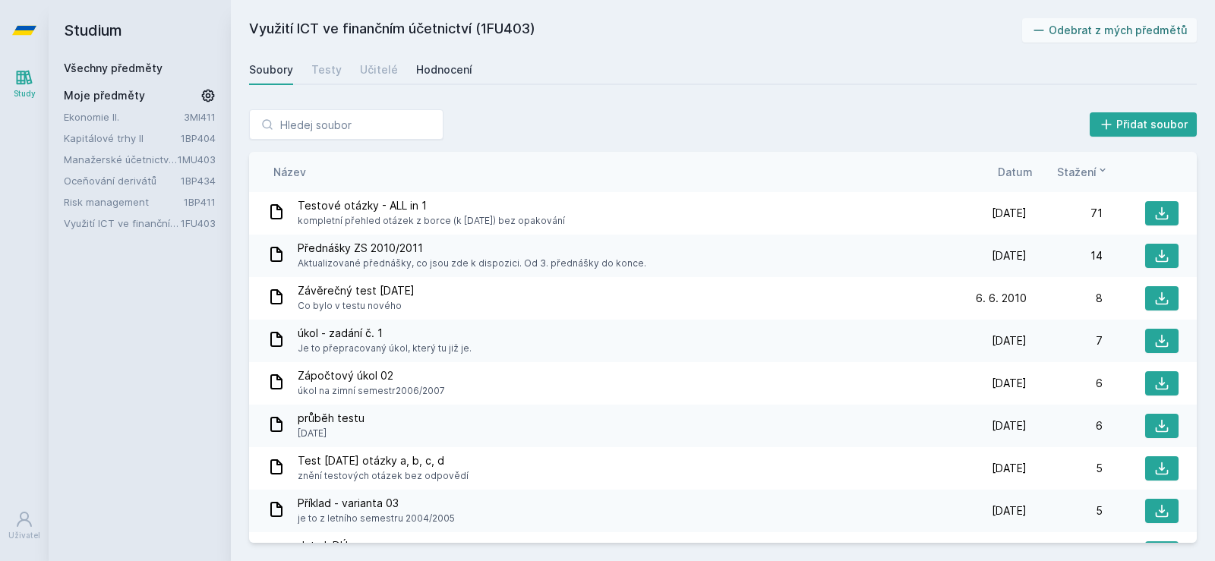
click at [448, 71] on div "Hodnocení" at bounding box center [444, 69] width 56 height 15
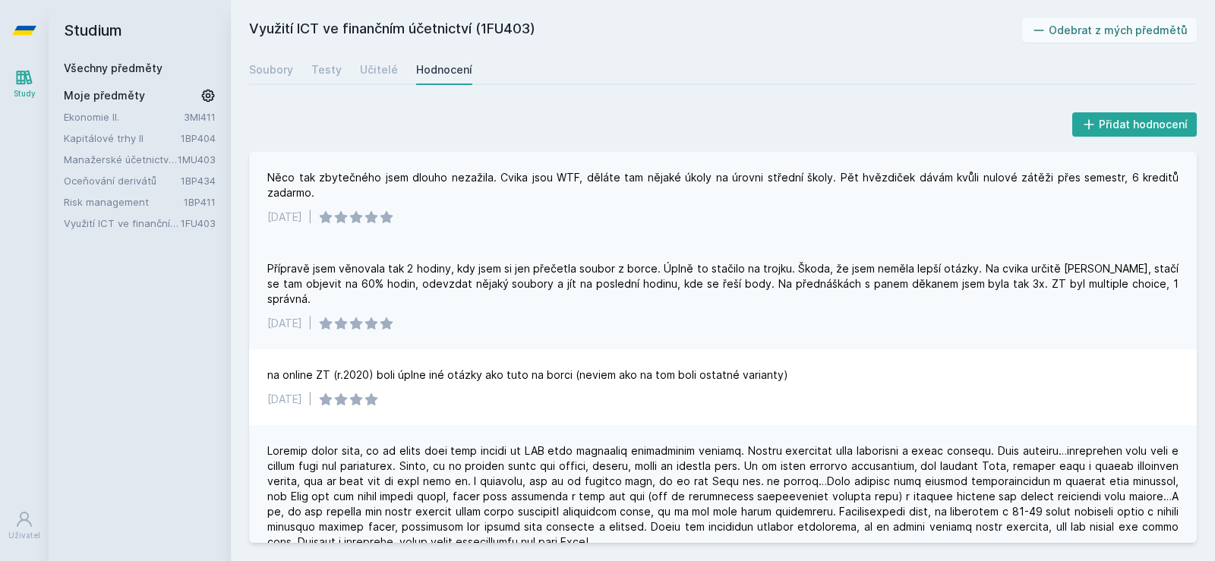
click at [305, 173] on div "Něco tak zbytečného jsem dlouho nezažila. Cvika jsou WTF, děláte tam nějaké úko…" at bounding box center [722, 185] width 911 height 30
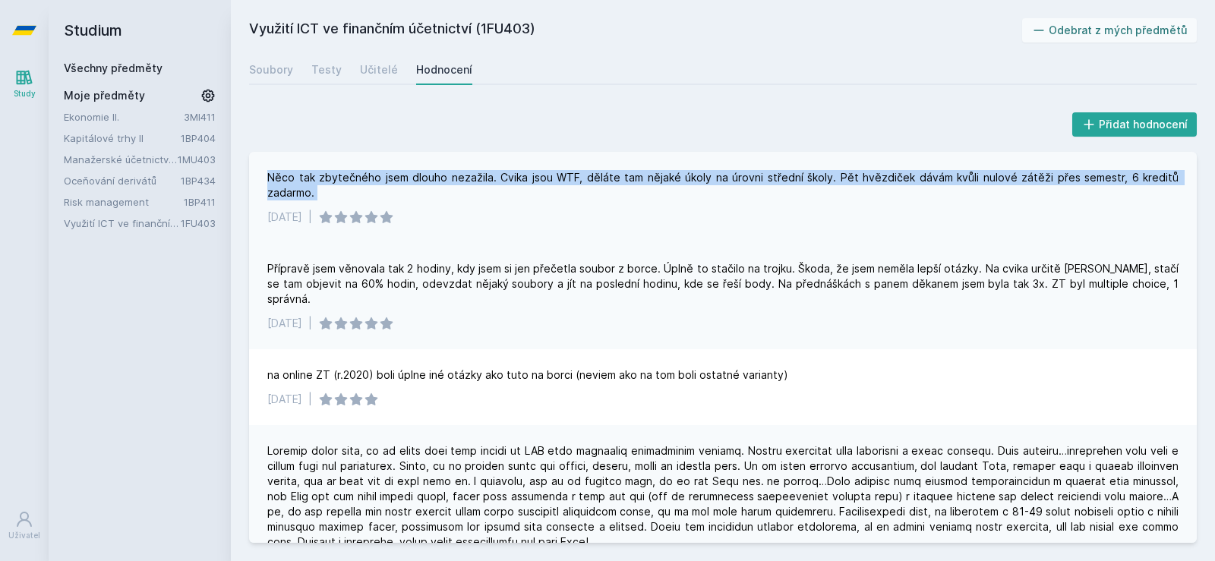
click at [305, 173] on div "Něco tak zbytečného jsem dlouho nezažila. Cvika jsou WTF, děláte tam nějaké úko…" at bounding box center [722, 185] width 911 height 30
click at [352, 187] on div "Něco tak zbytečného jsem dlouho nezažila. Cvika jsou WTF, děláte tam nějaké úko…" at bounding box center [722, 185] width 911 height 30
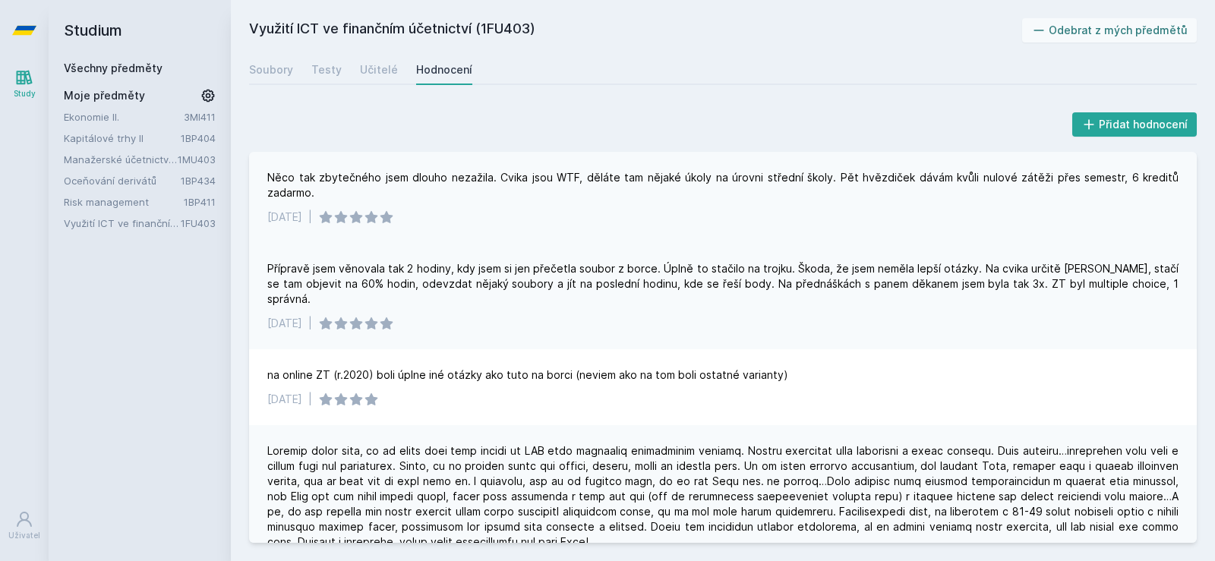
click at [352, 187] on div "Něco tak zbytečného jsem dlouho nezažila. Cvika jsou WTF, děláte tam nějaké úko…" at bounding box center [722, 185] width 911 height 30
click at [493, 172] on div "Něco tak zbytečného jsem dlouho nezažila. Cvika jsou WTF, děláte tam nějaké úko…" at bounding box center [722, 185] width 911 height 30
click at [499, 177] on div "Něco tak zbytečného jsem dlouho nezažila. Cvika jsou WTF, děláte tam nějaké úko…" at bounding box center [722, 185] width 911 height 30
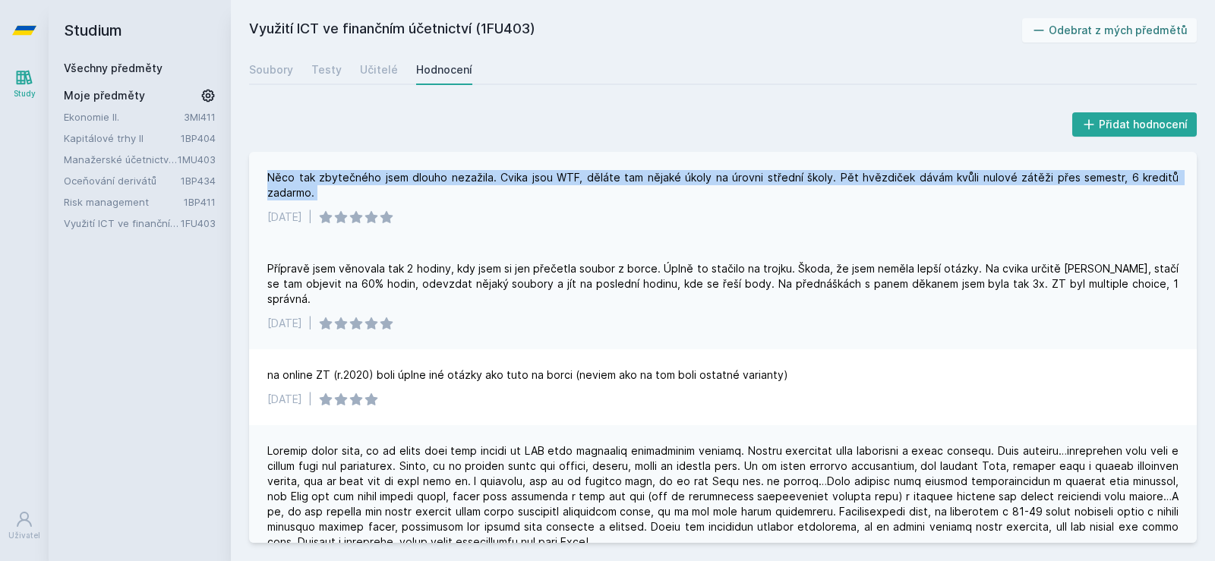
click at [499, 177] on div "Něco tak zbytečného jsem dlouho nezažila. Cvika jsou WTF, děláte tam nějaké úko…" at bounding box center [722, 185] width 911 height 30
click at [506, 188] on div "Něco tak zbytečného jsem dlouho nezažila. Cvika jsou WTF, děláte tam nějaké úko…" at bounding box center [722, 185] width 911 height 30
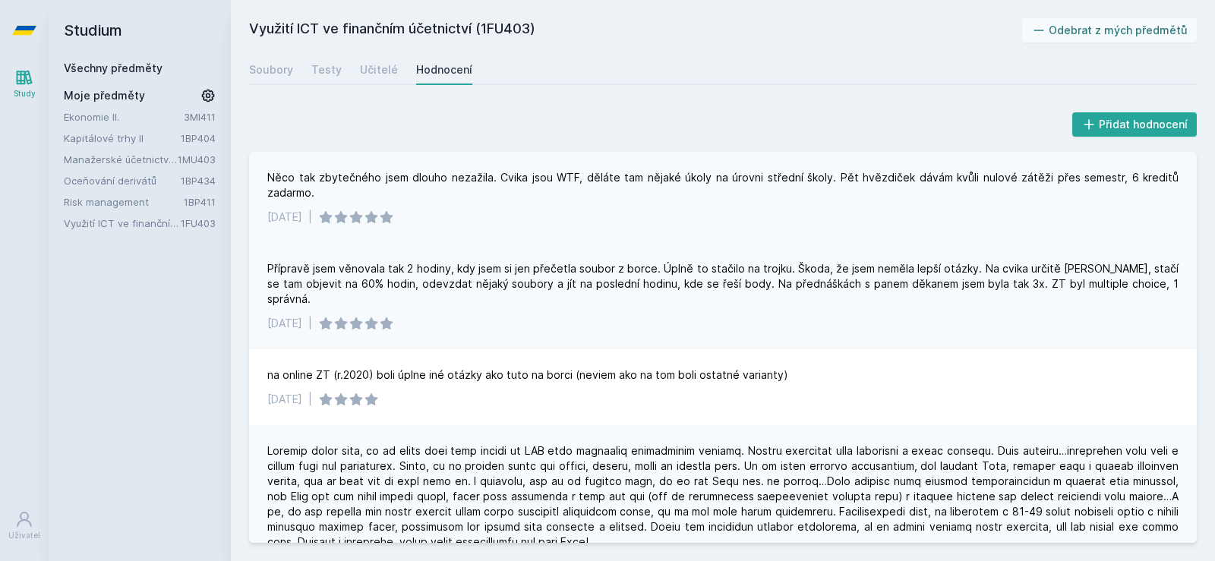
click at [506, 188] on div "Něco tak zbytečného jsem dlouho nezažila. Cvika jsou WTF, děláte tam nějaké úko…" at bounding box center [722, 185] width 911 height 30
click at [522, 178] on div "Něco tak zbytečného jsem dlouho nezažila. Cvika jsou WTF, děláte tam nějaké úko…" at bounding box center [722, 185] width 911 height 30
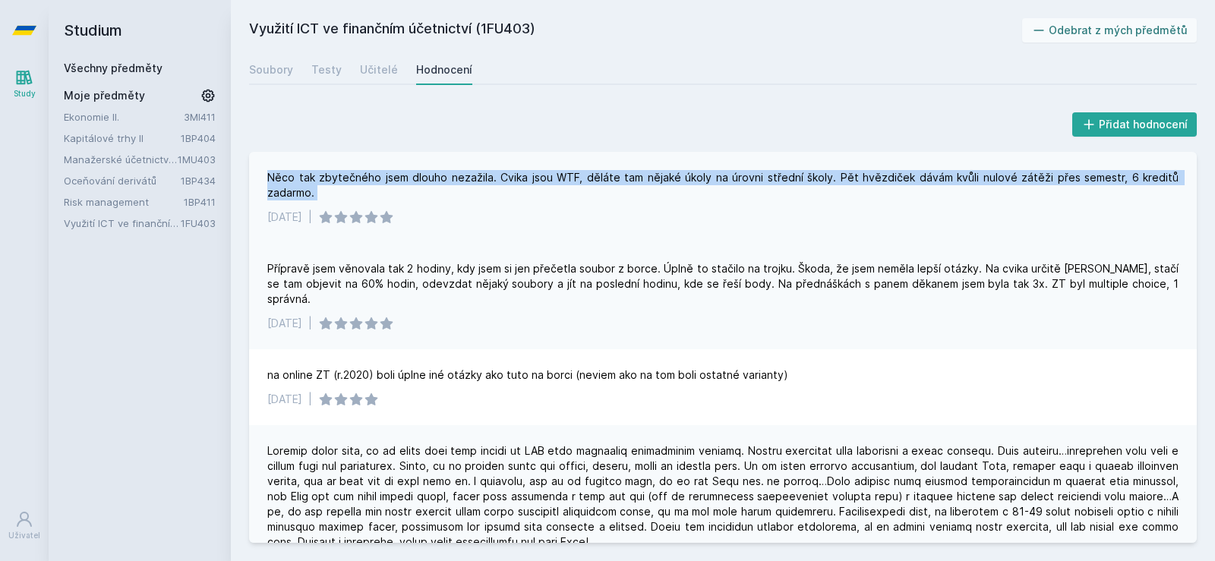
click at [522, 178] on div "Něco tak zbytečného jsem dlouho nezažila. Cvika jsou WTF, děláte tam nějaké úko…" at bounding box center [722, 185] width 911 height 30
click at [531, 176] on div "Něco tak zbytečného jsem dlouho nezažila. Cvika jsou WTF, děláte tam nějaké úko…" at bounding box center [722, 185] width 911 height 30
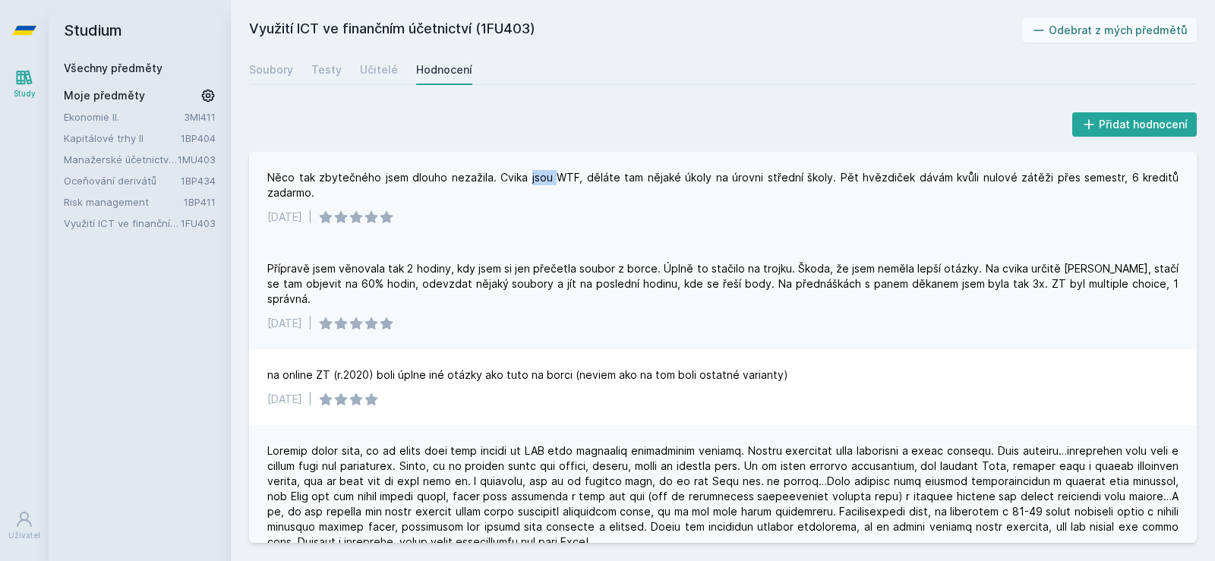
click at [531, 175] on div "Něco tak zbytečného jsem dlouho nezažila. Cvika jsou WTF, děláte tam nějaké úko…" at bounding box center [722, 185] width 911 height 30
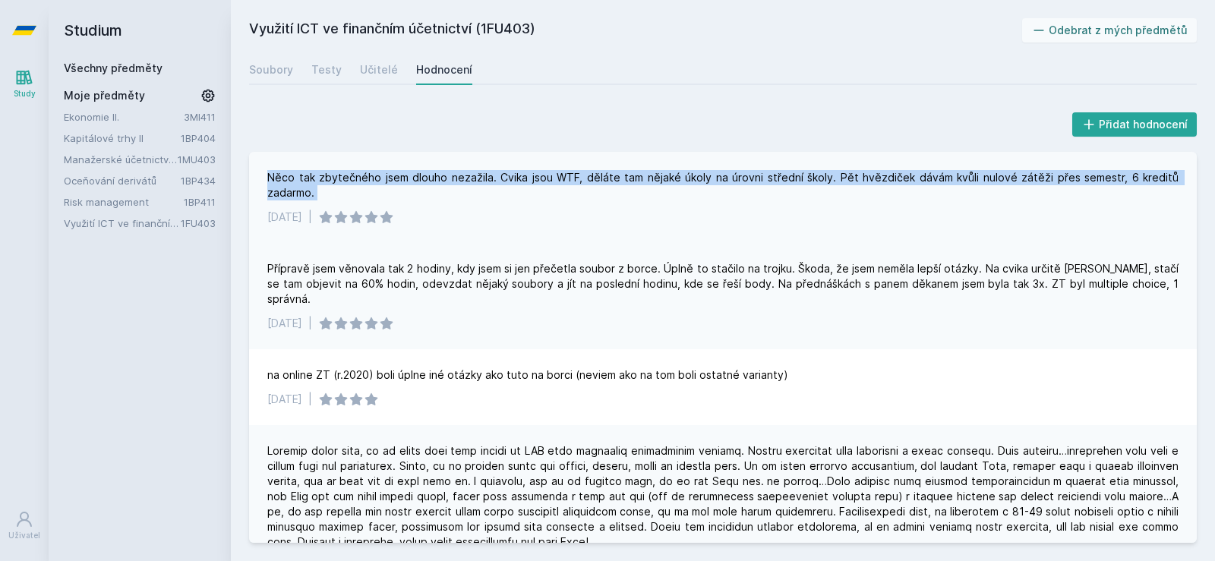
click at [531, 175] on div "Něco tak zbytečného jsem dlouho nezažila. Cvika jsou WTF, děláte tam nějaké úko…" at bounding box center [722, 185] width 911 height 30
click at [526, 173] on div "Něco tak zbytečného jsem dlouho nezažila. Cvika jsou WTF, děláte tam nějaké úko…" at bounding box center [722, 185] width 911 height 30
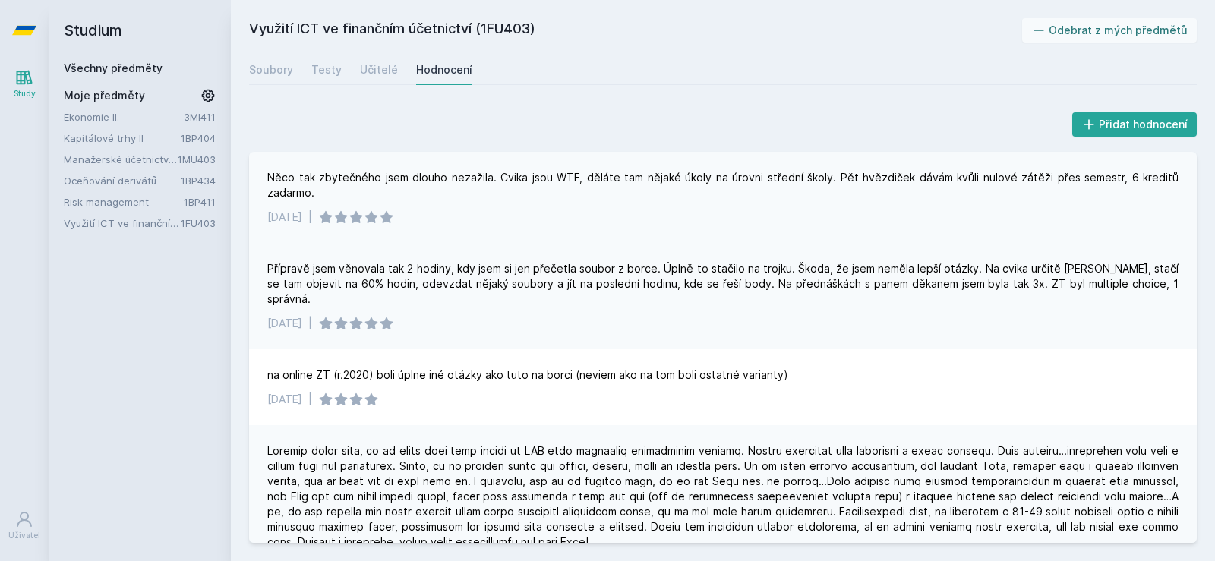
click at [526, 173] on div "Něco tak zbytečného jsem dlouho nezažila. Cvika jsou WTF, děláte tam nějaké úko…" at bounding box center [722, 185] width 911 height 30
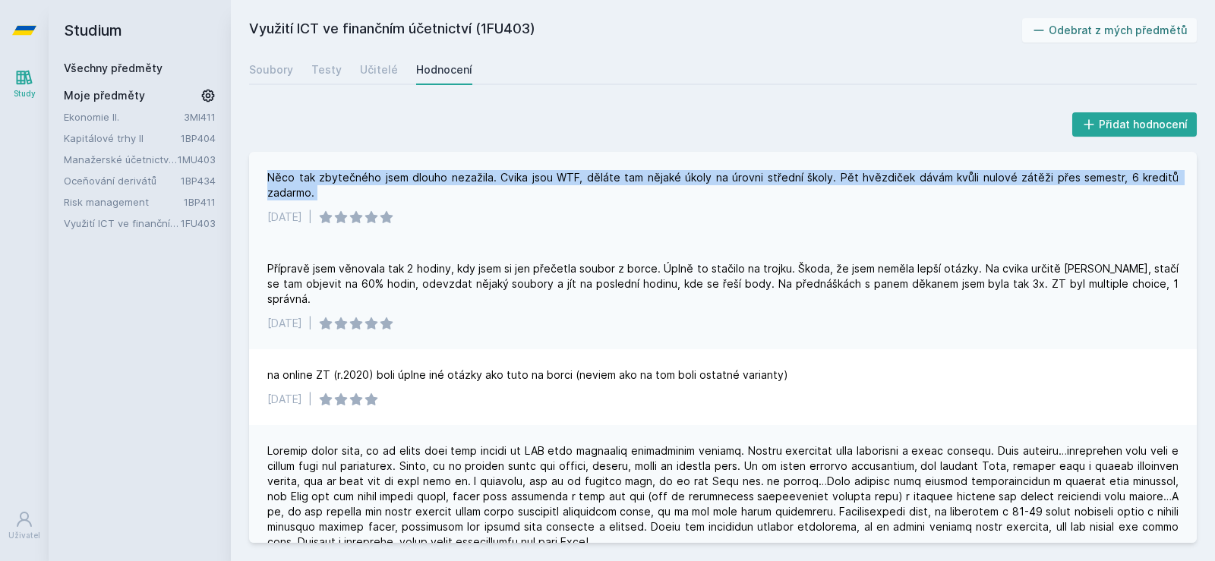
click at [526, 173] on div "Něco tak zbytečného jsem dlouho nezažila. Cvika jsou WTF, děláte tam nějaké úko…" at bounding box center [722, 185] width 911 height 30
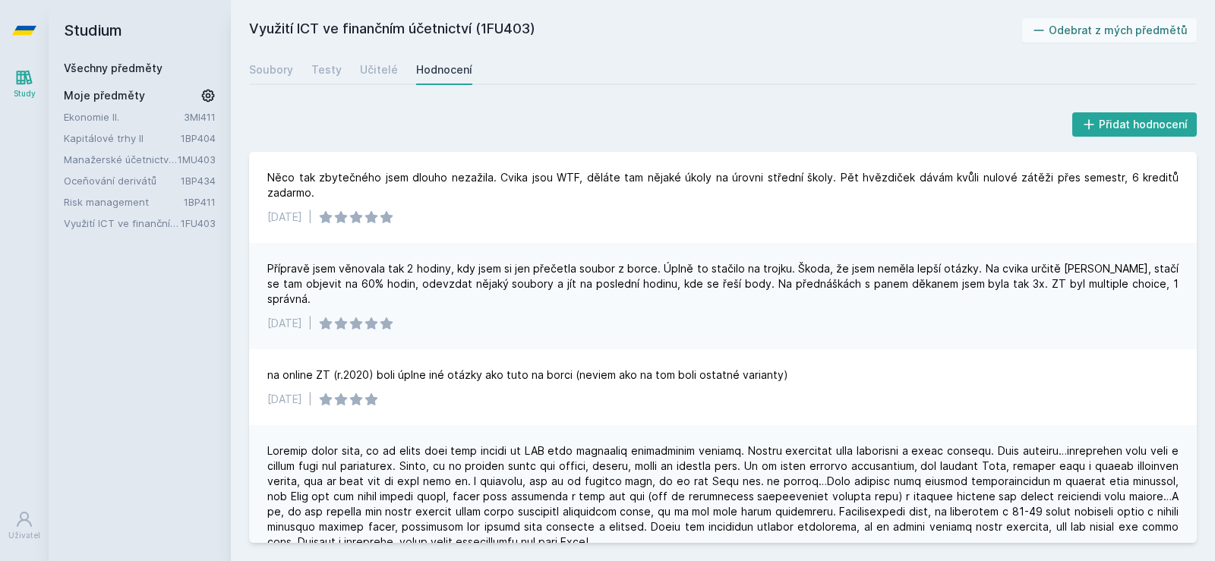
click at [449, 282] on div "Přípravě jsem věnovala tak 2 hodiny, kdy jsem si jen přečetla soubor z borce. Ú…" at bounding box center [722, 284] width 911 height 46
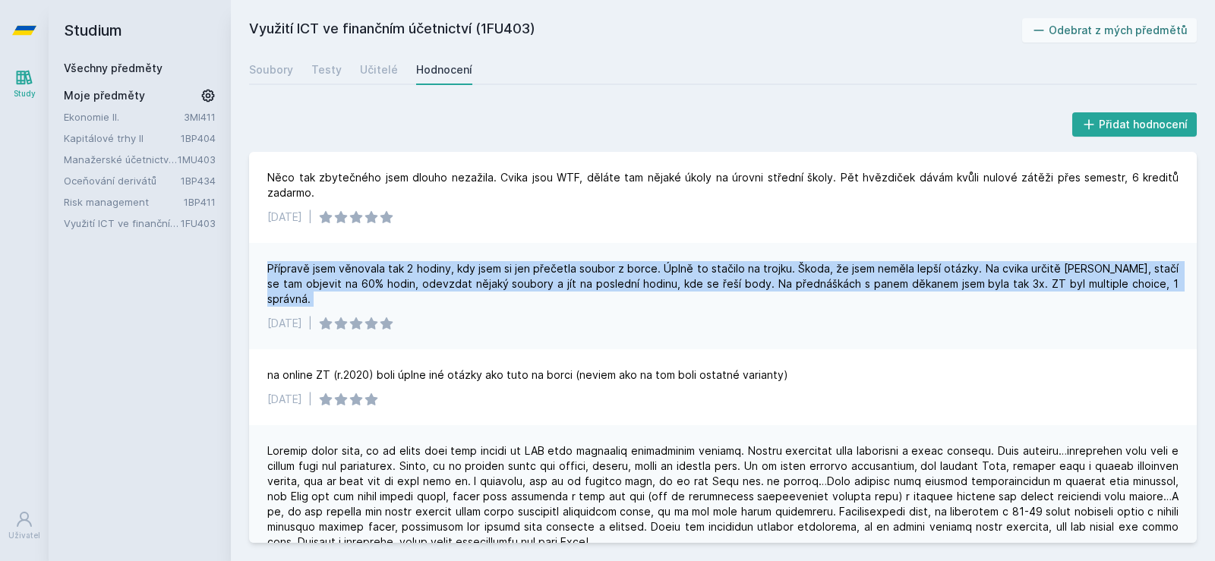
click at [449, 282] on div "Přípravě jsem věnovala tak 2 hodiny, kdy jsem si jen přečetla soubor z borce. Ú…" at bounding box center [722, 284] width 911 height 46
click at [459, 265] on div "Přípravě jsem věnovala tak 2 hodiny, kdy jsem si jen přečetla soubor z borce. Ú…" at bounding box center [722, 284] width 911 height 46
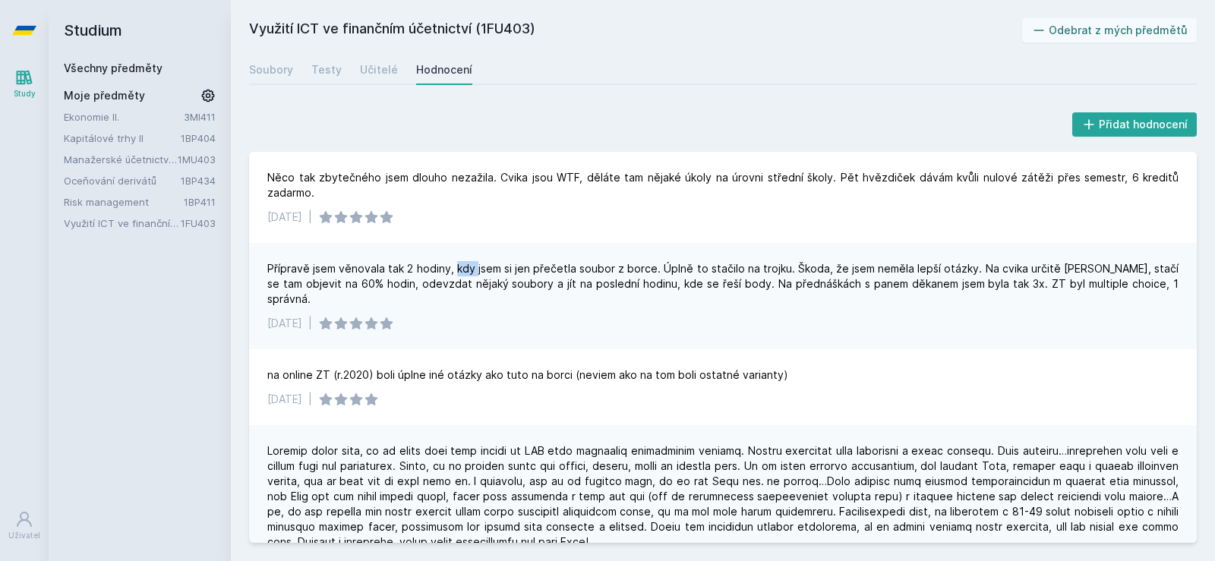
click at [459, 265] on div "Přípravě jsem věnovala tak 2 hodiny, kdy jsem si jen přečetla soubor z borce. Ú…" at bounding box center [722, 284] width 911 height 46
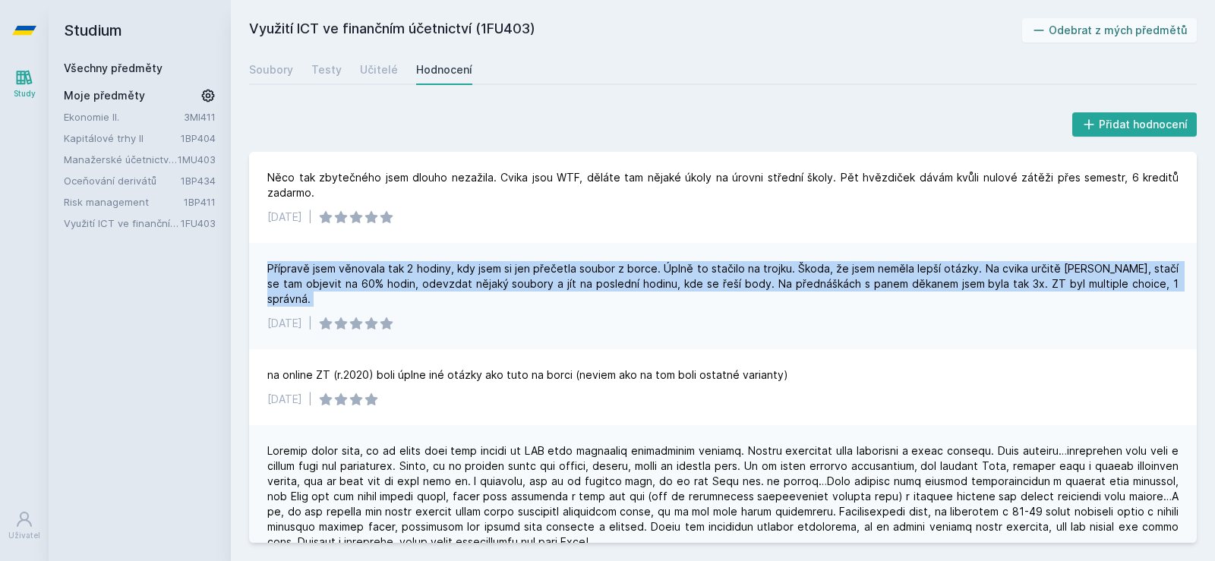
click at [459, 265] on div "Přípravě jsem věnovala tak 2 hodiny, kdy jsem si jen přečetla soubor z borce. Ú…" at bounding box center [722, 284] width 911 height 46
click at [457, 281] on div "Přípravě jsem věnovala tak 2 hodiny, kdy jsem si jen přečetla soubor z borce. Ú…" at bounding box center [722, 284] width 911 height 46
click at [487, 263] on div "Přípravě jsem věnovala tak 2 hodiny, kdy jsem si jen přečetla soubor z borce. Ú…" at bounding box center [722, 284] width 911 height 46
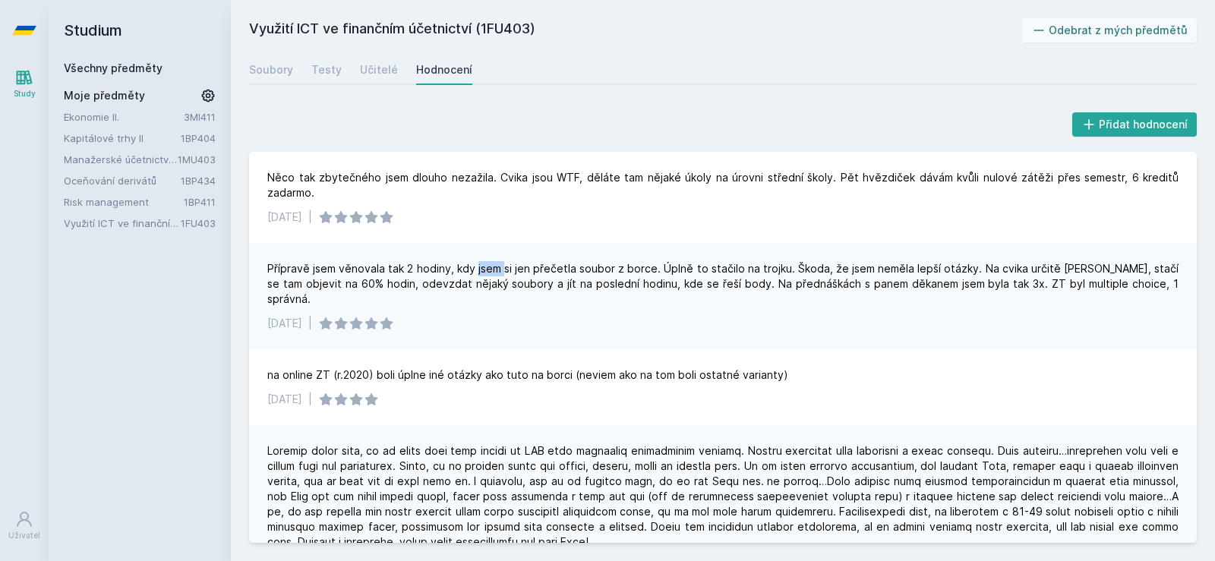
click at [487, 263] on div "Přípravě jsem věnovala tak 2 hodiny, kdy jsem si jen přečetla soubor z borce. Ú…" at bounding box center [722, 284] width 911 height 46
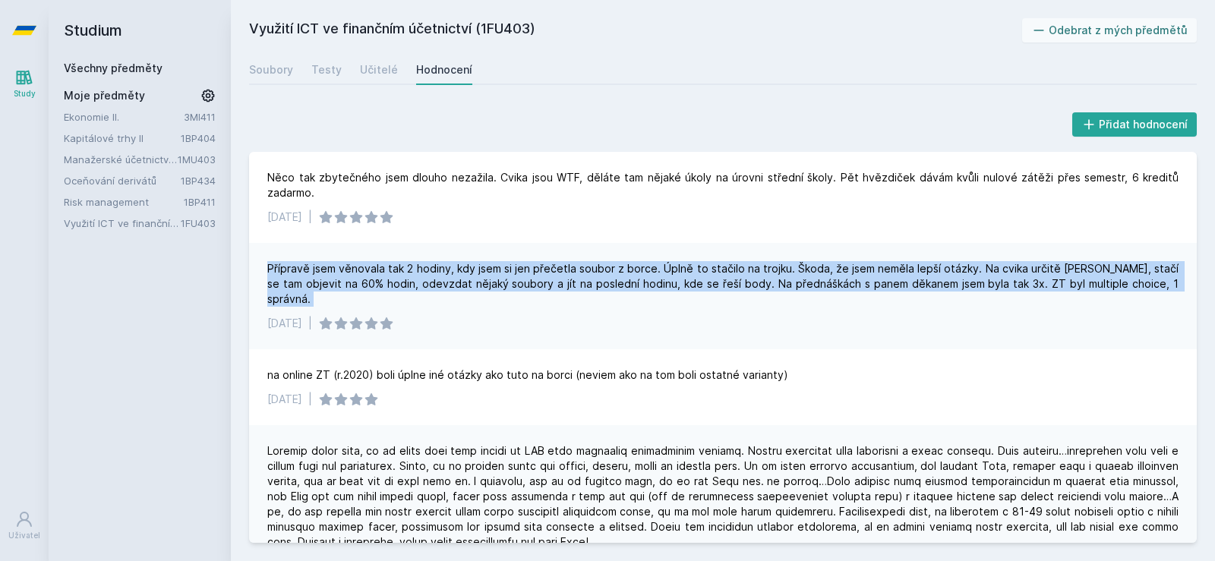
click at [487, 263] on div "Přípravě jsem věnovala tak 2 hodiny, kdy jsem si jen přečetla soubor z borce. Ú…" at bounding box center [722, 284] width 911 height 46
click at [434, 274] on div "Přípravě jsem věnovala tak 2 hodiny, kdy jsem si jen přečetla soubor z borce. Ú…" at bounding box center [722, 284] width 911 height 46
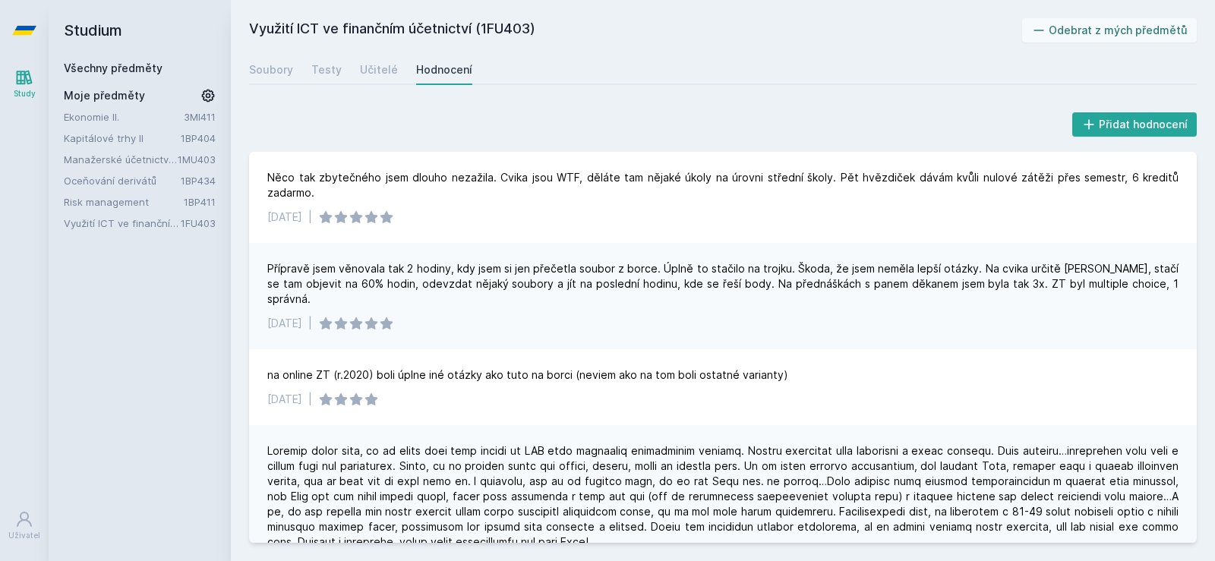
click at [114, 70] on link "Všechny předměty" at bounding box center [113, 67] width 99 height 13
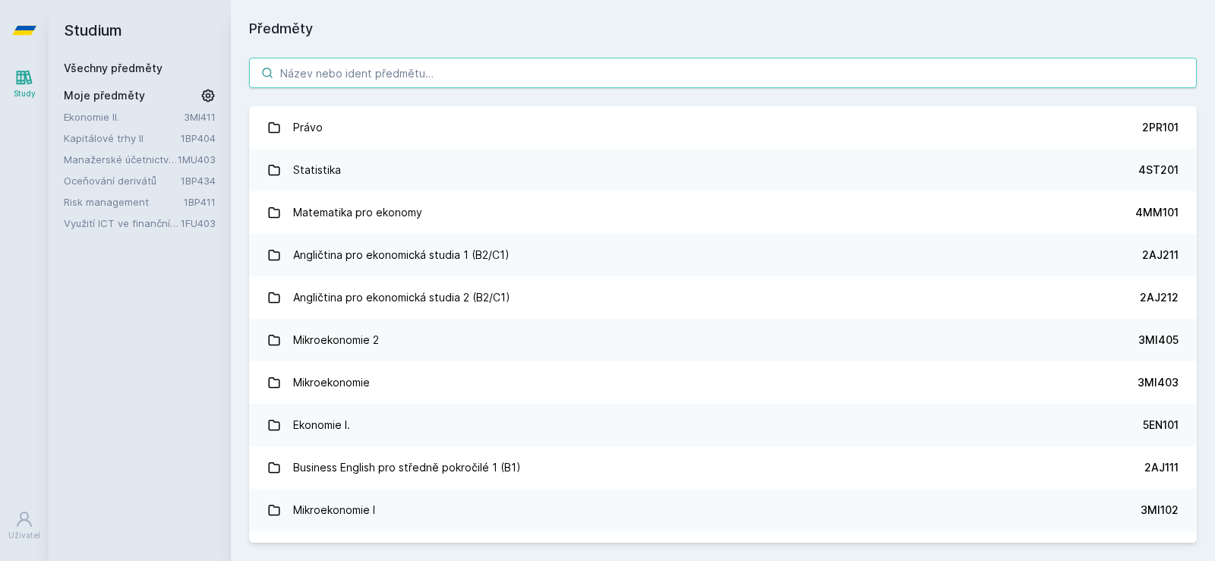
click at [403, 68] on input "search" at bounding box center [723, 73] width 948 height 30
paste input "1BP428"
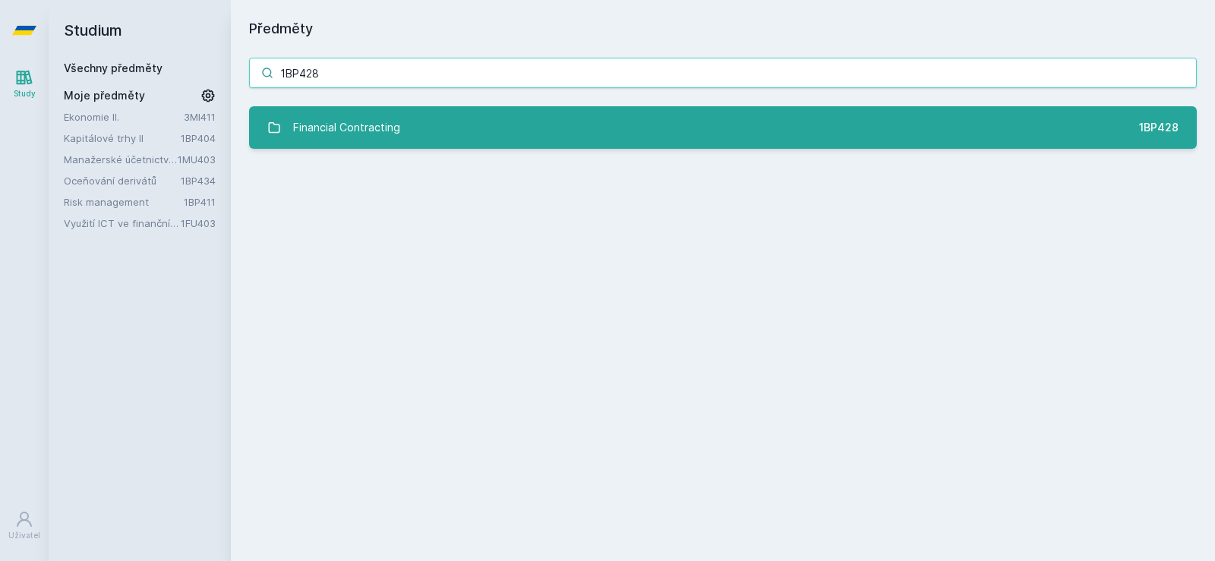
type input "1BP428"
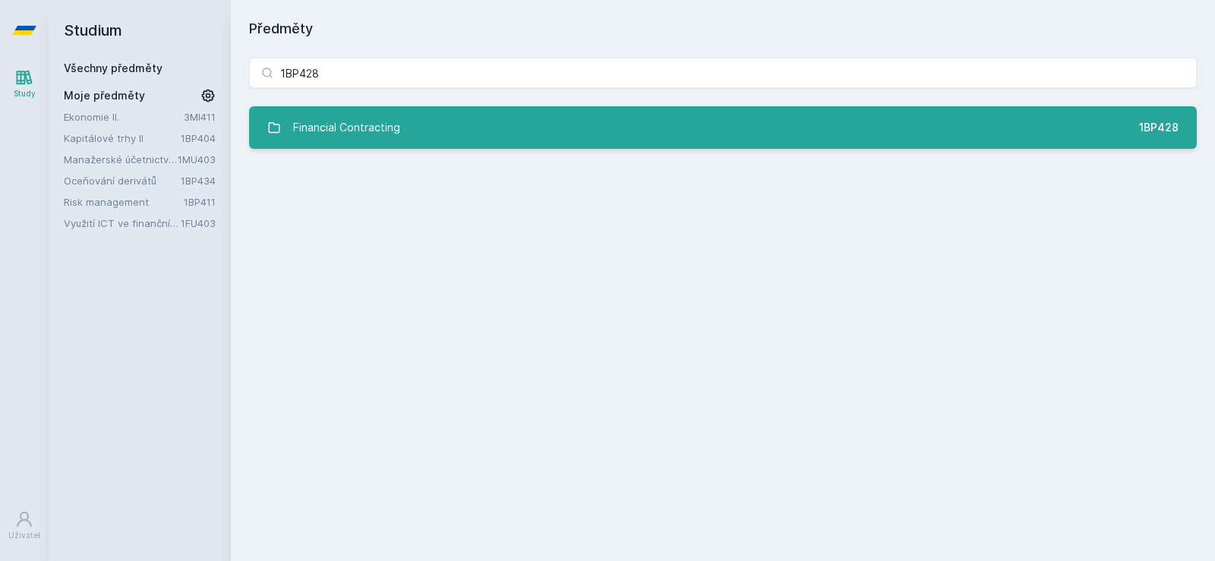
click at [412, 144] on link "Financial Contracting 1BP428" at bounding box center [723, 127] width 948 height 43
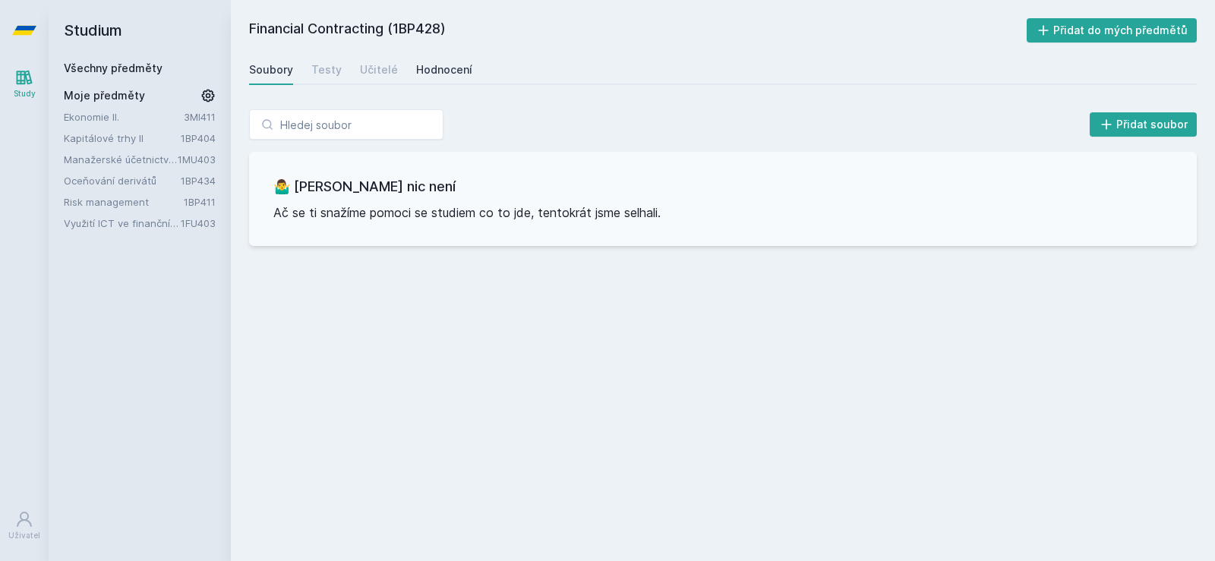
click at [434, 73] on div "Hodnocení" at bounding box center [444, 69] width 56 height 15
click at [131, 66] on link "Všechny předměty" at bounding box center [113, 67] width 99 height 13
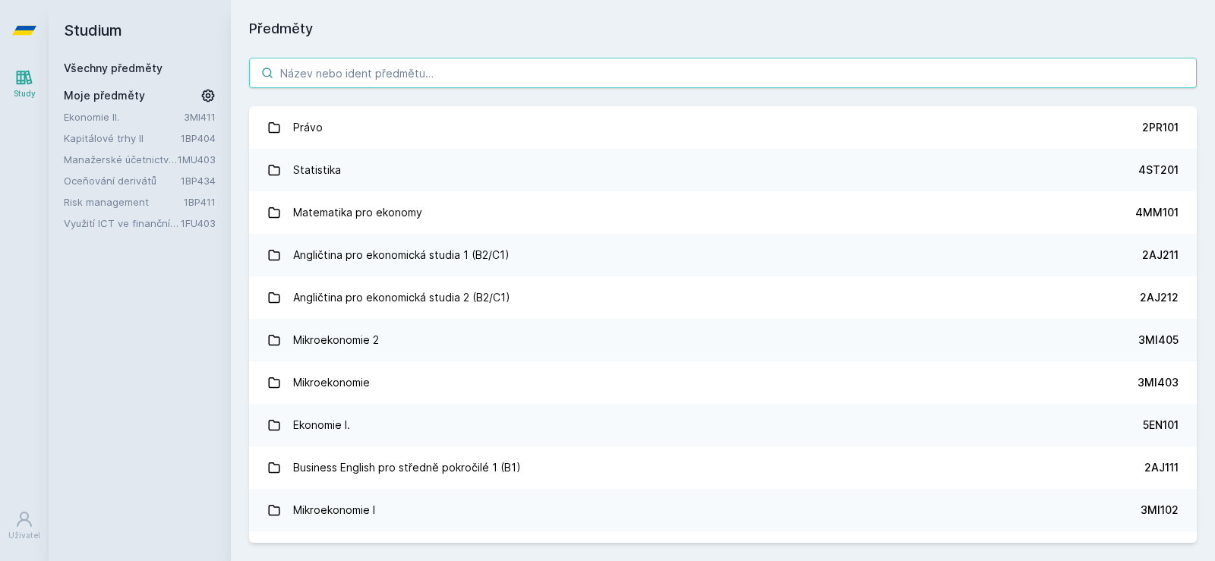
click at [331, 77] on input "search" at bounding box center [723, 73] width 948 height 30
paste input "1BP450"
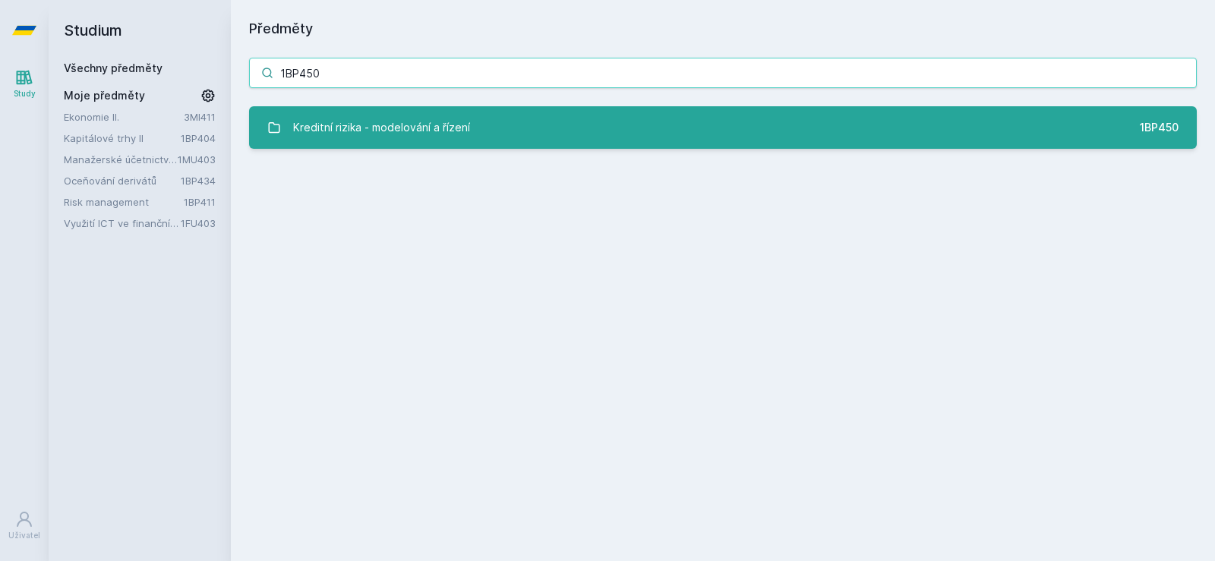
type input "1BP450"
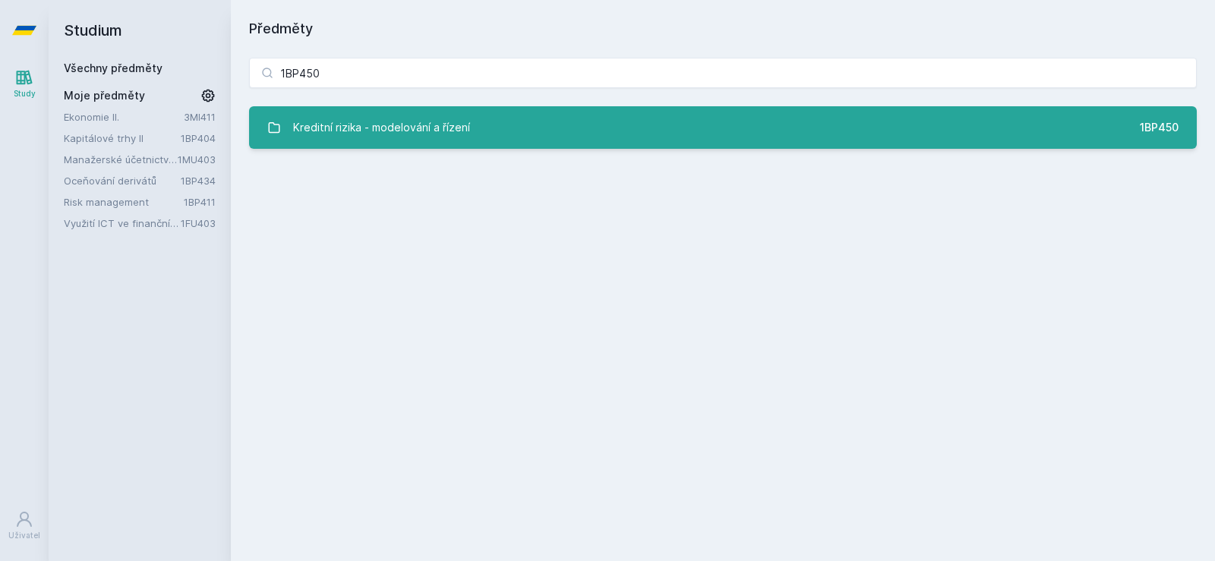
click at [383, 127] on div "Kreditní rizika - modelování a řízení" at bounding box center [381, 127] width 177 height 30
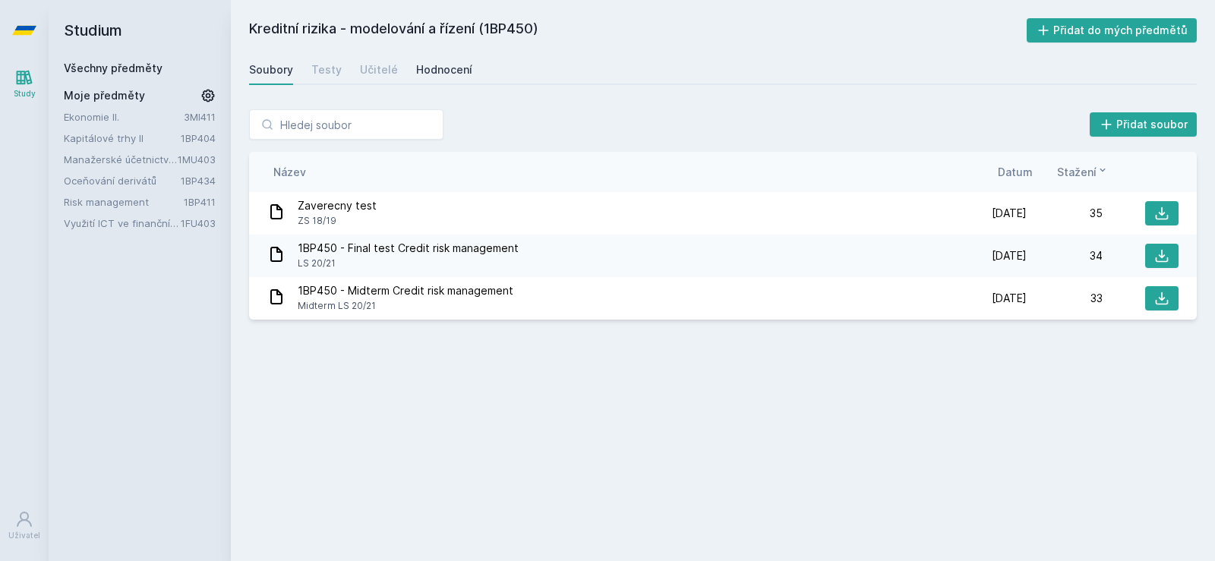
click at [452, 74] on div "Hodnocení" at bounding box center [444, 69] width 56 height 15
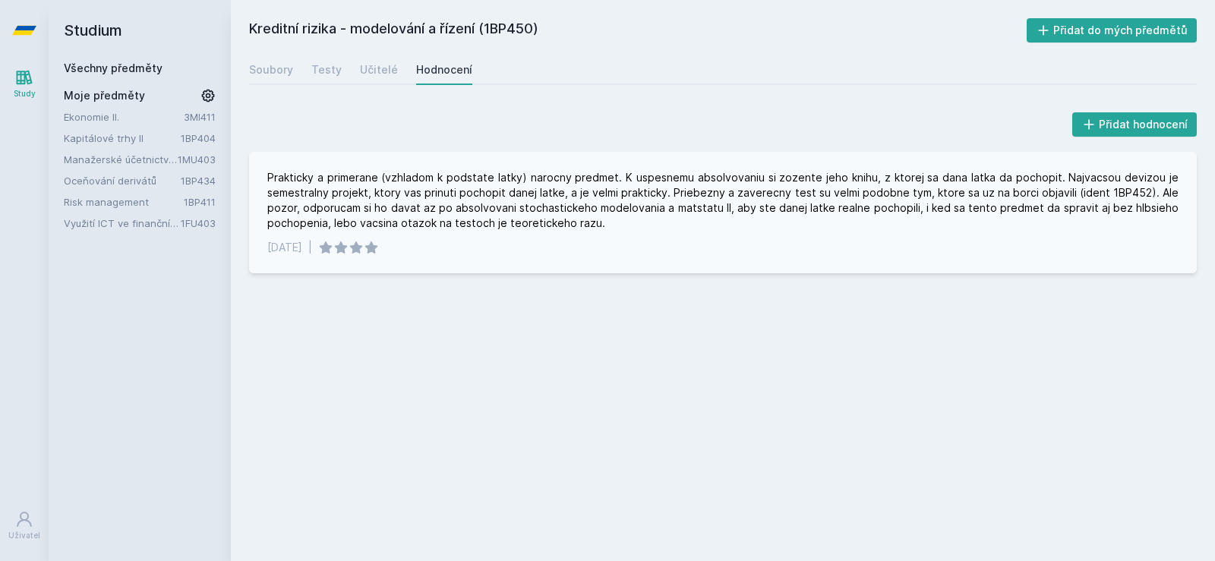
click at [288, 181] on div "Prakticky a primerane (vzhladom k podstate latky) narocny predmet. K uspesnemu …" at bounding box center [722, 200] width 911 height 61
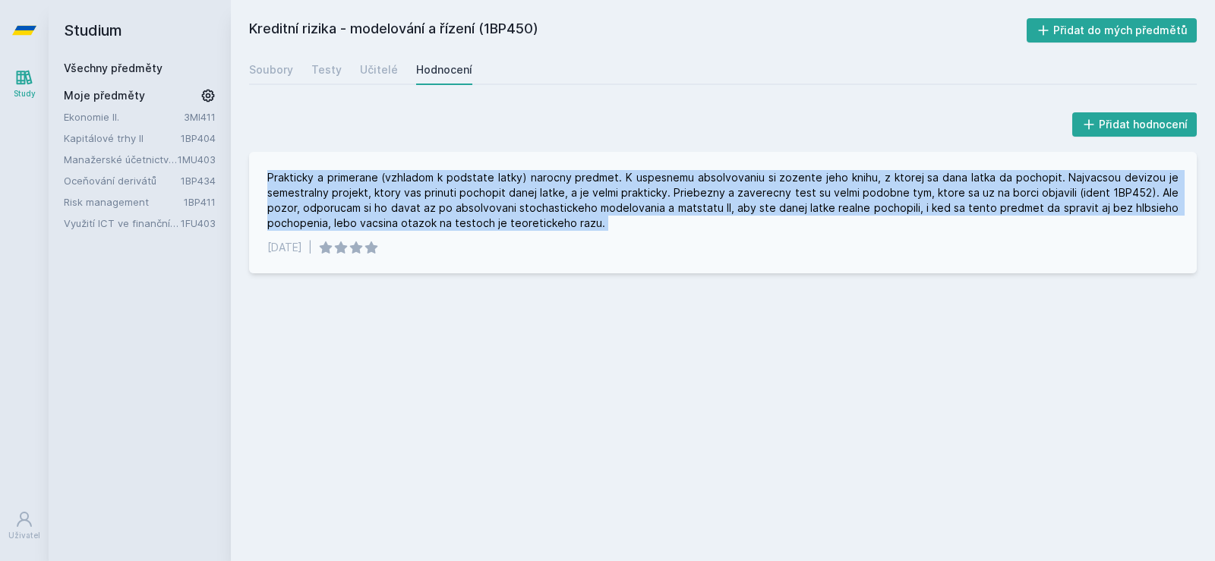
drag, startPoint x: 288, startPoint y: 181, endPoint x: 607, endPoint y: 219, distance: 321.9
click at [607, 219] on div "Prakticky a primerane (vzhladom k podstate latky) narocny predmet. K uspesnemu …" at bounding box center [722, 200] width 911 height 61
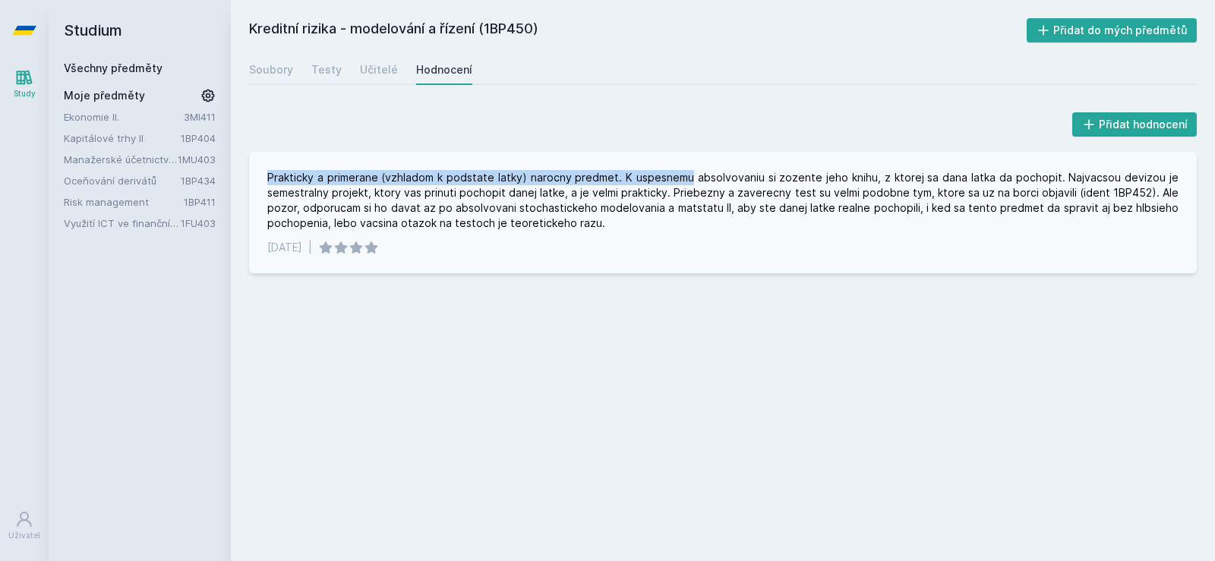
drag, startPoint x: 611, startPoint y: 207, endPoint x: 672, endPoint y: 165, distance: 73.7
click at [670, 166] on div "Prakticky a primerane (vzhladom k podstate latky) narocny predmet. K uspesnemu …" at bounding box center [723, 212] width 948 height 121
click at [674, 164] on div "Prakticky a primerane (vzhladom k podstate latky) narocny predmet. K uspesnemu …" at bounding box center [723, 212] width 948 height 121
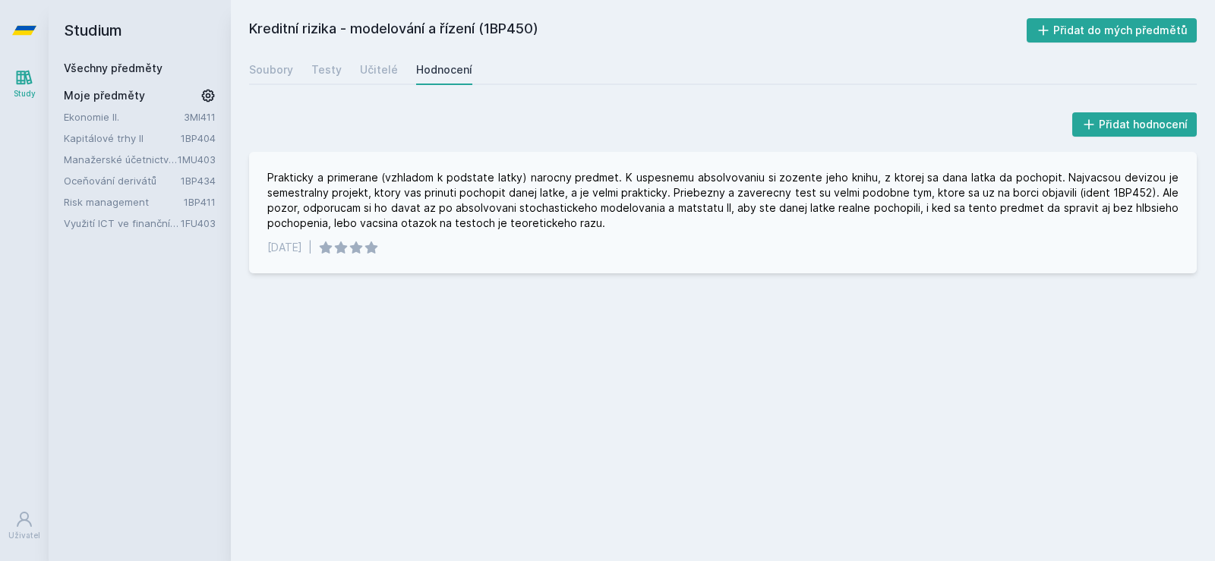
click at [655, 174] on div "Prakticky a primerane (vzhladom k podstate latky) narocny predmet. K uspesnemu …" at bounding box center [722, 200] width 911 height 61
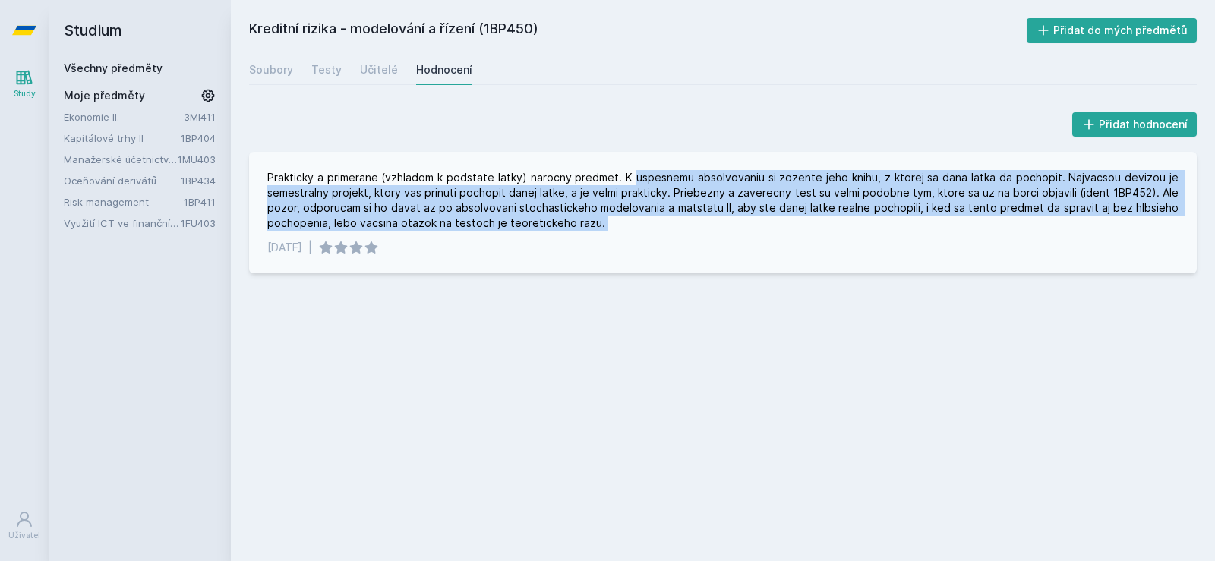
drag, startPoint x: 655, startPoint y: 174, endPoint x: 843, endPoint y: 219, distance: 193.0
click at [843, 219] on div "Prakticky a primerane (vzhladom k podstate latky) narocny predmet. K uspesnemu …" at bounding box center [722, 200] width 911 height 61
click at [840, 219] on div "Prakticky a primerane (vzhladom k podstate latky) narocny predmet. K uspesnemu …" at bounding box center [722, 200] width 911 height 61
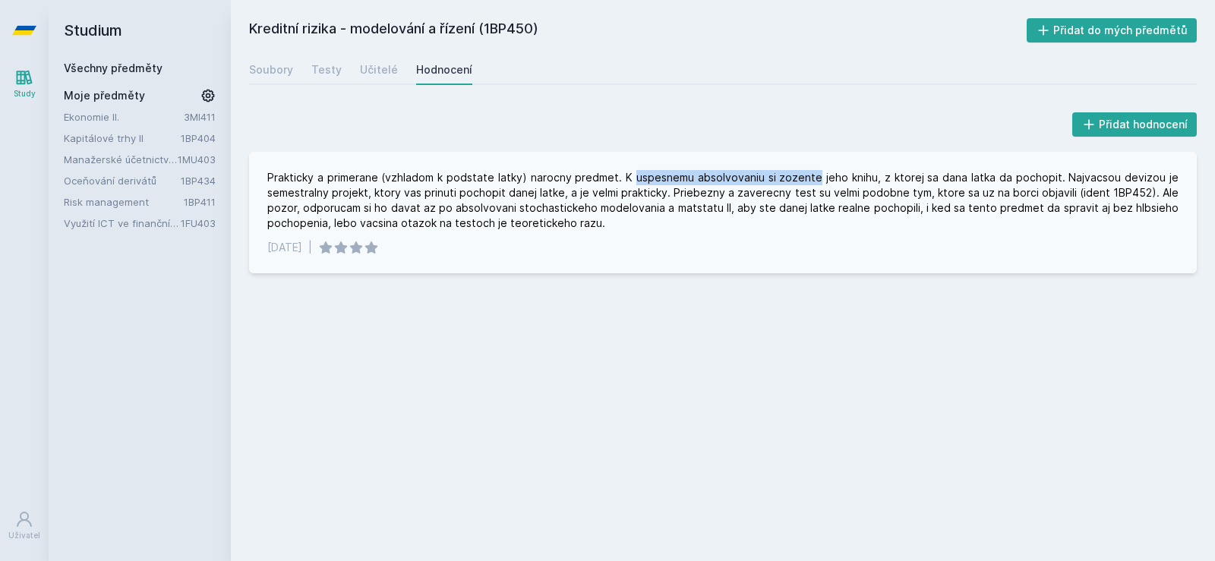
drag, startPoint x: 840, startPoint y: 219, endPoint x: 808, endPoint y: 166, distance: 61.7
click at [808, 166] on div "Prakticky a primerane (vzhladom k podstate latky) narocny predmet. K uspesnemu …" at bounding box center [723, 212] width 948 height 121
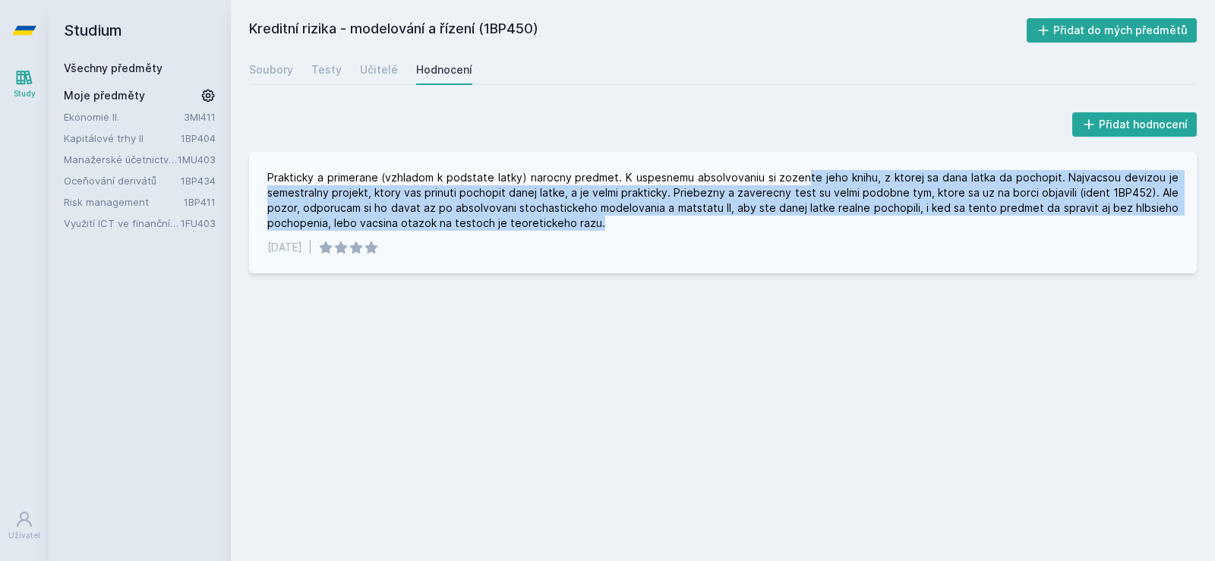
drag, startPoint x: 807, startPoint y: 189, endPoint x: 805, endPoint y: 230, distance: 41.1
click at [805, 230] on div "Prakticky a primerane (vzhladom k podstate latky) narocny predmet. K uspesnemu …" at bounding box center [723, 212] width 948 height 121
click at [805, 230] on div "Prakticky a primerane (vzhladom k podstate latky) narocny predmet. K uspesnemu …" at bounding box center [722, 200] width 911 height 61
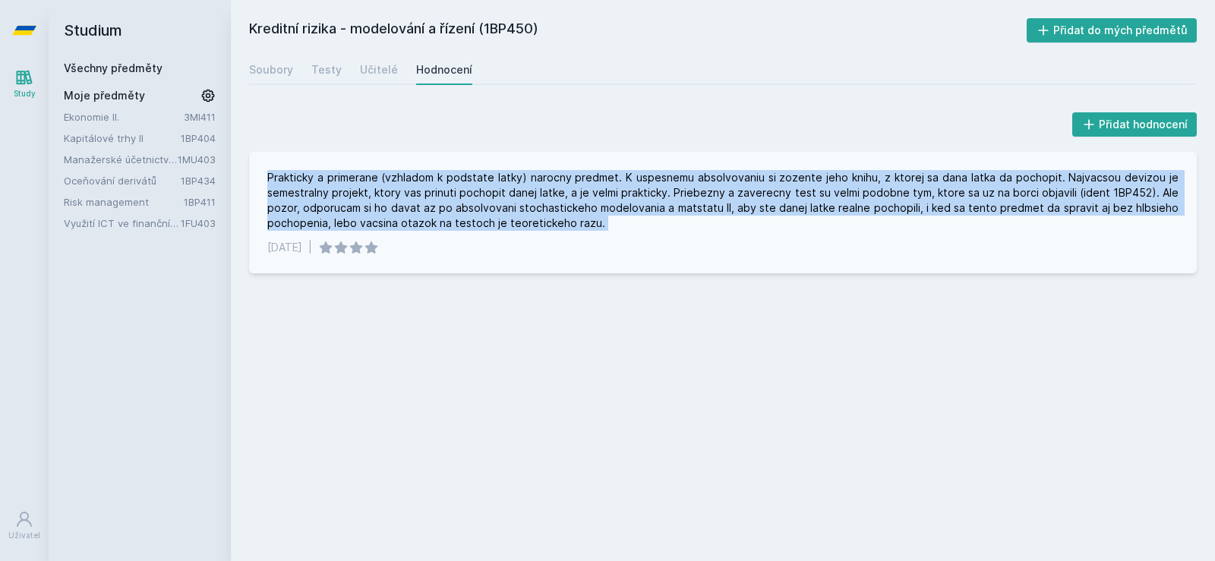
drag, startPoint x: 802, startPoint y: 222, endPoint x: 266, endPoint y: 174, distance: 537.4
click at [266, 174] on div "Prakticky a primerane (vzhladom k podstate latky) narocny predmet. K uspesnemu …" at bounding box center [723, 212] width 948 height 121
drag, startPoint x: 266, startPoint y: 174, endPoint x: 686, endPoint y: 227, distance: 423.2
click at [686, 229] on div "Prakticky a primerane (vzhladom k podstate latky) narocny predmet. K uspesnemu …" at bounding box center [723, 212] width 948 height 121
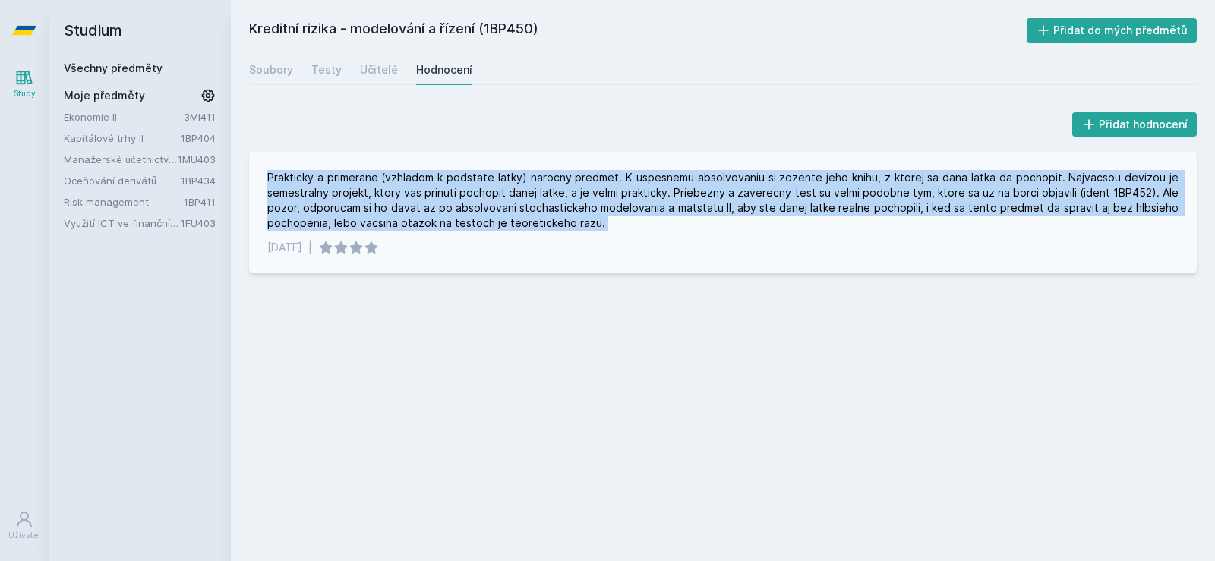
click at [686, 226] on div "Prakticky a primerane (vzhladom k podstate latky) narocny predmet. K uspesnemu …" at bounding box center [722, 200] width 911 height 61
drag, startPoint x: 675, startPoint y: 220, endPoint x: 271, endPoint y: 175, distance: 406.5
click at [271, 175] on div "Prakticky a primerane (vzhladom k podstate latky) narocny predmet. K uspesnemu …" at bounding box center [722, 200] width 911 height 61
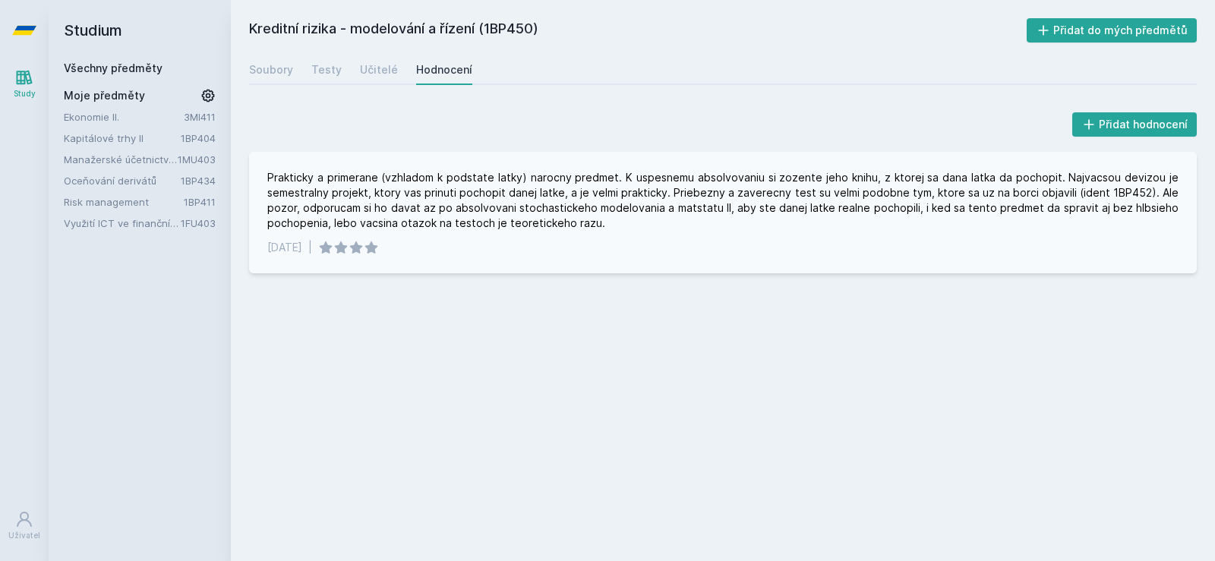
click at [270, 175] on div "Prakticky a primerane (vzhladom k podstate latky) narocny predmet. K uspesnemu …" at bounding box center [722, 200] width 911 height 61
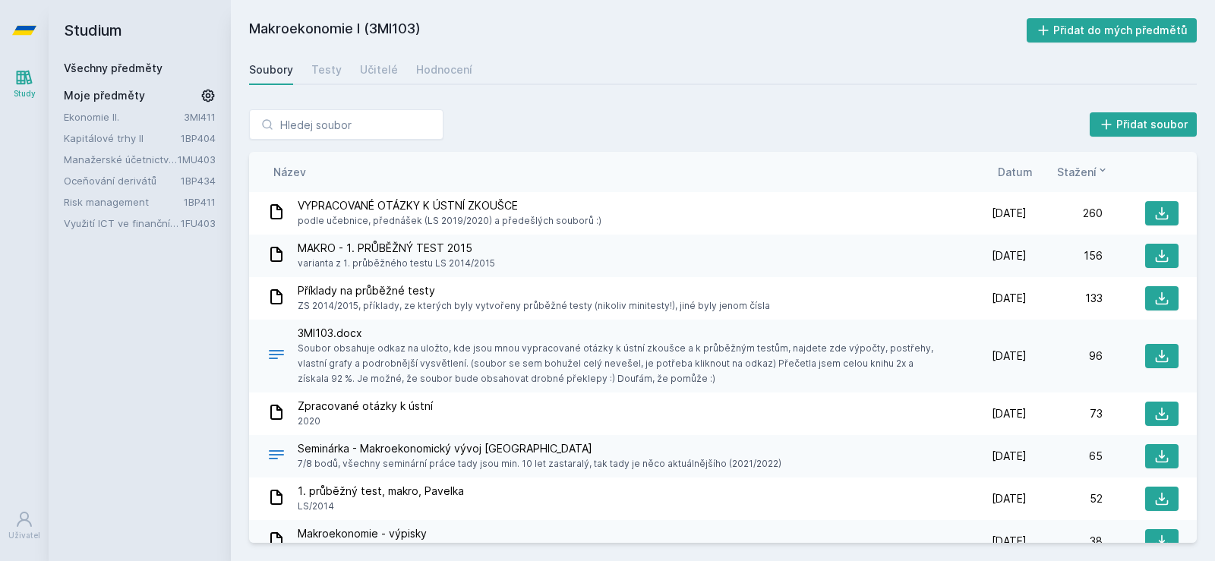
click at [96, 139] on link "Kapitálové trhy II" at bounding box center [122, 138] width 117 height 15
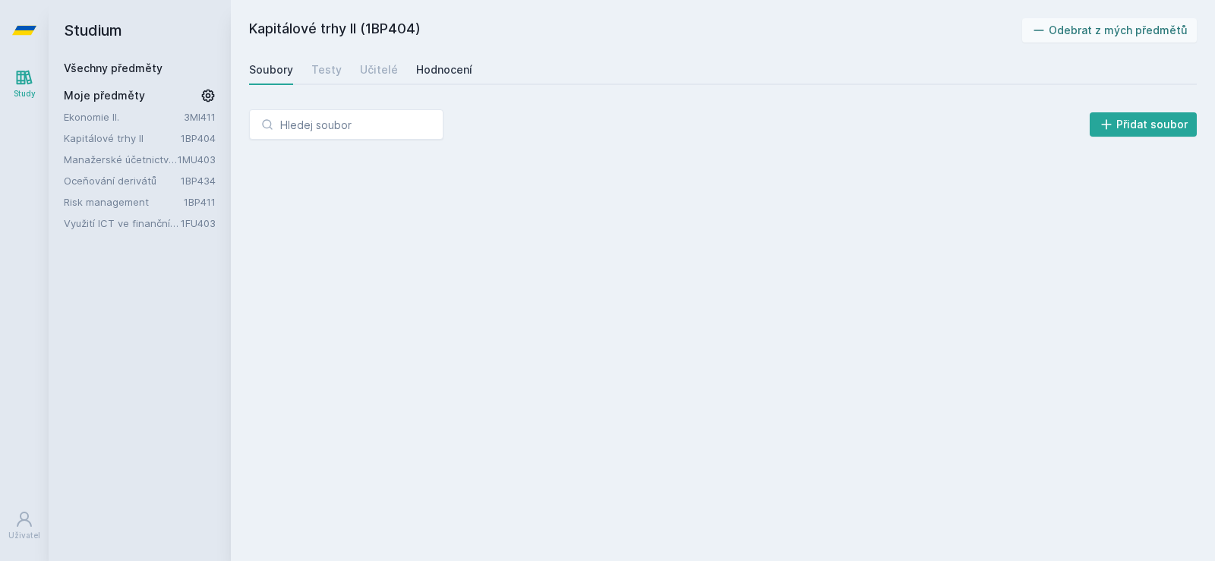
click at [440, 70] on div "Hodnocení" at bounding box center [444, 69] width 56 height 15
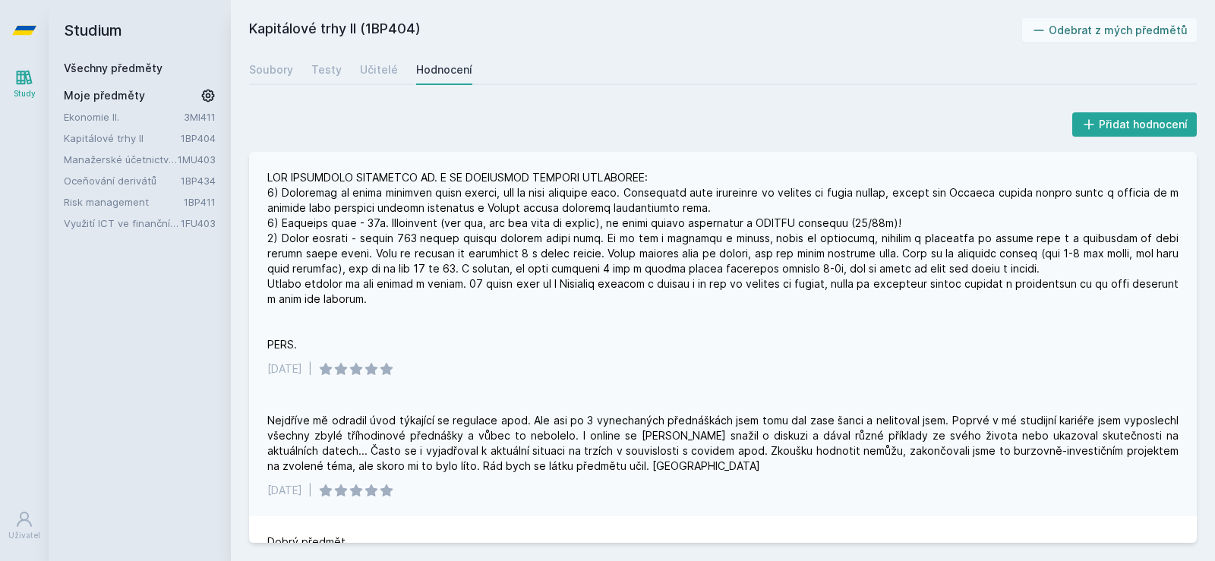
click at [282, 176] on div at bounding box center [722, 261] width 911 height 182
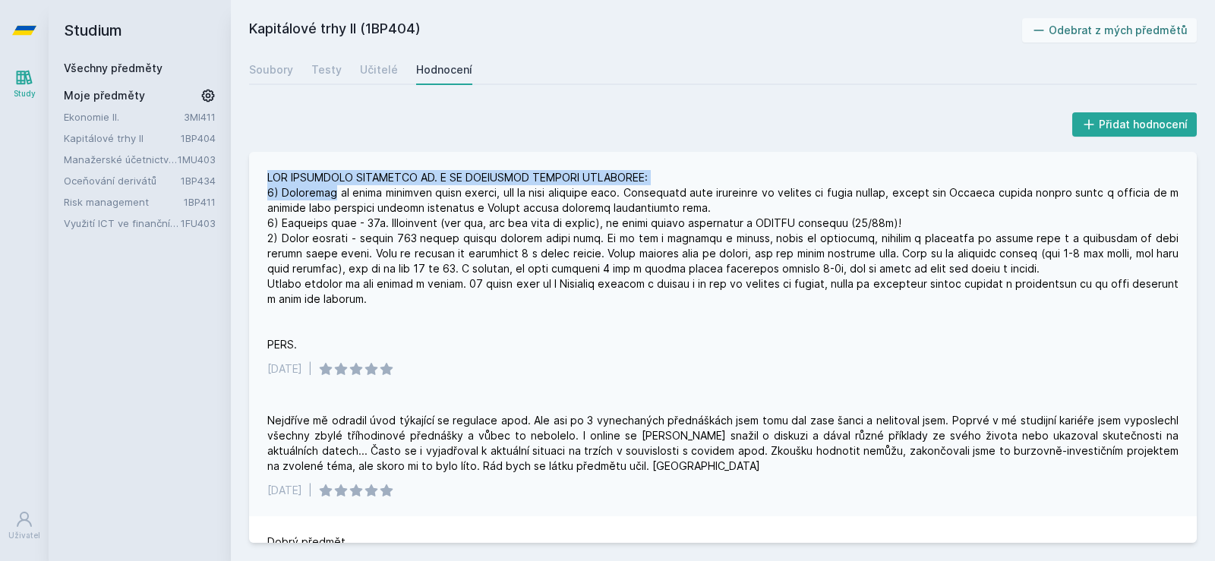
drag, startPoint x: 282, startPoint y: 176, endPoint x: 304, endPoint y: 210, distance: 40.4
click at [304, 210] on div at bounding box center [722, 261] width 911 height 182
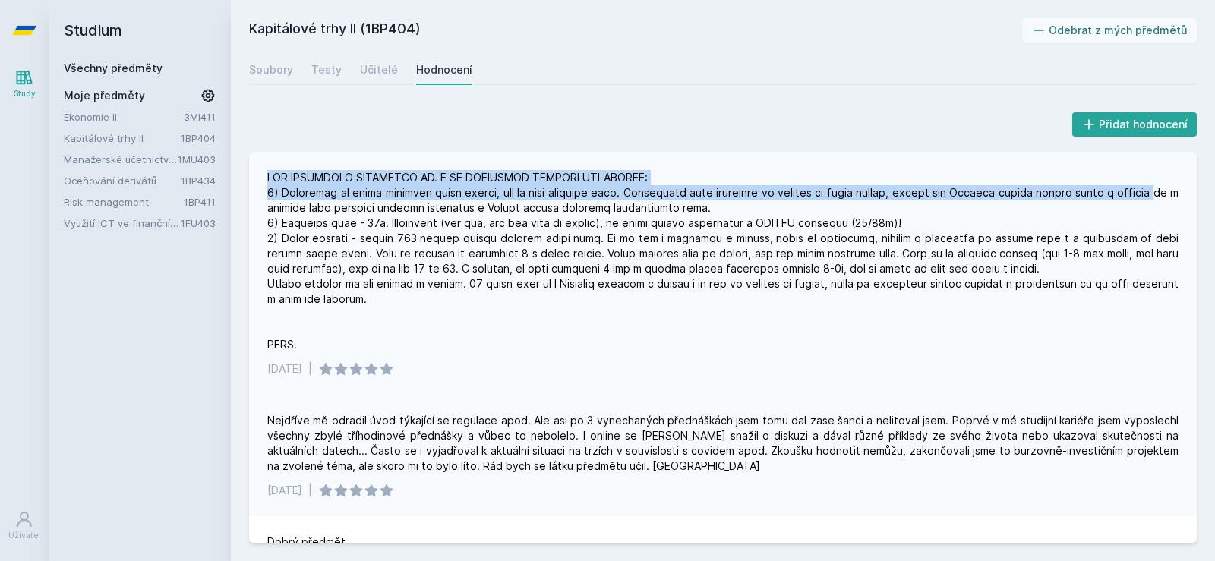
click at [307, 213] on div at bounding box center [722, 261] width 911 height 182
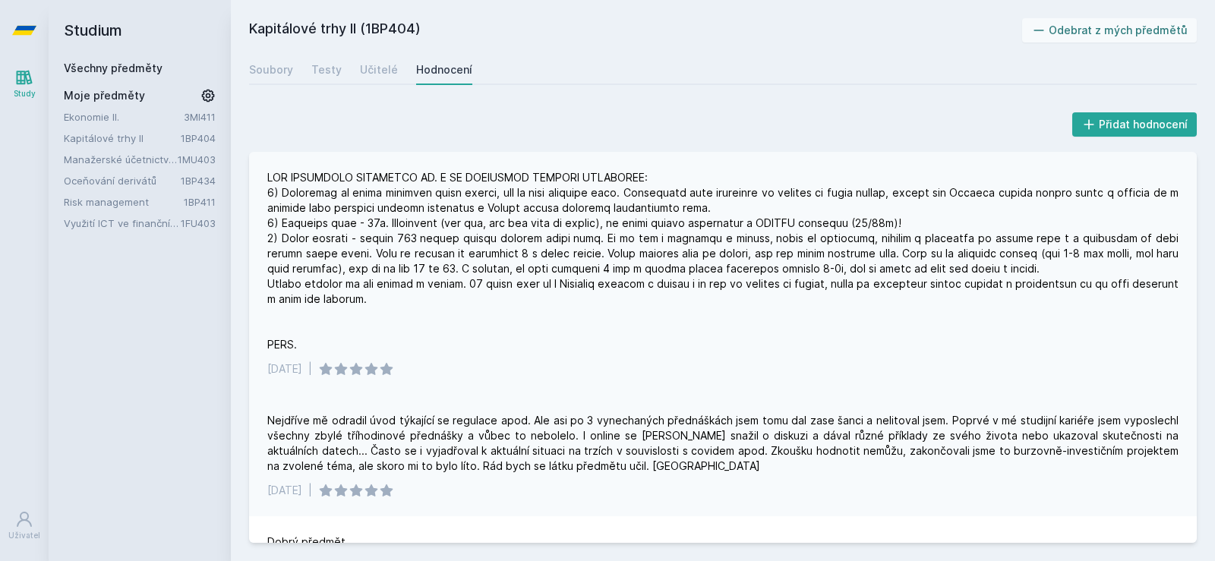
click at [301, 224] on div at bounding box center [722, 261] width 911 height 182
drag, startPoint x: 301, startPoint y: 224, endPoint x: 535, endPoint y: 222, distance: 234.6
click at [534, 222] on div at bounding box center [722, 261] width 911 height 182
click at [535, 222] on div at bounding box center [722, 261] width 911 height 182
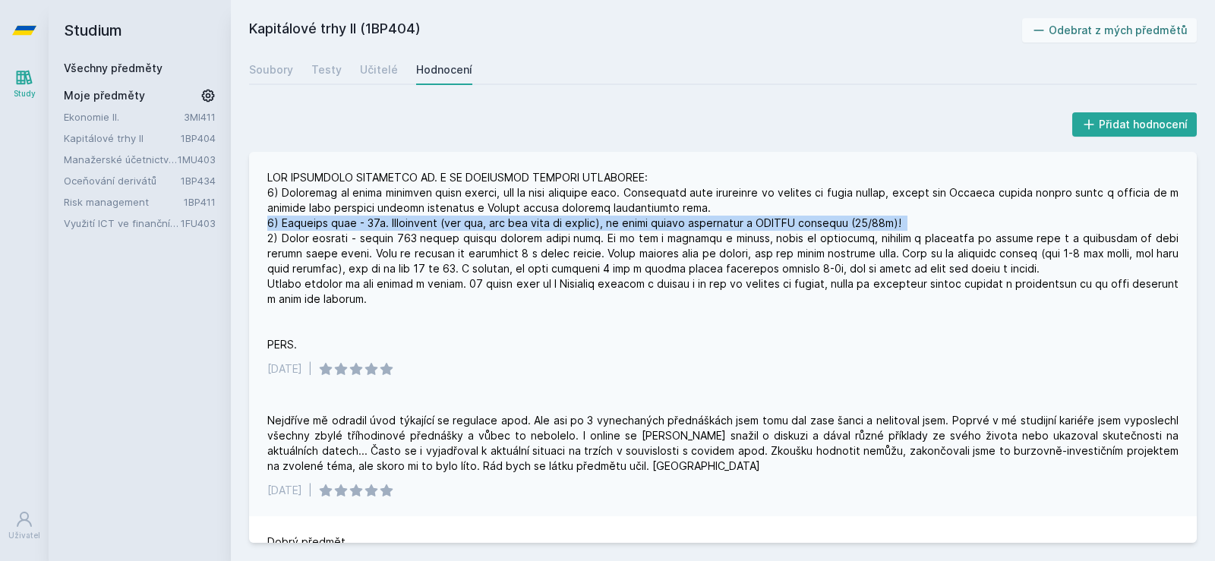
click at [535, 222] on div at bounding box center [722, 261] width 911 height 182
drag, startPoint x: 454, startPoint y: 219, endPoint x: 431, endPoint y: 232, distance: 25.8
click at [452, 220] on div at bounding box center [722, 261] width 911 height 182
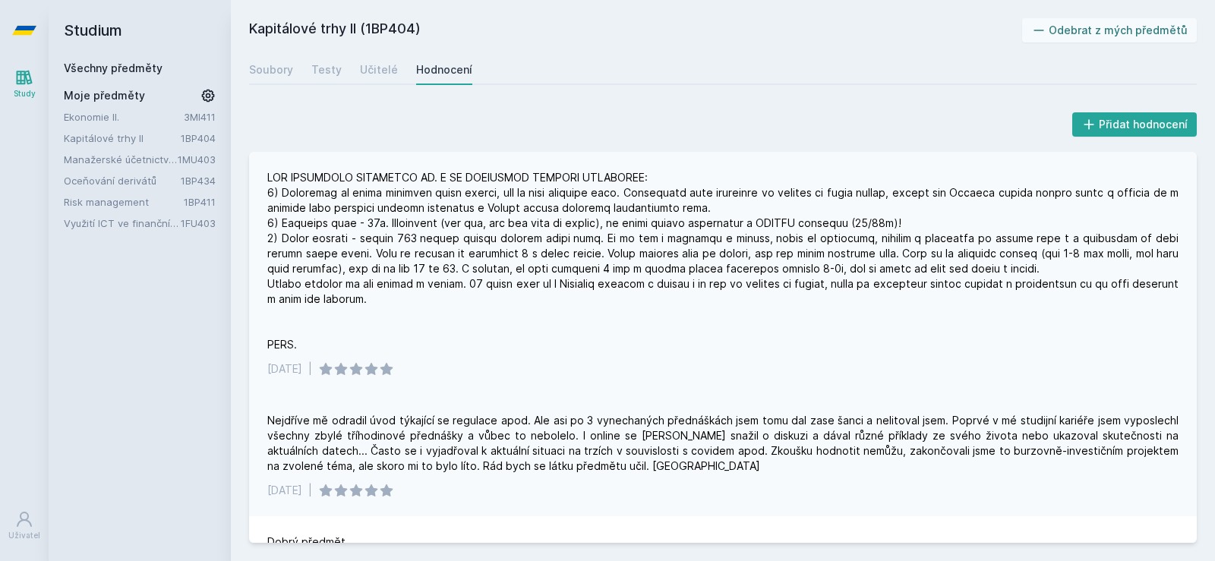
click at [430, 234] on div at bounding box center [722, 261] width 911 height 182
click at [430, 235] on div at bounding box center [722, 261] width 911 height 182
drag, startPoint x: 430, startPoint y: 236, endPoint x: 413, endPoint y: 248, distance: 20.7
click at [430, 237] on div at bounding box center [722, 261] width 911 height 182
click at [405, 251] on div at bounding box center [722, 261] width 911 height 182
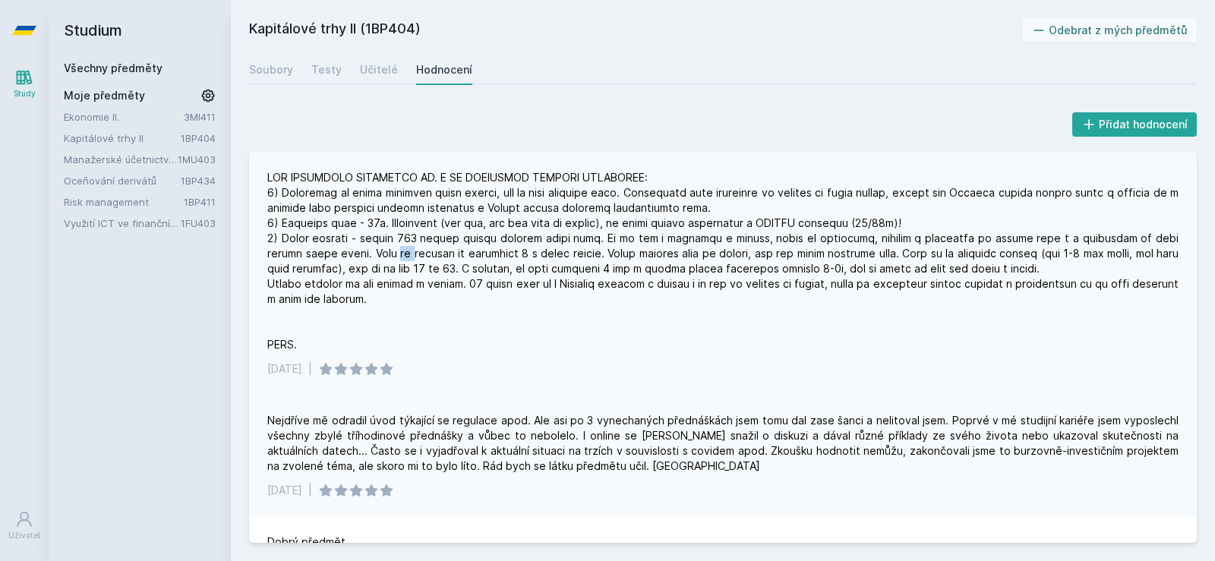
click at [405, 251] on div at bounding box center [722, 261] width 911 height 182
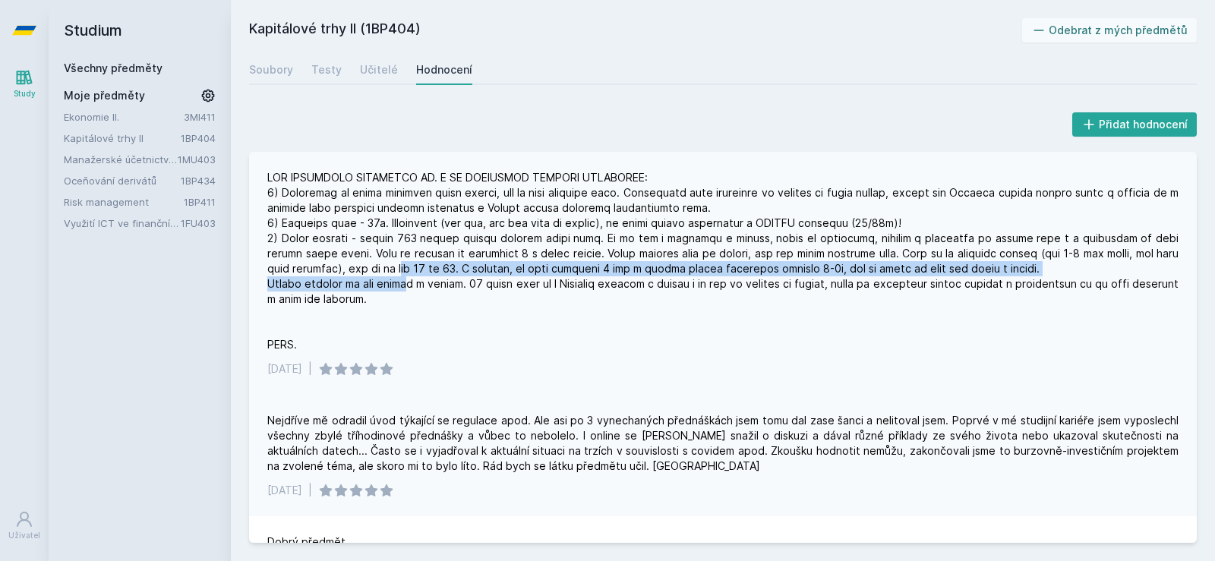
click at [415, 276] on div at bounding box center [722, 261] width 911 height 182
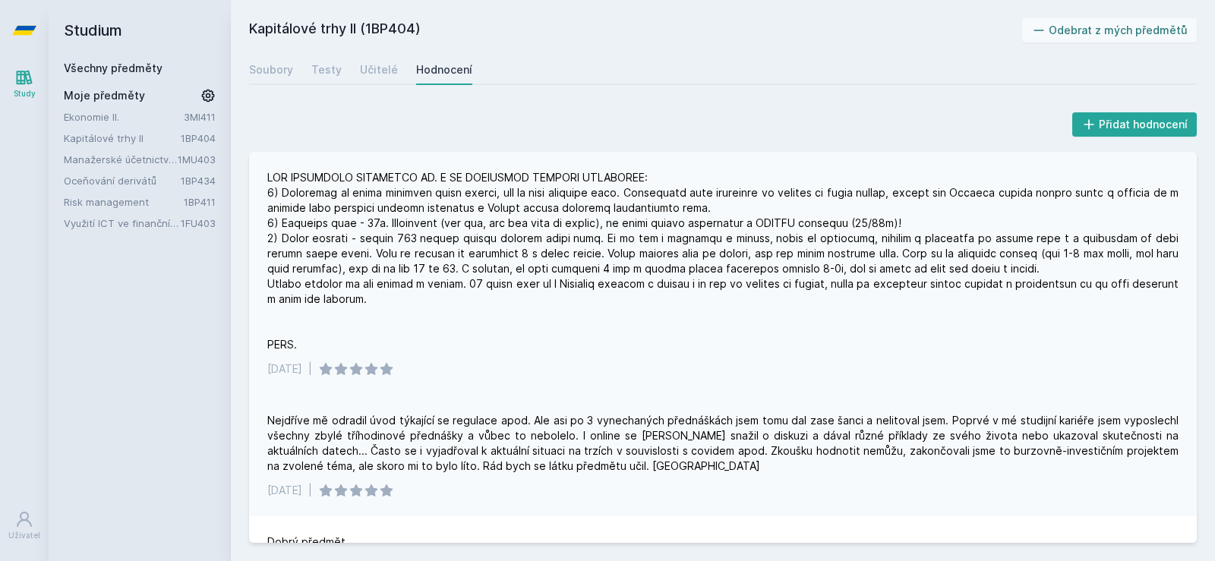
click at [410, 298] on div at bounding box center [722, 261] width 911 height 182
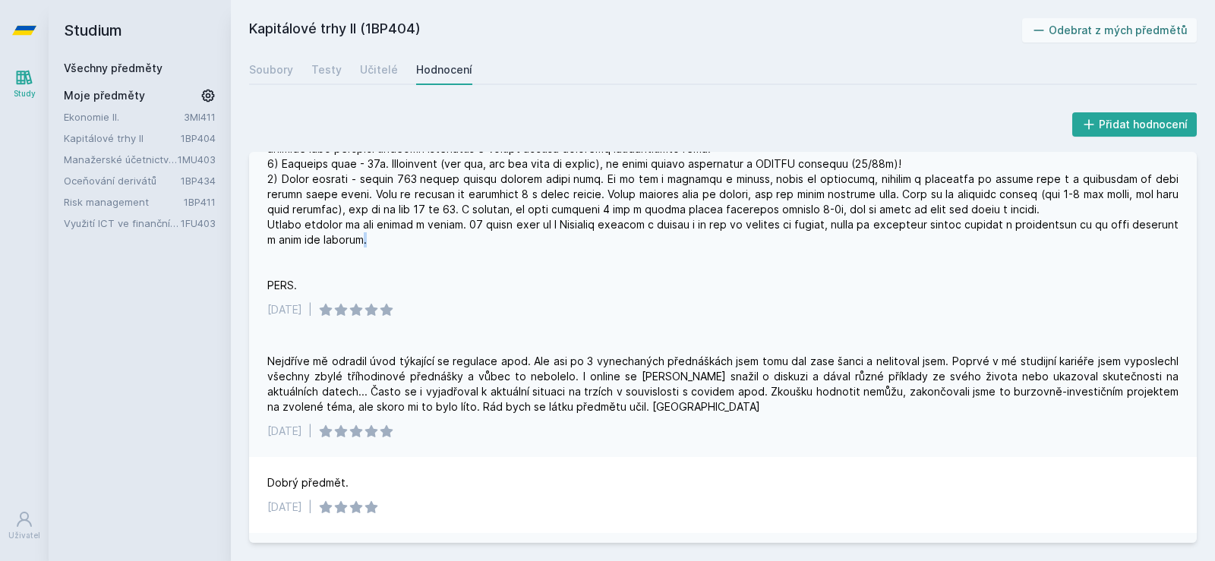
scroll to position [76, 0]
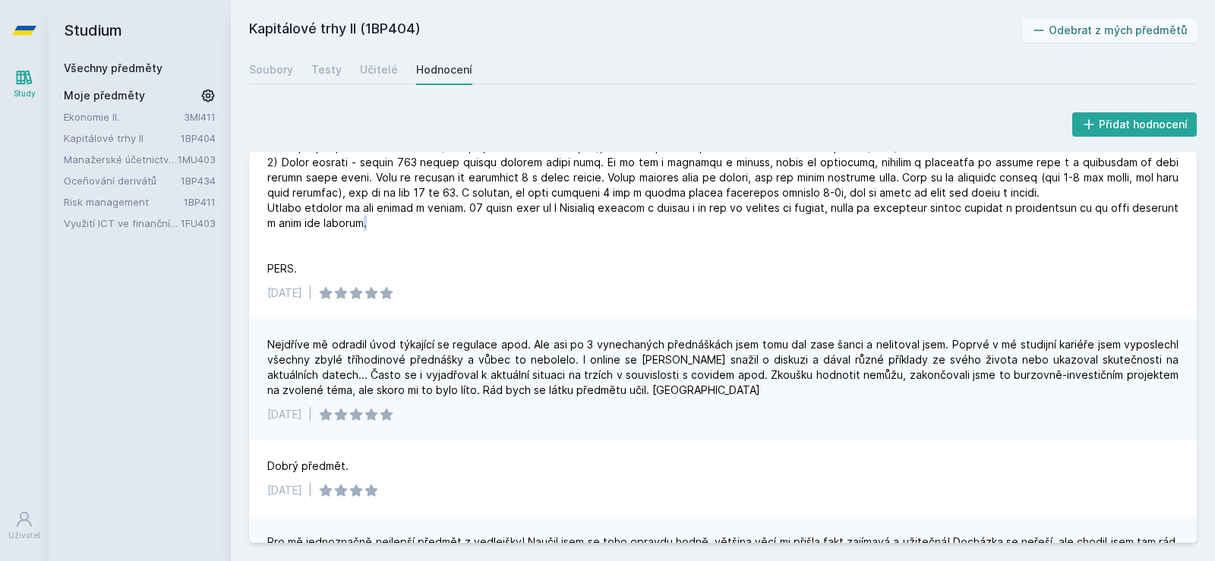
click at [107, 114] on link "Ekonomie II." at bounding box center [124, 116] width 120 height 15
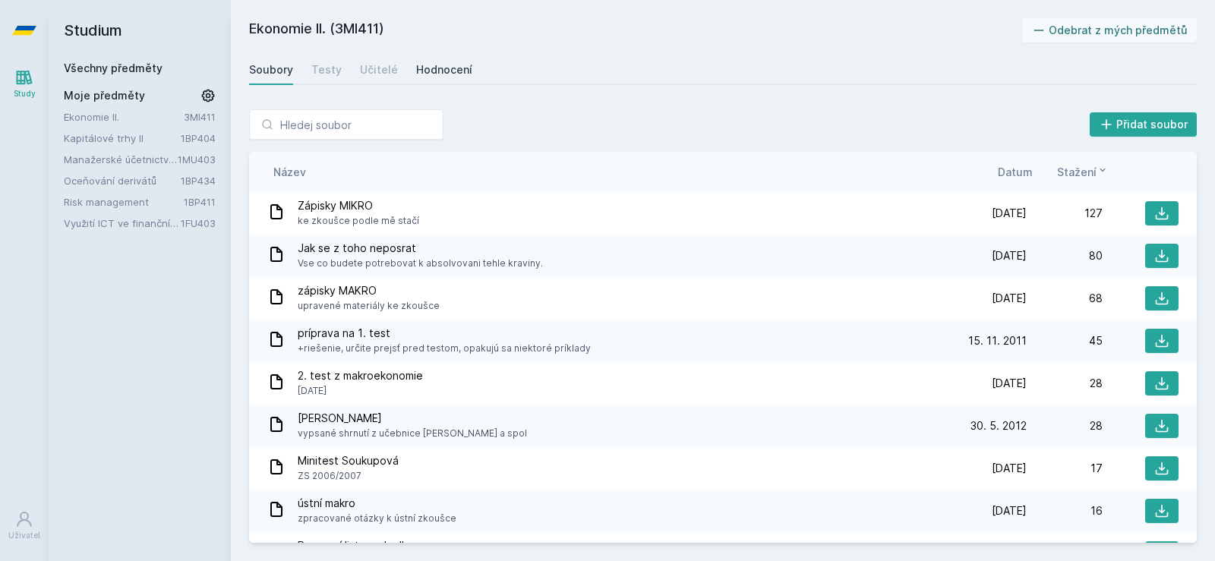
click at [445, 68] on div "Hodnocení" at bounding box center [444, 69] width 56 height 15
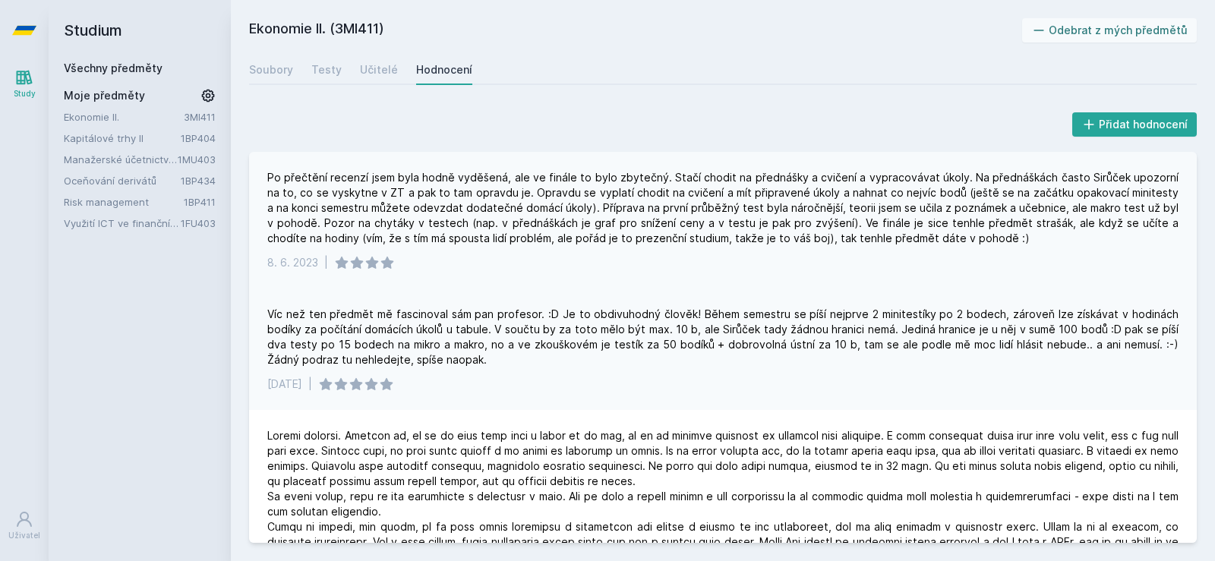
click at [320, 177] on div "Po přečtění recenzí jsem byla hodně vyděšená, ale ve finále to bylo zbytečný. S…" at bounding box center [722, 208] width 911 height 76
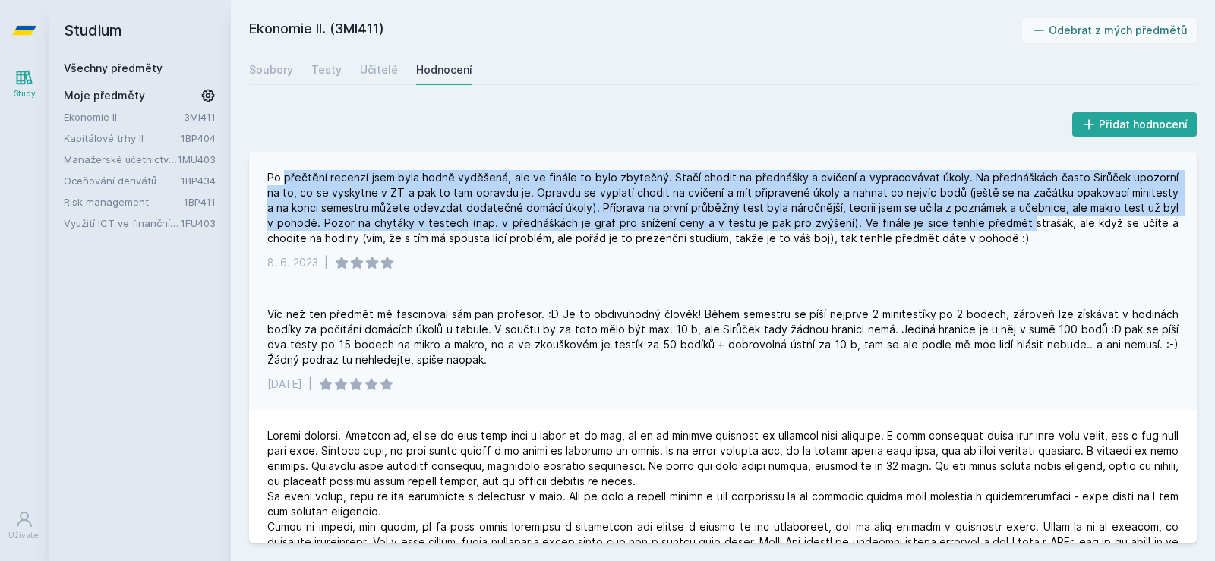
drag, startPoint x: 320, startPoint y: 177, endPoint x: 981, endPoint y: 238, distance: 664.1
click at [982, 234] on div "Po přečtění recenzí jsem byla hodně vyděšená, ale ve finále to bylo zbytečný. S…" at bounding box center [722, 208] width 911 height 76
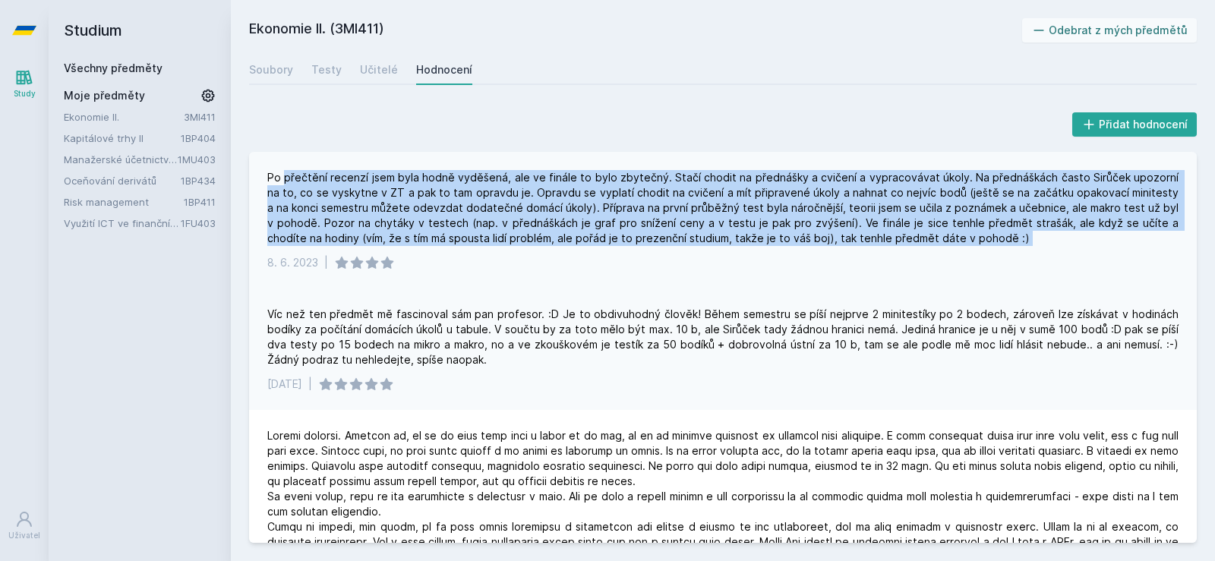
click at [981, 238] on div "Po přečtění recenzí jsem byla hodně vyděšená, ale ve finále to bylo zbytečný. S…" at bounding box center [722, 208] width 911 height 76
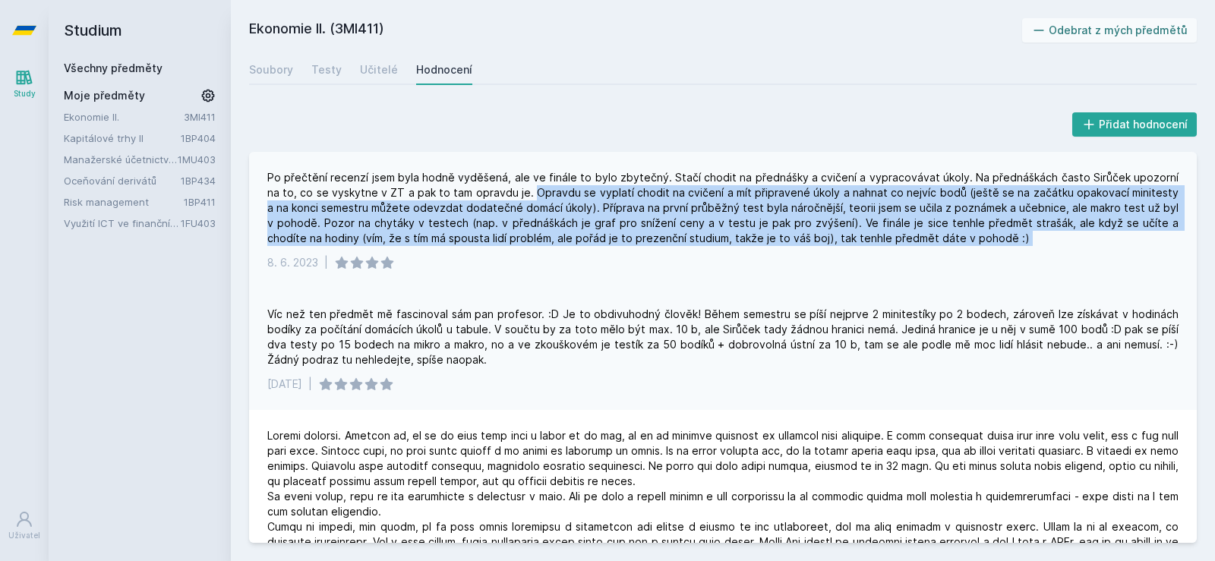
drag, startPoint x: 981, startPoint y: 238, endPoint x: 528, endPoint y: 194, distance: 454.6
click at [528, 194] on div "Po přečtění recenzí jsem byla hodně vyděšená, ale ve finále to bylo zbytečný. S…" at bounding box center [722, 208] width 911 height 76
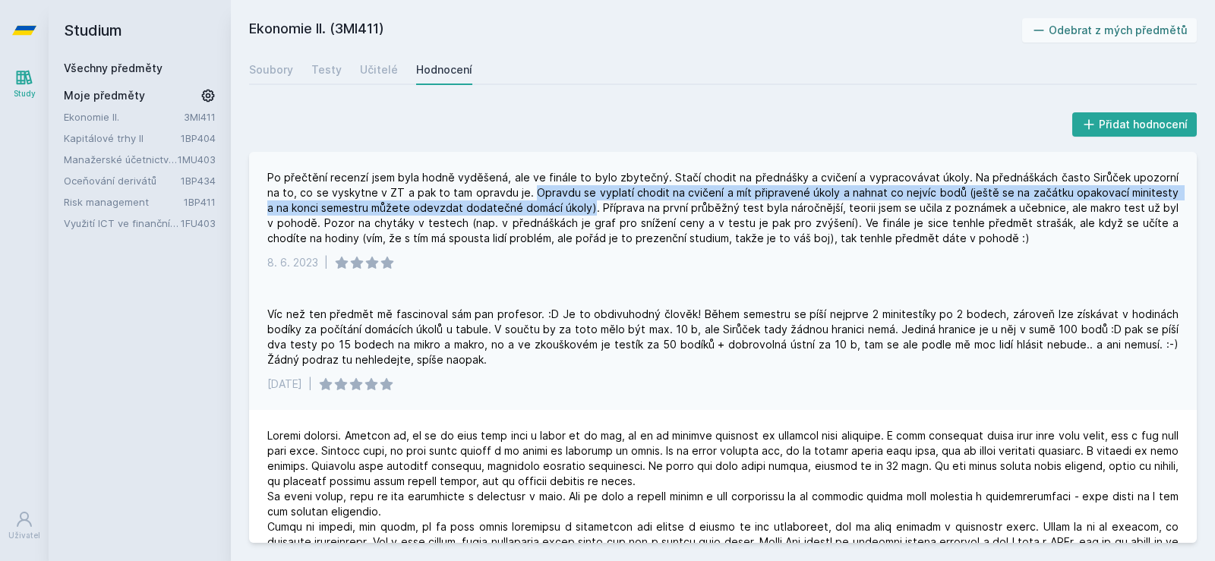
drag, startPoint x: 528, startPoint y: 194, endPoint x: 564, endPoint y: 204, distance: 37.0
click at [566, 204] on div "Po přečtění recenzí jsem byla hodně vyděšená, ale ve finále to bylo zbytečný. S…" at bounding box center [722, 208] width 911 height 76
click at [564, 204] on div "Po přečtění recenzí jsem byla hodně vyděšená, ale ve finále to bylo zbytečný. S…" at bounding box center [722, 208] width 911 height 76
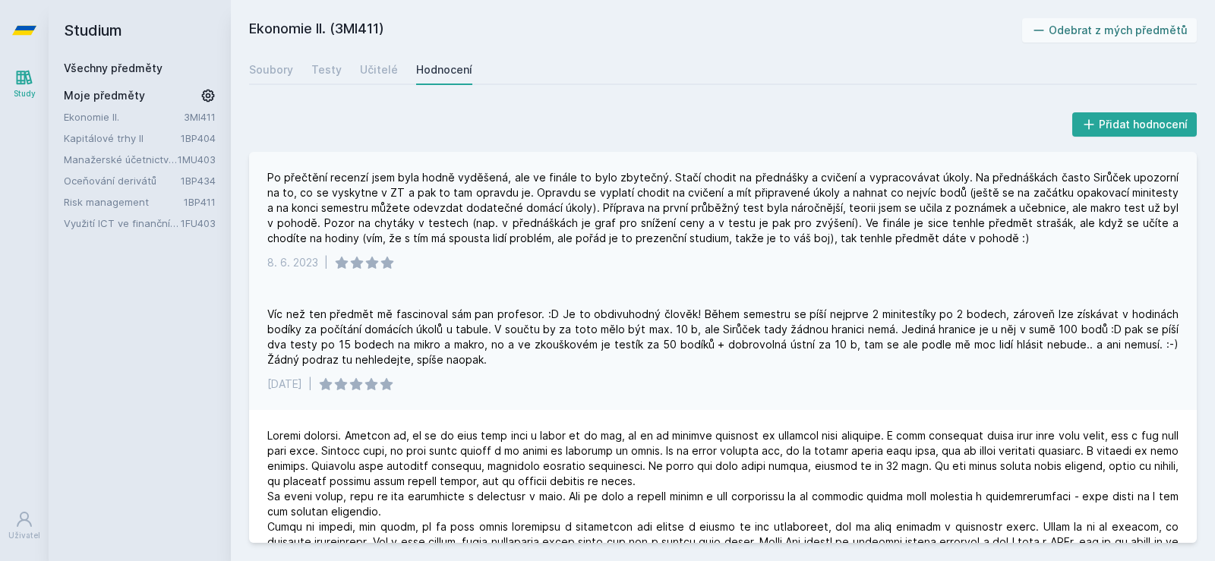
click at [591, 209] on div "Po přečtění recenzí jsem byla hodně vyděšená, ale ve finále to bylo zbytečný. S…" at bounding box center [722, 208] width 911 height 76
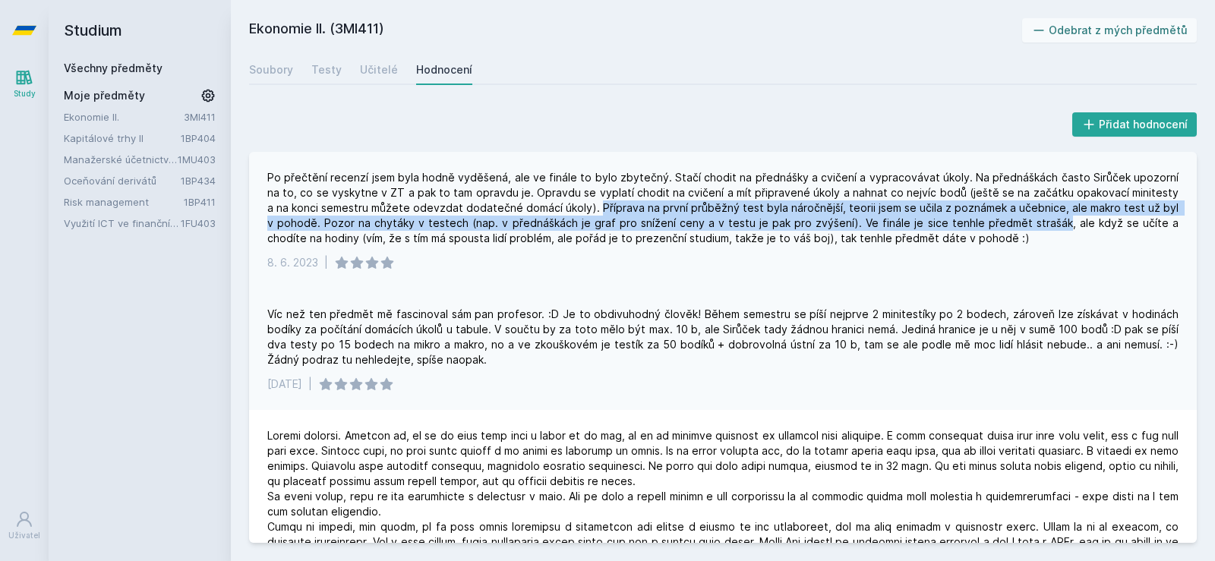
drag, startPoint x: 591, startPoint y: 209, endPoint x: 1014, endPoint y: 229, distance: 424.1
click at [1016, 229] on div "Po přečtění recenzí jsem byla hodně vyděšená, ale ve finále to bylo zbytečný. S…" at bounding box center [722, 208] width 911 height 76
click at [1014, 229] on div "Po přečtění recenzí jsem byla hodně vyděšená, ale ve finále to bylo zbytečný. S…" at bounding box center [722, 208] width 911 height 76
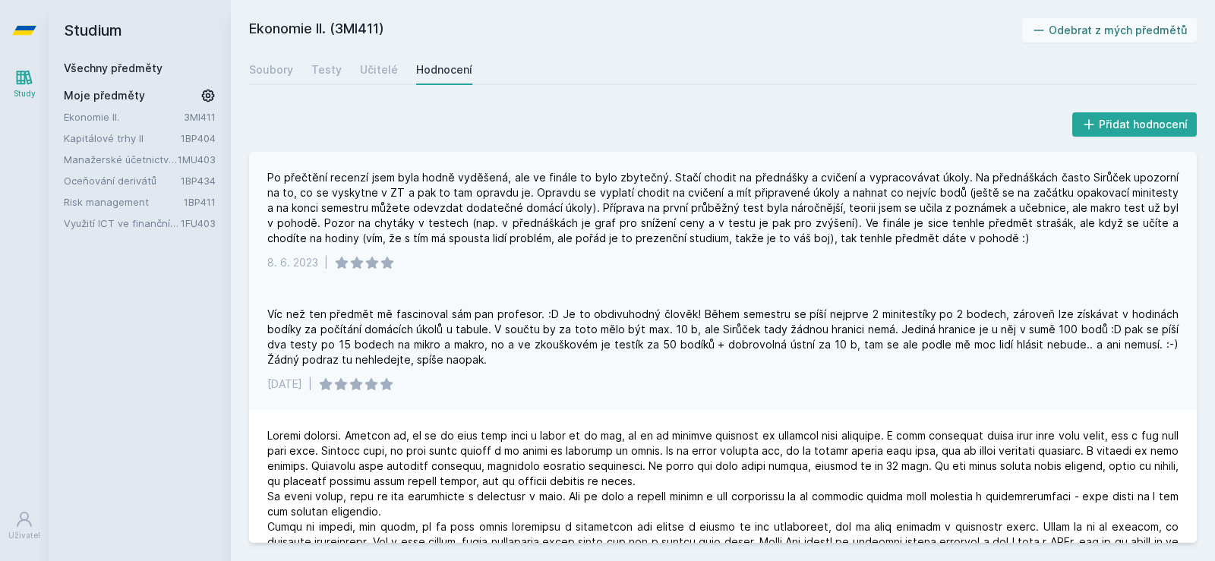
click at [977, 233] on div "Po přečtění recenzí jsem byla hodně vyděšená, ale ve finále to bylo zbytečný. S…" at bounding box center [722, 208] width 911 height 76
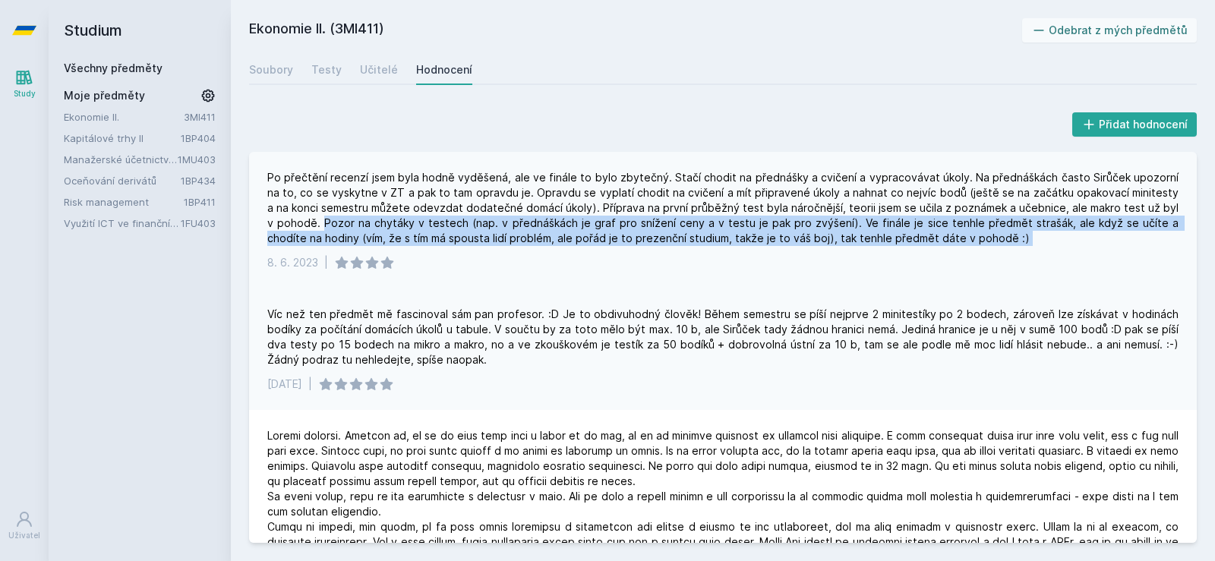
drag, startPoint x: 977, startPoint y: 233, endPoint x: 336, endPoint y: 224, distance: 640.8
click at [336, 224] on div "Po přečtění recenzí jsem byla hodně vyděšená, ale ve finále to bylo zbytečný. S…" at bounding box center [722, 208] width 911 height 76
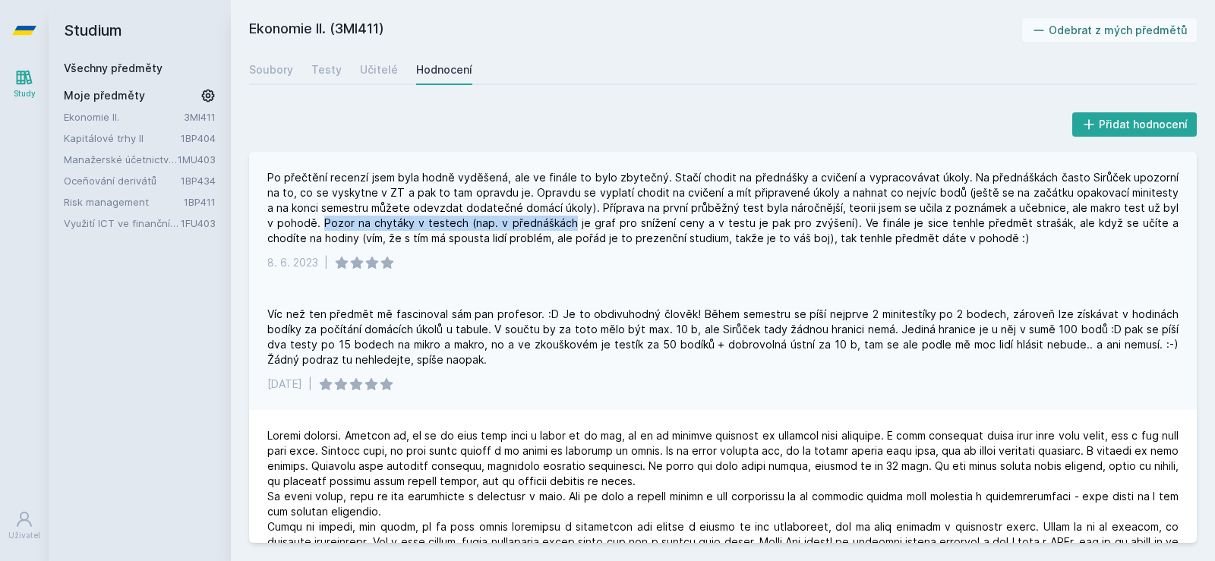
drag, startPoint x: 336, startPoint y: 224, endPoint x: 516, endPoint y: 221, distance: 180.0
click at [516, 221] on div "Po přečtění recenzí jsem byla hodně vyděšená, ale ve finále to bylo zbytečný. S…" at bounding box center [722, 208] width 911 height 76
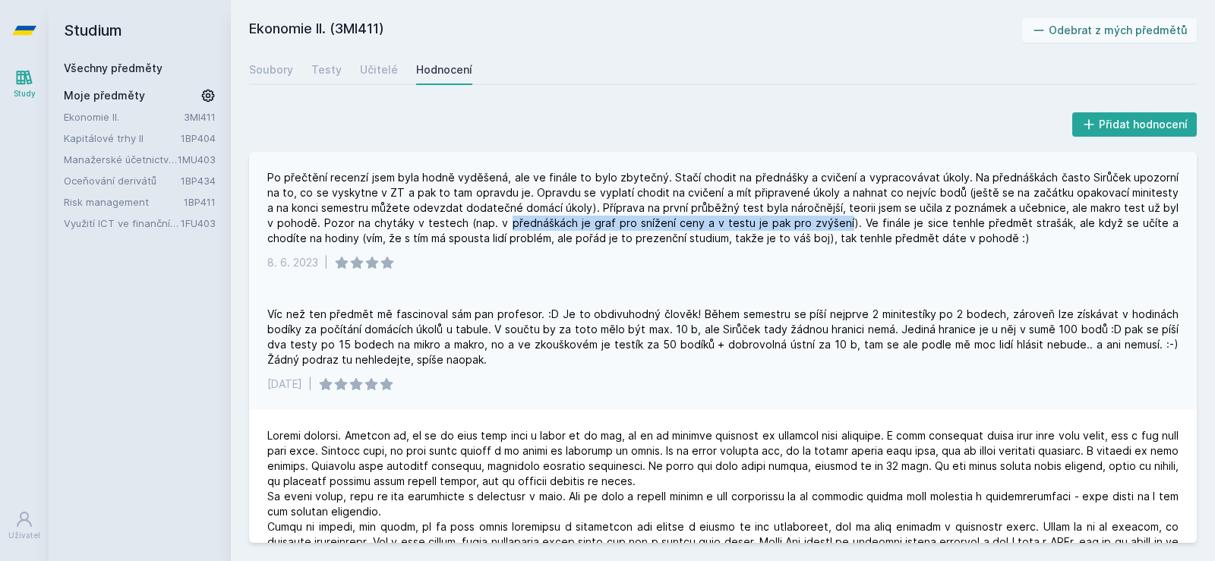
drag, startPoint x: 516, startPoint y: 221, endPoint x: 796, endPoint y: 216, distance: 280.2
click at [796, 216] on div "Po přečtění recenzí jsem byla hodně vyděšená, ale ve finále to bylo zbytečný. S…" at bounding box center [722, 208] width 911 height 76
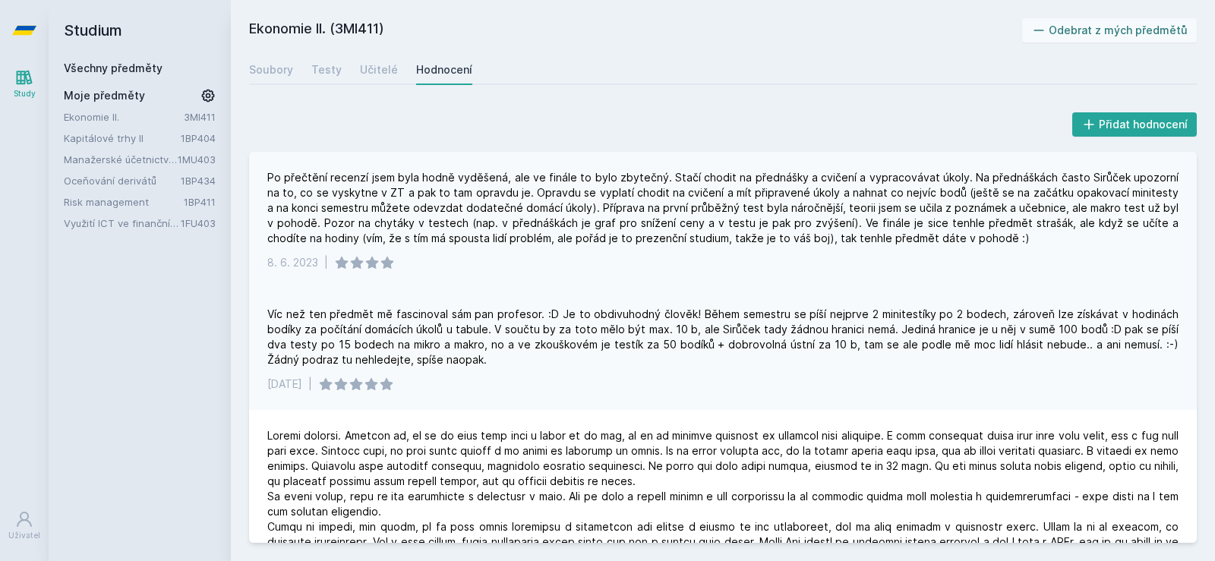
click at [831, 229] on div "Po přečtění recenzí jsem byla hodně vyděšená, ale ve finále to bylo zbytečný. S…" at bounding box center [722, 208] width 911 height 76
click at [839, 222] on div "Po přečtění recenzí jsem byla hodně vyděšená, ale ve finále to bylo zbytečný. S…" at bounding box center [722, 208] width 911 height 76
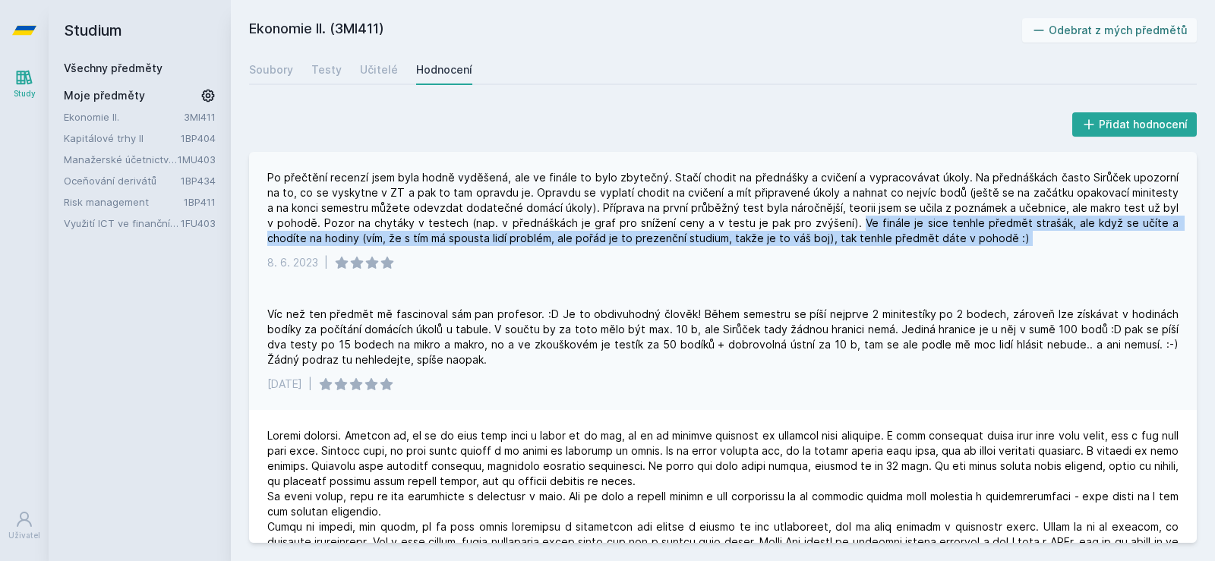
drag, startPoint x: 839, startPoint y: 222, endPoint x: 1048, endPoint y: 232, distance: 209.0
click at [1048, 232] on div "Po přečtění recenzí jsem byla hodně vyděšená, ale ve finále to bylo zbytečný. S…" at bounding box center [722, 208] width 911 height 76
drag, startPoint x: 1048, startPoint y: 232, endPoint x: 825, endPoint y: 224, distance: 222.6
click at [825, 224] on div "Po přečtění recenzí jsem byla hodně vyděšená, ale ve finále to bylo zbytečný. S…" at bounding box center [722, 208] width 911 height 76
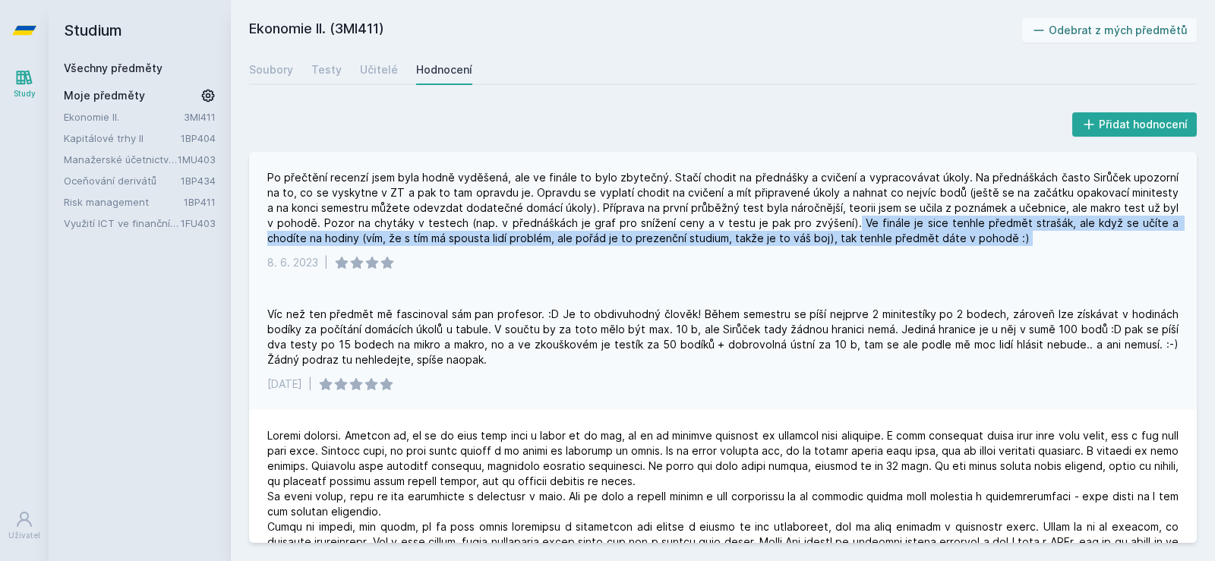
click at [825, 224] on div "Po přečtění recenzí jsem byla hodně vyděšená, ale ve finále to bylo zbytečný. S…" at bounding box center [722, 208] width 911 height 76
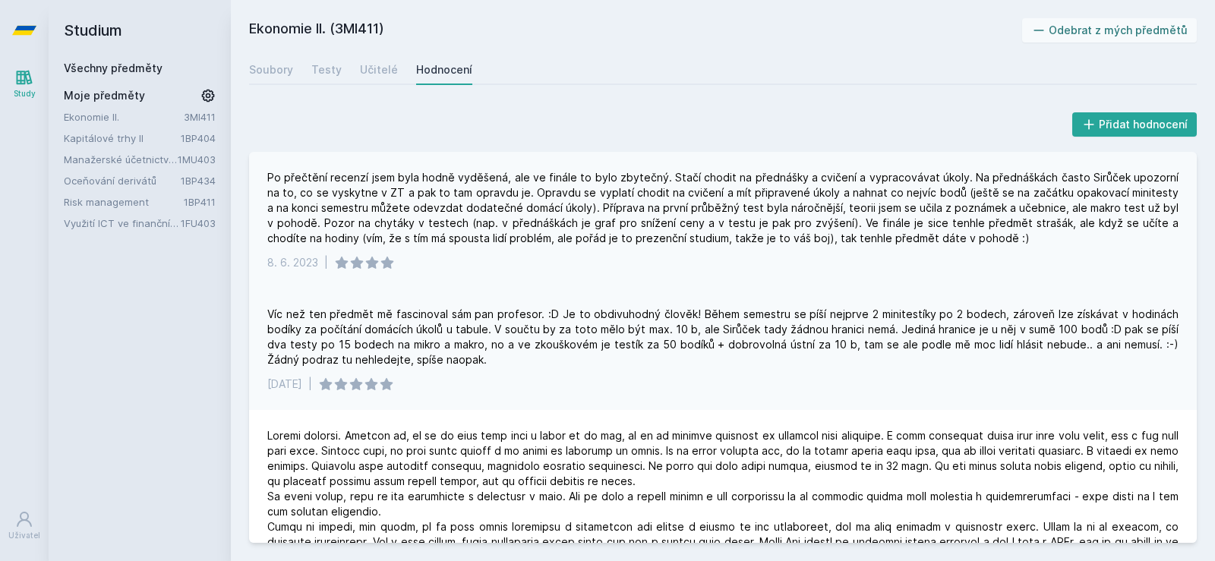
click at [364, 232] on div "Po přečtění recenzí jsem byla hodně vyděšená, ale ve finále to bylo zbytečný. S…" at bounding box center [722, 208] width 911 height 76
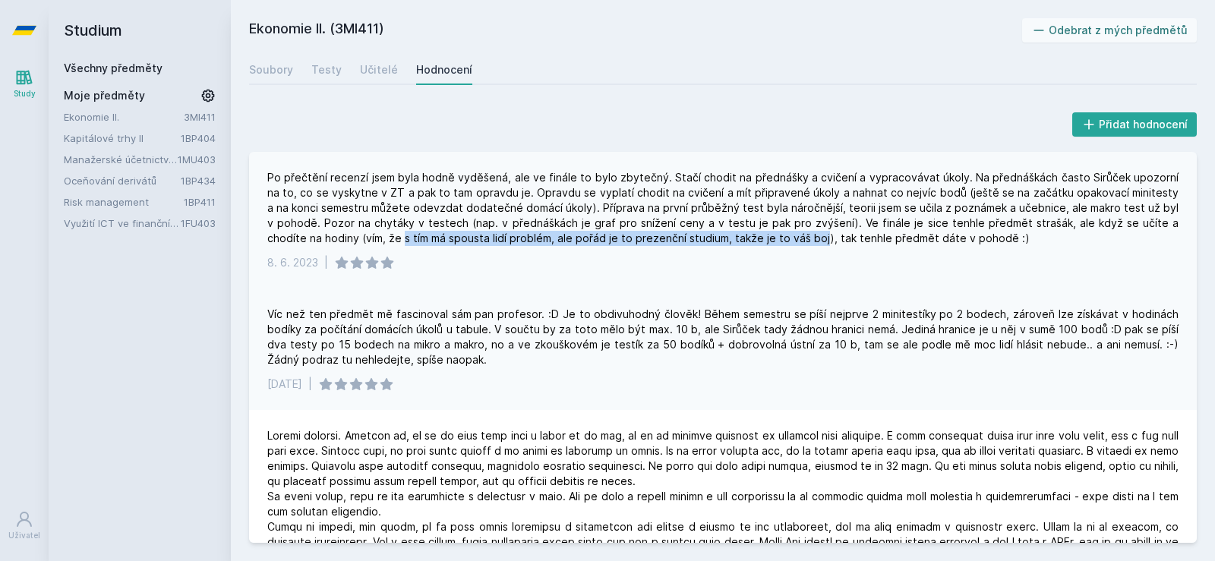
drag, startPoint x: 364, startPoint y: 232, endPoint x: 774, endPoint y: 238, distance: 410.8
click at [774, 238] on div "Po přečtění recenzí jsem byla hodně vyděšená, ale ve finále to bylo zbytečný. S…" at bounding box center [722, 208] width 911 height 76
click at [776, 238] on div "Po přečtění recenzí jsem byla hodně vyděšená, ale ve finále to bylo zbytečný. S…" at bounding box center [722, 208] width 911 height 76
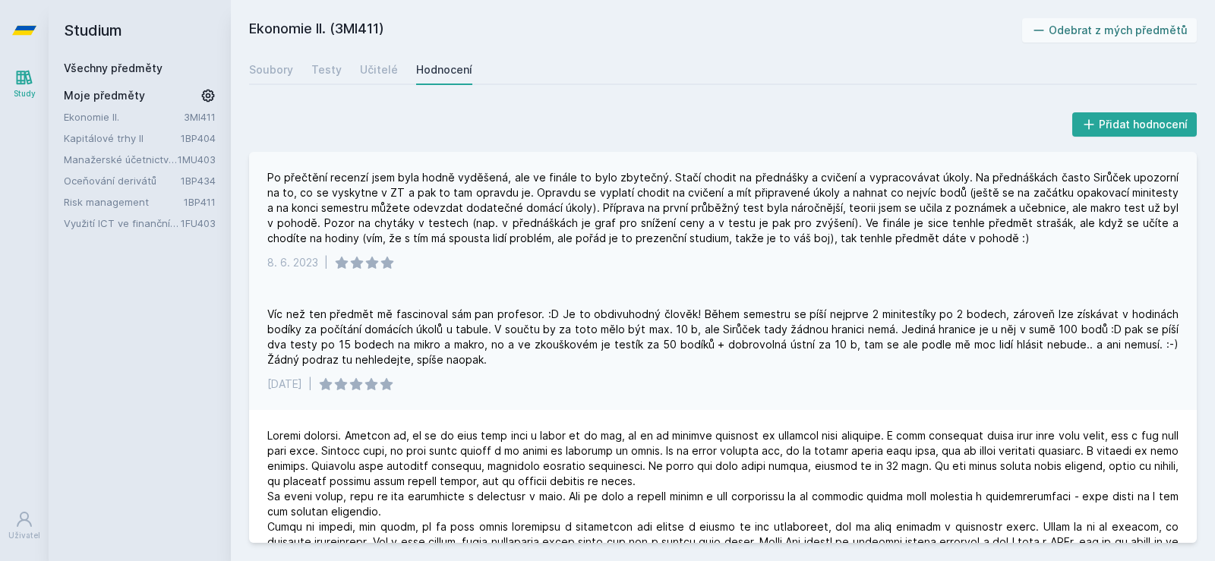
click at [806, 241] on div "Po přečtění recenzí jsem byla hodně vyděšená, ale ve finále to bylo zbytečný. S…" at bounding box center [722, 208] width 911 height 76
drag, startPoint x: 806, startPoint y: 241, endPoint x: 972, endPoint y: 231, distance: 166.6
click at [970, 231] on div "Po přečtění recenzí jsem byla hodně vyděšená, ale ve finále to bylo zbytečný. S…" at bounding box center [722, 208] width 911 height 76
click at [972, 231] on div "Po přečtění recenzí jsem byla hodně vyděšená, ale ve finále to bylo zbytečný. S…" at bounding box center [722, 208] width 911 height 76
click at [496, 311] on div "Víc než ten předmět mě fascinoval sám pan profesor. :D Je to obdivuhodný člověk…" at bounding box center [722, 337] width 911 height 61
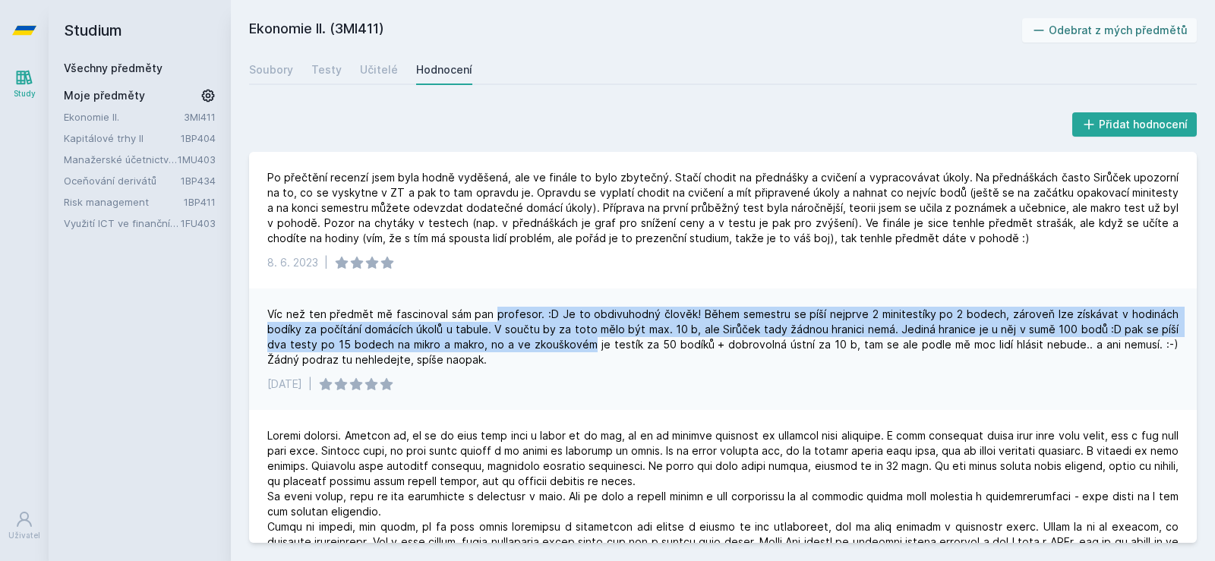
drag, startPoint x: 502, startPoint y: 318, endPoint x: 542, endPoint y: 346, distance: 49.1
click at [542, 346] on div "Víc než ten předmět mě fascinoval sám pan profesor. :D Je to obdivuhodný člověk…" at bounding box center [722, 337] width 911 height 61
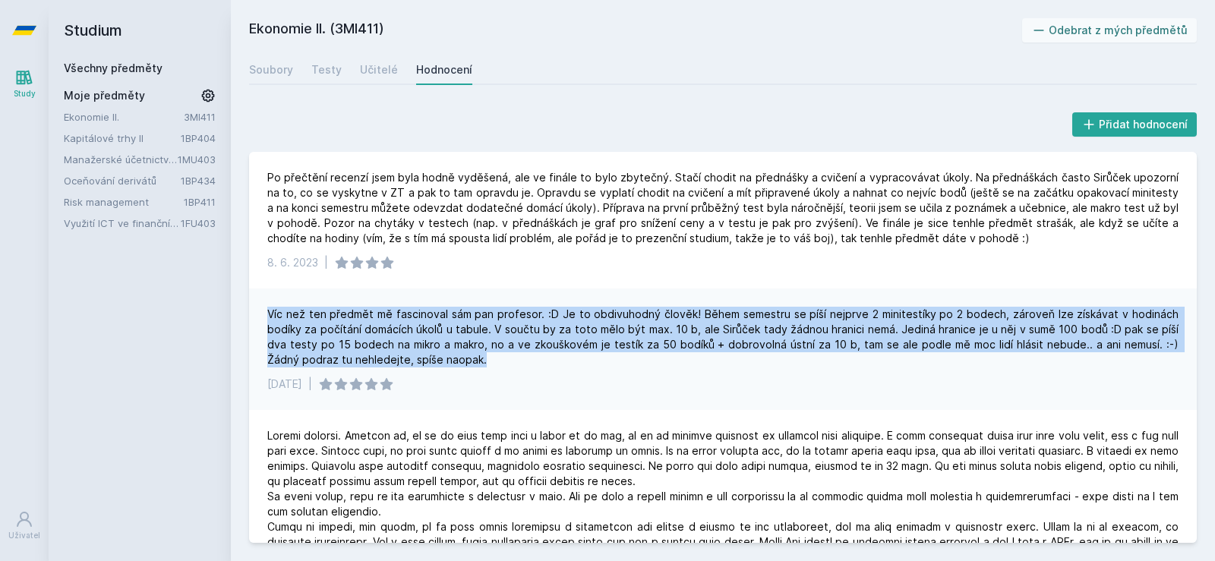
drag, startPoint x: 541, startPoint y: 358, endPoint x: 231, endPoint y: 308, distance: 313.8
click at [231, 308] on div "Přidat hodnocení Po přečtění recenzí jsem byla hodně vyděšená, ale ve finále to…" at bounding box center [723, 326] width 984 height 470
drag, startPoint x: 231, startPoint y: 308, endPoint x: 970, endPoint y: 361, distance: 740.6
click at [970, 361] on div "Přidat hodnocení Po přečtění recenzí jsem byla hodně vyděšená, ale ve finále to…" at bounding box center [723, 326] width 984 height 470
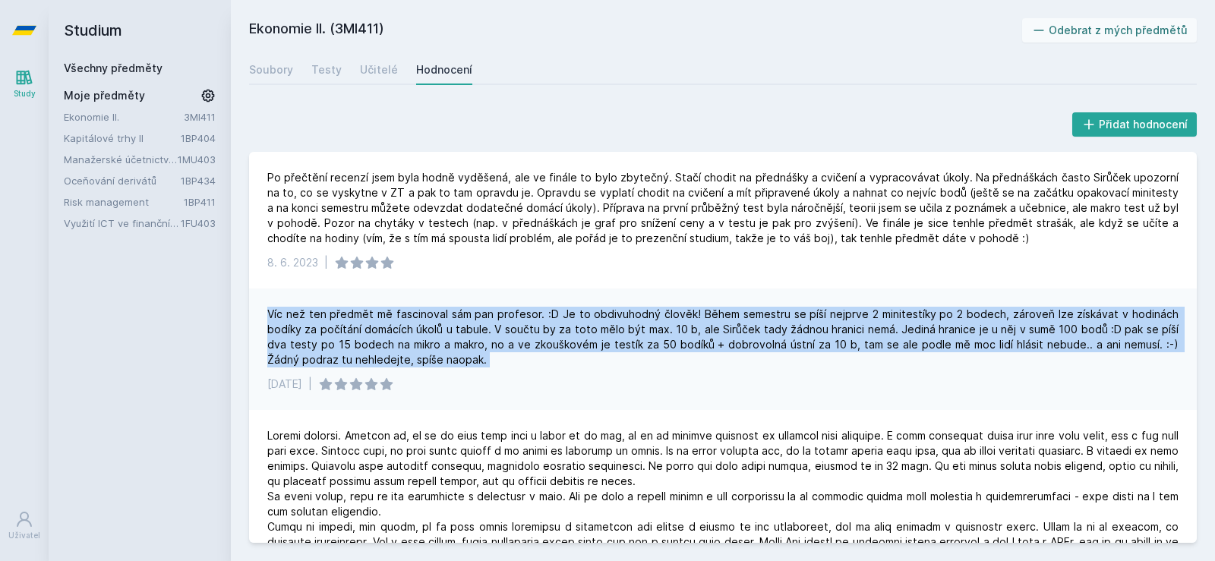
click at [969, 361] on div "Víc než ten předmět mě fascinoval sám pan profesor. :D Je to obdivuhodný člověk…" at bounding box center [722, 337] width 911 height 61
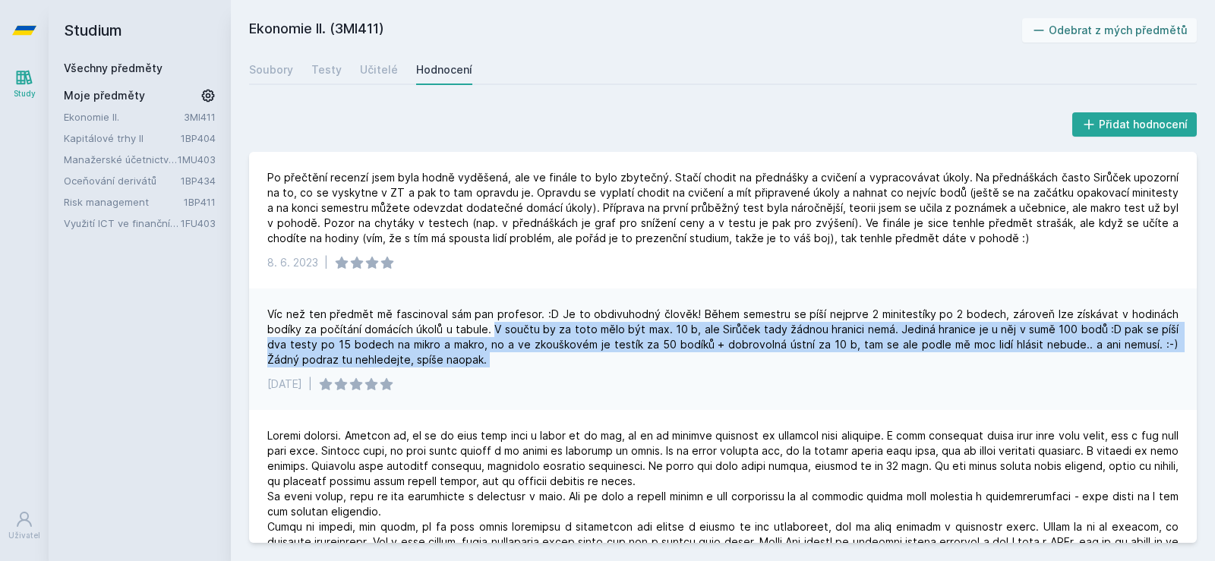
drag, startPoint x: 969, startPoint y: 361, endPoint x: 493, endPoint y: 328, distance: 476.4
click at [493, 328] on div "Víc než ten předmět mě fascinoval sám pan profesor. :D Je to obdivuhodný člověk…" at bounding box center [722, 337] width 911 height 61
drag, startPoint x: 493, startPoint y: 328, endPoint x: 565, endPoint y: 361, distance: 78.8
click at [565, 361] on div "Víc než ten předmět mě fascinoval sám pan profesor. :D Je to obdivuhodný člověk…" at bounding box center [722, 337] width 911 height 61
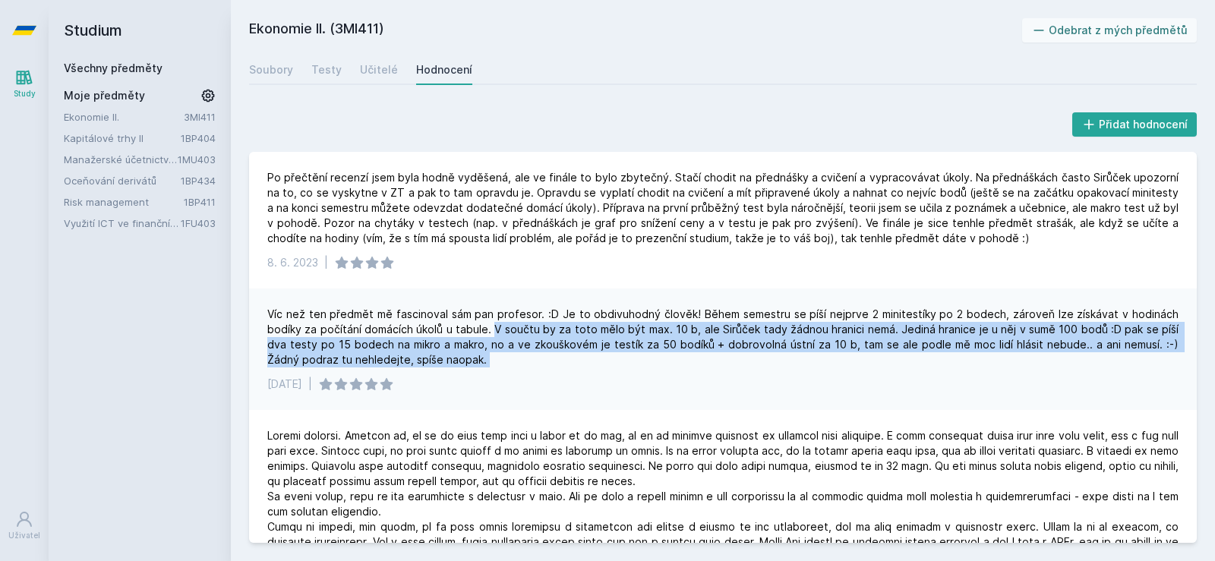
click at [565, 361] on div "Víc než ten předmět mě fascinoval sám pan profesor. :D Je to obdivuhodný člověk…" at bounding box center [722, 337] width 911 height 61
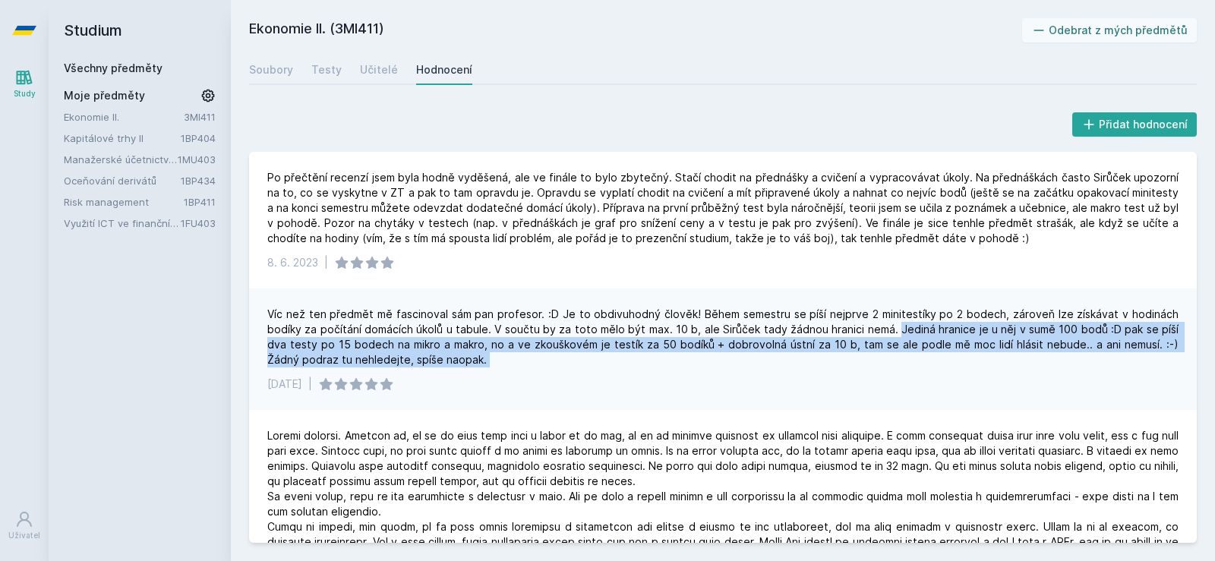
drag, startPoint x: 565, startPoint y: 361, endPoint x: 900, endPoint y: 325, distance: 337.5
click at [903, 325] on div "Víc než ten předmět mě fascinoval sám pan profesor. :D Je to obdivuhodný člověk…" at bounding box center [722, 337] width 911 height 61
click at [900, 325] on div "Víc než ten předmět mě fascinoval sám pan profesor. :D Je to obdivuhodný člověk…" at bounding box center [722, 337] width 911 height 61
drag, startPoint x: 900, startPoint y: 325, endPoint x: 1029, endPoint y: 361, distance: 133.9
click at [1029, 361] on div "Víc než ten předmět mě fascinoval sám pan profesor. :D Je to obdivuhodný člověk…" at bounding box center [722, 337] width 911 height 61
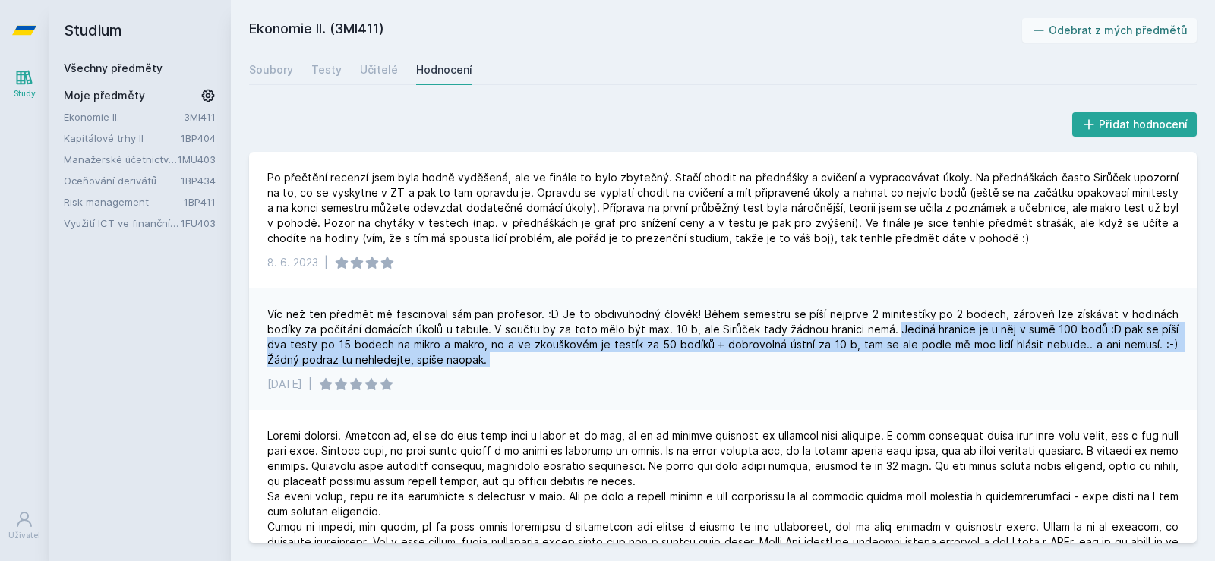
click at [1029, 361] on div "Víc než ten předmět mě fascinoval sám pan profesor. :D Je to obdivuhodný člověk…" at bounding box center [722, 337] width 911 height 61
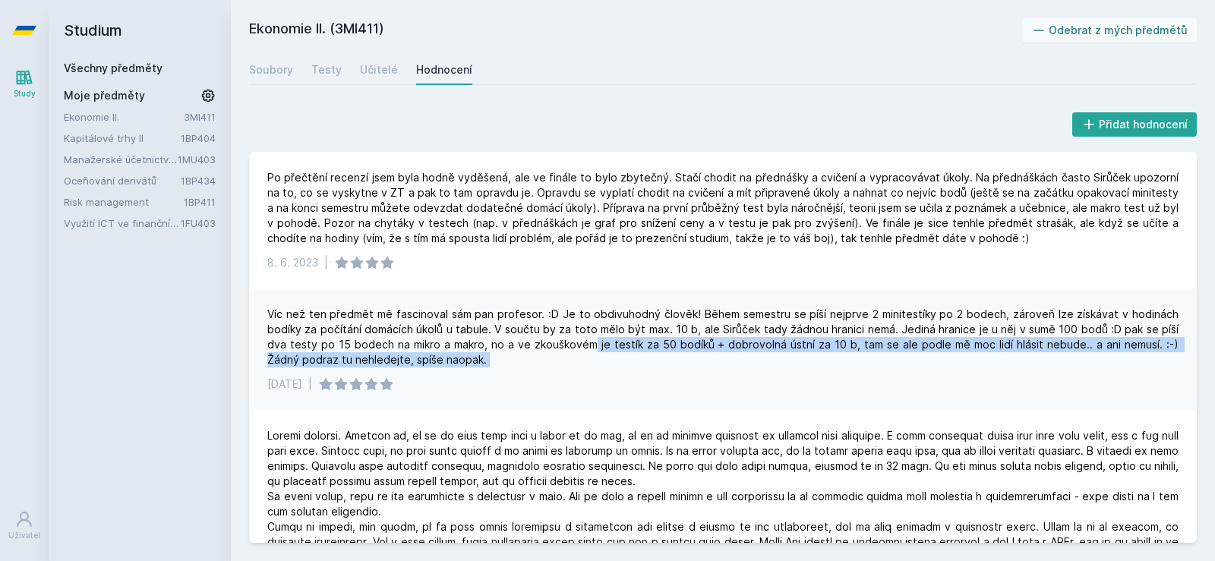
drag, startPoint x: 1029, startPoint y: 361, endPoint x: 579, endPoint y: 342, distance: 450.6
click at [581, 342] on div "Víc než ten předmět mě fascinoval sám pan profesor. :D Je to obdivuhodný člověk…" at bounding box center [722, 337] width 911 height 61
click at [579, 342] on div "Víc než ten předmět mě fascinoval sám pan profesor. :D Je to obdivuhodný člověk…" at bounding box center [722, 337] width 911 height 61
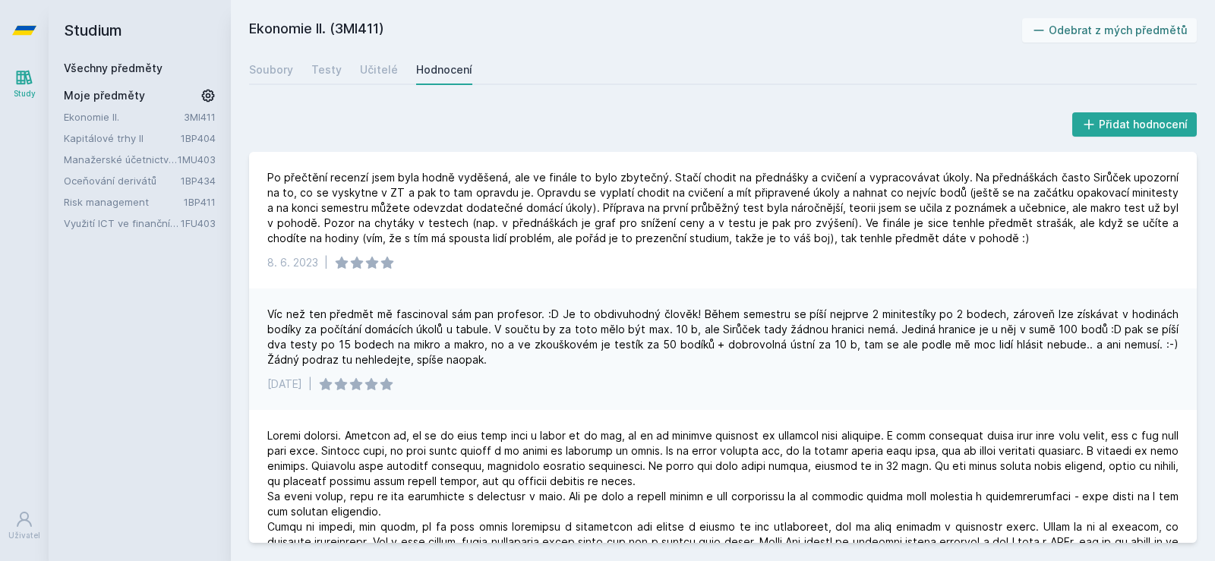
click at [361, 358] on div "Víc než ten předmět mě fascinoval sám pan profesor. :D Je to obdivuhodný člověk…" at bounding box center [722, 337] width 911 height 61
drag, startPoint x: 361, startPoint y: 358, endPoint x: 434, endPoint y: 361, distance: 72.9
click at [390, 358] on div "Víc než ten předmět mě fascinoval sám pan profesor. :D Je to obdivuhodný člověk…" at bounding box center [722, 337] width 911 height 61
click at [434, 361] on div "Víc než ten předmět mě fascinoval sám pan profesor. :D Je to obdivuhodný člověk…" at bounding box center [722, 337] width 911 height 61
click at [124, 182] on link "Oceňování derivátů" at bounding box center [122, 180] width 117 height 15
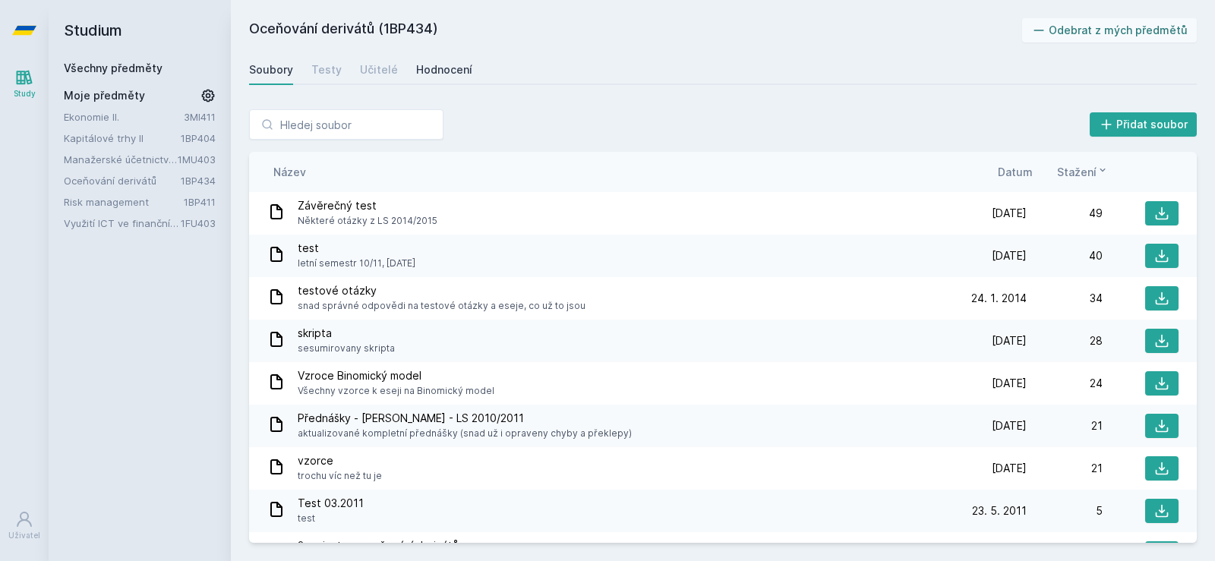
click at [430, 75] on div "Hodnocení" at bounding box center [444, 69] width 56 height 15
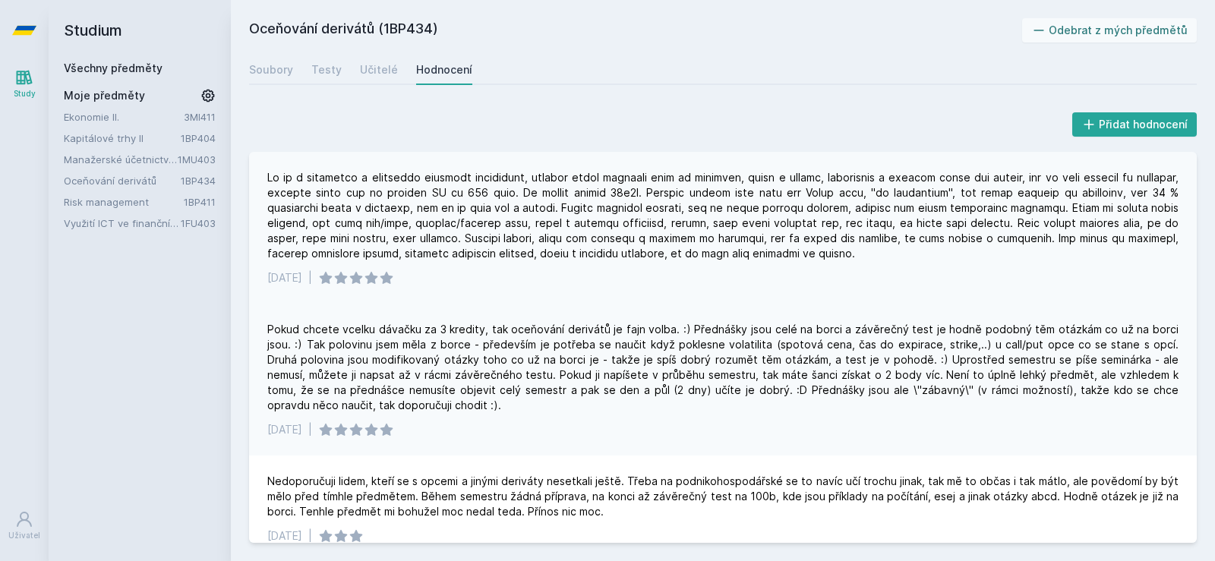
click at [317, 184] on div at bounding box center [722, 215] width 911 height 91
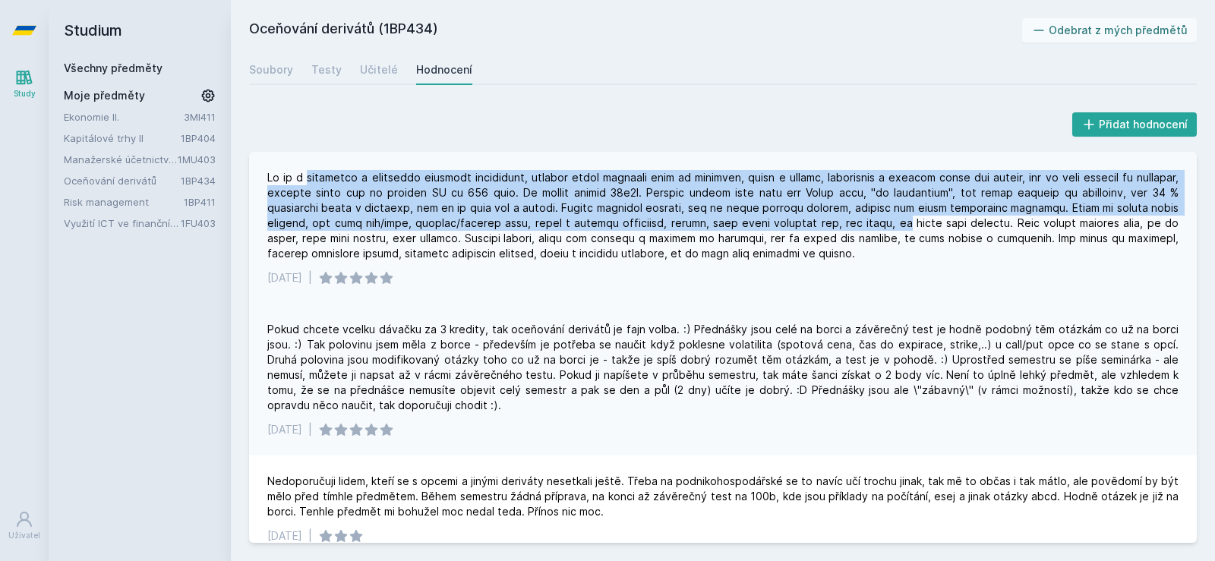
drag, startPoint x: 317, startPoint y: 184, endPoint x: 921, endPoint y: 229, distance: 606.0
click at [921, 229] on div at bounding box center [722, 215] width 911 height 91
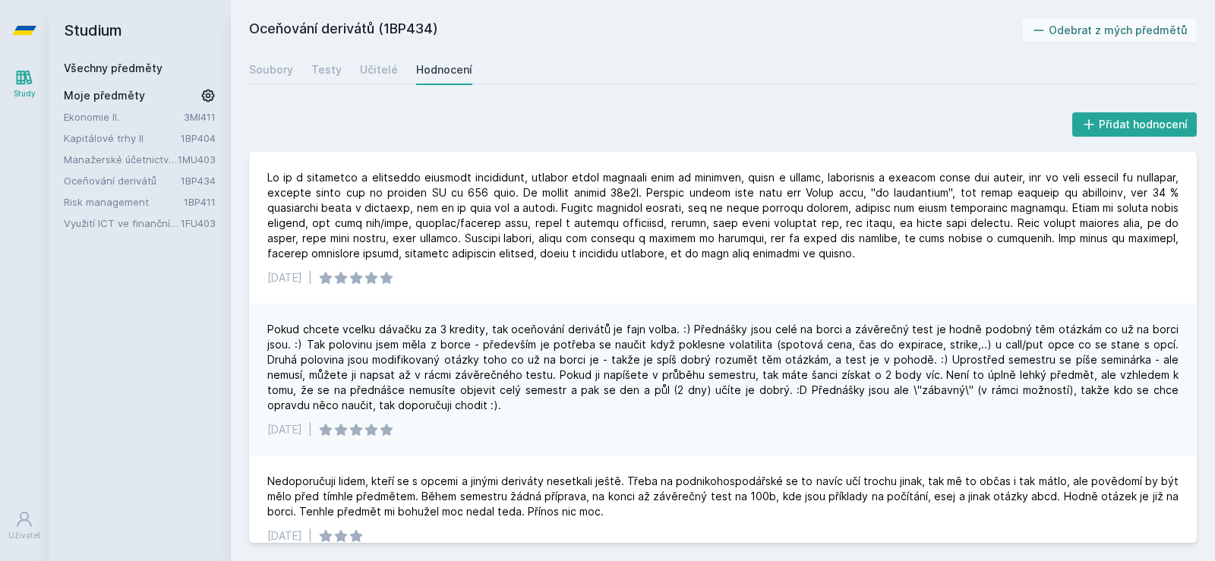
click at [104, 156] on link "Manažerské účetnictví II." at bounding box center [121, 159] width 114 height 15
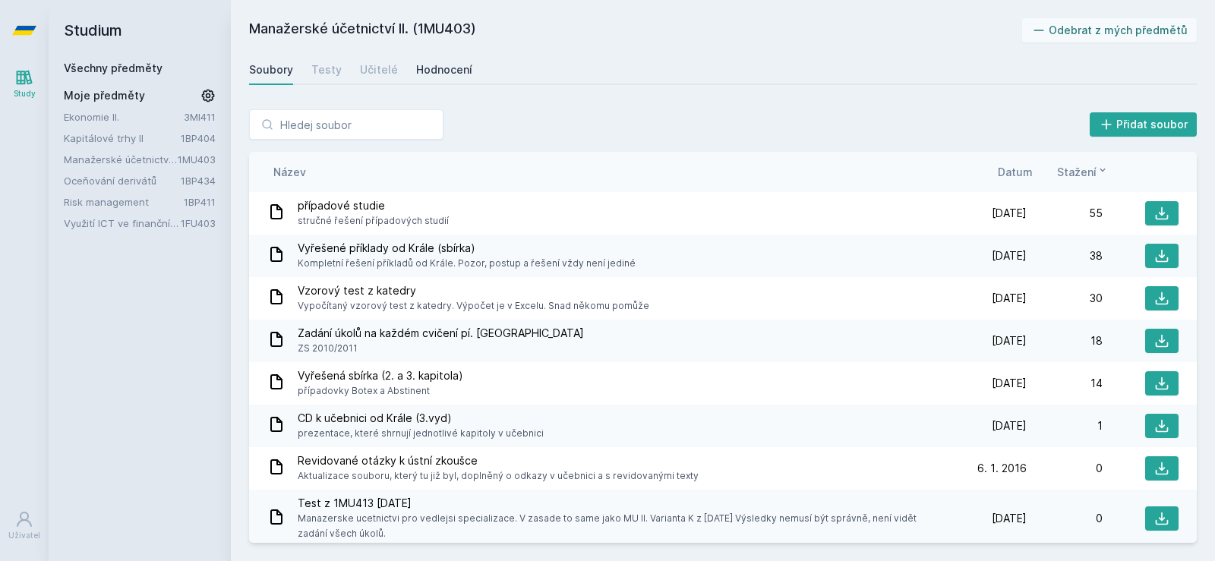
click at [452, 62] on div "Hodnocení" at bounding box center [444, 69] width 56 height 15
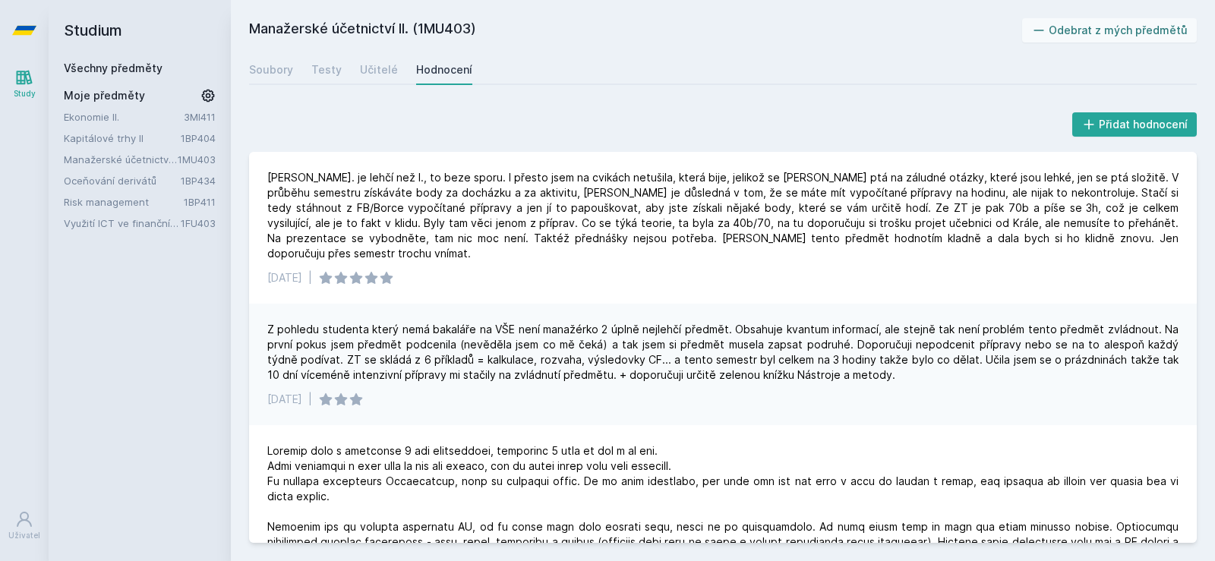
click at [137, 219] on link "Využití ICT ve finančním účetnictví" at bounding box center [122, 223] width 117 height 15
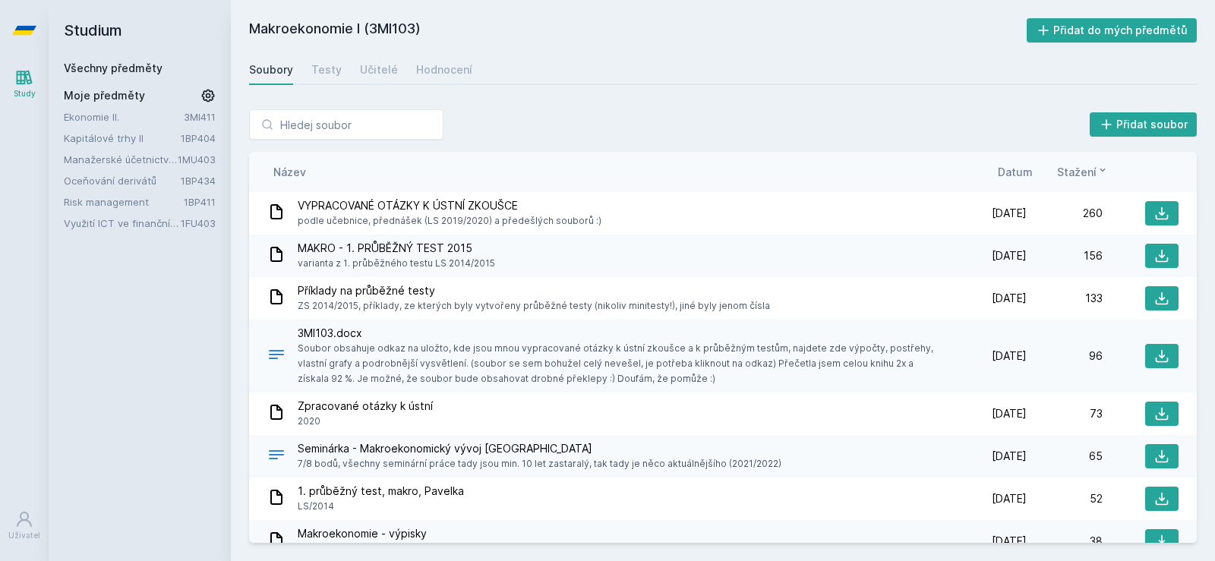
click at [118, 70] on link "Všechny předměty" at bounding box center [113, 67] width 99 height 13
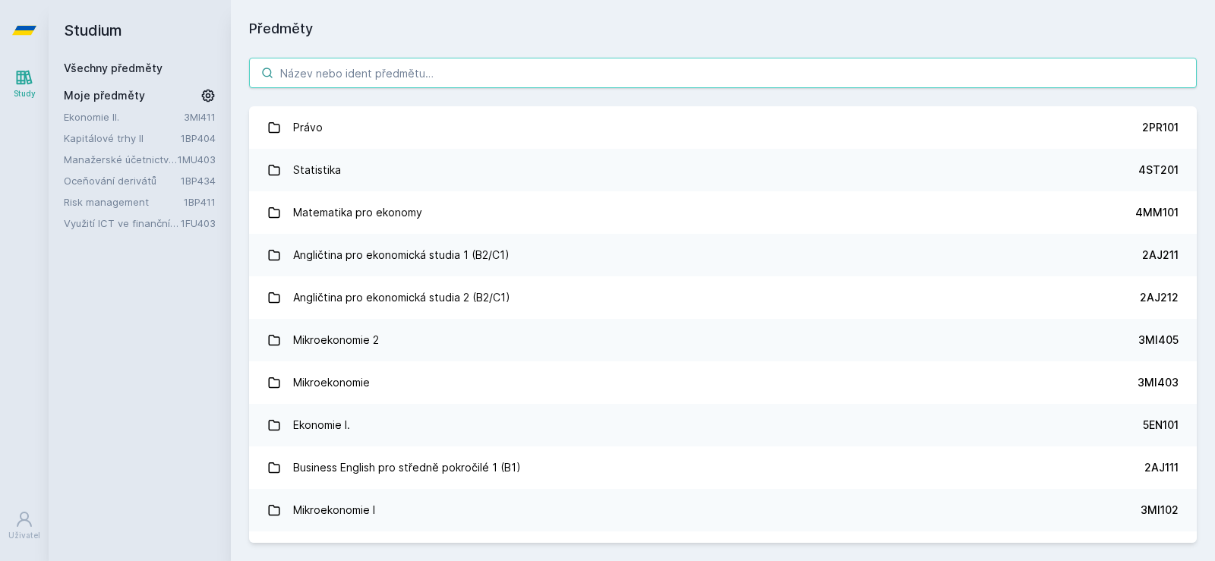
click at [326, 82] on input "search" at bounding box center [723, 73] width 948 height 30
paste input "1VF434"
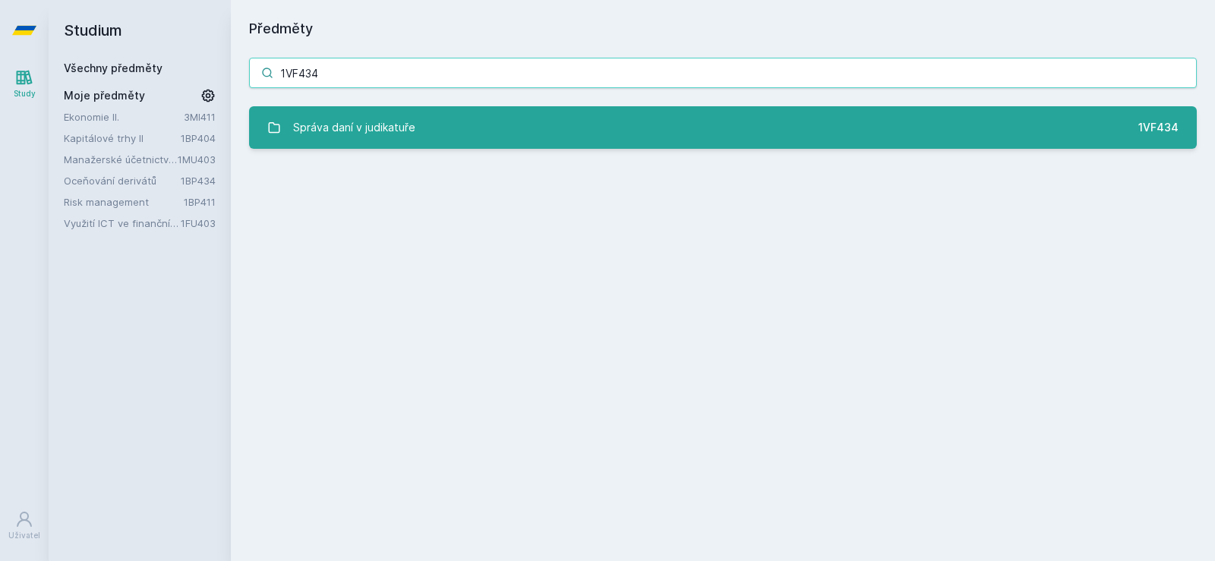
type input "1VF434"
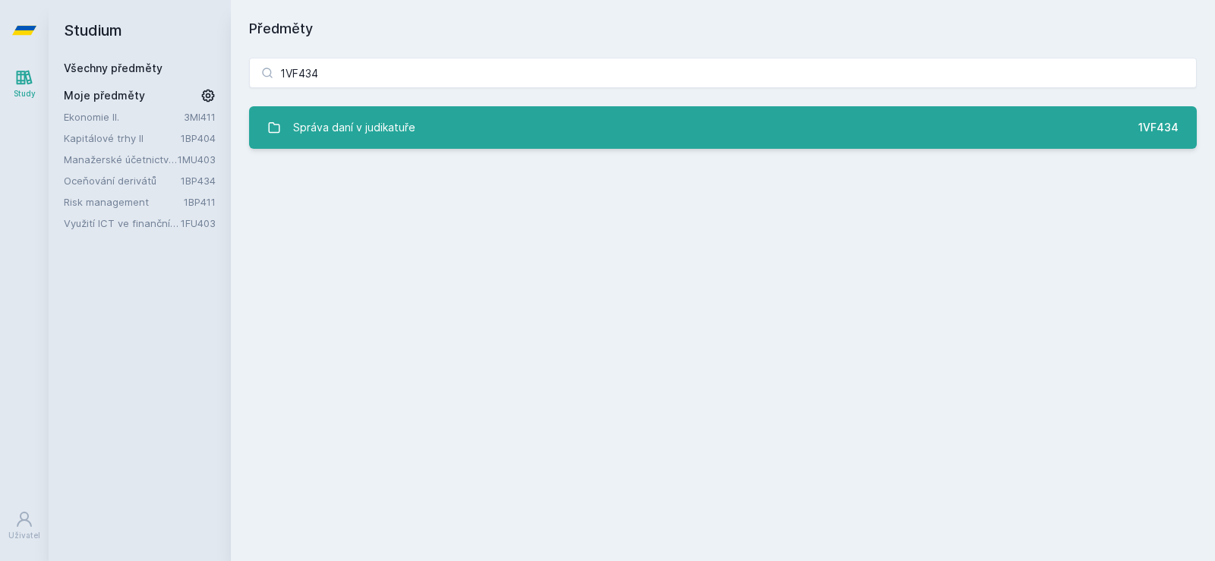
click at [345, 115] on div "Správa daní v judikatuře" at bounding box center [354, 127] width 122 height 30
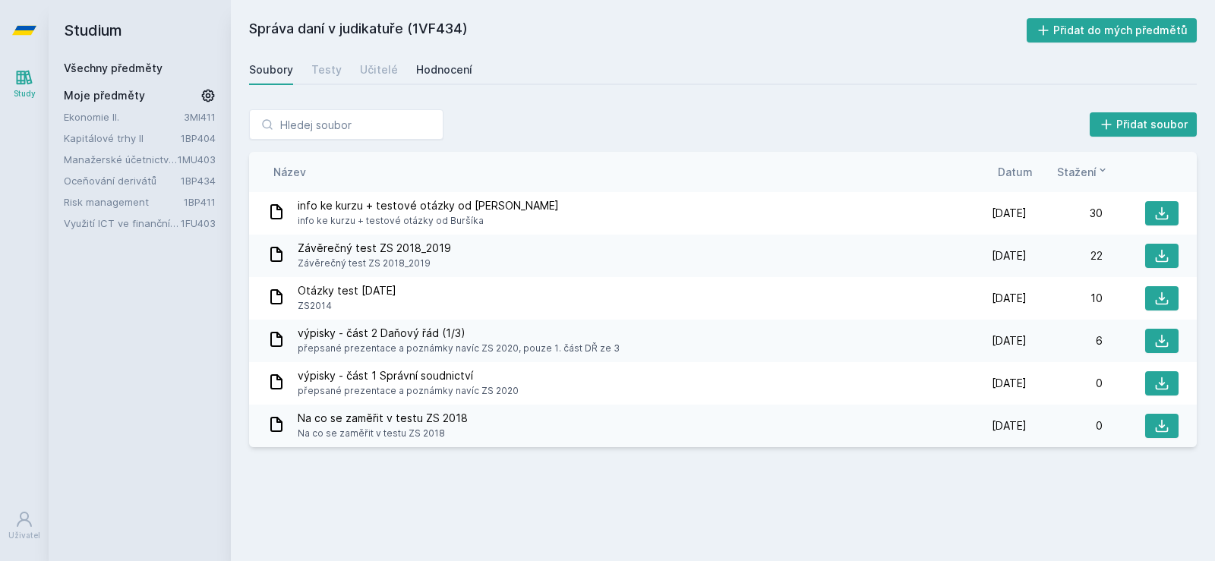
click at [417, 68] on div "Hodnocení" at bounding box center [444, 69] width 56 height 15
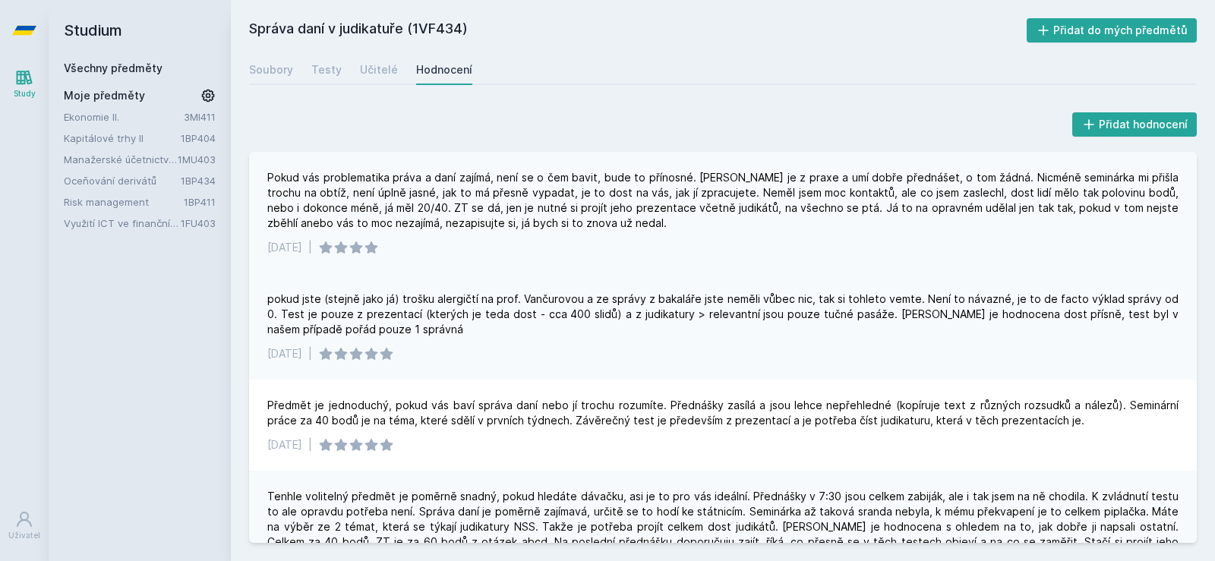
click at [276, 174] on div "Pokud vás problematika práva a daní zajímá, není se o čem bavit, bude to přínos…" at bounding box center [722, 200] width 911 height 61
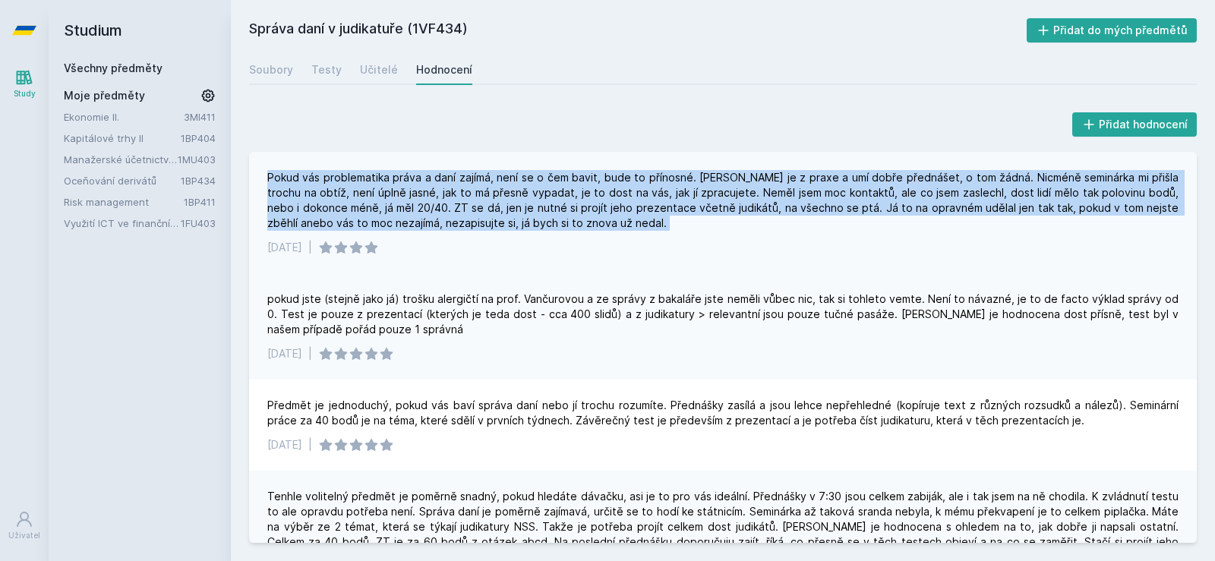
drag, startPoint x: 276, startPoint y: 174, endPoint x: 651, endPoint y: 222, distance: 378.8
click at [651, 222] on div "Pokud vás problematika práva a daní zajímá, není se o čem bavit, bude to přínos…" at bounding box center [722, 200] width 911 height 61
drag, startPoint x: 648, startPoint y: 222, endPoint x: 274, endPoint y: 179, distance: 375.9
click at [274, 179] on div "Pokud vás problematika práva a daní zajímá, není se o čem bavit, bude to přínos…" at bounding box center [722, 200] width 911 height 61
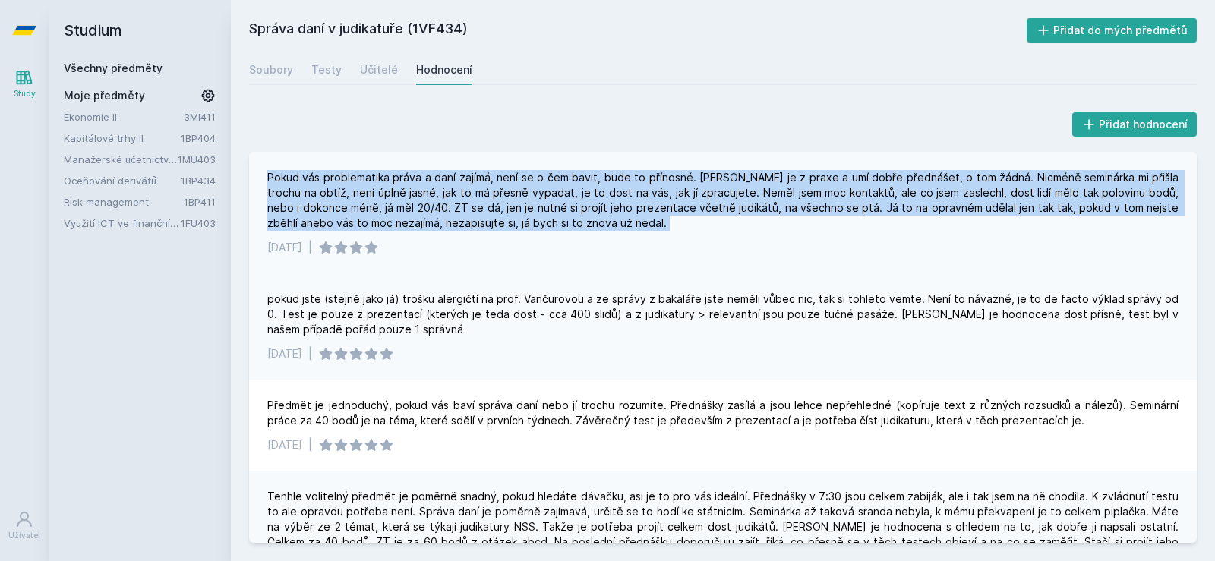
click at [274, 179] on div "Pokud vás problematika práva a daní zajímá, není se o čem bavit, bude to přínos…" at bounding box center [722, 200] width 911 height 61
drag, startPoint x: 274, startPoint y: 179, endPoint x: 716, endPoint y: 233, distance: 445.1
click at [716, 233] on div "Pokud vás problematika práva a daní zajímá, není se o čem bavit, bude to přínos…" at bounding box center [723, 212] width 948 height 121
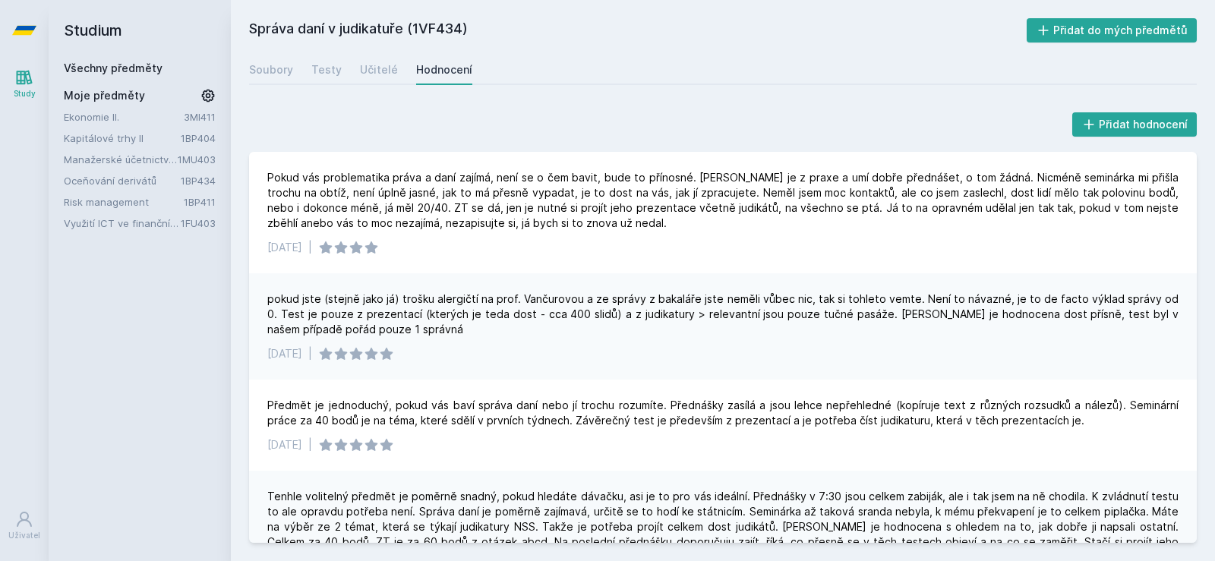
click at [575, 293] on div "pokud jste (stejně jako já) trošku alergičtí na prof. Vančurovou a ze správy z …" at bounding box center [722, 315] width 911 height 46
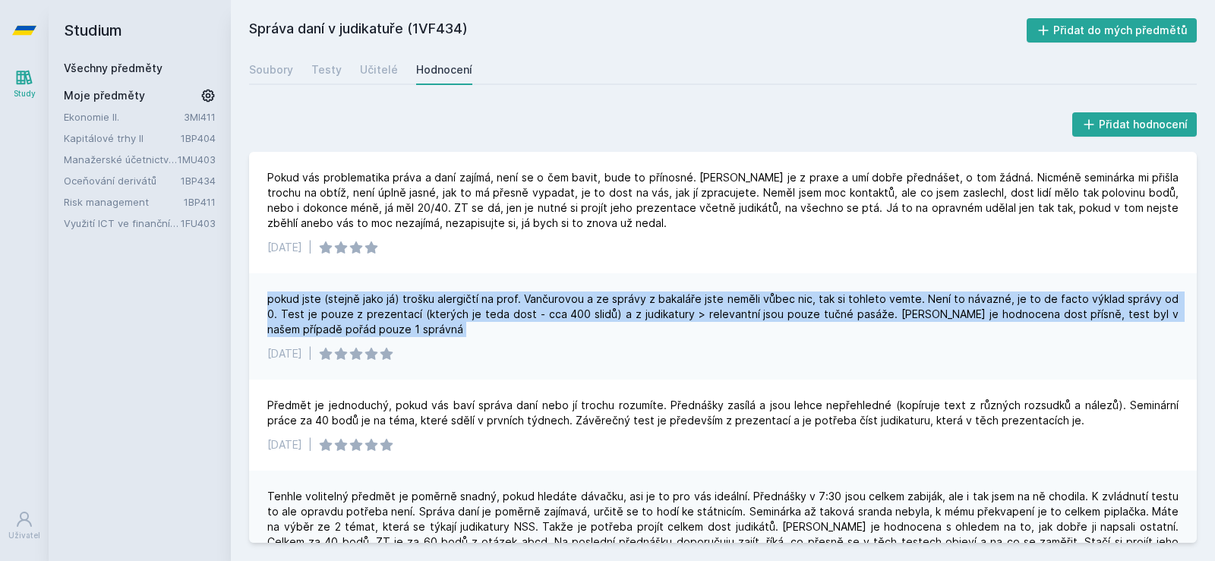
click at [575, 293] on div "pokud jste (stejně jako já) trošku alergičtí na prof. Vančurovou a ze správy z …" at bounding box center [722, 315] width 911 height 46
click at [567, 318] on div "pokud jste (stejně jako já) trošku alergičtí na prof. Vančurovou a ze správy z …" at bounding box center [722, 315] width 911 height 46
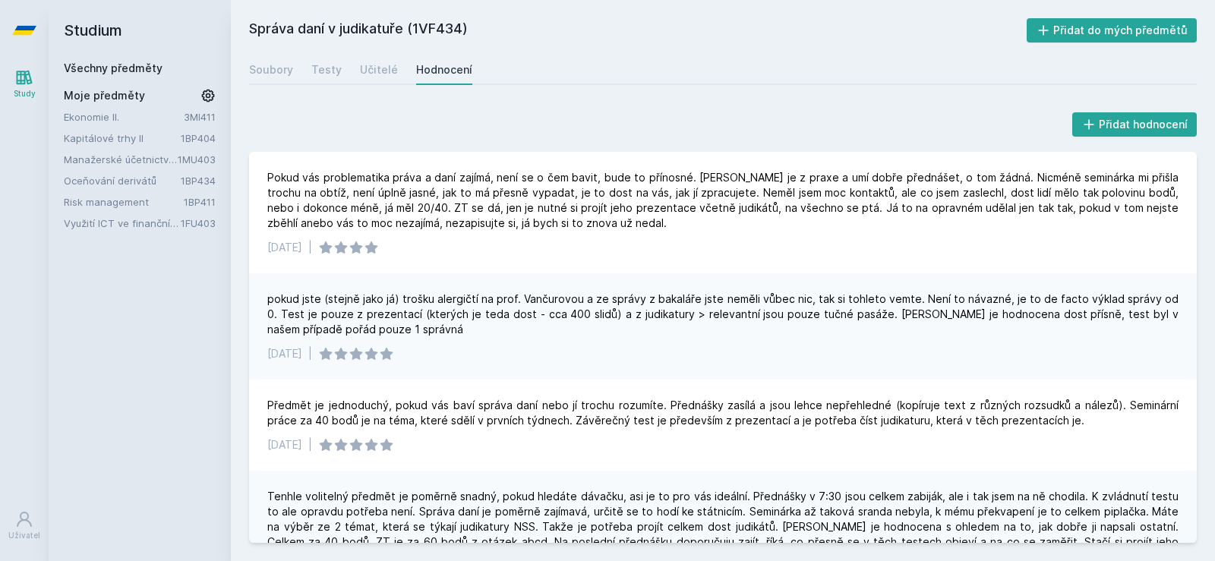
click at [303, 315] on div "pokud jste (stejně jako já) trošku alergičtí na prof. Vančurovou a ze správy z …" at bounding box center [722, 315] width 911 height 46
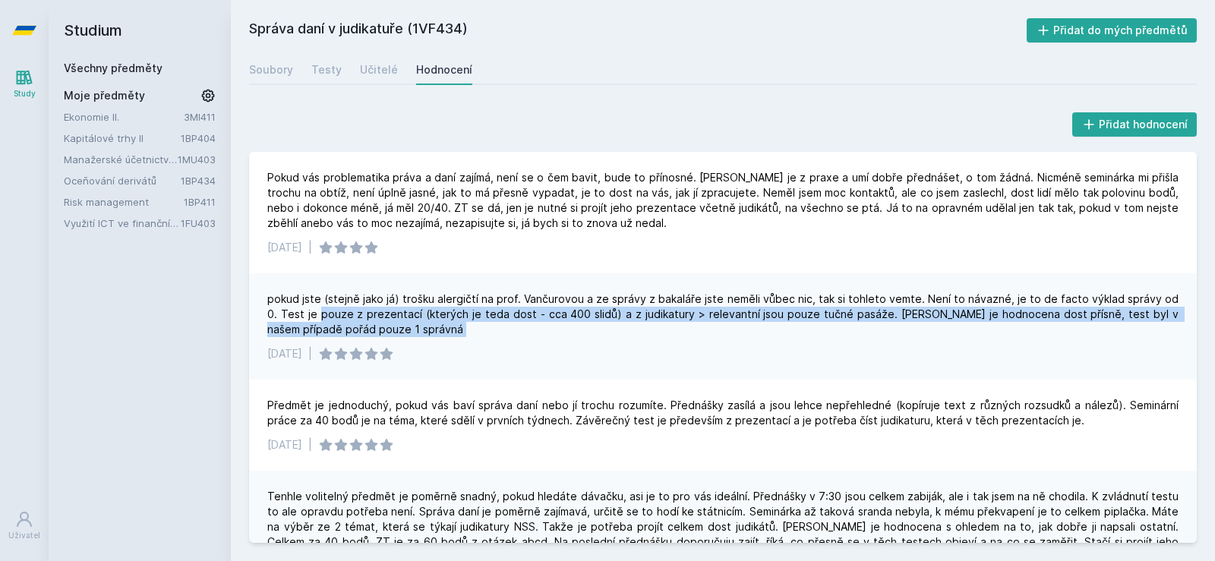
drag, startPoint x: 303, startPoint y: 315, endPoint x: 528, endPoint y: 328, distance: 225.9
click at [528, 328] on div "pokud jste (stejně jako já) trošku alergičtí na prof. Vančurovou a ze správy z …" at bounding box center [722, 315] width 911 height 46
drag, startPoint x: 528, startPoint y: 328, endPoint x: 643, endPoint y: 308, distance: 116.3
click at [643, 308] on div "pokud jste (stejně jako já) trošku alergičtí na prof. Vančurovou a ze správy z …" at bounding box center [722, 315] width 911 height 46
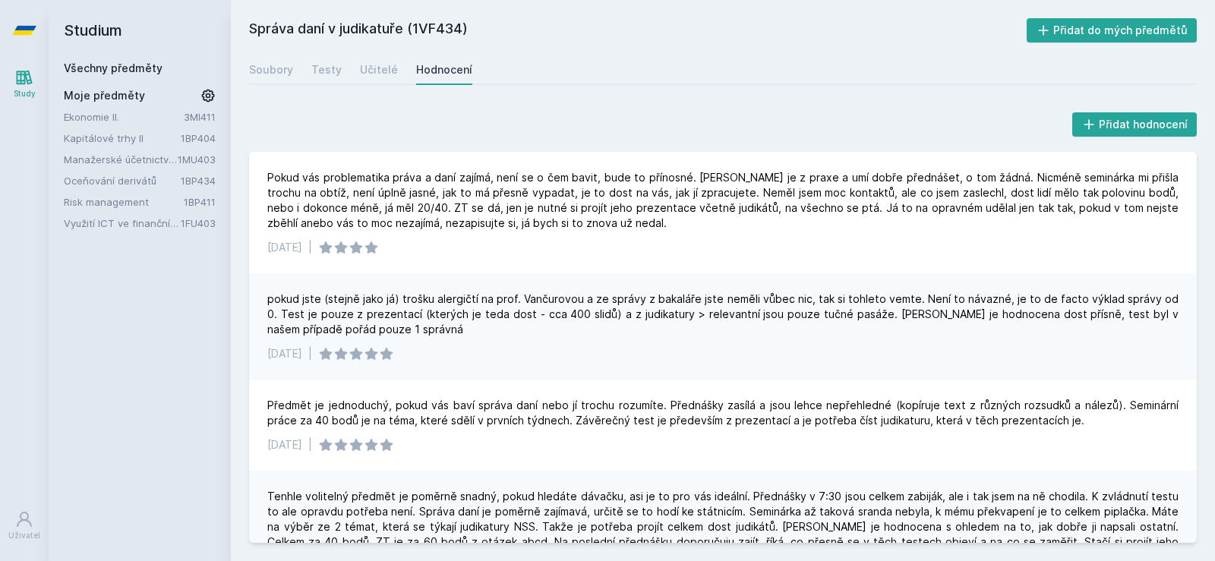
click at [622, 297] on div "pokud jste (stejně jako já) trošku alergičtí na prof. Vančurovou a ze správy z …" at bounding box center [722, 315] width 911 height 46
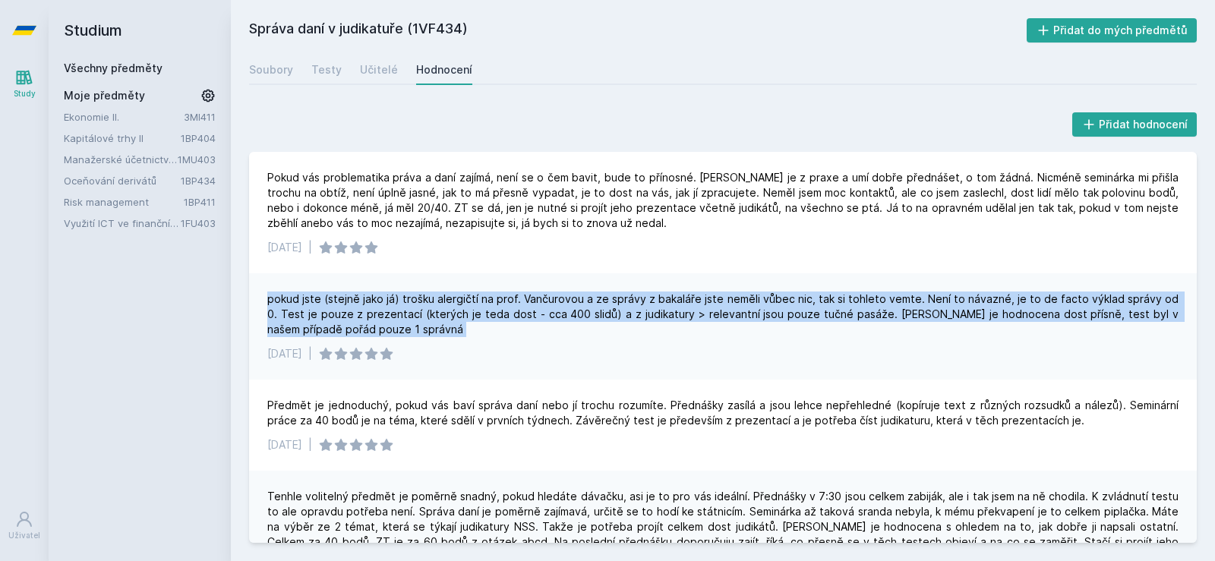
click at [622, 297] on div "pokud jste (stejně jako já) trošku alergičtí na prof. Vančurovou a ze správy z …" at bounding box center [722, 315] width 911 height 46
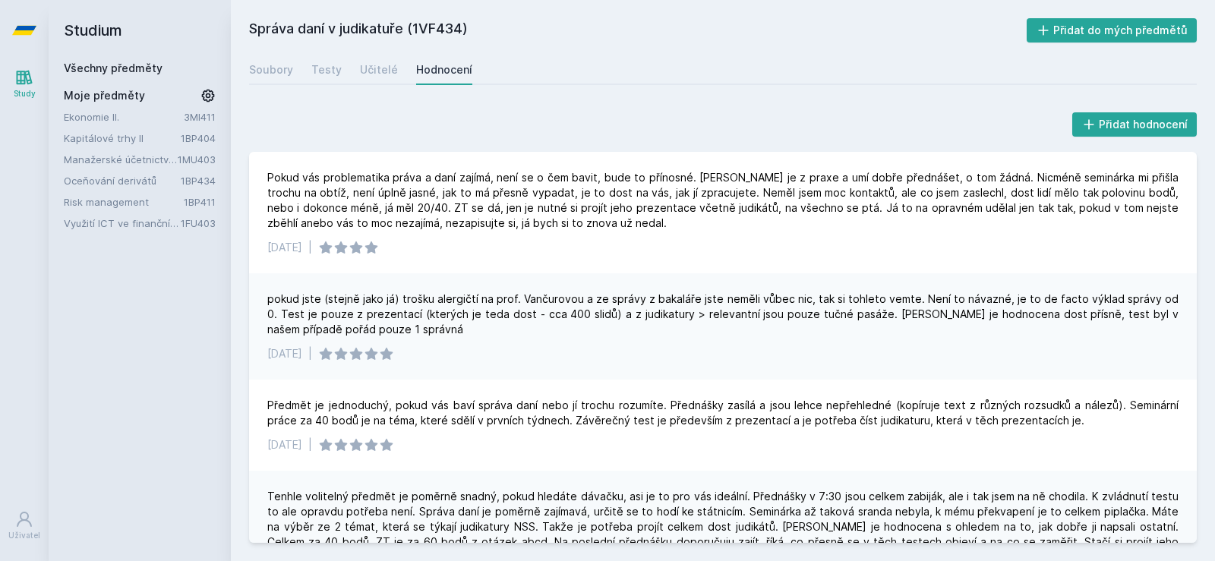
click at [109, 73] on link "Všechny předměty" at bounding box center [113, 67] width 99 height 13
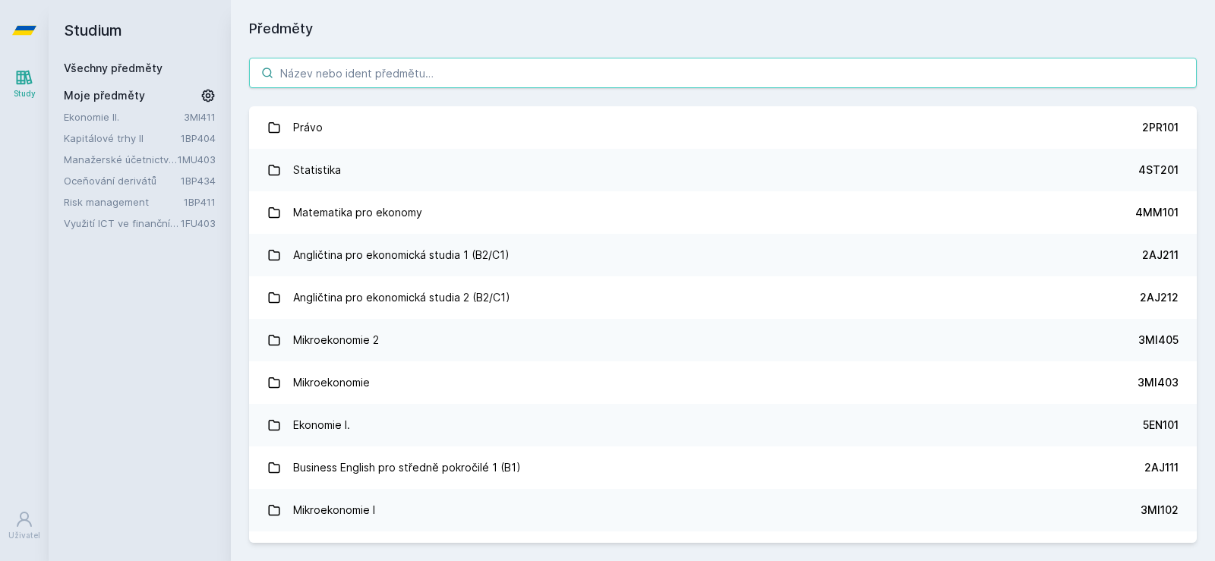
click at [348, 77] on input "search" at bounding box center [723, 73] width 948 height 30
paste input "1FU516"
type input "1FU516"
